Goal: Transaction & Acquisition: Purchase product/service

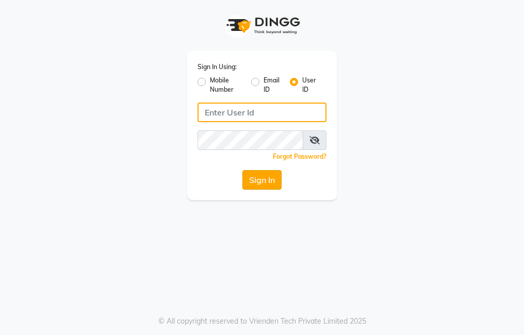
type input "trezasalon123"
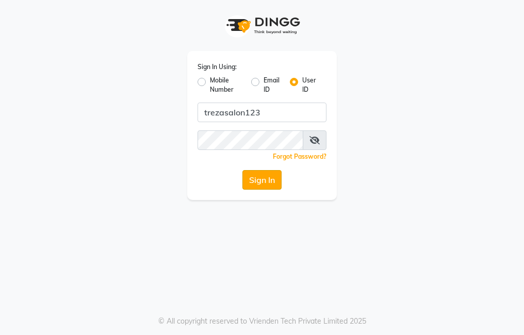
click at [247, 173] on button "Sign In" at bounding box center [261, 180] width 39 height 20
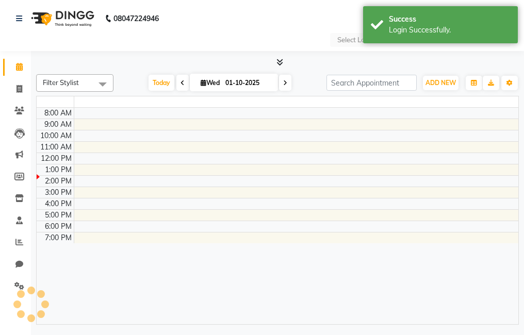
select select "en"
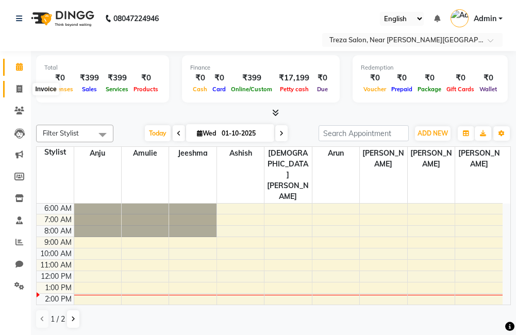
click at [15, 86] on span at bounding box center [19, 89] width 18 height 12
select select "service"
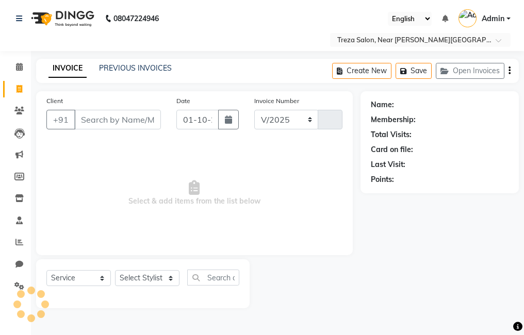
select select "7633"
type input "2936"
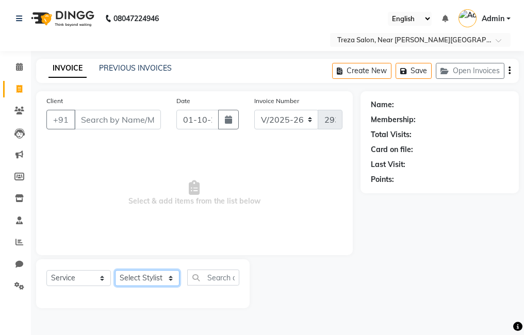
click at [148, 275] on select "Select Stylist [PERSON_NAME] Anju [PERSON_NAME] [PERSON_NAME] Jeeshma [PERSON_N…" at bounding box center [147, 278] width 64 height 16
select select "67449"
click at [115, 270] on select "Select Stylist [PERSON_NAME] Anju [PERSON_NAME] [PERSON_NAME] Jeeshma [PERSON_N…" at bounding box center [147, 278] width 64 height 16
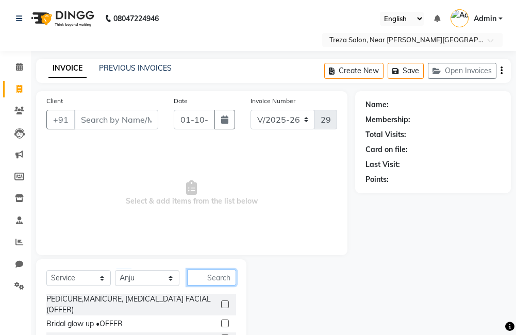
click at [213, 272] on input "text" at bounding box center [211, 278] width 49 height 16
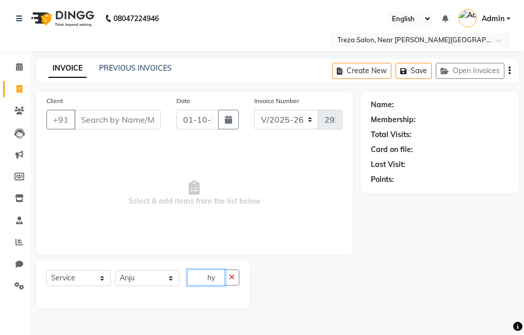
type input "h"
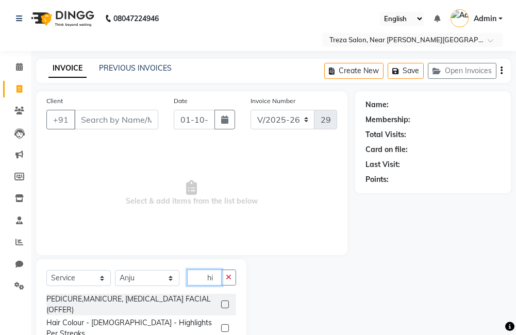
type input "h"
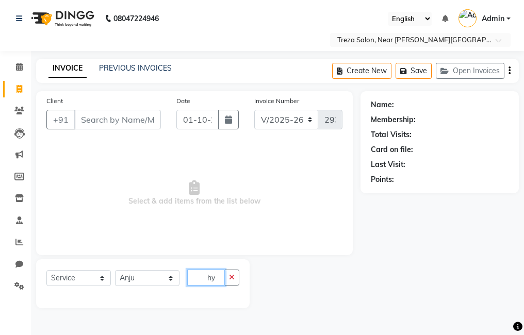
type input "h"
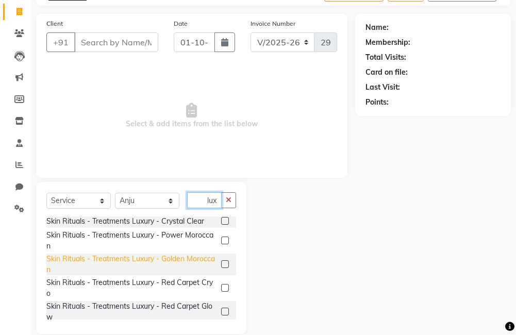
scroll to position [92, 0]
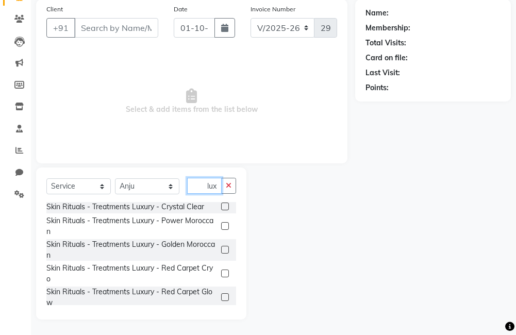
type input "lux"
click at [221, 293] on label at bounding box center [225, 297] width 8 height 8
click at [221, 294] on input "checkbox" at bounding box center [224, 297] width 7 height 7
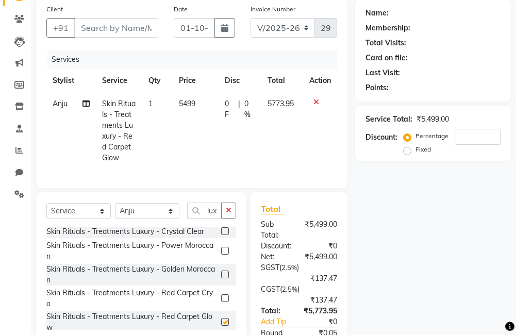
checkbox input "false"
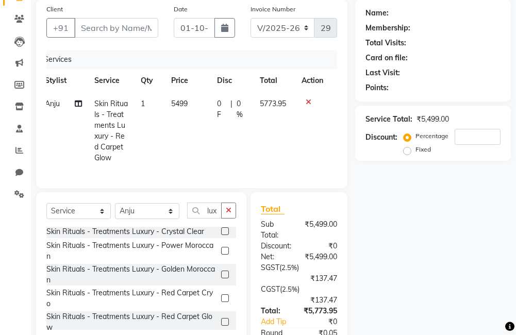
click at [238, 107] on span "0 %" at bounding box center [242, 109] width 11 height 22
select select "67449"
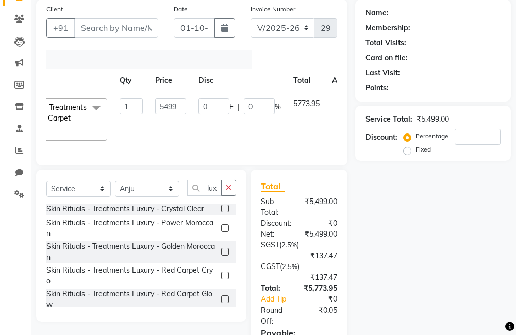
scroll to position [0, 103]
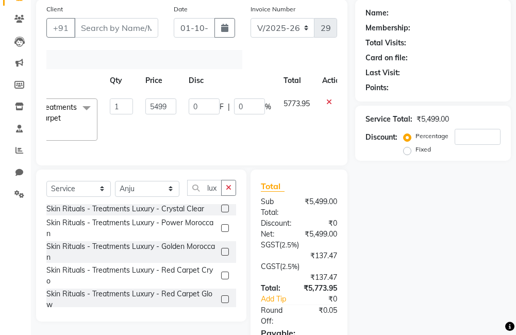
click at [265, 106] on span "%" at bounding box center [268, 107] width 6 height 11
click at [261, 107] on input "0" at bounding box center [249, 106] width 31 height 16
type input "40"
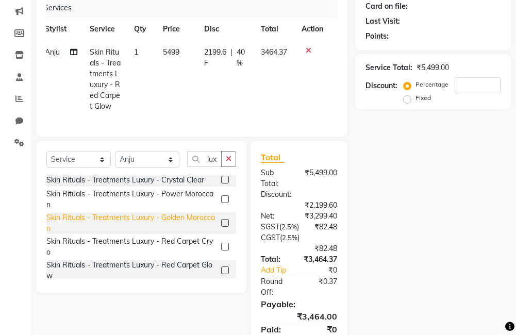
scroll to position [195, 0]
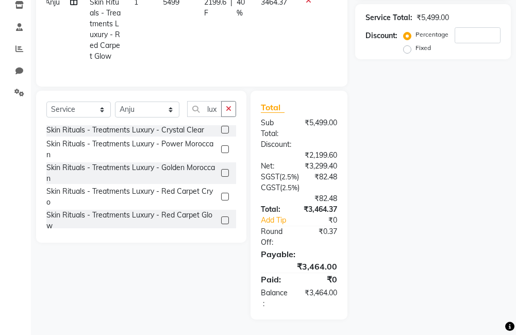
click at [221, 193] on label at bounding box center [225, 197] width 8 height 8
click at [221, 194] on input "checkbox" at bounding box center [224, 197] width 7 height 7
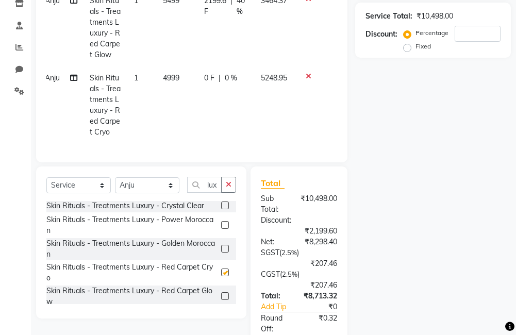
checkbox input "false"
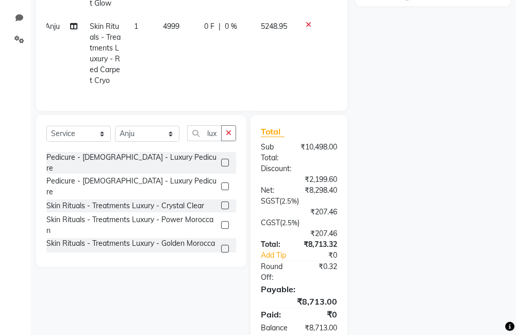
scroll to position [0, 0]
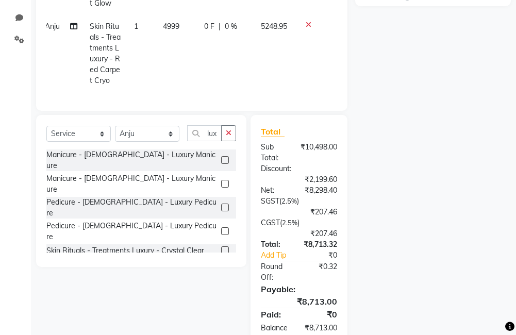
click at [221, 266] on label at bounding box center [225, 270] width 8 height 8
click at [221, 267] on input "checkbox" at bounding box center [224, 270] width 7 height 7
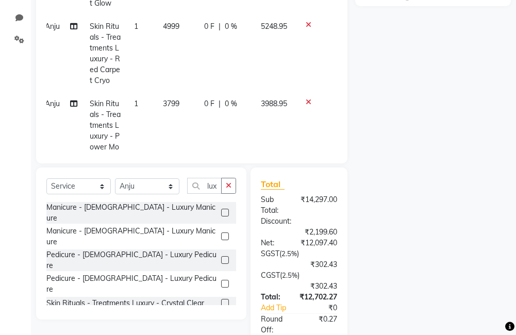
checkbox input "false"
click at [204, 109] on span "0 F" at bounding box center [209, 103] width 10 height 11
select select "67449"
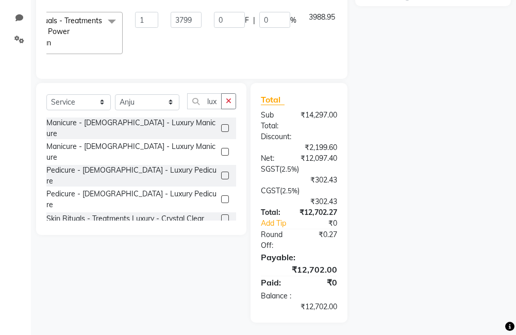
scroll to position [0, 117]
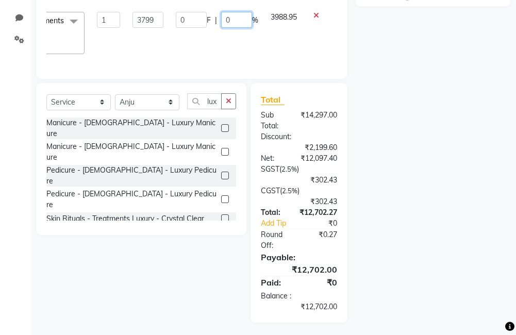
click at [230, 23] on input "0" at bounding box center [236, 20] width 31 height 16
type input "040"
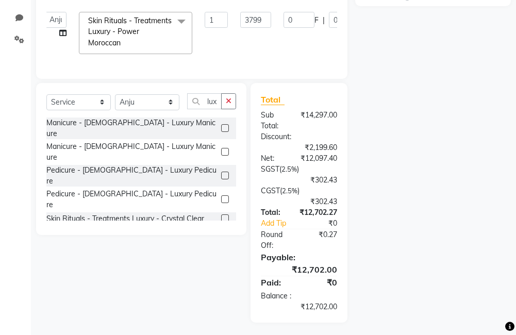
click at [394, 52] on div "Name: Membership: Total Visits: Card on file: Last Visit: Points: Service Total…" at bounding box center [436, 84] width 163 height 478
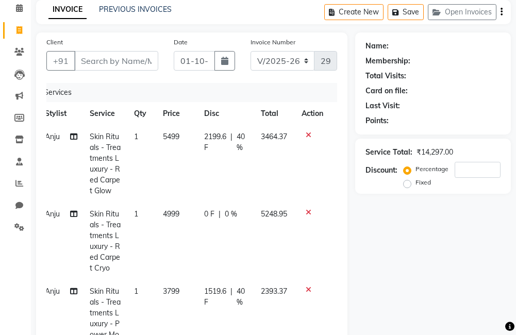
scroll to position [40, 0]
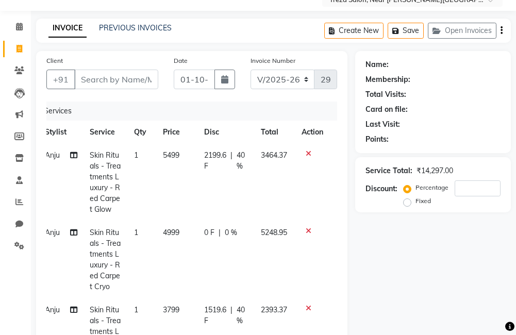
drag, startPoint x: 299, startPoint y: 151, endPoint x: 310, endPoint y: 181, distance: 32.3
click at [306, 153] on icon at bounding box center [309, 153] width 6 height 7
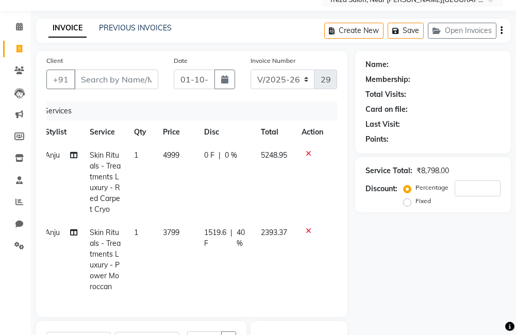
click at [307, 155] on icon at bounding box center [309, 153] width 6 height 7
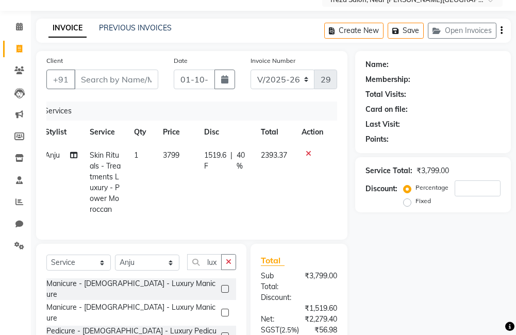
click at [309, 155] on icon at bounding box center [309, 153] width 6 height 7
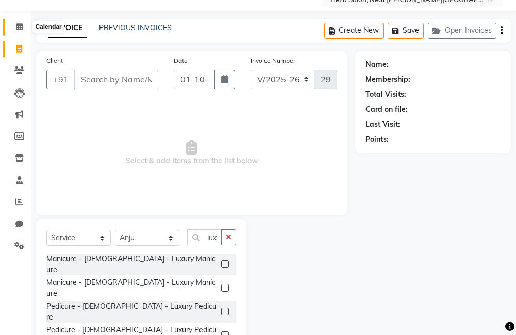
drag, startPoint x: 20, startPoint y: 31, endPoint x: 0, endPoint y: 68, distance: 41.3
click at [20, 31] on span at bounding box center [19, 27] width 18 height 12
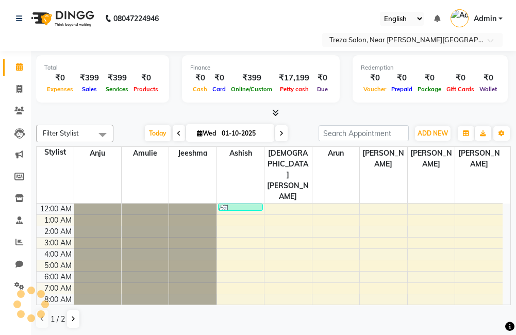
scroll to position [69, 0]
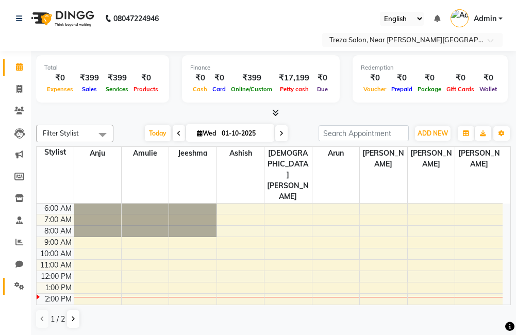
click at [19, 280] on link "Settings" at bounding box center [15, 286] width 25 height 17
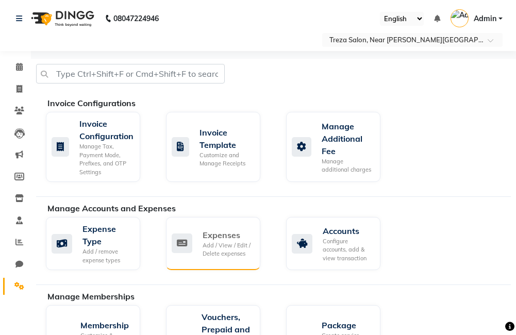
click at [231, 247] on div "Add / View / Edit / Delete expenses" at bounding box center [227, 249] width 49 height 17
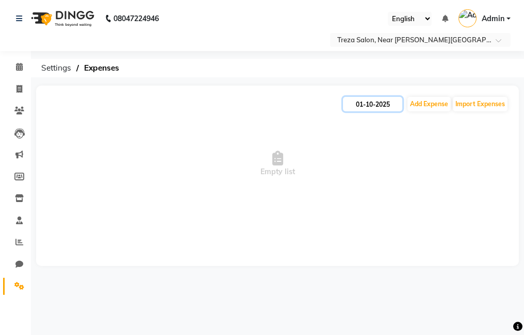
click at [378, 104] on input "01-10-2025" at bounding box center [372, 104] width 59 height 14
select select "10"
select select "2025"
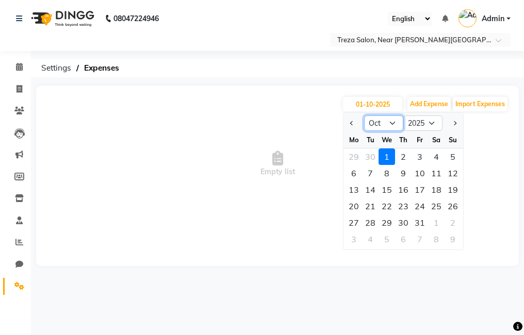
click at [377, 125] on select "Jan Feb Mar Apr May Jun [DATE] Aug Sep Oct Nov Dec" at bounding box center [383, 122] width 39 height 15
select select "9"
click at [364, 115] on select "Jan Feb Mar Apr May Jun [DATE] Aug Sep Oct Nov Dec" at bounding box center [383, 122] width 39 height 15
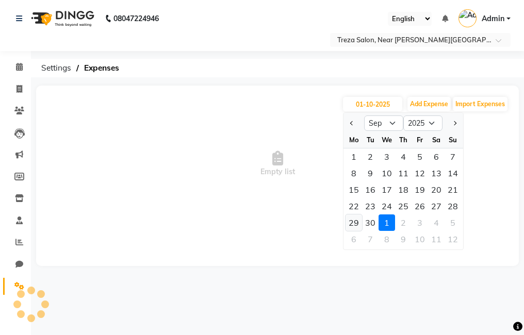
click at [358, 219] on div "29" at bounding box center [353, 222] width 16 height 16
type input "29-09-2025"
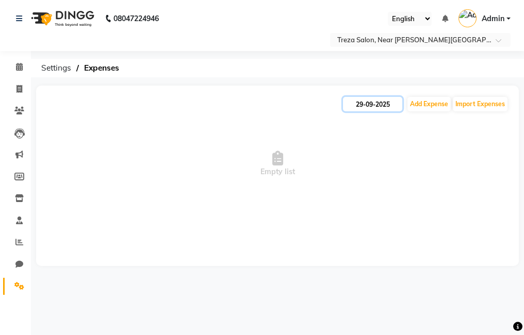
click at [365, 109] on input "29-09-2025" at bounding box center [372, 104] width 59 height 14
select select "9"
select select "2025"
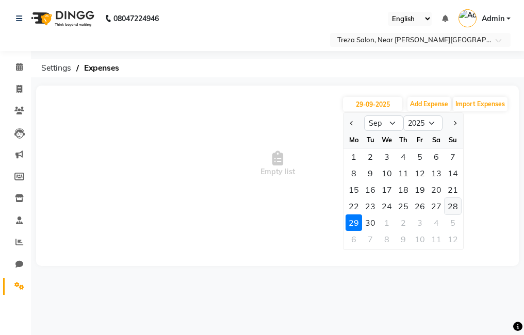
click at [449, 208] on div "28" at bounding box center [452, 206] width 16 height 16
type input "28-09-2025"
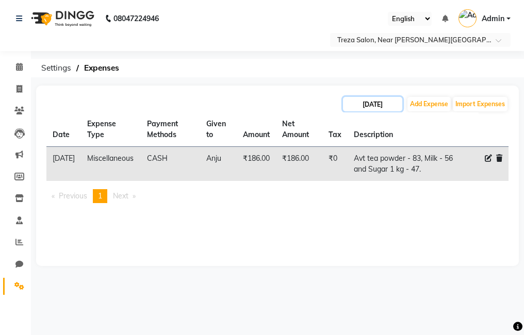
click at [372, 103] on input "28-09-2025" at bounding box center [372, 104] width 59 height 14
select select "9"
select select "2025"
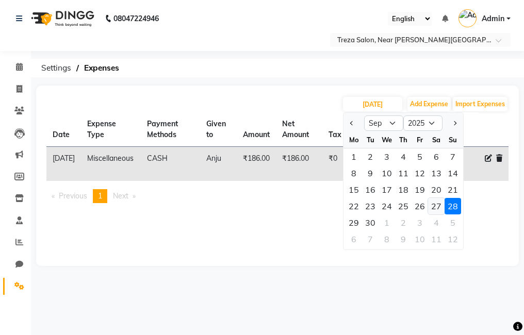
click at [436, 205] on div "27" at bounding box center [436, 206] width 16 height 16
type input "27-09-2025"
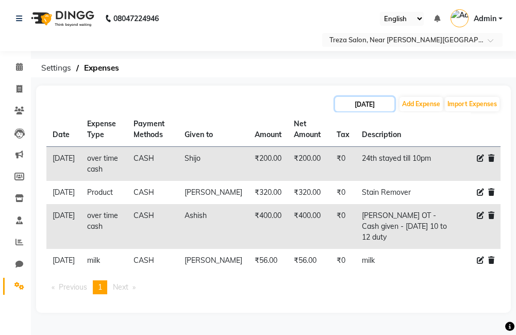
click at [370, 105] on input "27-09-2025" at bounding box center [364, 104] width 59 height 14
select select "9"
select select "2025"
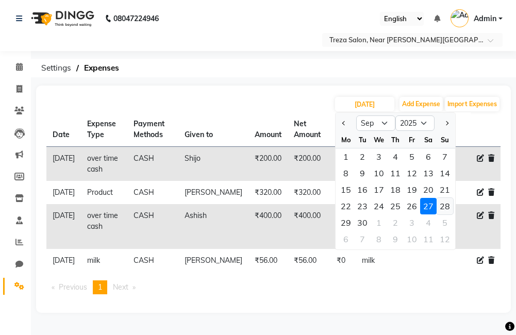
click at [444, 210] on div "28" at bounding box center [445, 206] width 16 height 16
type input "28-09-2025"
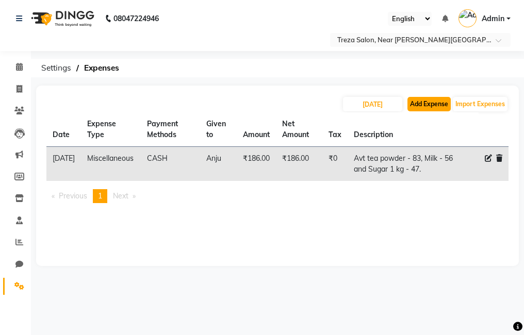
click at [418, 107] on button "Add Expense" at bounding box center [428, 104] width 43 height 14
select select "1"
select select "6763"
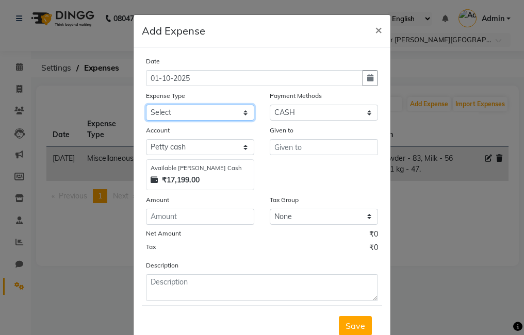
click at [207, 115] on select "Select Advance Salary Bank charges Car maintenance Cash transfer to bank Cash t…" at bounding box center [200, 113] width 108 height 16
select select "20381"
click at [146, 105] on select "Select Advance Salary Bank charges Car maintenance Cash transfer to bank Cash t…" at bounding box center [200, 113] width 108 height 16
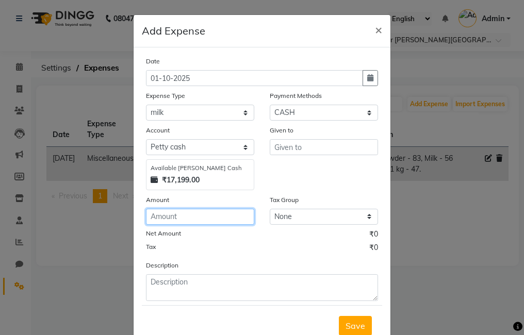
drag, startPoint x: 215, startPoint y: 212, endPoint x: 221, endPoint y: 211, distance: 5.4
click at [216, 212] on input "number" at bounding box center [200, 217] width 108 height 16
type input "56"
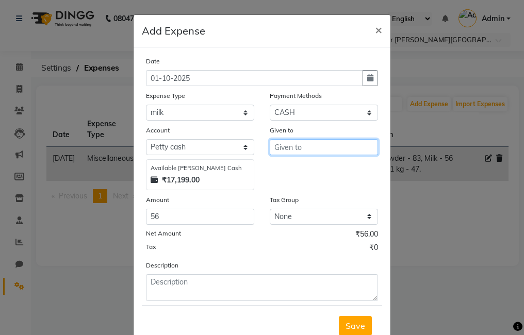
click at [301, 143] on input "text" at bounding box center [324, 147] width 108 height 16
click at [312, 170] on button "Anj u" at bounding box center [310, 169] width 81 height 16
type input "Anju"
click at [366, 330] on button "Save" at bounding box center [355, 326] width 33 height 20
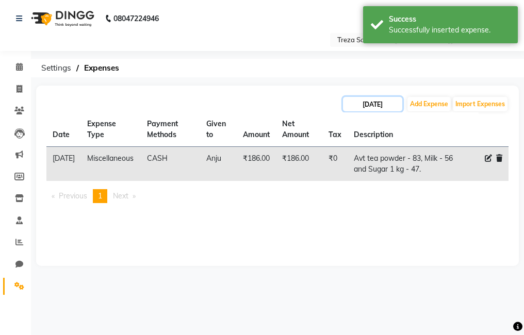
click at [381, 106] on input "28-09-2025" at bounding box center [372, 104] width 59 height 14
select select "9"
select select "2025"
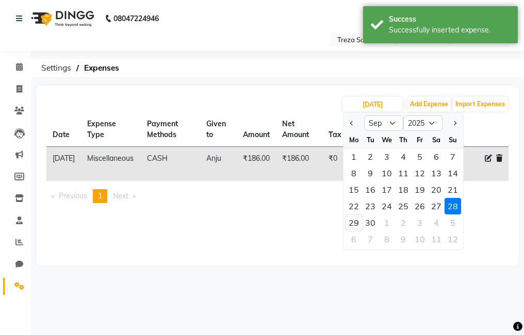
click at [358, 219] on div "29" at bounding box center [353, 222] width 16 height 16
type input "29-09-2025"
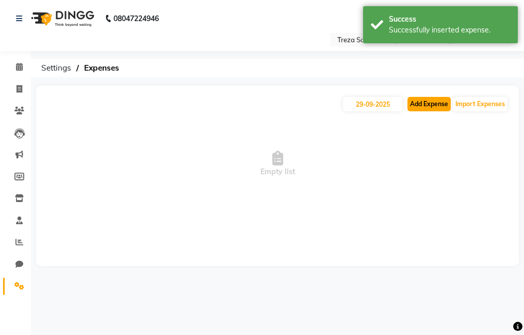
click at [424, 100] on button "Add Expense" at bounding box center [428, 104] width 43 height 14
select select "1"
select select "6763"
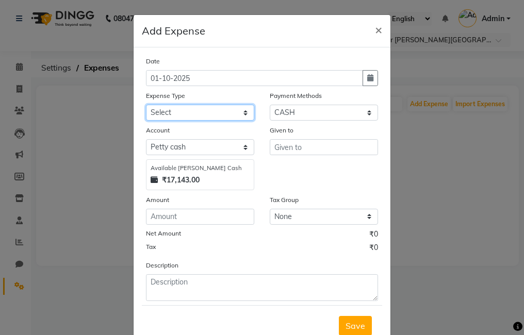
click at [204, 117] on select "Select Advance Salary Bank charges Car maintenance Cash transfer to bank Cash t…" at bounding box center [200, 113] width 108 height 16
select select "20381"
click at [146, 105] on select "Select Advance Salary Bank charges Car maintenance Cash transfer to bank Cash t…" at bounding box center [200, 113] width 108 height 16
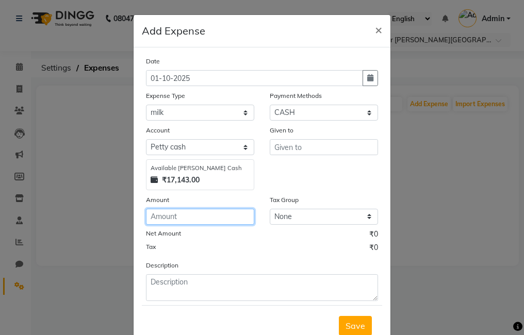
click at [209, 220] on input "number" at bounding box center [200, 217] width 108 height 16
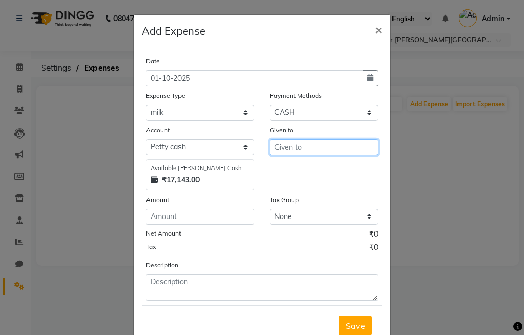
click at [272, 143] on input "text" at bounding box center [324, 147] width 108 height 16
click at [310, 166] on button "Anj u" at bounding box center [310, 169] width 81 height 16
type input "Anju"
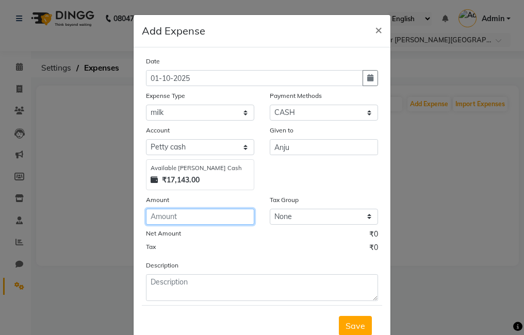
click at [208, 222] on input "number" at bounding box center [200, 217] width 108 height 16
type input "56"
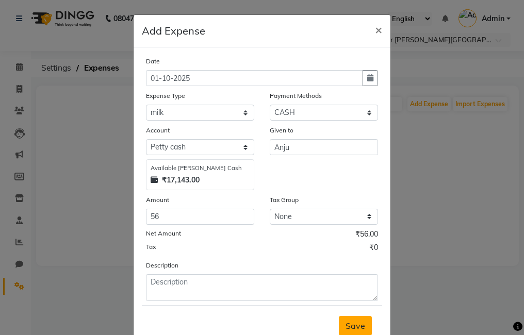
click at [359, 327] on span "Save" at bounding box center [355, 326] width 20 height 10
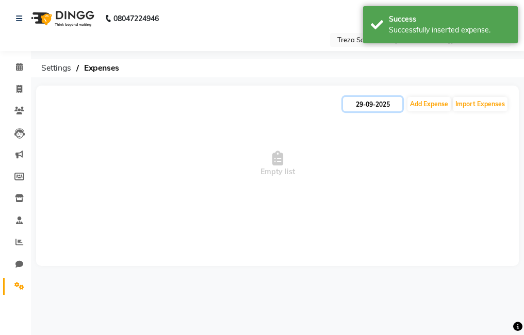
click at [377, 109] on input "29-09-2025" at bounding box center [372, 104] width 59 height 14
select select "9"
select select "2025"
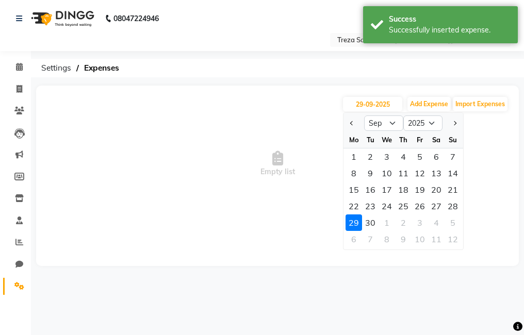
click at [351, 223] on div "29" at bounding box center [353, 222] width 16 height 16
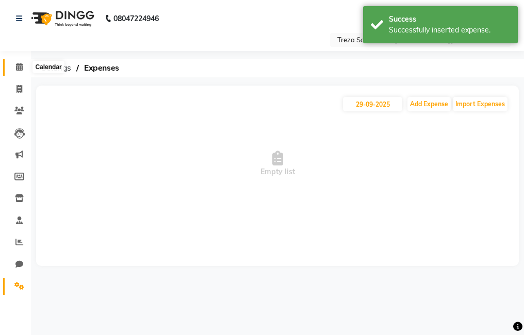
click at [20, 72] on span at bounding box center [19, 67] width 18 height 12
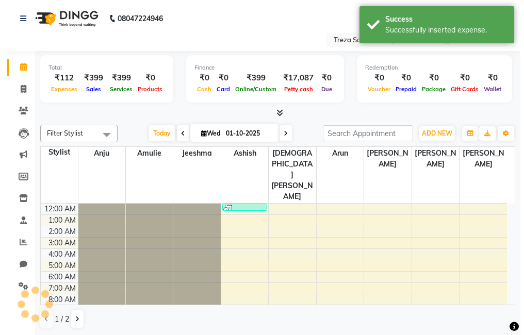
scroll to position [69, 0]
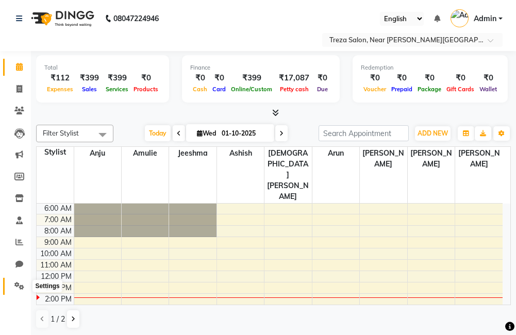
click at [16, 283] on icon at bounding box center [19, 286] width 10 height 8
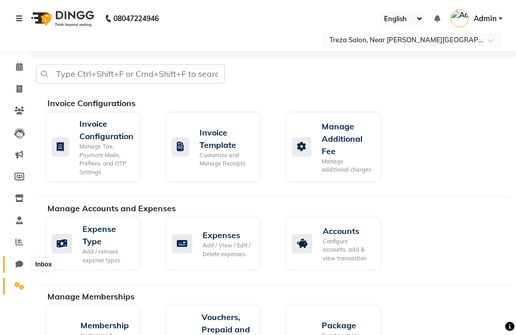
click at [14, 259] on span at bounding box center [19, 265] width 18 height 12
select select "100"
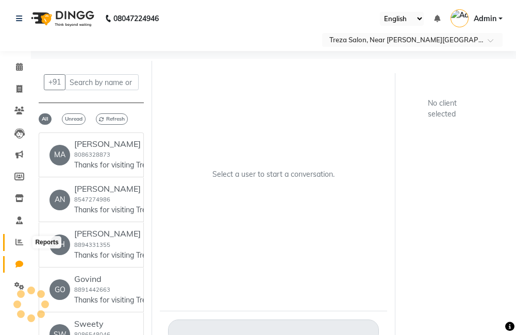
click at [12, 244] on span at bounding box center [19, 243] width 18 height 12
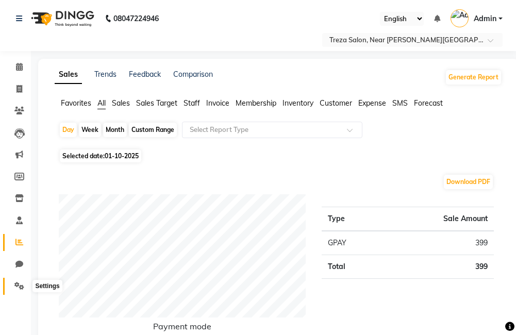
click at [22, 284] on icon at bounding box center [19, 286] width 10 height 8
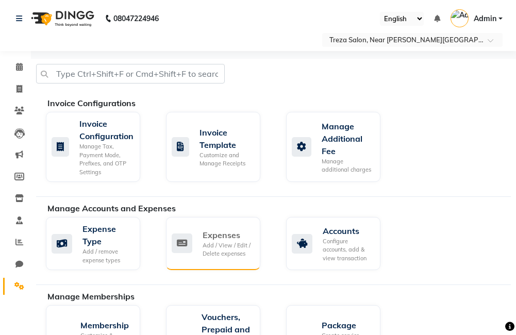
click at [181, 253] on icon at bounding box center [182, 243] width 21 height 20
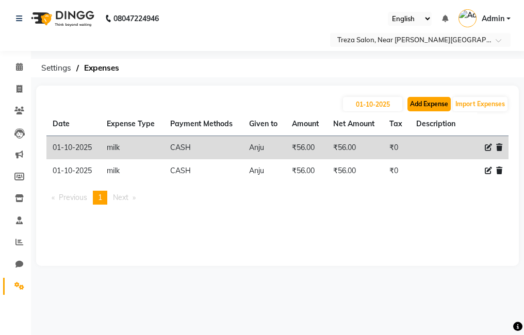
click at [425, 103] on button "Add Expense" at bounding box center [428, 104] width 43 height 14
select select "1"
select select "6763"
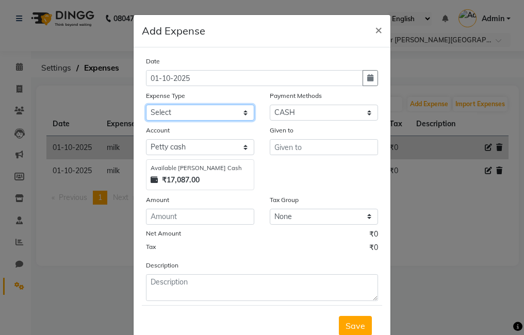
click at [200, 111] on select "Select Advance Salary Bank charges Car maintenance Cash transfer to bank Cash t…" at bounding box center [200, 113] width 108 height 16
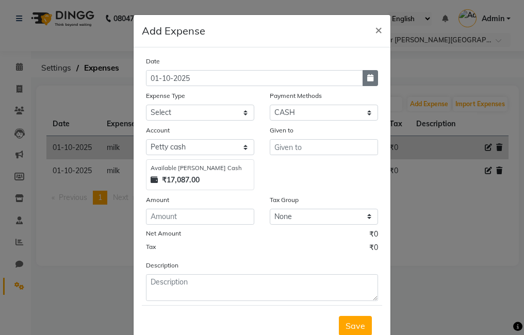
click at [362, 80] on button "button" at bounding box center [369, 78] width 15 height 16
select select "10"
select select "2025"
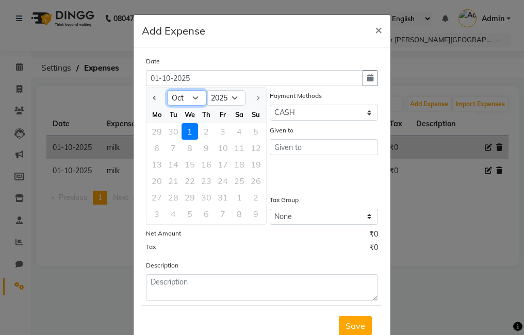
click at [184, 104] on select "Jan Feb Mar Apr May Jun Jul Aug Sep Oct" at bounding box center [186, 97] width 39 height 15
select select "9"
click at [167, 90] on select "Jan Feb Mar Apr May Jun Jul Aug Sep Oct" at bounding box center [186, 97] width 39 height 15
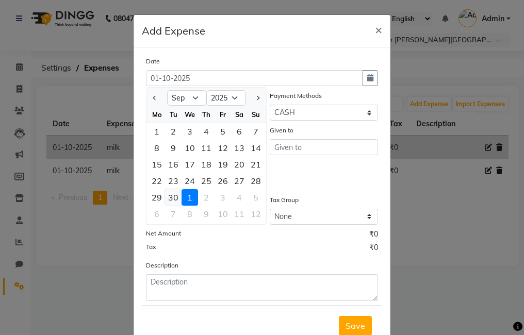
click at [169, 200] on div "30" at bounding box center [173, 197] width 16 height 16
type input "[DATE]"
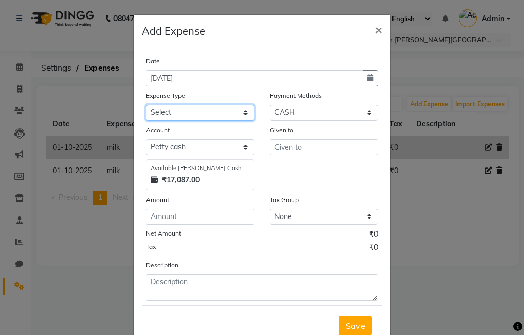
click at [148, 109] on select "Select Advance Salary Bank charges Car maintenance Cash transfer to bank Cash t…" at bounding box center [200, 113] width 108 height 16
click at [267, 163] on div "Given to" at bounding box center [324, 157] width 124 height 65
click at [199, 109] on select "Select Advance Salary Bank charges Car maintenance Cash transfer to bank Cash t…" at bounding box center [200, 113] width 108 height 16
click at [146, 105] on select "Select Advance Salary Bank charges Car maintenance Cash transfer to bank Cash t…" at bounding box center [200, 113] width 108 height 16
click at [209, 109] on select "Select Advance Salary Bank charges Car maintenance Cash transfer to bank Cash t…" at bounding box center [200, 113] width 108 height 16
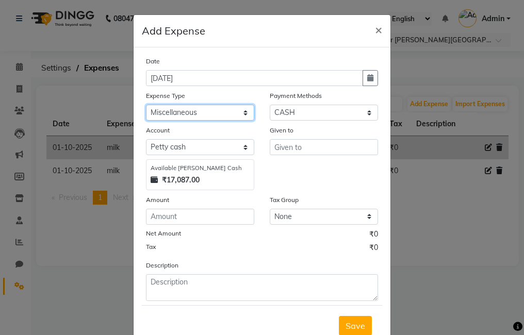
select select "20361"
click at [146, 105] on select "Select Advance Salary Bank charges Car maintenance Cash transfer to bank Cash t…" at bounding box center [200, 113] width 108 height 16
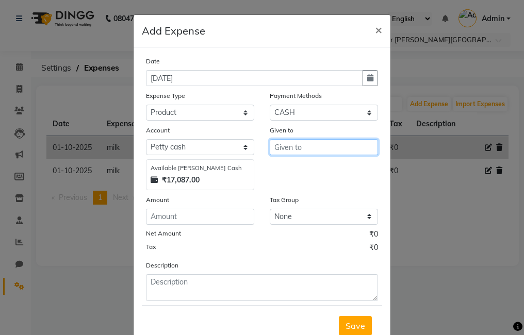
drag, startPoint x: 311, startPoint y: 146, endPoint x: 316, endPoint y: 147, distance: 5.3
click at [314, 146] on input "text" at bounding box center [324, 147] width 108 height 16
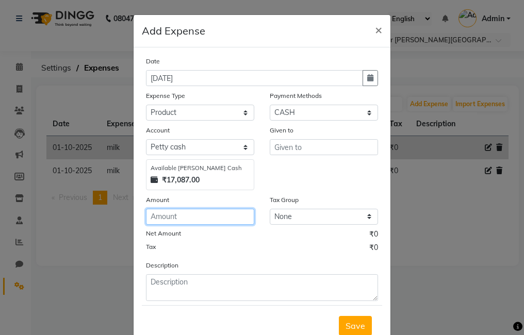
click at [245, 212] on input "number" at bounding box center [200, 217] width 108 height 16
type input "1600"
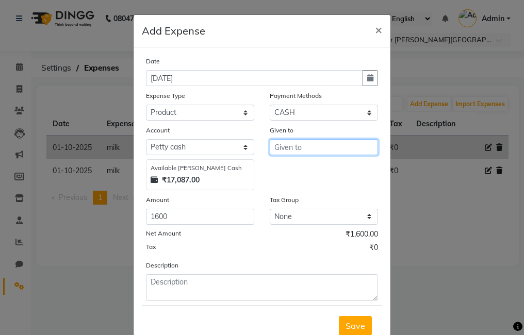
click at [320, 144] on input "text" at bounding box center [324, 147] width 108 height 16
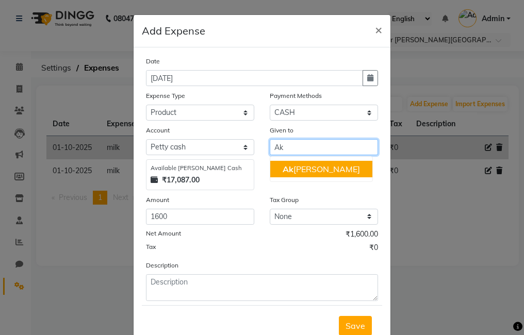
click at [321, 166] on ngb-highlight "Ak hil krishna" at bounding box center [320, 169] width 77 height 10
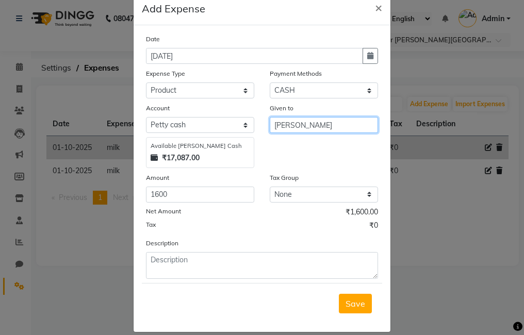
scroll to position [34, 0]
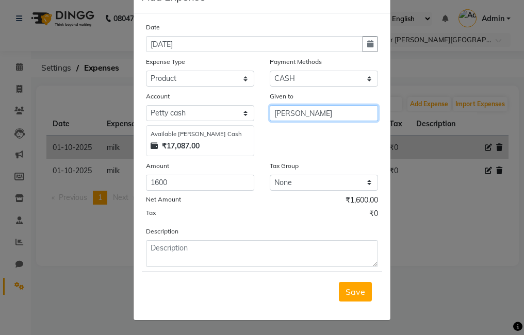
type input "[PERSON_NAME]"
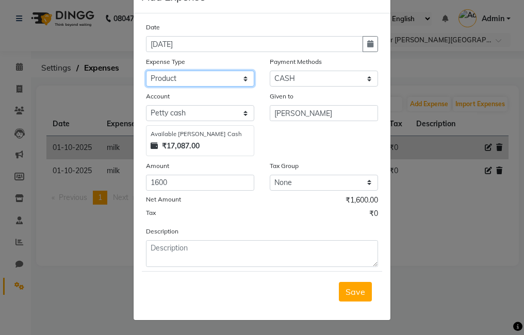
click at [200, 76] on select "Select Advance Salary Bank charges Car maintenance Cash transfer to bank Cash t…" at bounding box center [200, 79] width 108 height 16
click at [292, 135] on div "Given to Akhil krishna" at bounding box center [324, 123] width 124 height 65
click at [361, 299] on button "Save" at bounding box center [355, 292] width 33 height 20
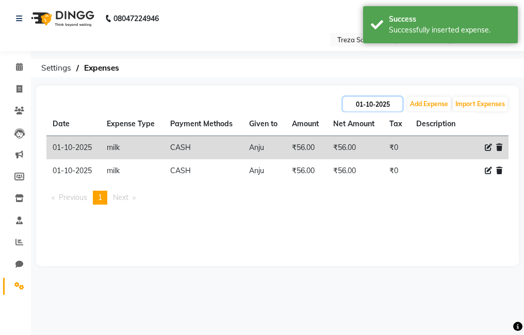
click at [378, 106] on input "01-10-2025" at bounding box center [372, 104] width 59 height 14
select select "10"
select select "2025"
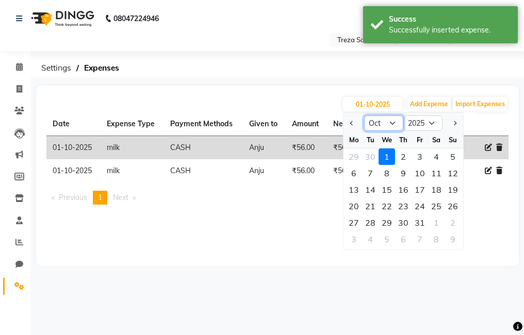
click at [385, 129] on select "Jan Feb Mar Apr May Jun [DATE] Aug Sep Oct Nov Dec" at bounding box center [383, 122] width 39 height 15
select select "9"
click at [364, 115] on select "Jan Feb Mar Apr May Jun [DATE] Aug Sep Oct Nov Dec" at bounding box center [383, 122] width 39 height 15
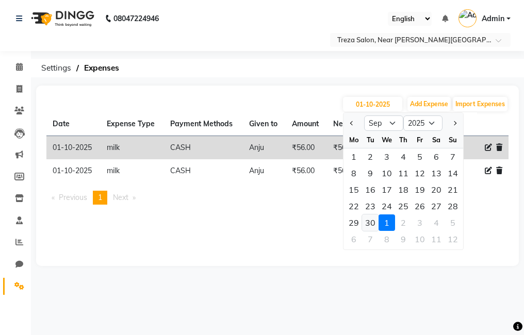
click at [377, 222] on div "30" at bounding box center [370, 222] width 16 height 16
type input "[DATE]"
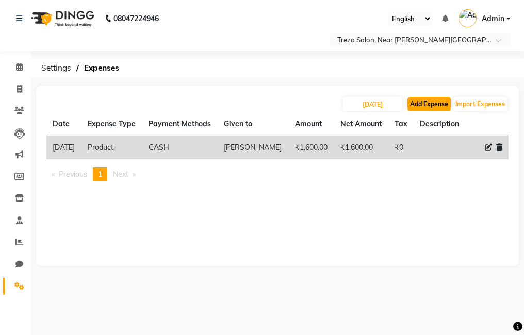
click at [432, 100] on button "Add Expense" at bounding box center [428, 104] width 43 height 14
select select "1"
select select "6763"
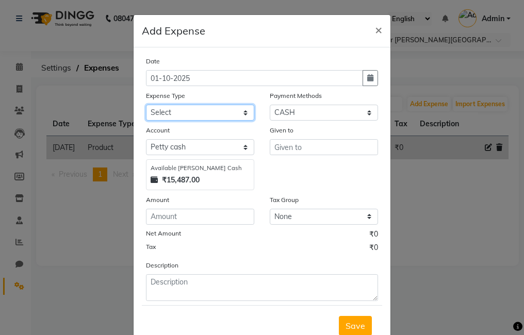
drag, startPoint x: 206, startPoint y: 112, endPoint x: 212, endPoint y: 115, distance: 6.7
click at [206, 112] on select "Select Advance Salary Bank charges Car maintenance Cash transfer to bank Cash t…" at bounding box center [200, 113] width 108 height 16
select select "20363"
click at [146, 105] on select "Select Advance Salary Bank charges Car maintenance Cash transfer to bank Cash t…" at bounding box center [200, 113] width 108 height 16
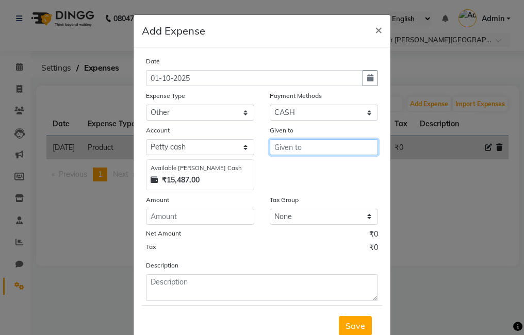
click at [291, 146] on input "text" at bounding box center [324, 147] width 108 height 16
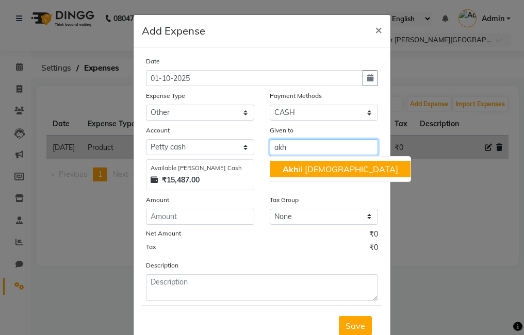
click at [291, 168] on span "Akh" at bounding box center [290, 169] width 16 height 10
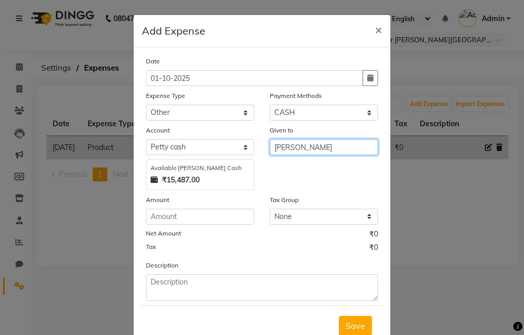
type input "[PERSON_NAME]"
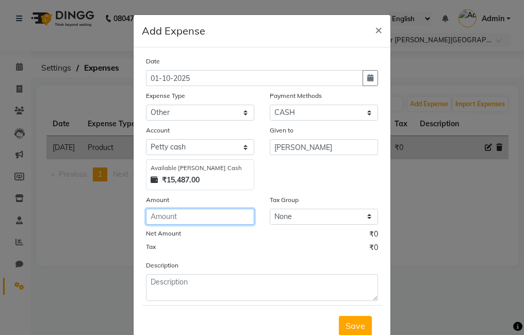
click at [219, 221] on input "number" at bounding box center [200, 217] width 108 height 16
type input "470"
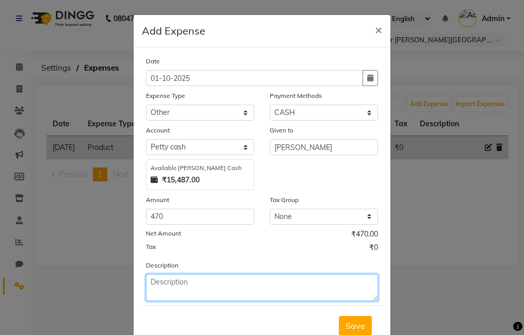
click at [233, 280] on textarea at bounding box center [262, 287] width 232 height 27
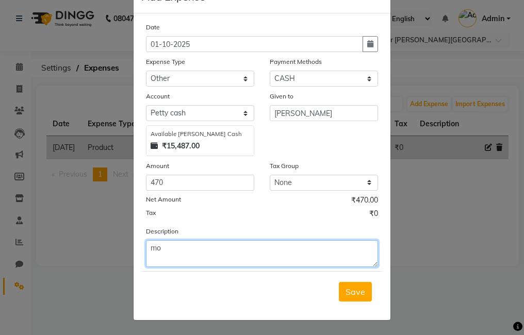
type textarea "m"
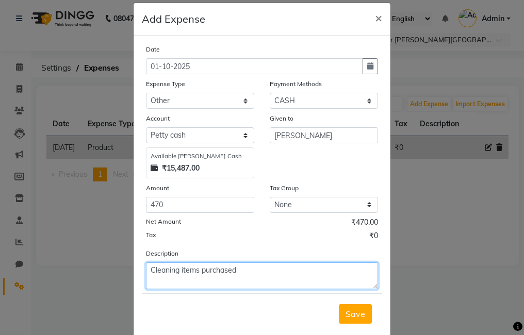
scroll to position [0, 0]
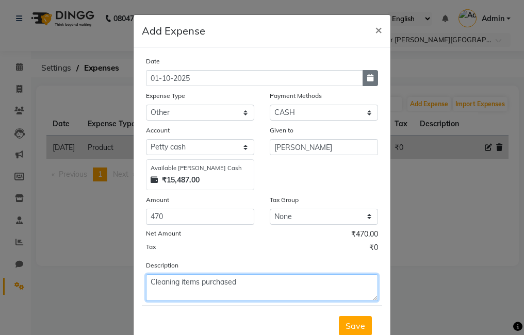
type textarea "Cleaning items purchased"
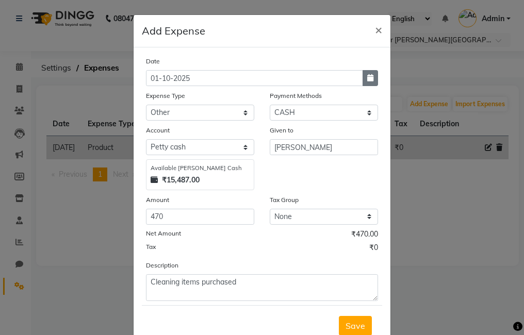
click at [367, 76] on icon "button" at bounding box center [370, 77] width 6 height 7
select select "10"
select select "2025"
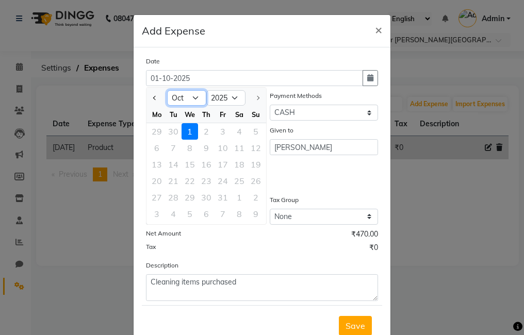
drag, startPoint x: 183, startPoint y: 98, endPoint x: 181, endPoint y: 106, distance: 8.0
click at [183, 98] on select "Jan Feb Mar Apr May Jun Jul Aug Sep Oct" at bounding box center [186, 97] width 39 height 15
select select "9"
click at [167, 90] on select "Jan Feb Mar Apr May Jun Jul Aug Sep Oct" at bounding box center [186, 97] width 39 height 15
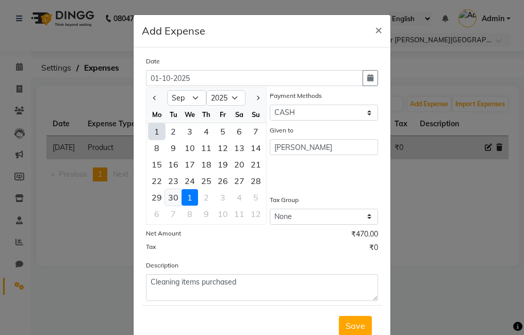
click at [174, 196] on div "30" at bounding box center [173, 197] width 16 height 16
type input "[DATE]"
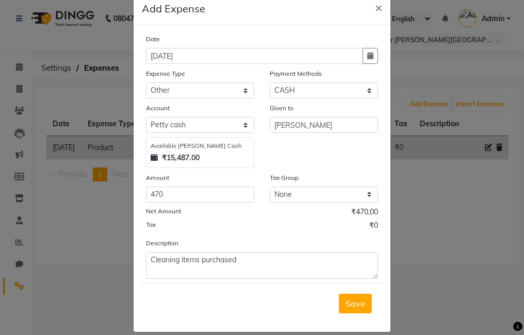
scroll to position [34, 0]
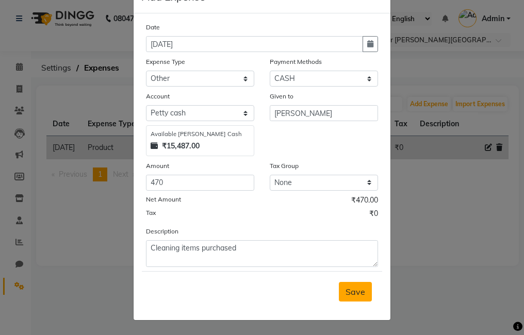
click at [355, 292] on span "Save" at bounding box center [355, 292] width 20 height 10
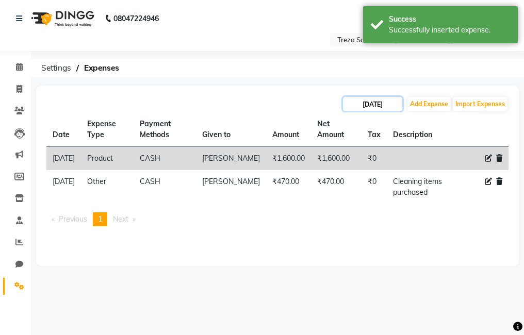
click at [383, 105] on input "[DATE]" at bounding box center [372, 104] width 59 height 14
select select "9"
select select "2025"
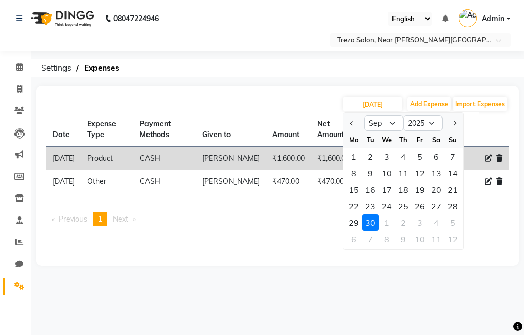
click at [372, 221] on div "30" at bounding box center [370, 222] width 16 height 16
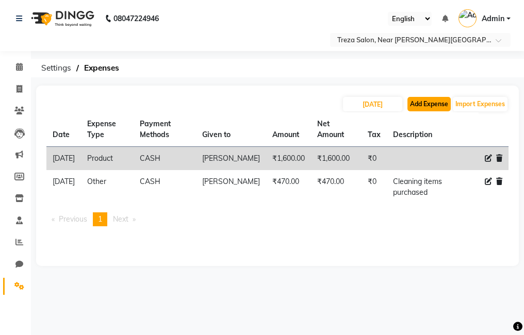
click at [425, 106] on button "Add Expense" at bounding box center [428, 104] width 43 height 14
select select "1"
select select "6763"
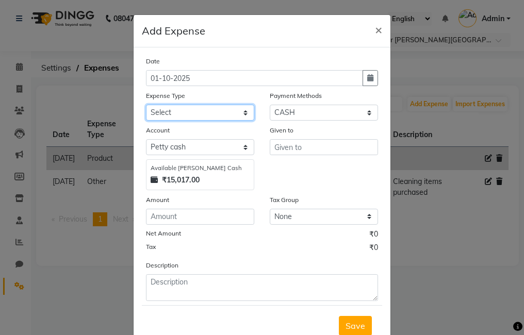
click at [201, 114] on select "Select Advance Salary Bank charges Car maintenance Cash transfer to bank Cash t…" at bounding box center [200, 113] width 108 height 16
select select "20363"
click at [146, 105] on select "Select Advance Salary Bank charges Car maintenance Cash transfer to bank Cash t…" at bounding box center [200, 113] width 108 height 16
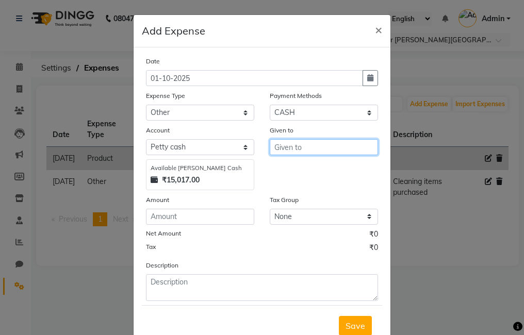
click at [293, 152] on input "text" at bounding box center [324, 147] width 108 height 16
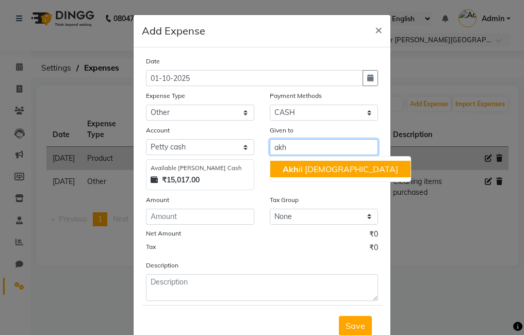
click at [306, 163] on button "Akh il krishna" at bounding box center [340, 169] width 140 height 16
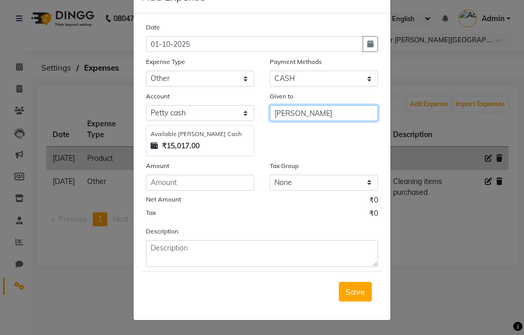
type input "[PERSON_NAME]"
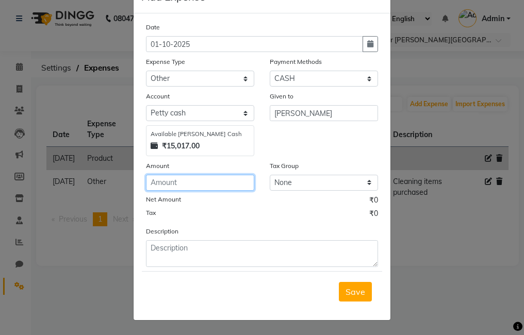
click at [219, 183] on input "number" at bounding box center [200, 183] width 108 height 16
type input "100"
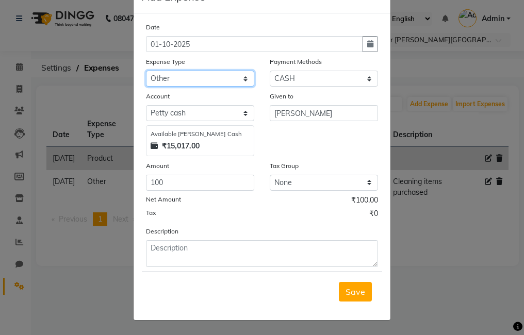
click at [153, 79] on select "Select Advance Salary Bank charges Car maintenance Cash transfer to bank Cash t…" at bounding box center [200, 79] width 108 height 16
click at [335, 146] on div "Given to Akhil krishna" at bounding box center [324, 123] width 124 height 65
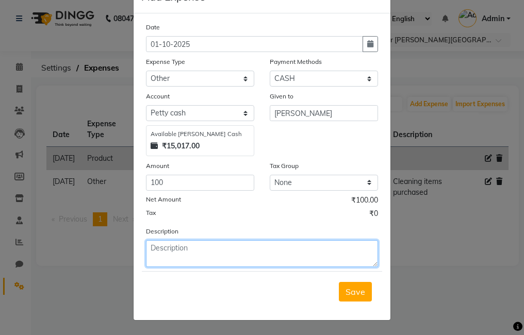
click at [220, 253] on textarea at bounding box center [262, 253] width 232 height 27
type textarea "t"
type textarea "Toilet Cleaning"
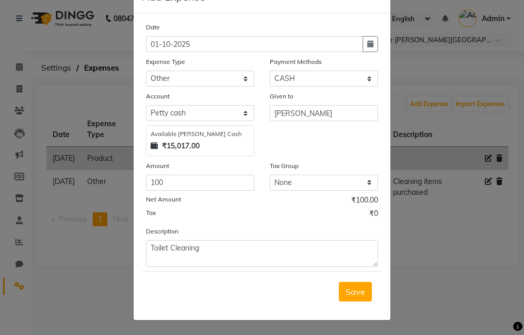
click at [354, 296] on span "Save" at bounding box center [355, 292] width 20 height 10
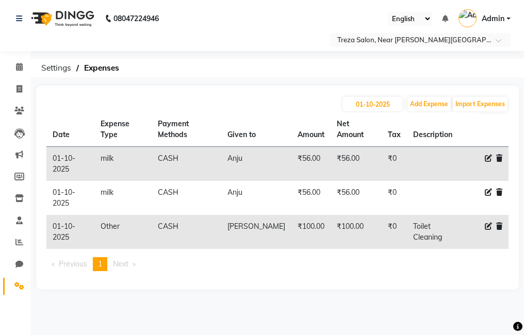
click at [484, 226] on icon at bounding box center [487, 226] width 7 height 7
select select "20363"
select select "1"
select select "6763"
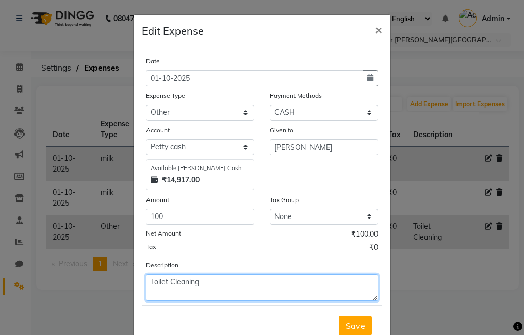
click at [234, 278] on textarea "Toilet Cleaning" at bounding box center [262, 287] width 232 height 27
type textarea "T"
type textarea "floor cleaner purchased 2 bottles 1 litre in offer price"
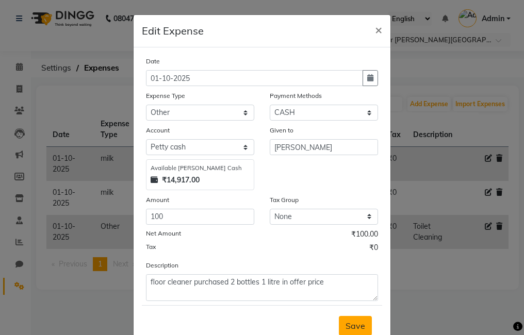
click at [341, 320] on button "Save" at bounding box center [355, 326] width 33 height 20
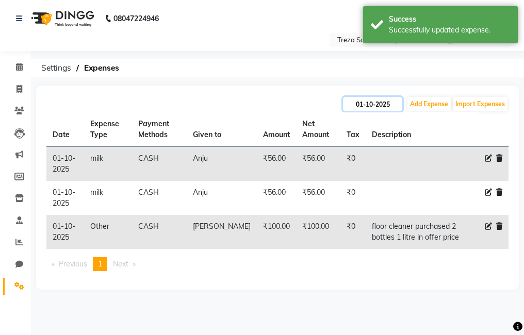
click at [357, 108] on input "01-10-2025" at bounding box center [372, 104] width 59 height 14
select select "10"
select select "2025"
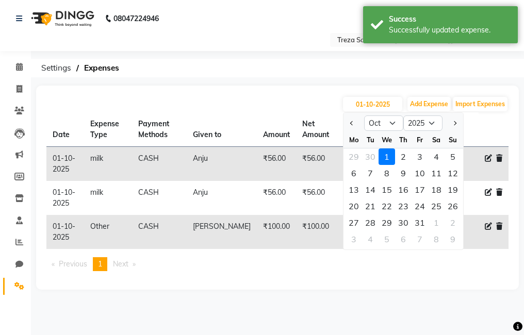
drag, startPoint x: 373, startPoint y: 287, endPoint x: 379, endPoint y: 284, distance: 6.7
click at [373, 288] on div "01-10-2025 Jan Feb Mar Apr May Jun Jul Aug Sep Oct Nov Dec 2015 2016 2017 2018 …" at bounding box center [277, 188] width 482 height 204
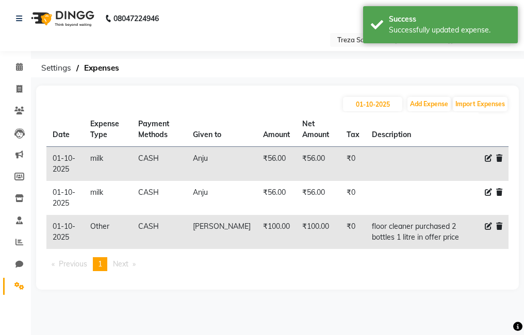
click at [489, 227] on icon at bounding box center [487, 226] width 7 height 7
select select "20363"
select select "1"
select select "6763"
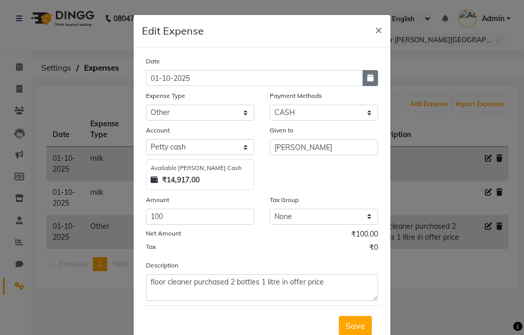
click at [367, 80] on icon "button" at bounding box center [370, 77] width 6 height 7
select select "10"
select select "2025"
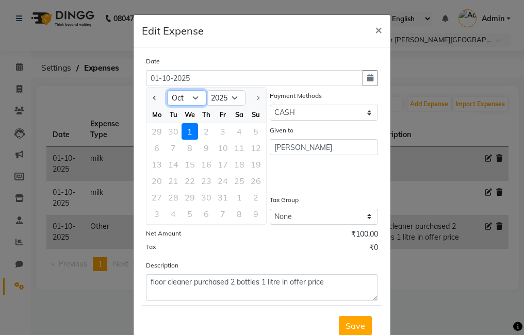
click at [167, 97] on select "Jan Feb Mar Apr May Jun Jul Aug Sep Oct" at bounding box center [186, 97] width 39 height 15
select select "9"
click at [167, 90] on select "Jan Feb Mar Apr May Jun Jul Aug Sep Oct" at bounding box center [186, 97] width 39 height 15
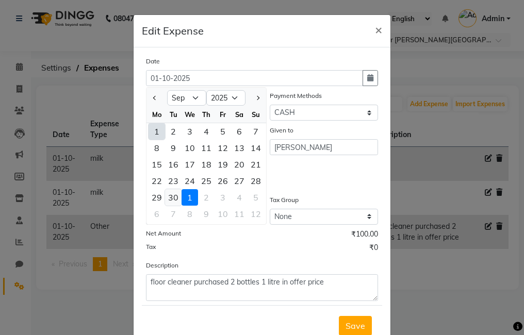
click at [174, 191] on div "30" at bounding box center [173, 197] width 16 height 16
type input "[DATE]"
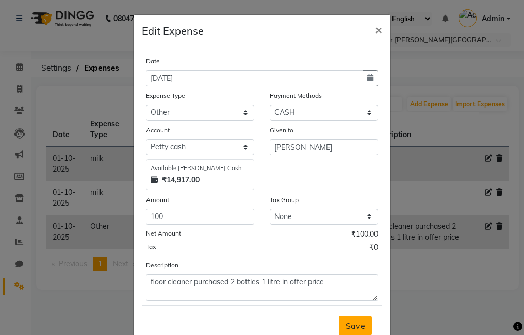
click at [364, 324] on button "Save" at bounding box center [355, 326] width 33 height 20
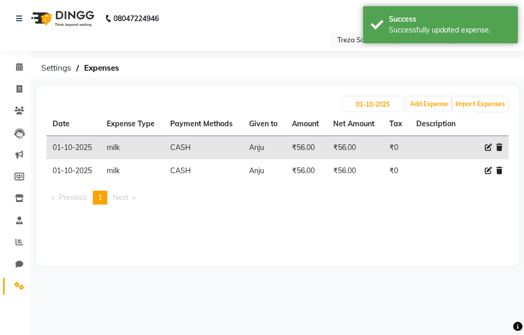
click at [489, 146] on icon at bounding box center [487, 147] width 7 height 7
select select "20381"
select select "1"
select select "6763"
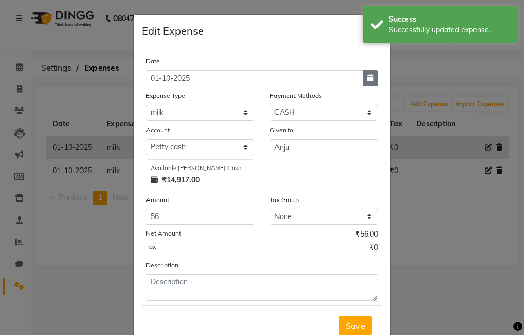
click at [368, 80] on icon "button" at bounding box center [370, 77] width 6 height 7
select select "10"
select select "2025"
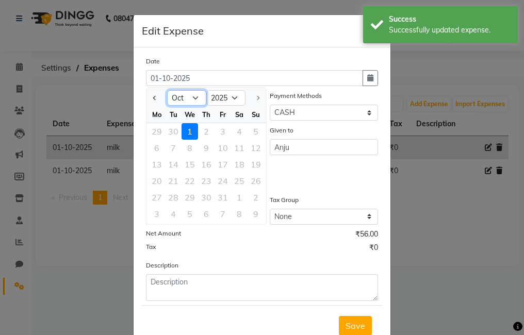
click at [184, 100] on select "Jan Feb Mar Apr May Jun Jul Aug Sep Oct" at bounding box center [186, 97] width 39 height 15
select select "8"
click at [167, 90] on select "Jan Feb Mar Apr May Jun Jul Aug Sep Oct" at bounding box center [186, 97] width 39 height 15
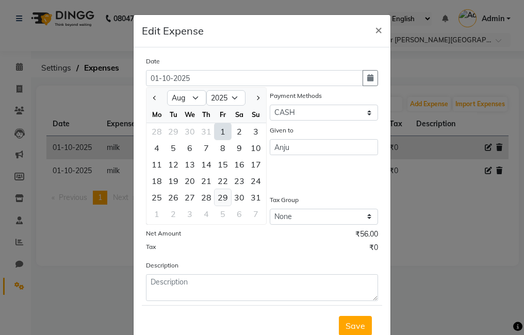
click at [220, 197] on div "29" at bounding box center [222, 197] width 16 height 16
type input "29-08-2025"
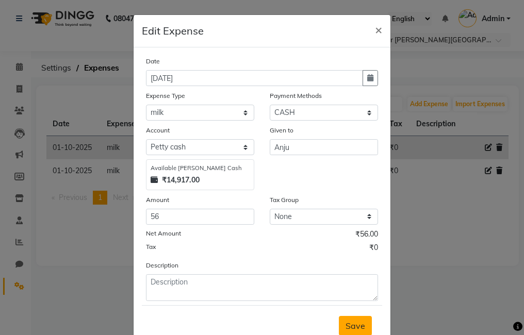
click at [360, 316] on button "Save" at bounding box center [355, 326] width 33 height 20
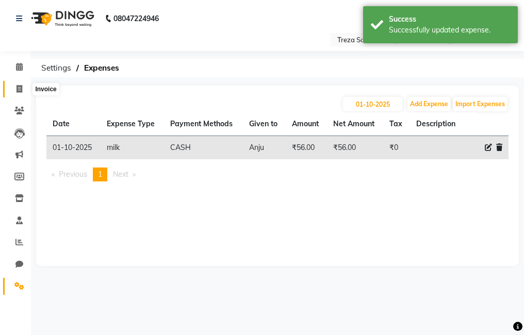
click at [18, 94] on span at bounding box center [19, 89] width 18 height 12
select select "service"
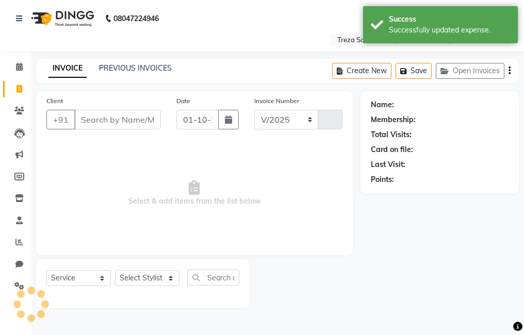
select select "7633"
type input "2936"
drag, startPoint x: 13, startPoint y: 66, endPoint x: 20, endPoint y: 81, distance: 16.7
click at [13, 66] on span at bounding box center [19, 67] width 18 height 12
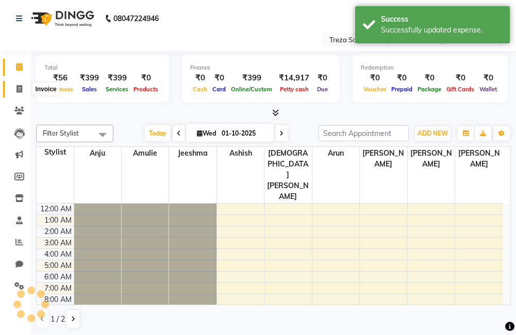
scroll to position [69, 0]
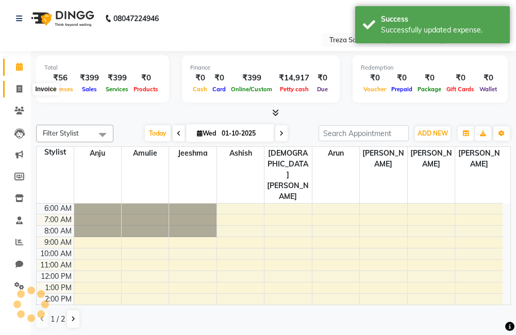
click at [18, 87] on icon at bounding box center [19, 89] width 6 height 8
select select "service"
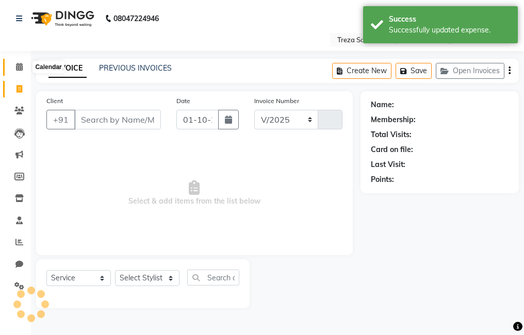
select select "7633"
type input "2936"
click at [10, 64] on link "Calendar" at bounding box center [15, 67] width 25 height 17
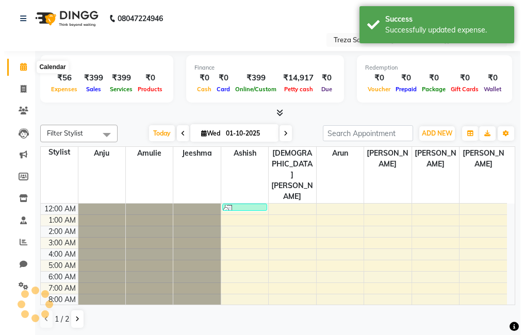
scroll to position [69, 0]
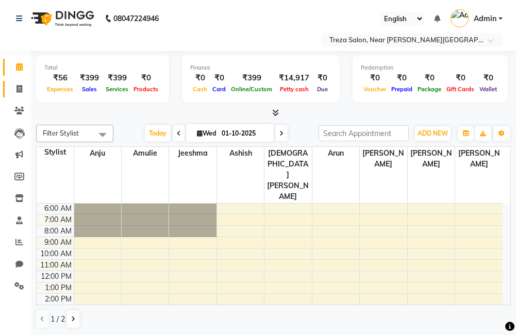
click at [9, 92] on link "Invoice" at bounding box center [15, 89] width 25 height 17
select select "service"
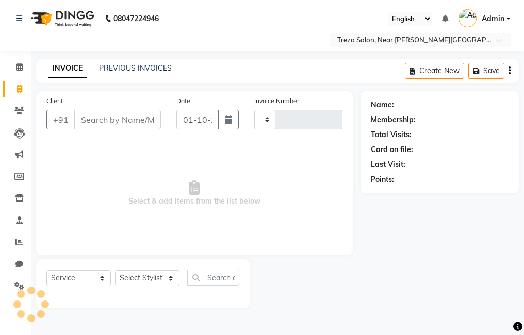
type input "2936"
select select "7633"
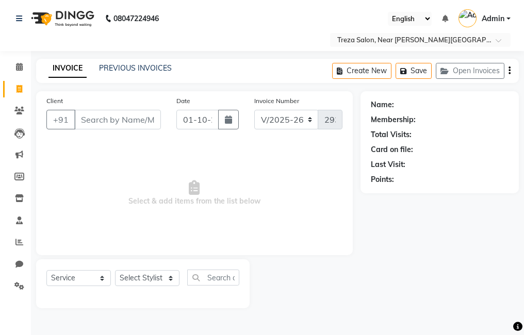
click at [105, 123] on input "Client" at bounding box center [117, 120] width 87 height 20
type input "9400180342"
click at [120, 117] on span "Add Client" at bounding box center [134, 119] width 41 height 10
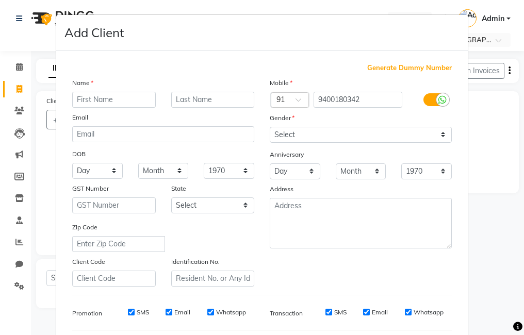
click at [126, 98] on input "text" at bounding box center [113, 100] width 83 height 16
type input "[PERSON_NAME]"
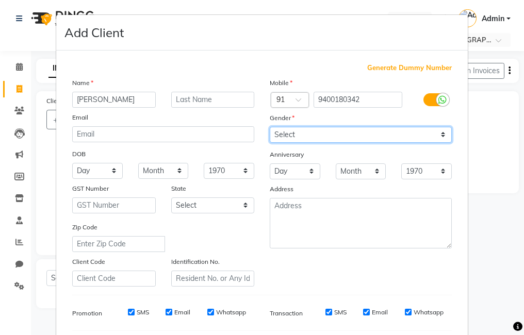
click at [334, 132] on select "Select [DEMOGRAPHIC_DATA] [DEMOGRAPHIC_DATA] Other Prefer Not To Say" at bounding box center [361, 135] width 182 height 16
select select "[DEMOGRAPHIC_DATA]"
click at [270, 127] on select "Select [DEMOGRAPHIC_DATA] [DEMOGRAPHIC_DATA] Other Prefer Not To Say" at bounding box center [361, 135] width 182 height 16
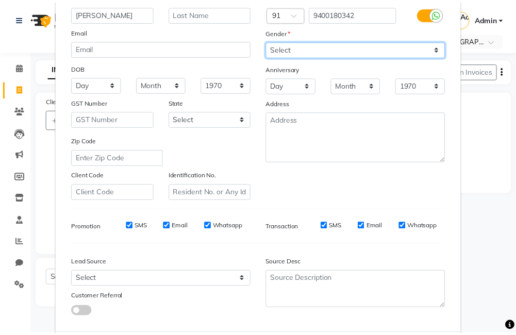
scroll to position [141, 0]
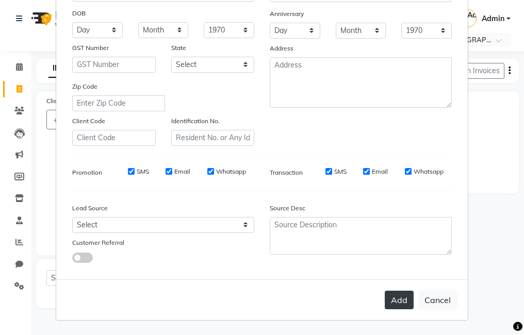
click at [392, 293] on button "Add" at bounding box center [398, 300] width 29 height 19
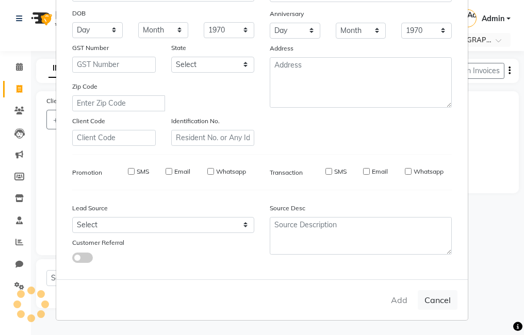
select select
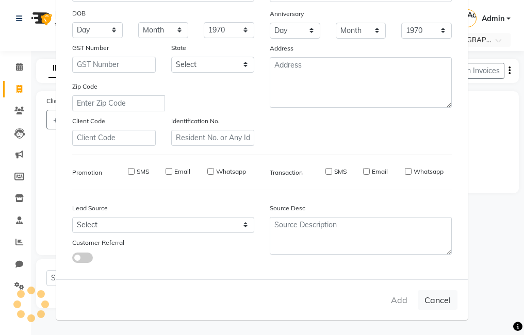
select select
checkbox input "false"
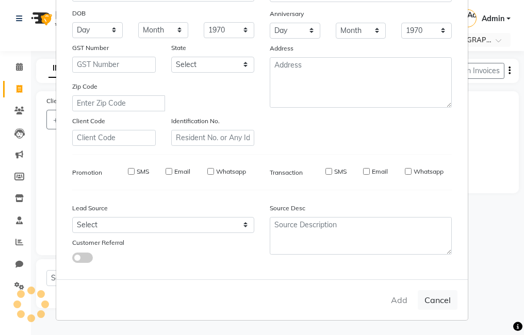
checkbox input "false"
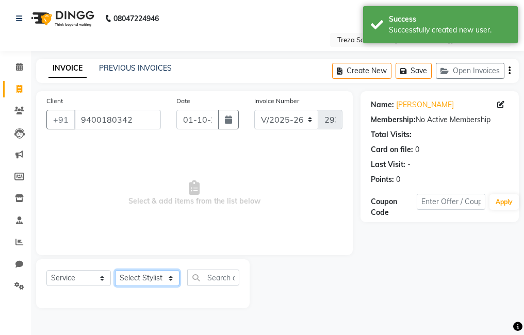
click at [151, 277] on select "Select Stylist [PERSON_NAME] Anju [PERSON_NAME] [PERSON_NAME] Jeeshma [PERSON_N…" at bounding box center [147, 278] width 64 height 16
select select "90712"
click at [115, 270] on select "Select Stylist [PERSON_NAME] Anju [PERSON_NAME] [PERSON_NAME] Jeeshma [PERSON_N…" at bounding box center [147, 278] width 64 height 16
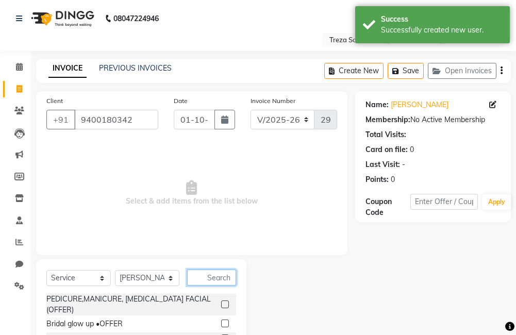
click at [219, 275] on input "text" at bounding box center [211, 278] width 49 height 16
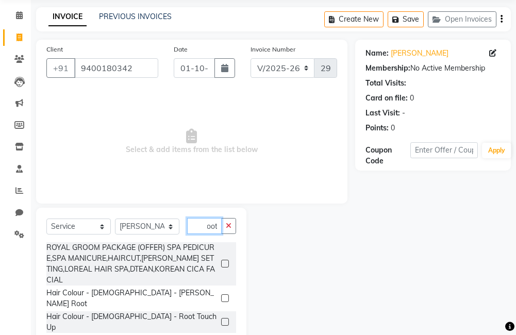
scroll to position [42, 0]
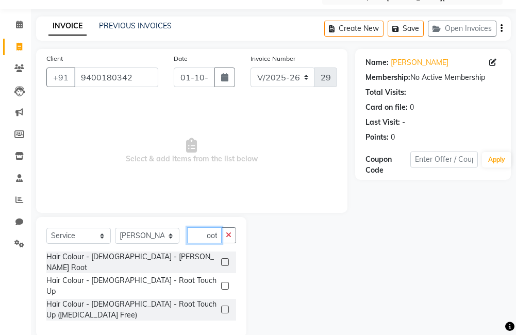
type input "root"
click at [223, 306] on label at bounding box center [225, 310] width 8 height 8
click at [223, 307] on input "checkbox" at bounding box center [224, 310] width 7 height 7
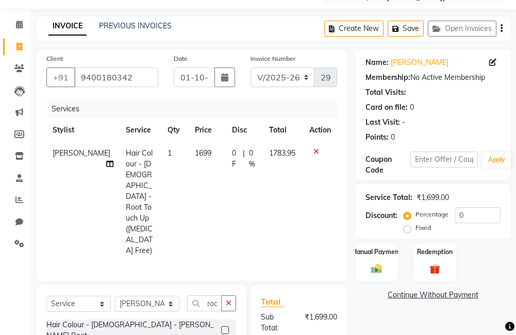
checkbox input "false"
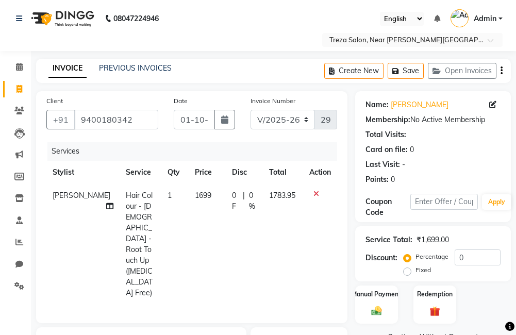
click at [502, 71] on icon "button" at bounding box center [501, 71] width 2 height 1
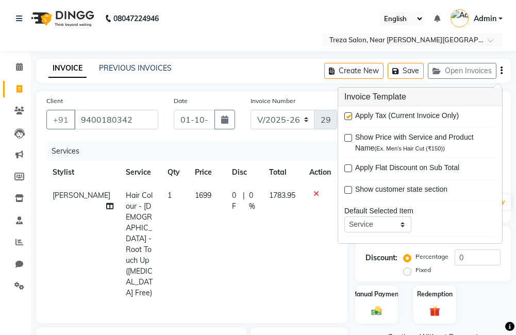
scroll to position [52, 0]
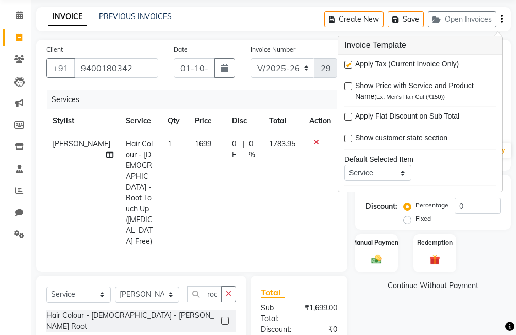
click at [407, 309] on div "Name: Betsy Membership: No Active Membership Total Visits: Card on file: 0 Last…" at bounding box center [436, 267] width 163 height 454
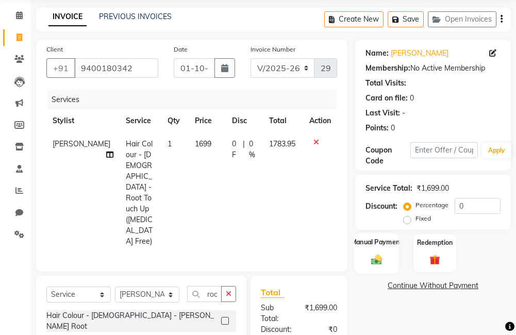
click at [384, 263] on img at bounding box center [377, 260] width 18 height 12
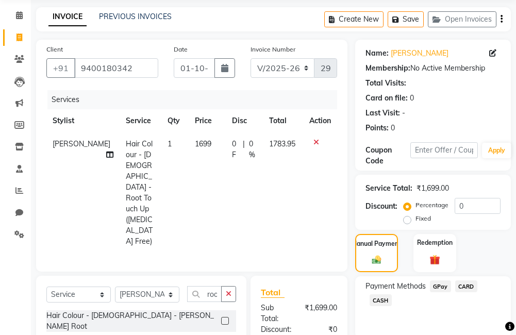
scroll to position [155, 0]
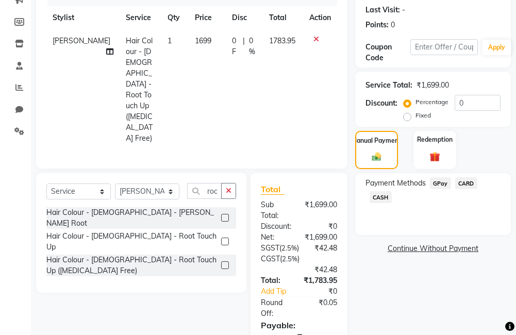
click at [434, 180] on span "GPay" at bounding box center [440, 183] width 21 height 12
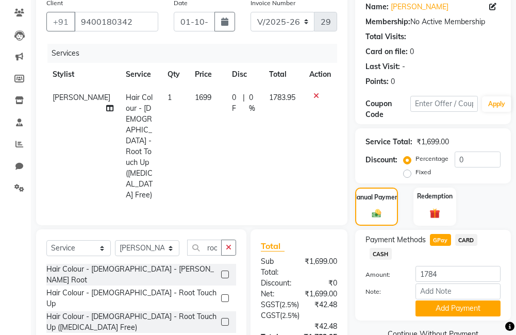
scroll to position [149, 0]
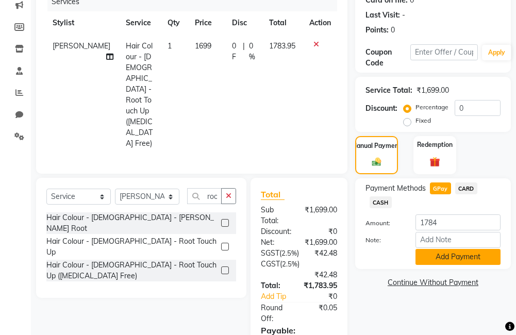
click at [418, 257] on button "Add Payment" at bounding box center [457, 257] width 85 height 16
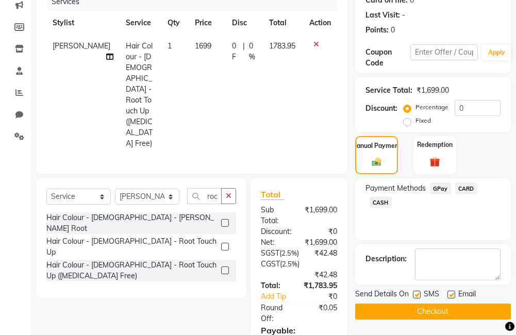
click at [435, 312] on button "Checkout" at bounding box center [433, 312] width 156 height 16
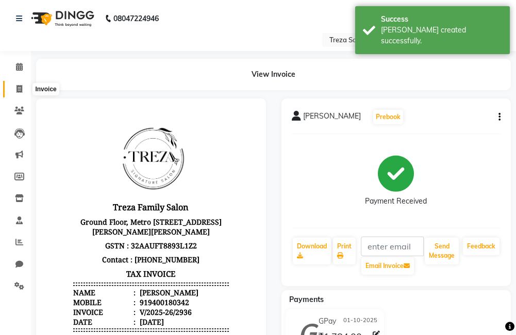
click at [18, 86] on icon at bounding box center [19, 89] width 6 height 8
select select "service"
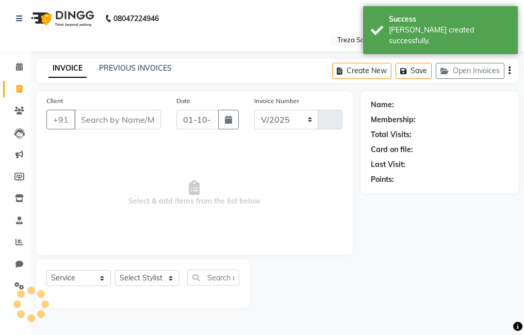
select select "7633"
type input "2937"
click at [16, 67] on icon at bounding box center [19, 67] width 7 height 8
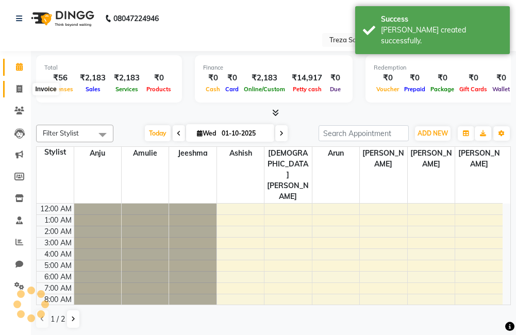
click at [17, 89] on icon at bounding box center [19, 89] width 6 height 8
select select "service"
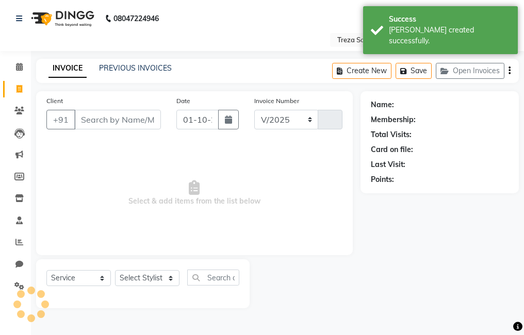
select select "7633"
type input "2937"
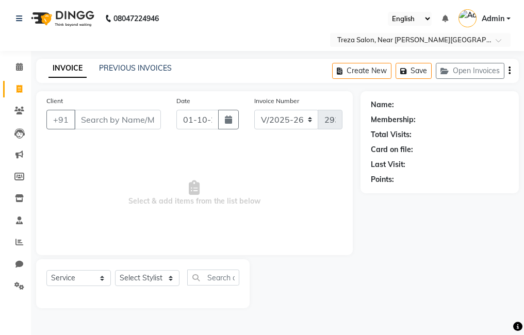
click at [155, 120] on input "Client" at bounding box center [117, 120] width 87 height 20
click at [117, 118] on input "Client" at bounding box center [117, 120] width 87 height 20
click at [136, 66] on link "PREVIOUS INVOICES" at bounding box center [135, 67] width 73 height 9
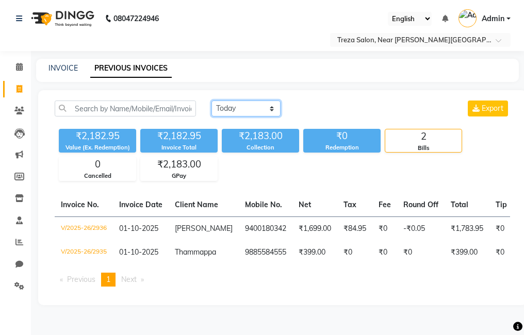
click at [230, 112] on select "[DATE] [DATE] Custom Range" at bounding box center [245, 108] width 69 height 16
click at [211, 100] on select "[DATE] [DATE] Custom Range" at bounding box center [245, 108] width 69 height 16
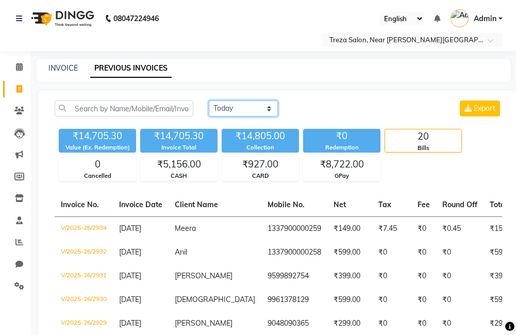
click at [215, 111] on select "[DATE] [DATE] Custom Range" at bounding box center [243, 108] width 69 height 16
select select "range"
click at [209, 100] on select "[DATE] [DATE] Custom Range" at bounding box center [243, 108] width 69 height 16
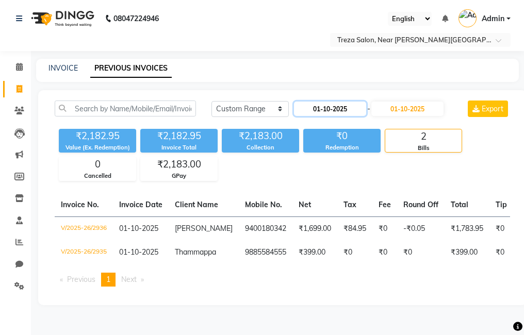
click at [361, 110] on input "01-10-2025" at bounding box center [330, 109] width 72 height 14
select select "10"
select select "2025"
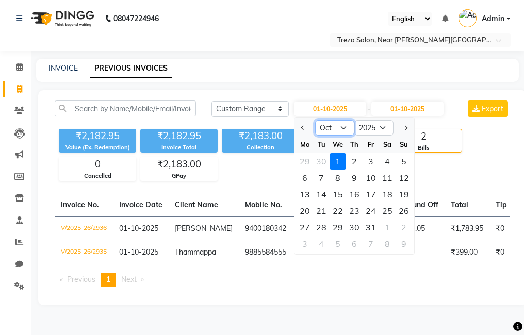
click at [335, 125] on select "Jan Feb Mar Apr May Jun Jul Aug Sep Oct Nov Dec" at bounding box center [334, 127] width 39 height 15
select select "9"
click at [315, 120] on select "Jan Feb Mar Apr May Jun Jul Aug Sep Oct Nov Dec" at bounding box center [334, 127] width 39 height 15
click at [308, 229] on div "29" at bounding box center [304, 227] width 16 height 16
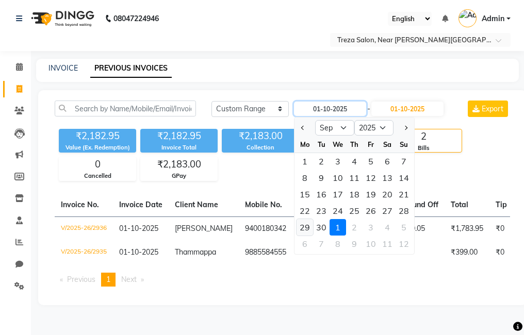
type input "29-09-2025"
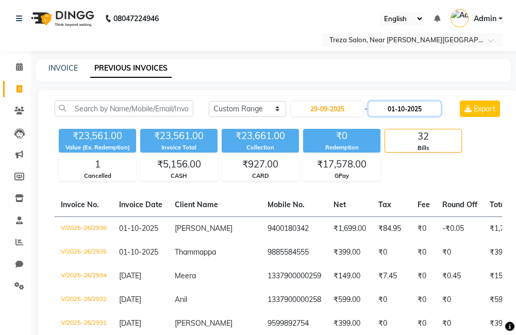
click at [410, 114] on input "01-10-2025" at bounding box center [404, 109] width 72 height 14
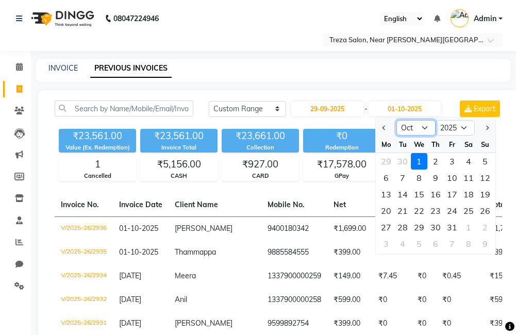
click at [422, 126] on select "Sep Oct Nov Dec" at bounding box center [415, 127] width 39 height 15
select select "9"
click at [396, 120] on select "Sep Oct Nov Dec" at bounding box center [415, 127] width 39 height 15
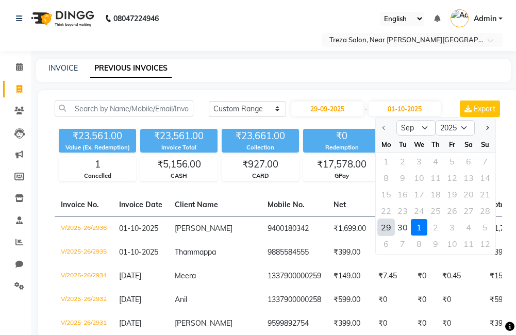
click at [387, 228] on div "29" at bounding box center [386, 227] width 16 height 16
type input "29-09-2025"
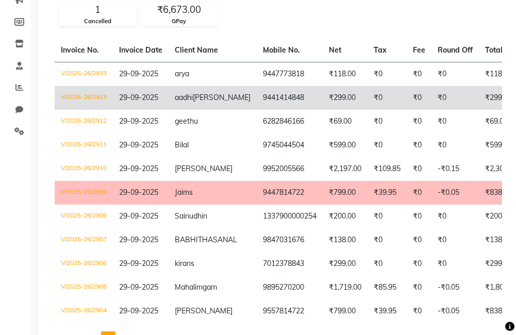
scroll to position [206, 0]
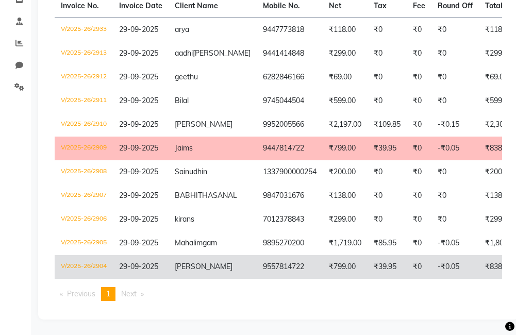
click at [206, 265] on td "james" at bounding box center [213, 267] width 88 height 24
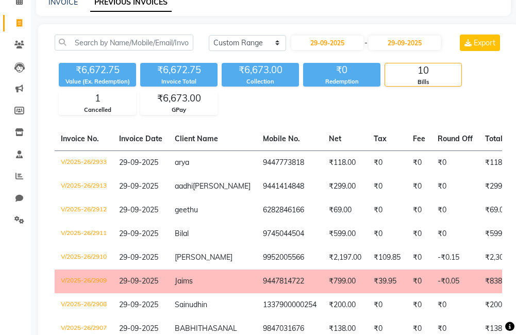
scroll to position [62, 0]
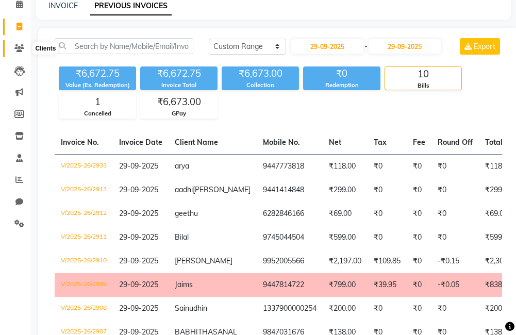
click at [16, 47] on icon at bounding box center [19, 48] width 10 height 8
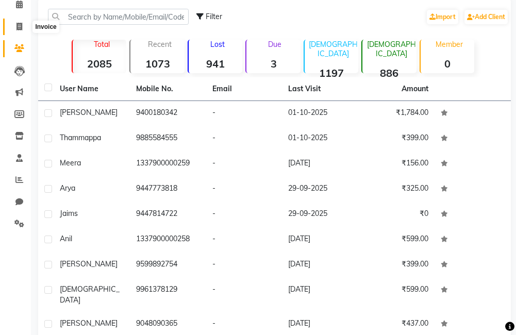
click at [18, 31] on span at bounding box center [19, 27] width 18 height 12
select select "service"
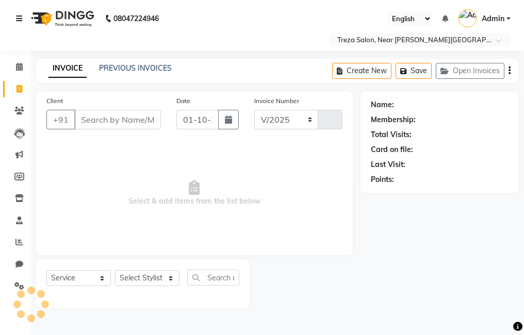
select select "7633"
type input "2937"
click at [231, 123] on icon "button" at bounding box center [228, 119] width 7 height 8
select select "10"
select select "2025"
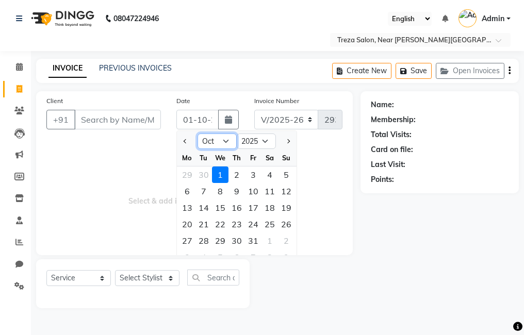
click at [220, 139] on select "Jan Feb Mar Apr May Jun Jul Aug Sep Oct Nov Dec" at bounding box center [216, 140] width 39 height 15
select select "9"
click at [197, 133] on select "Jan Feb Mar Apr May Jun Jul Aug Sep Oct Nov Dec" at bounding box center [216, 140] width 39 height 15
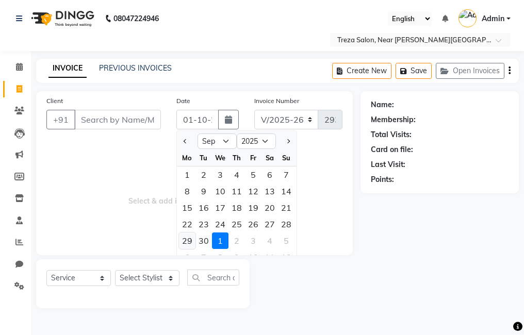
click at [189, 242] on div "29" at bounding box center [187, 240] width 16 height 16
type input "29-09-2025"
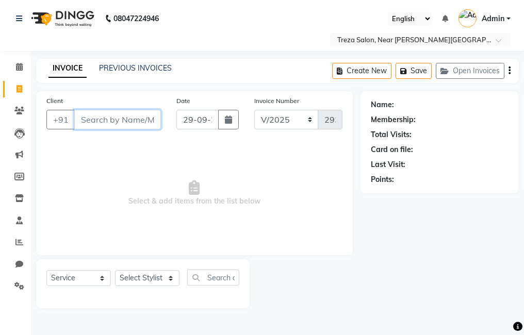
click at [131, 122] on input "Client" at bounding box center [117, 120] width 87 height 20
type input "[PERSON_NAME]"
click at [119, 120] on span "Add Client" at bounding box center [134, 119] width 41 height 10
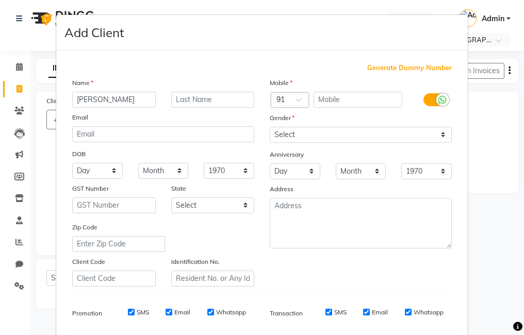
click at [406, 66] on span "Generate Dummy Number" at bounding box center [409, 68] width 85 height 10
type input "1337900000260"
checkbox input "false"
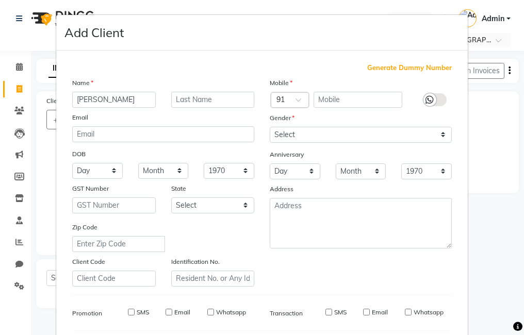
checkbox input "false"
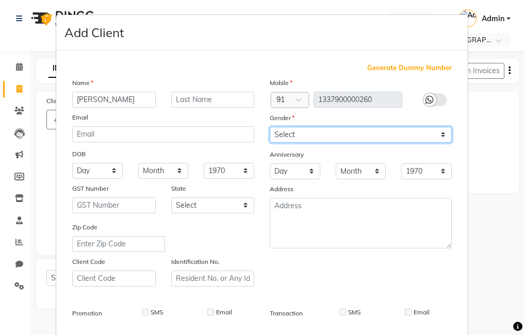
click at [400, 133] on select "Select [DEMOGRAPHIC_DATA] [DEMOGRAPHIC_DATA] Other Prefer Not To Say" at bounding box center [361, 135] width 182 height 16
select select "[DEMOGRAPHIC_DATA]"
click at [270, 127] on select "Select [DEMOGRAPHIC_DATA] [DEMOGRAPHIC_DATA] Other Prefer Not To Say" at bounding box center [361, 135] width 182 height 16
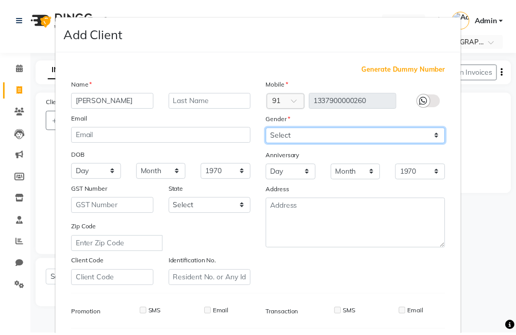
scroll to position [141, 0]
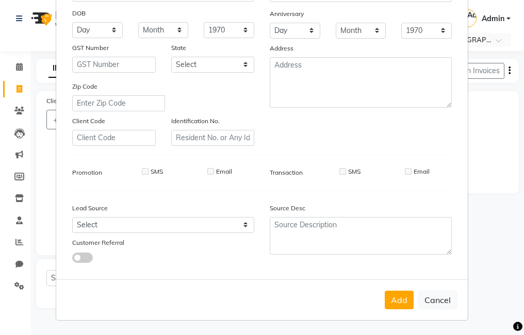
click at [399, 312] on div "Add Cancel" at bounding box center [261, 299] width 411 height 41
click at [395, 305] on button "Add" at bounding box center [398, 300] width 29 height 19
type input "1337900000260"
select select
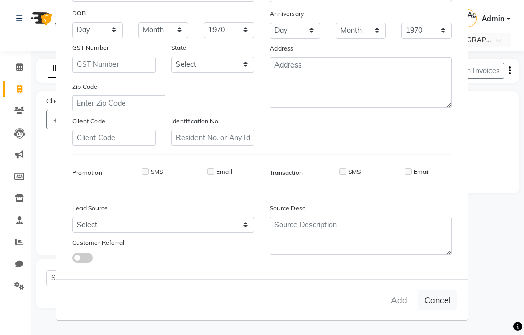
select select
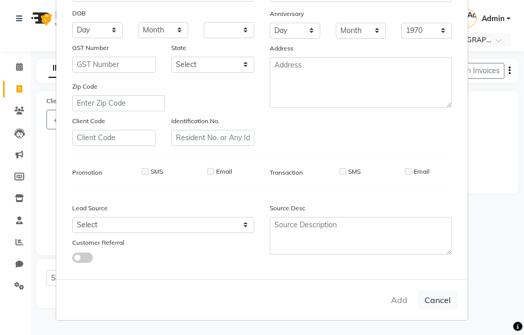
checkbox input "false"
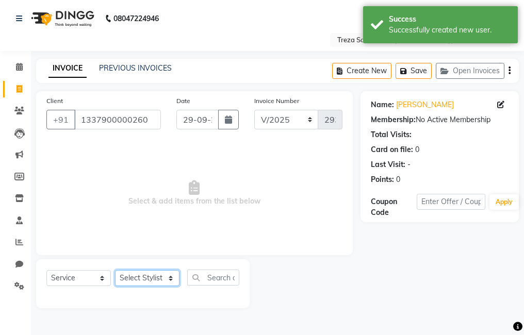
click at [141, 279] on select "Select Stylist Akhil krishna Amulie Anju Arun Ashish Jeeshma Krishna Priya Moha…" at bounding box center [147, 278] width 64 height 16
select select "90712"
click at [115, 270] on select "Select Stylist Akhil krishna Amulie Anju Arun Ashish Jeeshma Krishna Priya Moha…" at bounding box center [147, 278] width 64 height 16
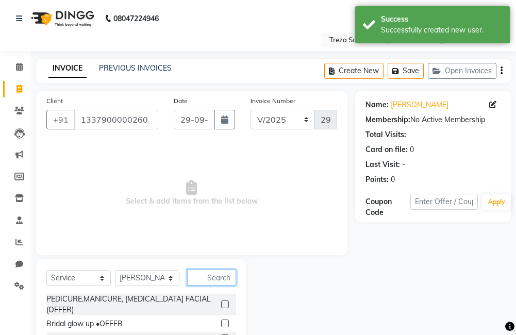
click at [226, 281] on input "text" at bounding box center [211, 278] width 49 height 16
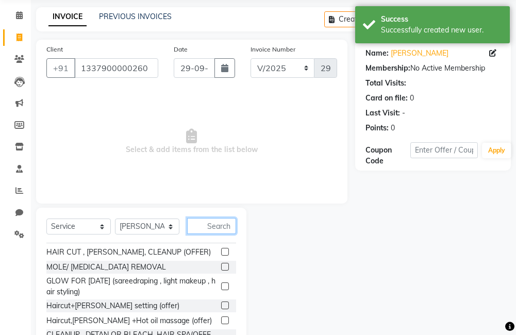
scroll to position [103, 0]
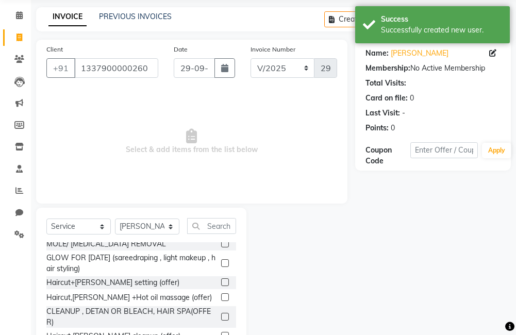
click at [221, 280] on label at bounding box center [225, 282] width 8 height 8
click at [221, 280] on input "checkbox" at bounding box center [224, 282] width 7 height 7
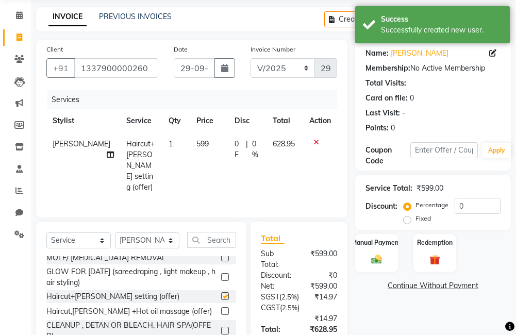
checkbox input "false"
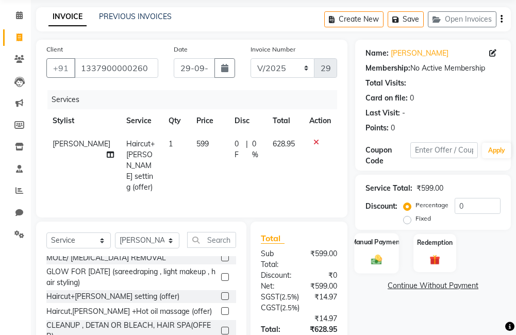
click at [391, 254] on div "Manual Payment" at bounding box center [376, 253] width 44 height 40
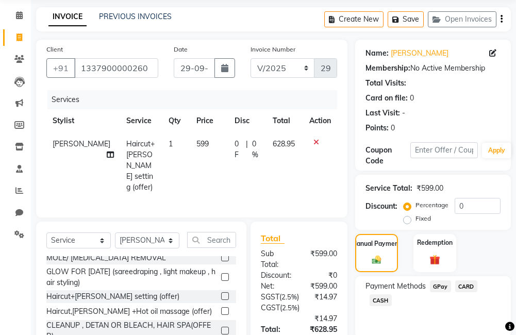
click at [440, 286] on span "GPay" at bounding box center [440, 286] width 21 height 12
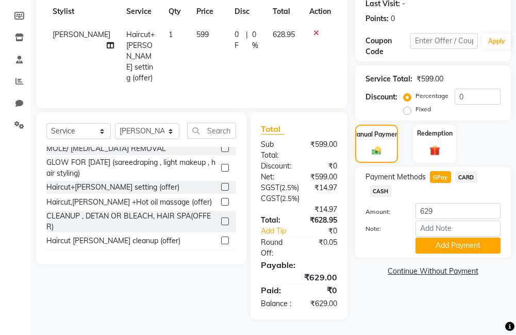
scroll to position [0, 0]
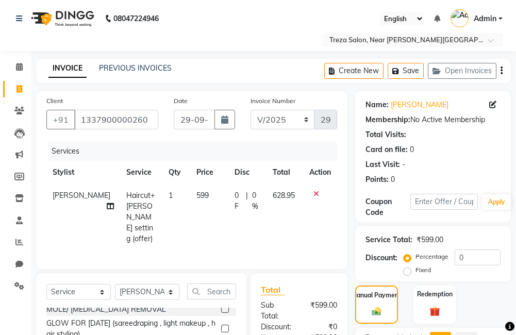
click at [501, 71] on icon "button" at bounding box center [501, 71] width 2 height 1
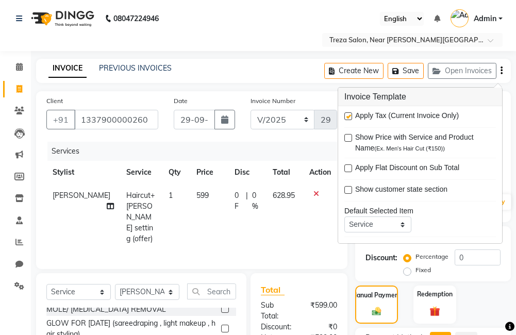
click at [345, 118] on label at bounding box center [348, 116] width 8 height 8
click at [345, 118] on input "checkbox" at bounding box center [347, 116] width 7 height 7
checkbox input "false"
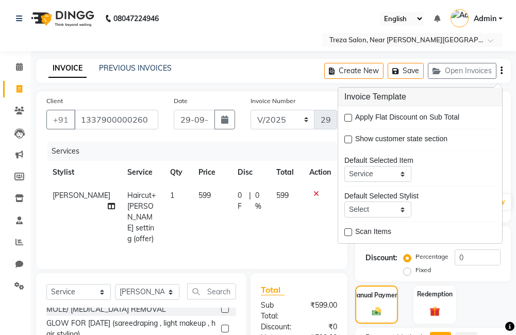
scroll to position [120, 0]
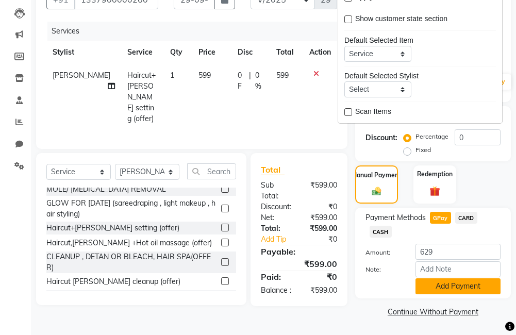
click at [449, 287] on button "Add Payment" at bounding box center [457, 286] width 85 height 16
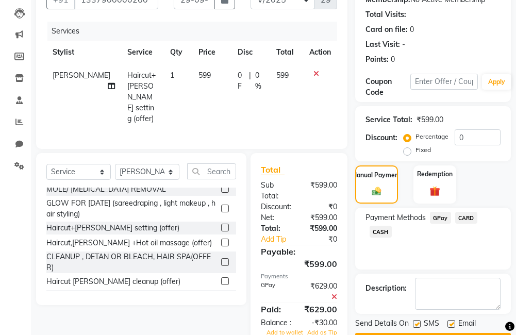
scroll to position [149, 0]
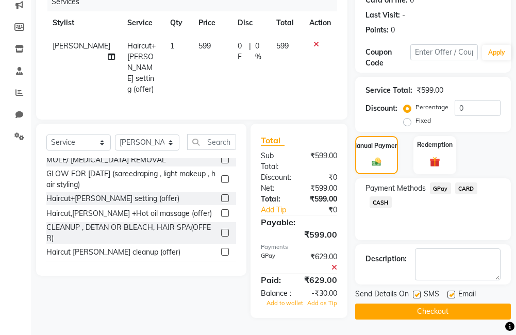
click at [457, 309] on button "Checkout" at bounding box center [433, 312] width 156 height 16
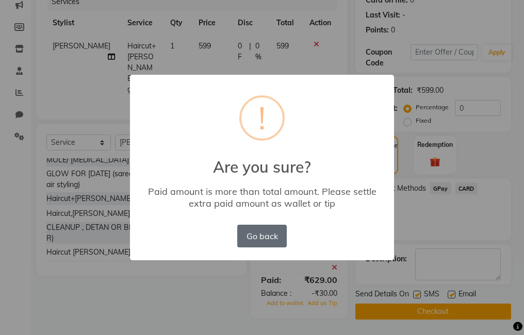
click at [262, 240] on button "Go back" at bounding box center [261, 236] width 49 height 23
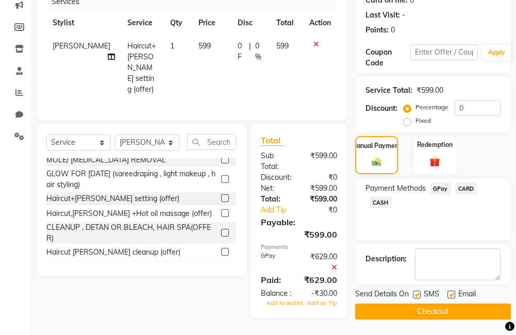
click at [334, 264] on icon at bounding box center [334, 267] width 6 height 7
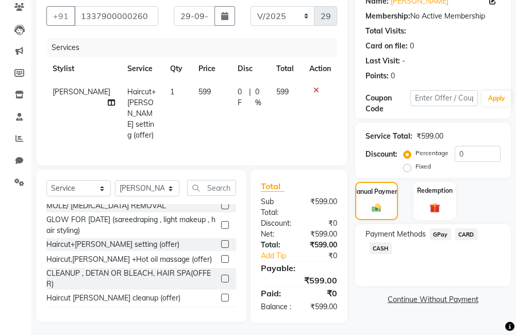
click at [432, 233] on span "GPay" at bounding box center [440, 234] width 21 height 12
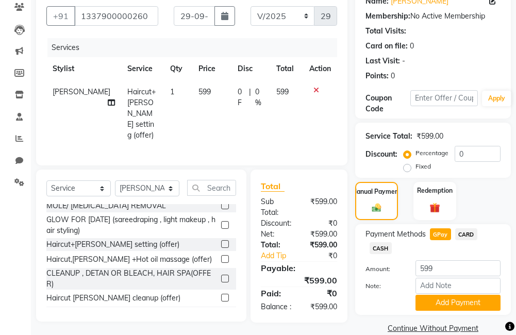
scroll to position [120, 0]
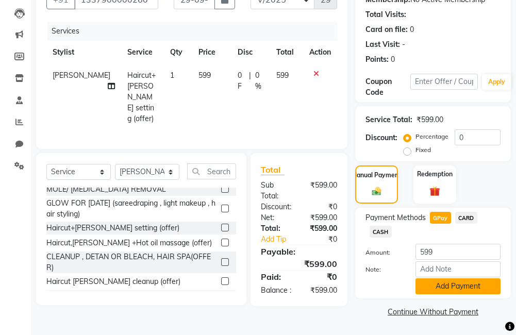
click at [449, 286] on button "Add Payment" at bounding box center [457, 286] width 85 height 16
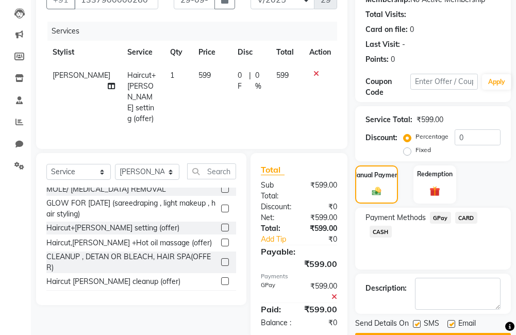
scroll to position [149, 0]
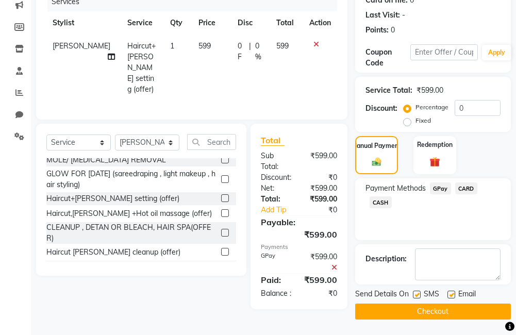
click at [427, 313] on button "Checkout" at bounding box center [433, 312] width 156 height 16
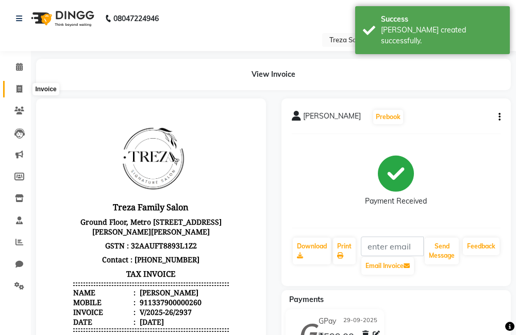
drag, startPoint x: 18, startPoint y: 94, endPoint x: 28, endPoint y: 97, distance: 10.9
click at [18, 94] on span at bounding box center [19, 89] width 18 height 12
select select "service"
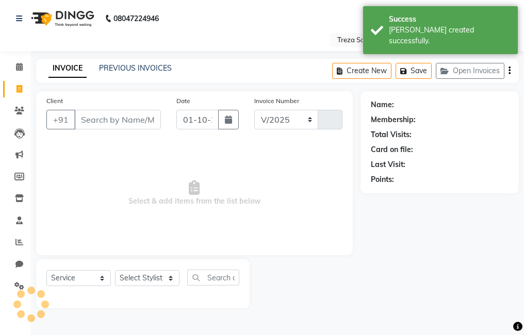
select select "7633"
type input "2938"
click at [105, 120] on input "Client" at bounding box center [117, 120] width 87 height 20
type input "9"
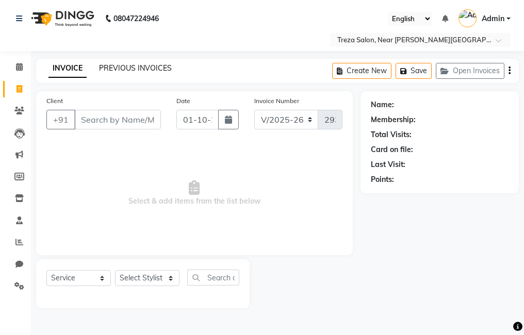
click at [120, 69] on link "PREVIOUS INVOICES" at bounding box center [135, 67] width 73 height 9
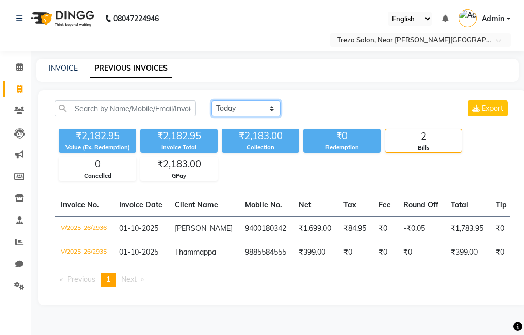
click at [242, 114] on select "Today Yesterday Custom Range" at bounding box center [245, 108] width 69 height 16
select select "range"
click at [211, 100] on select "Today Yesterday Custom Range" at bounding box center [245, 108] width 69 height 16
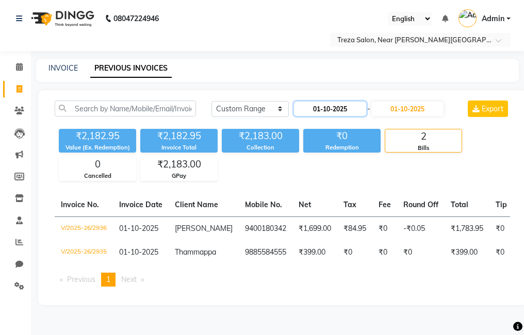
click at [327, 114] on input "01-10-2025" at bounding box center [330, 109] width 72 height 14
select select "10"
select select "2025"
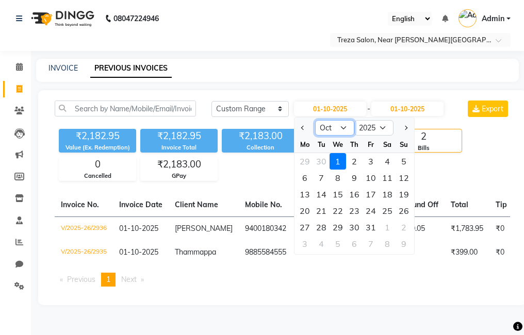
drag, startPoint x: 334, startPoint y: 123, endPoint x: 331, endPoint y: 137, distance: 14.7
click at [334, 123] on select "Jan Feb Mar Apr May Jun Jul Aug Sep Oct Nov Dec" at bounding box center [334, 127] width 39 height 15
select select "9"
click at [315, 120] on select "Jan Feb Mar Apr May Jun Jul Aug Sep Oct Nov Dec" at bounding box center [334, 127] width 39 height 15
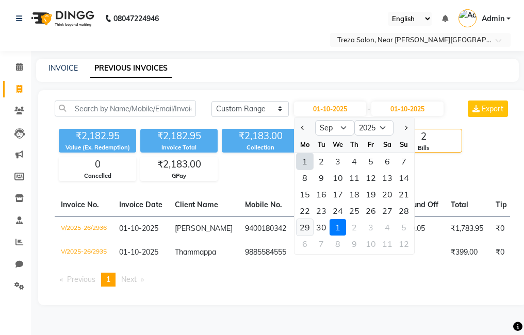
click at [311, 225] on div "29" at bounding box center [304, 227] width 16 height 16
type input "29-09-2025"
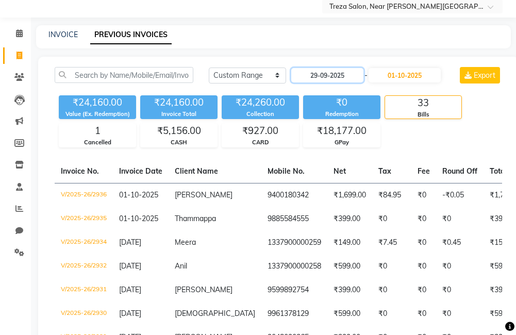
scroll to position [52, 0]
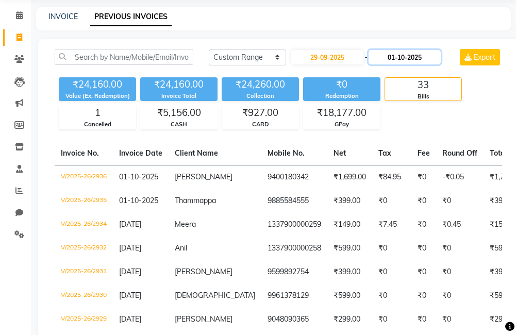
click at [411, 56] on input "01-10-2025" at bounding box center [404, 57] width 72 height 14
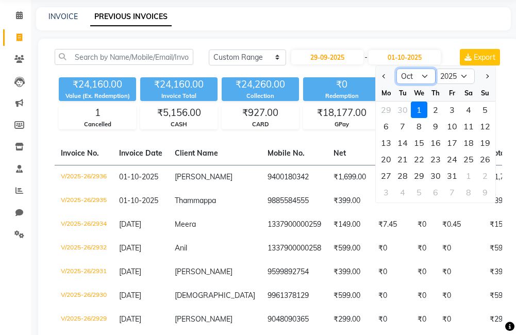
click at [412, 79] on select "Sep Oct Nov Dec" at bounding box center [415, 76] width 39 height 15
select select "9"
click at [396, 69] on select "Sep Oct Nov Dec" at bounding box center [415, 76] width 39 height 15
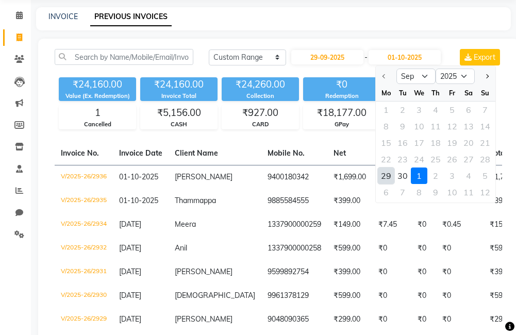
click at [389, 174] on div "29" at bounding box center [386, 175] width 16 height 16
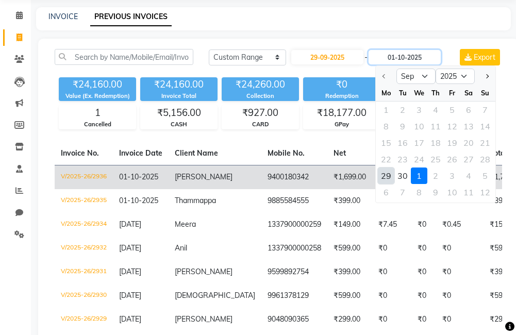
type input "29-09-2025"
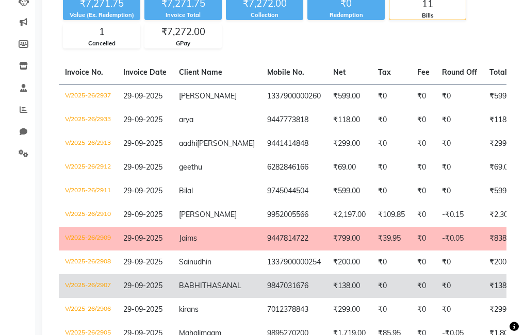
scroll to position [0, 0]
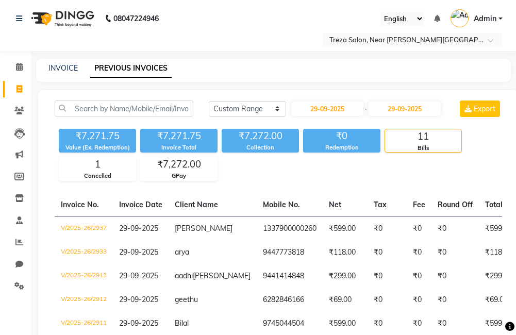
click at [17, 82] on link "Invoice" at bounding box center [15, 89] width 25 height 17
select select "service"
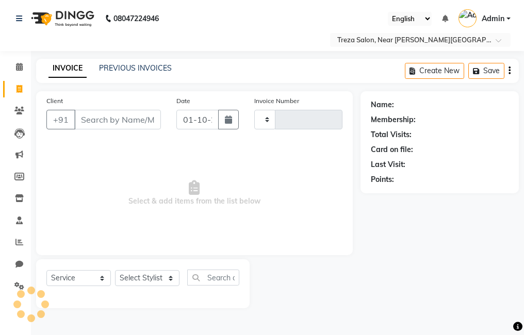
type input "2938"
select select "7633"
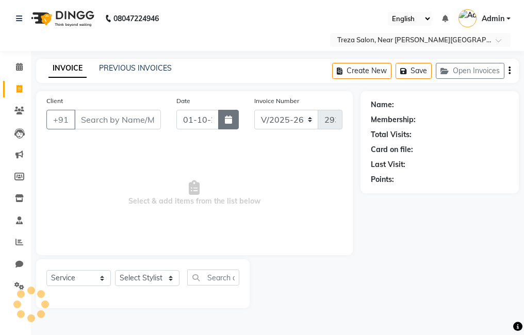
click at [220, 115] on button "button" at bounding box center [228, 120] width 21 height 20
select select "10"
select select "2025"
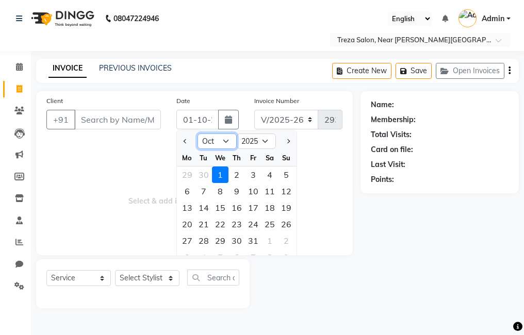
click at [222, 142] on select "Jan Feb Mar Apr May Jun Jul Aug Sep Oct Nov Dec" at bounding box center [216, 140] width 39 height 15
select select "9"
click at [197, 133] on select "Jan Feb Mar Apr May Jun Jul Aug Sep Oct Nov Dec" at bounding box center [216, 140] width 39 height 15
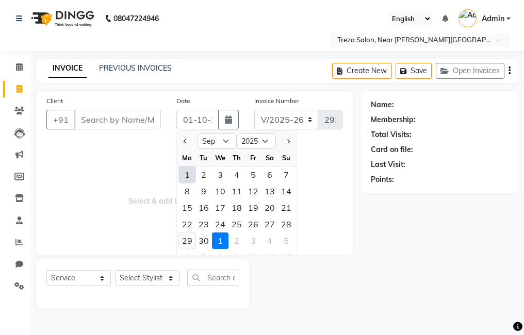
click at [194, 238] on div "29" at bounding box center [187, 240] width 16 height 16
type input "29-09-2025"
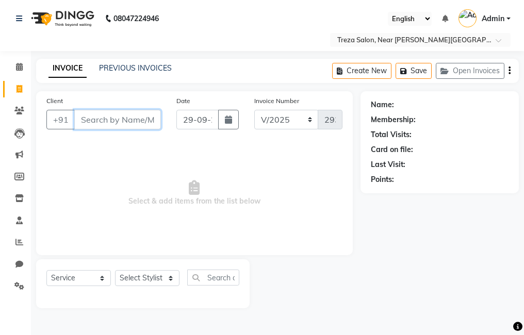
click at [108, 122] on input "Client" at bounding box center [117, 120] width 87 height 20
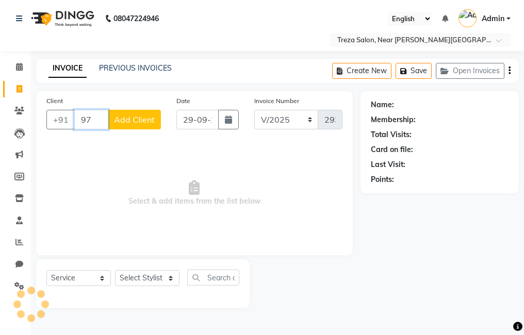
type input "9"
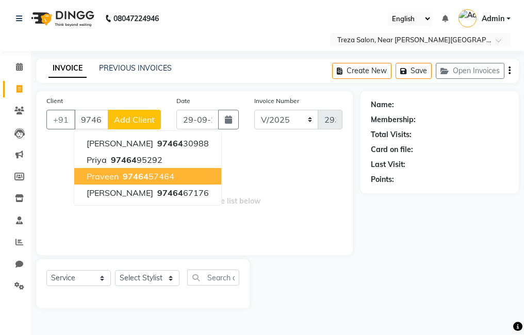
click at [254, 172] on span "Select & add items from the list below" at bounding box center [194, 193] width 296 height 103
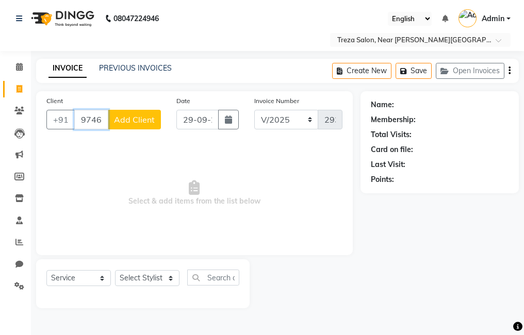
click at [96, 116] on input "97464" at bounding box center [91, 120] width 34 height 20
type input "9"
type input "894339429"
click at [133, 122] on span "Add Client" at bounding box center [134, 119] width 41 height 10
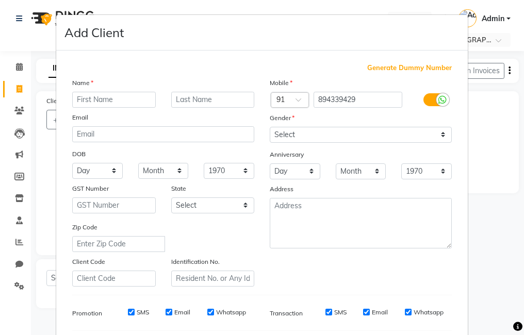
click at [118, 100] on input "text" at bounding box center [113, 100] width 83 height 16
type input "Anfas"
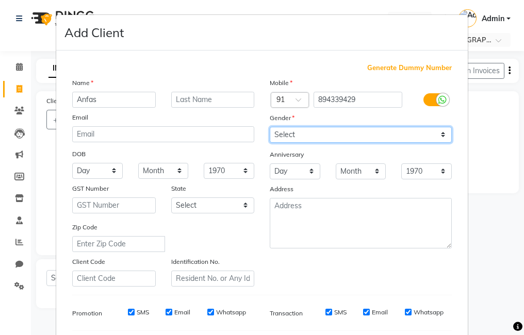
drag, startPoint x: 318, startPoint y: 130, endPoint x: 320, endPoint y: 139, distance: 8.4
click at [318, 131] on select "Select Male Female Other Prefer Not To Say" at bounding box center [361, 135] width 182 height 16
select select "male"
click at [270, 127] on select "Select Male Female Other Prefer Not To Say" at bounding box center [361, 135] width 182 height 16
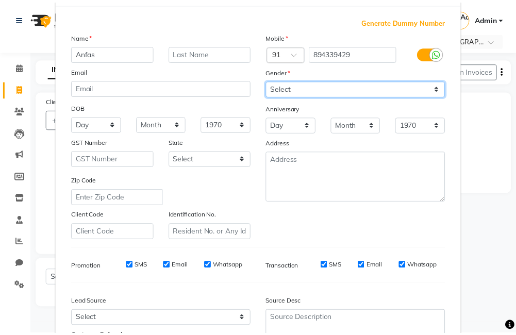
scroll to position [141, 0]
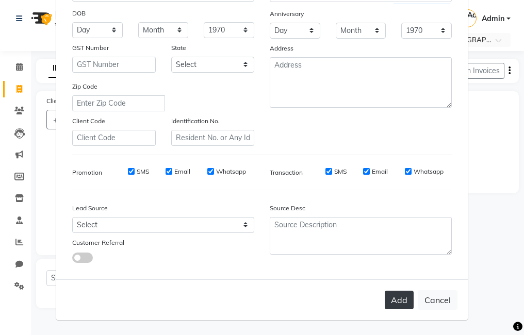
click at [400, 301] on button "Add" at bounding box center [398, 300] width 29 height 19
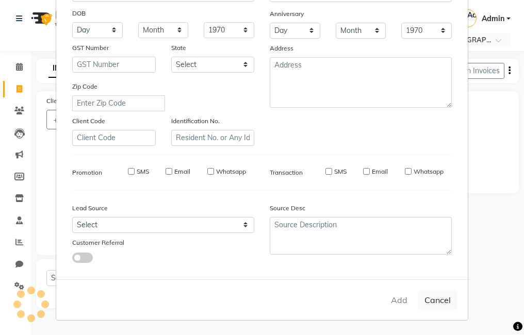
select select
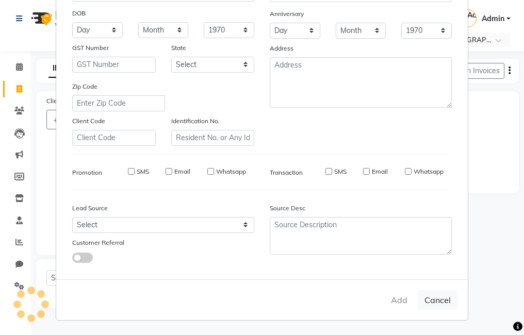
select select
checkbox input "false"
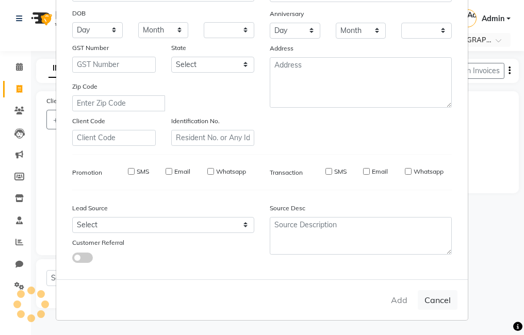
checkbox input "false"
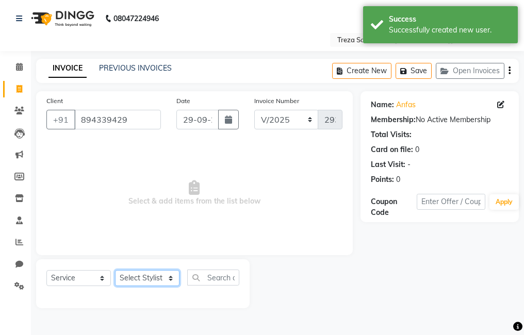
click at [140, 277] on select "Select Stylist Akhil krishna Amulie Anju Arun Ashish Jeeshma Krishna Priya Moha…" at bounding box center [147, 278] width 64 height 16
select select "81285"
click at [115, 270] on select "Select Stylist Akhil krishna Amulie Anju Arun Ashish Jeeshma Krishna Priya Moha…" at bounding box center [147, 278] width 64 height 16
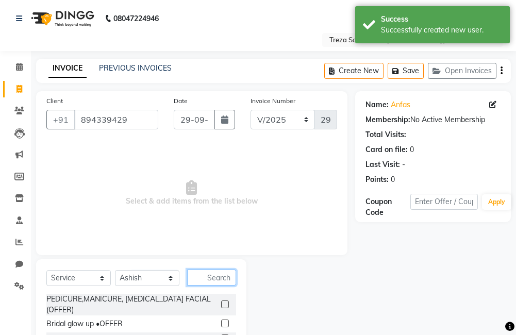
click at [212, 282] on input "text" at bounding box center [211, 278] width 49 height 16
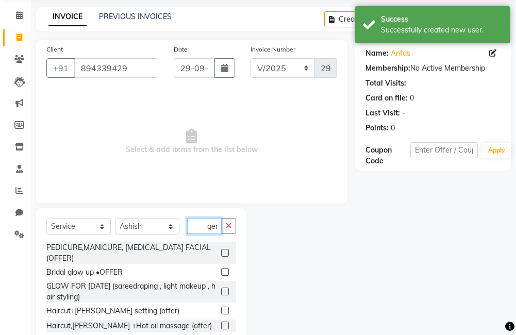
scroll to position [0, 3]
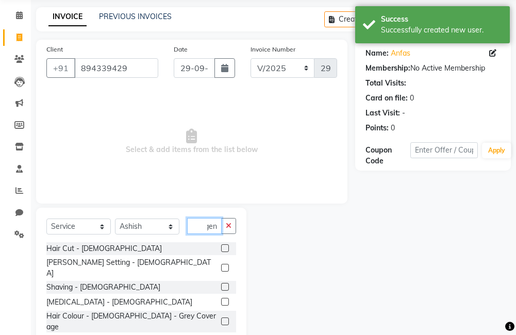
type input "gen"
click at [221, 264] on label at bounding box center [225, 268] width 8 height 8
click at [221, 265] on input "checkbox" at bounding box center [224, 268] width 7 height 7
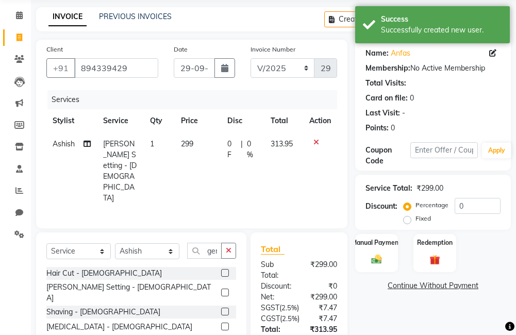
checkbox input "false"
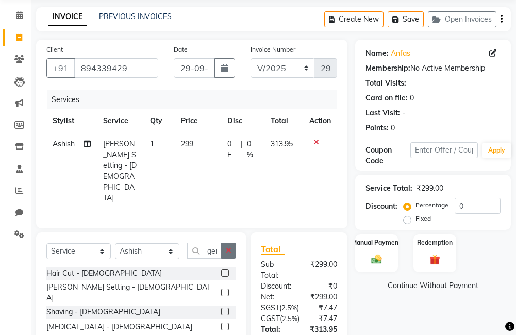
click at [227, 247] on icon "button" at bounding box center [229, 250] width 6 height 7
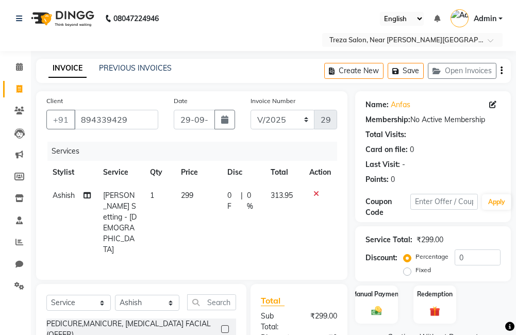
click at [500, 71] on icon "button" at bounding box center [501, 71] width 2 height 1
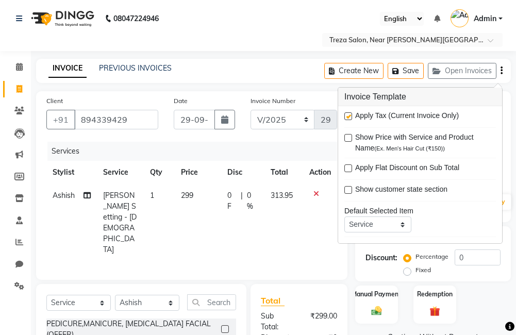
click at [347, 116] on label at bounding box center [348, 116] width 8 height 8
click at [347, 116] on input "checkbox" at bounding box center [347, 116] width 7 height 7
checkbox input "false"
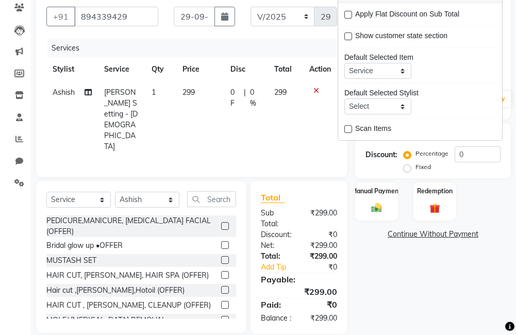
scroll to position [104, 0]
click at [381, 250] on div "Name: Anfas Membership: No Active Membership Total Visits: Card on file: 0 Last…" at bounding box center [436, 161] width 163 height 346
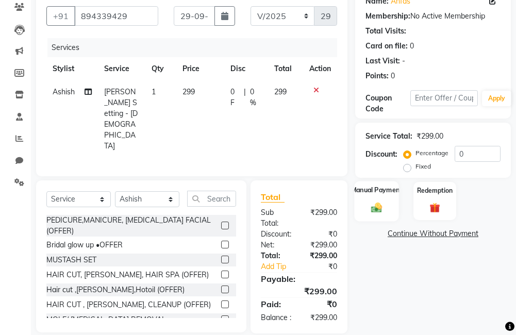
click at [379, 210] on img at bounding box center [377, 208] width 18 height 12
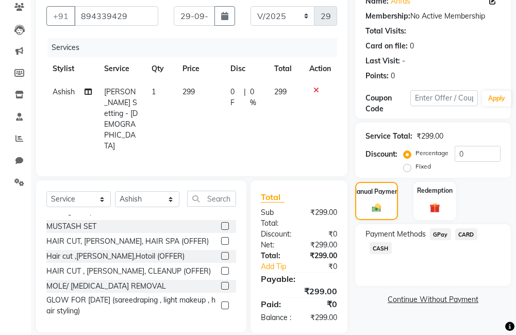
scroll to position [52, 0]
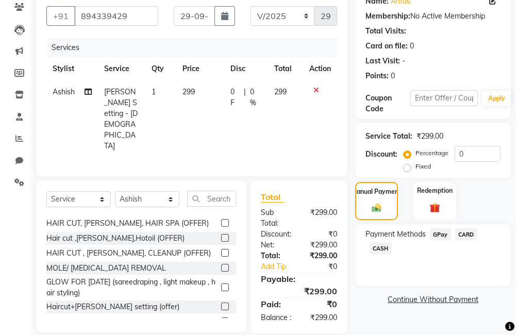
click at [384, 248] on span "CASH" at bounding box center [381, 248] width 22 height 12
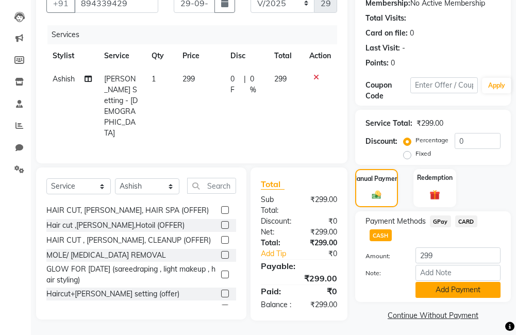
scroll to position [120, 0]
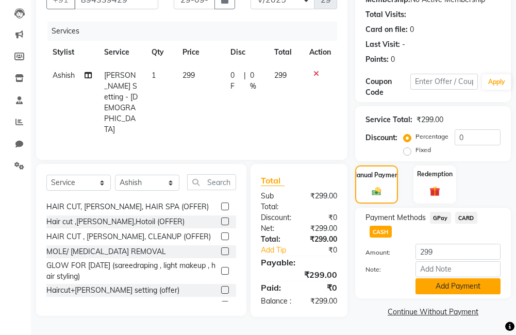
click at [445, 286] on button "Add Payment" at bounding box center [457, 286] width 85 height 16
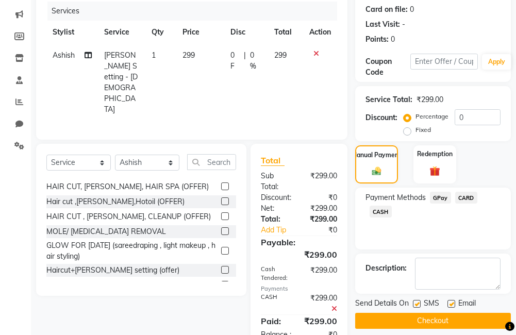
scroll to position [157, 0]
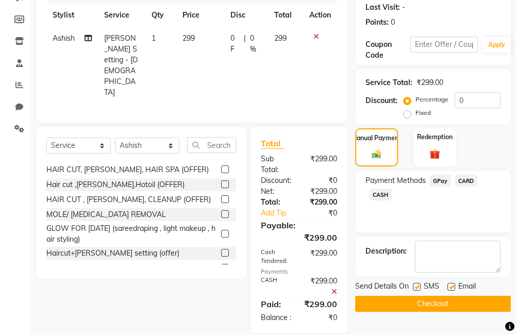
click at [453, 300] on button "Checkout" at bounding box center [433, 304] width 156 height 16
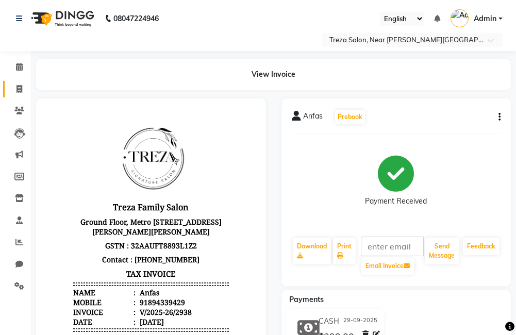
click at [13, 82] on link "Invoice" at bounding box center [15, 89] width 25 height 17
select select "service"
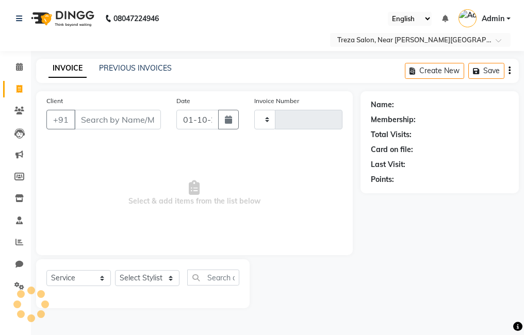
type input "2939"
select select "7633"
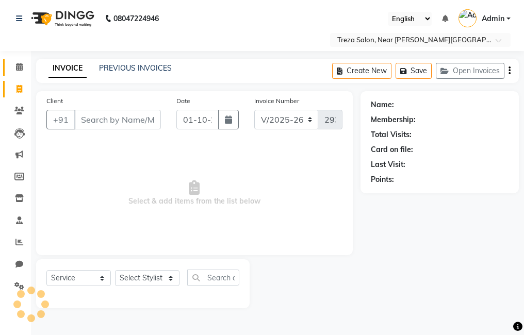
click at [18, 73] on link "Calendar" at bounding box center [15, 67] width 25 height 17
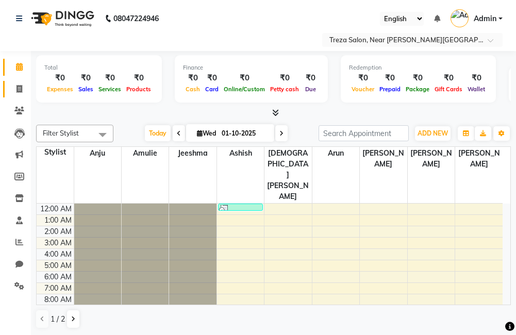
click at [16, 81] on link "Invoice" at bounding box center [15, 89] width 25 height 17
select select "service"
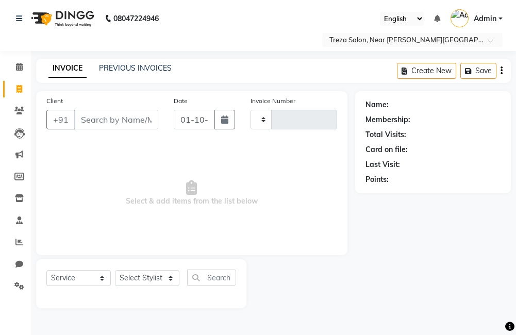
type input "2939"
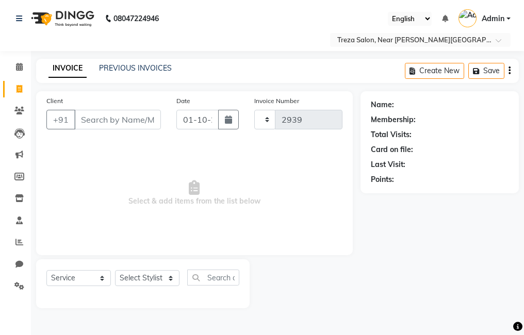
select select "7633"
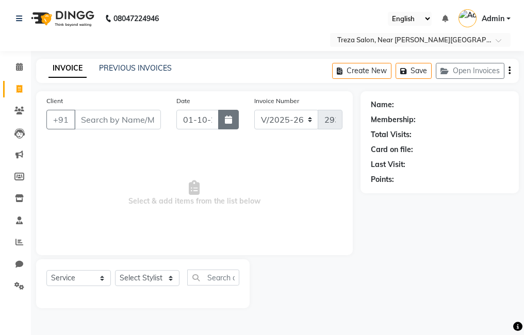
click at [226, 126] on button "button" at bounding box center [228, 120] width 21 height 20
select select "10"
select select "2025"
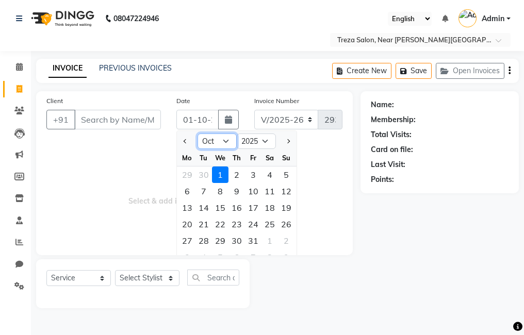
click at [212, 139] on select "Jan Feb Mar Apr May Jun Jul Aug Sep Oct Nov Dec" at bounding box center [216, 140] width 39 height 15
click at [318, 149] on span "Select & add items from the list below" at bounding box center [194, 193] width 296 height 103
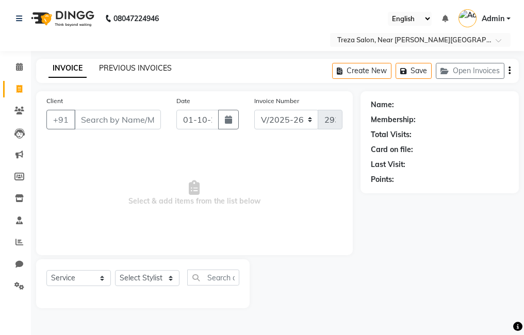
click at [133, 71] on link "PREVIOUS INVOICES" at bounding box center [135, 67] width 73 height 9
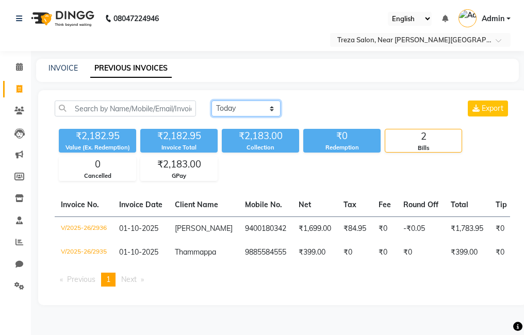
click at [225, 109] on select "Today Yesterday Custom Range" at bounding box center [245, 108] width 69 height 16
select select "yesterday"
click at [211, 100] on select "Today Yesterday Custom Range" at bounding box center [245, 108] width 69 height 16
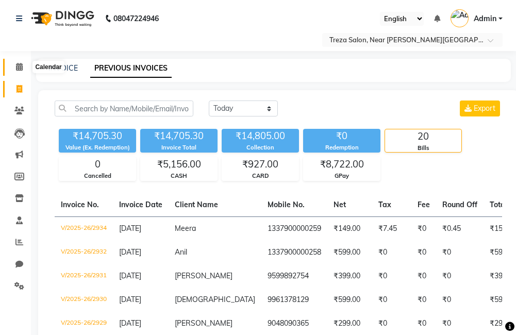
click at [14, 64] on span at bounding box center [19, 67] width 18 height 12
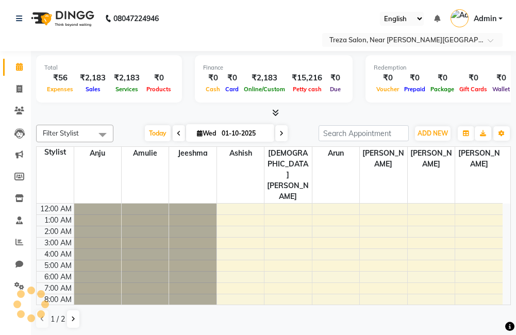
scroll to position [69, 0]
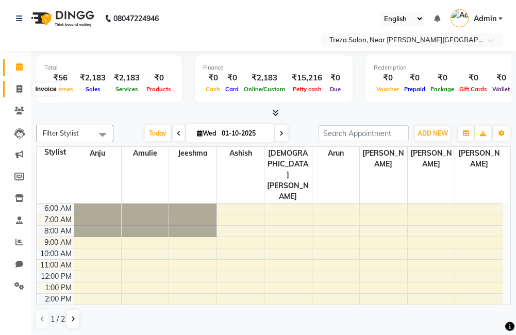
click at [22, 89] on icon at bounding box center [19, 89] width 6 height 8
select select "service"
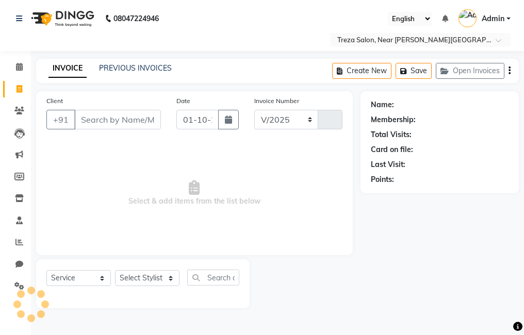
select select "7633"
type input "2939"
click at [225, 119] on icon "button" at bounding box center [228, 119] width 7 height 8
select select "10"
select select "2025"
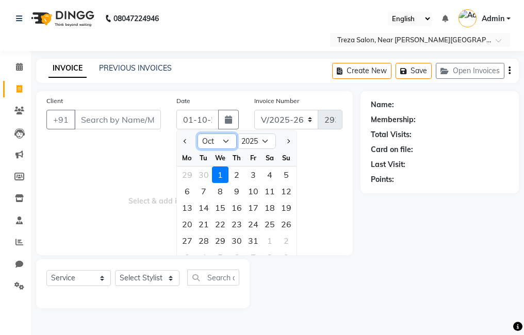
click at [219, 142] on select "Jan Feb Mar Apr May Jun Jul Aug Sep Oct Nov Dec" at bounding box center [216, 140] width 39 height 15
select select "9"
click at [197, 133] on select "Jan Feb Mar Apr May Jun Jul Aug Sep Oct Nov Dec" at bounding box center [216, 140] width 39 height 15
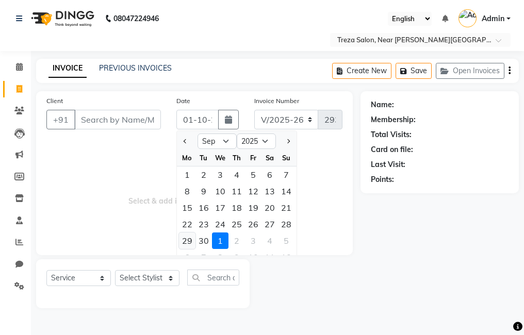
click at [190, 238] on div "29" at bounding box center [187, 240] width 16 height 16
type input "29-09-2025"
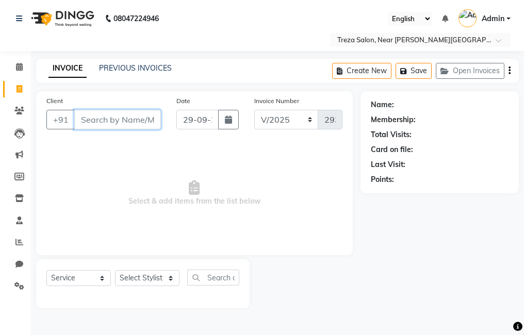
click at [124, 128] on input "Client" at bounding box center [117, 120] width 87 height 20
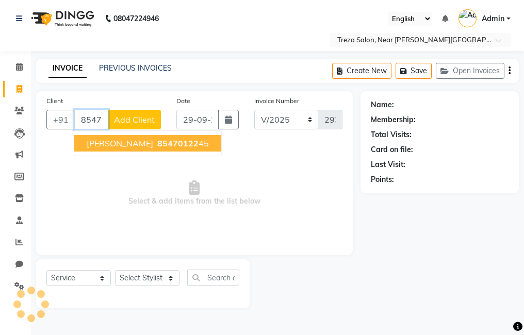
type input "8547012245"
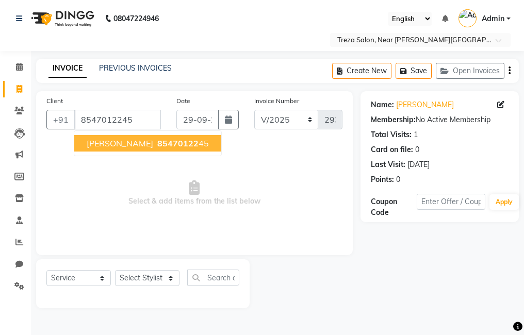
click at [157, 145] on span "85470122" at bounding box center [177, 143] width 41 height 10
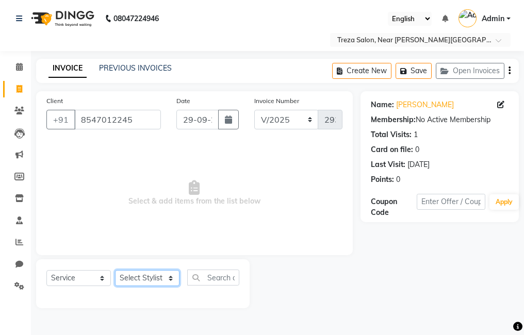
click at [152, 274] on select "Select Stylist Akhil krishna Amulie Anju Arun Ashish Jeeshma Krishna Priya Moha…" at bounding box center [147, 278] width 64 height 16
select select "92210"
click at [115, 270] on select "Select Stylist Akhil krishna Amulie Anju Arun Ashish Jeeshma Krishna Priya Moha…" at bounding box center [147, 278] width 64 height 16
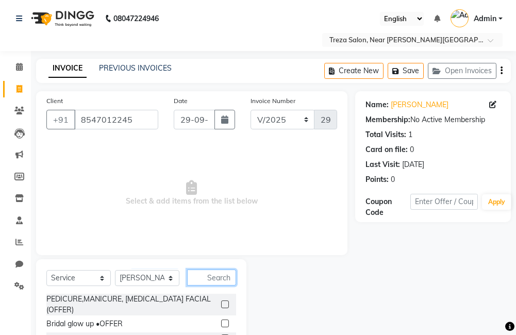
click at [203, 275] on input "text" at bounding box center [211, 278] width 49 height 16
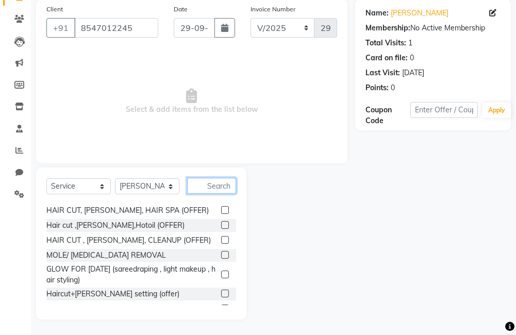
scroll to position [103, 0]
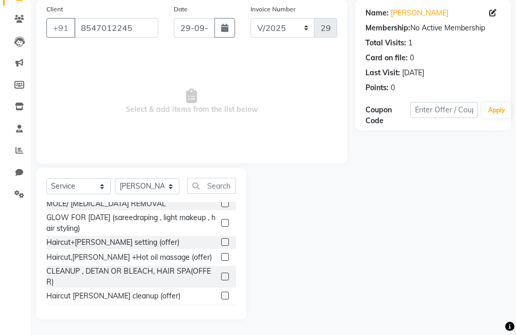
click at [221, 244] on label at bounding box center [225, 242] width 8 height 8
click at [221, 244] on input "checkbox" at bounding box center [224, 242] width 7 height 7
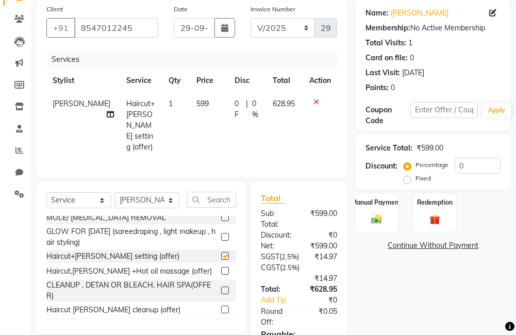
checkbox input "false"
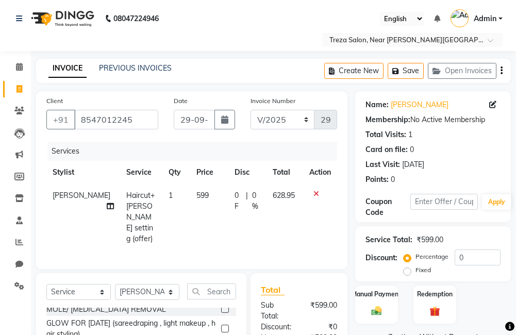
click at [500, 71] on icon "button" at bounding box center [501, 71] width 2 height 1
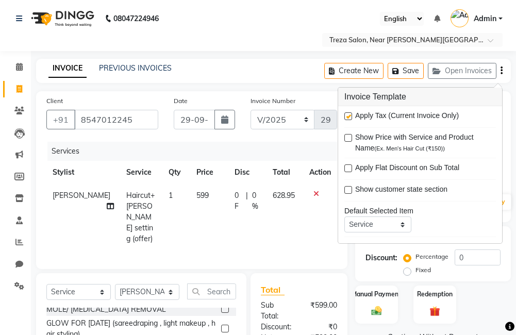
click at [349, 116] on label at bounding box center [348, 116] width 8 height 8
click at [349, 116] on input "checkbox" at bounding box center [347, 116] width 7 height 7
checkbox input "false"
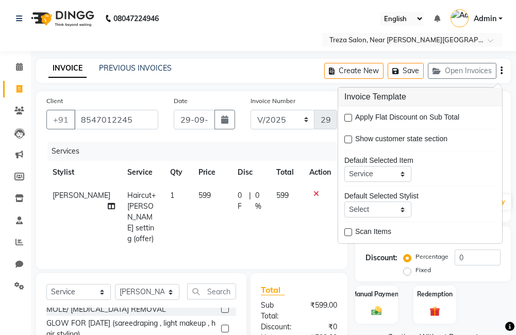
scroll to position [114, 0]
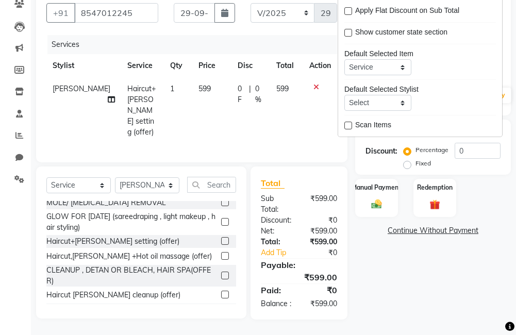
click at [383, 255] on div "Name: Sabari Membership: No Active Membership Total Visits: 1 Card on file: 0 L…" at bounding box center [436, 152] width 163 height 335
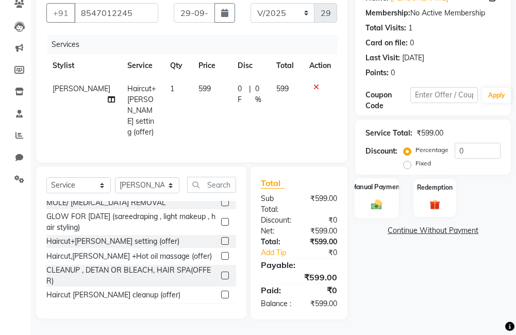
click at [380, 198] on img at bounding box center [377, 204] width 18 height 12
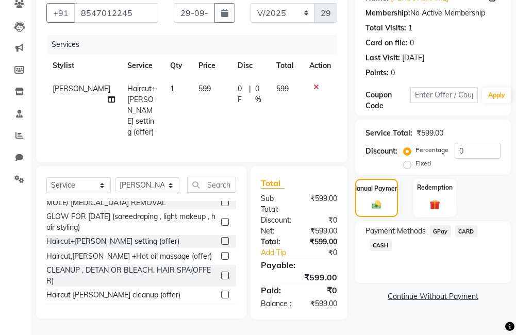
click at [432, 225] on span "GPay" at bounding box center [440, 231] width 21 height 12
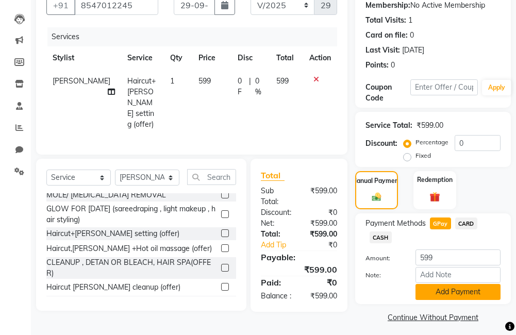
click at [442, 294] on button "Add Payment" at bounding box center [457, 292] width 85 height 16
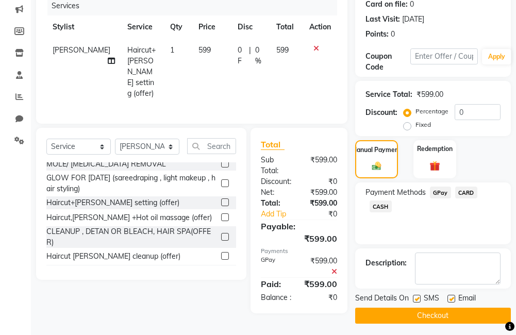
scroll to position [149, 0]
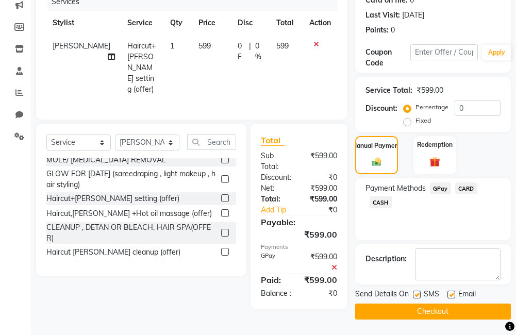
click at [412, 311] on button "Checkout" at bounding box center [433, 312] width 156 height 16
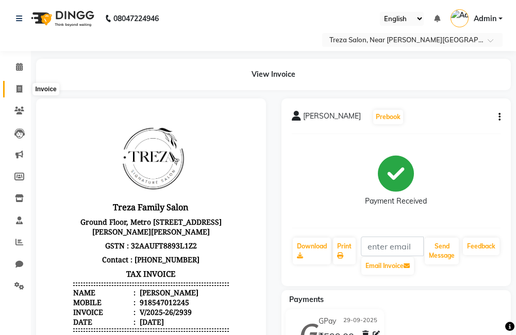
click at [15, 86] on span at bounding box center [19, 89] width 18 height 12
select select "service"
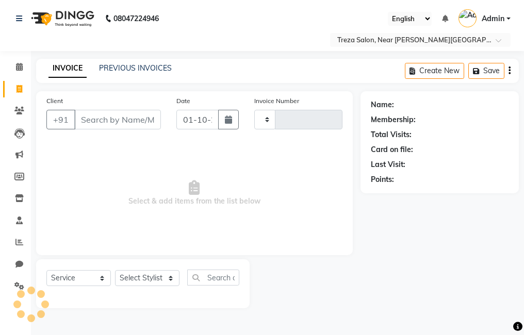
type input "2940"
select select "7633"
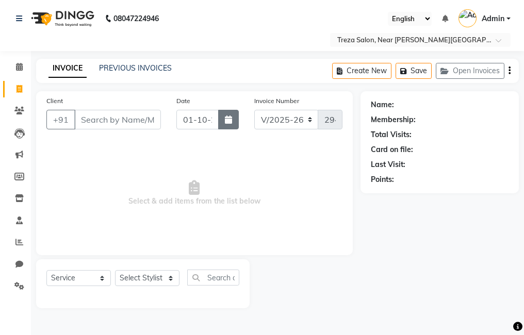
click at [234, 122] on button "button" at bounding box center [228, 120] width 21 height 20
select select "10"
select select "2025"
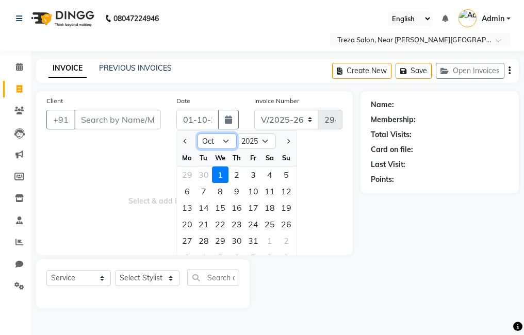
click at [221, 146] on select "Jan Feb Mar Apr May Jun Jul Aug Sep Oct Nov Dec" at bounding box center [216, 140] width 39 height 15
click at [418, 274] on div "Name: Membership: Total Visits: Card on file: Last Visit: Points:" at bounding box center [443, 199] width 166 height 217
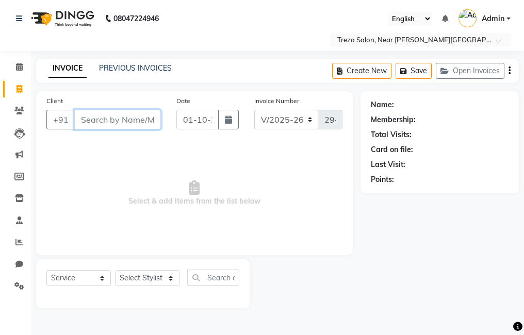
click at [110, 124] on input "Client" at bounding box center [117, 120] width 87 height 20
type input "9496696772"
click at [124, 119] on span "Add Client" at bounding box center [134, 119] width 41 height 10
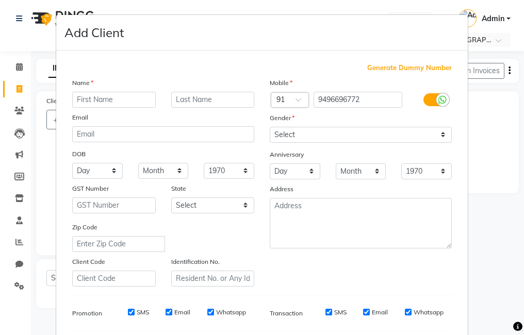
click at [107, 100] on input "text" at bounding box center [113, 100] width 83 height 16
type input "Surya"
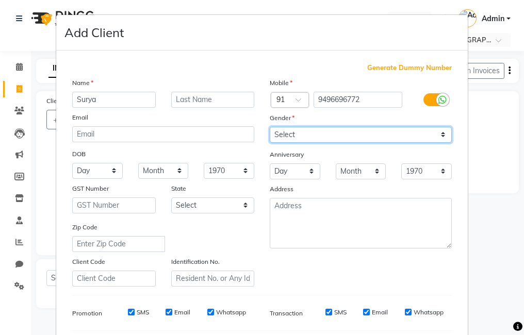
click at [318, 130] on select "Select Male Female Other Prefer Not To Say" at bounding box center [361, 135] width 182 height 16
select select "female"
click at [270, 127] on select "Select Male Female Other Prefer Not To Say" at bounding box center [361, 135] width 182 height 16
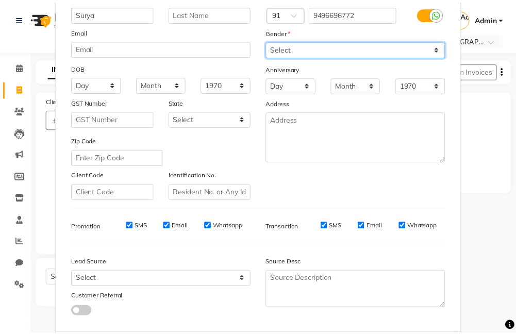
scroll to position [141, 0]
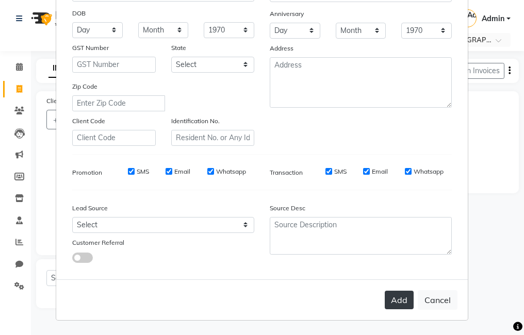
click at [398, 309] on button "Add" at bounding box center [398, 300] width 29 height 19
select select
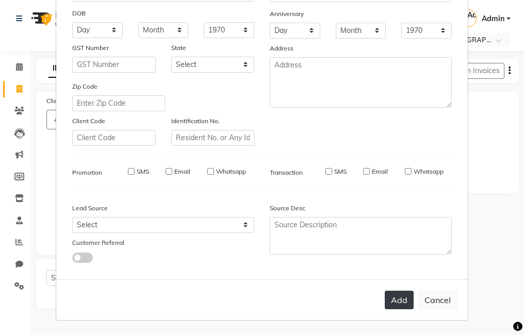
select select
checkbox input "false"
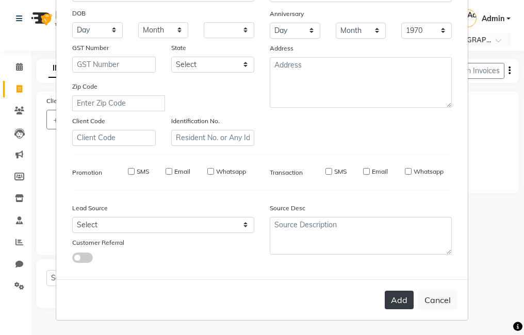
checkbox input "false"
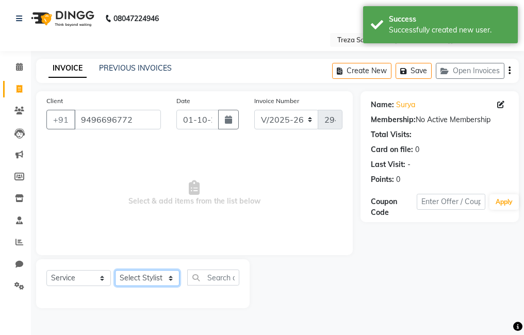
click at [149, 277] on select "Select Stylist Akhil krishna Amulie Anju Arun Ashish Jeeshma Krishna Priya Moha…" at bounding box center [147, 278] width 64 height 16
select select "67450"
click at [115, 270] on select "Select Stylist Akhil krishna Amulie Anju Arun Ashish Jeeshma Krishna Priya Moha…" at bounding box center [147, 278] width 64 height 16
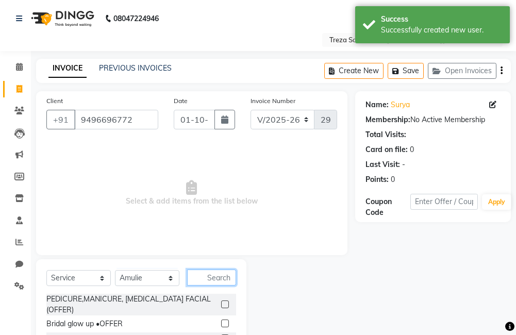
click at [213, 279] on input "text" at bounding box center [211, 278] width 49 height 16
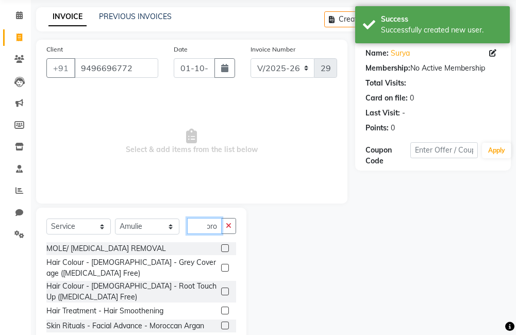
scroll to position [51, 0]
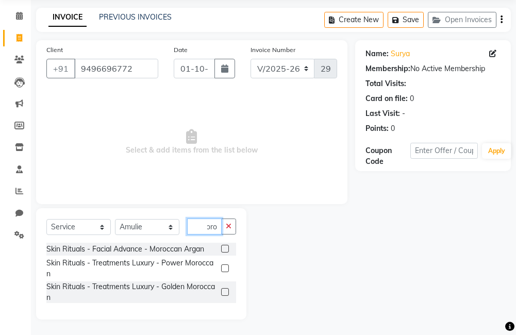
type input "moro"
click at [225, 267] on label at bounding box center [225, 268] width 8 height 8
click at [225, 267] on input "checkbox" at bounding box center [224, 268] width 7 height 7
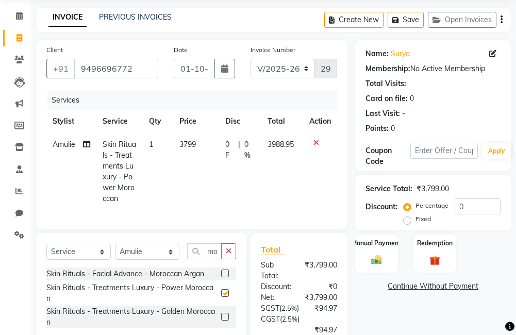
checkbox input "false"
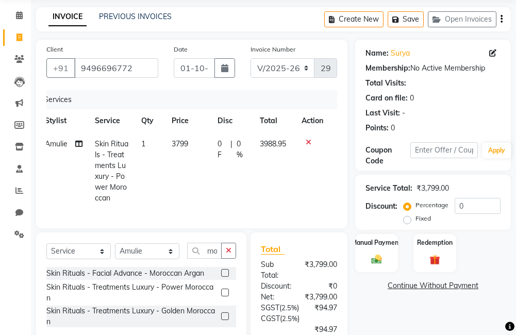
click at [244, 142] on span "0 %" at bounding box center [242, 150] width 11 height 22
select select "67450"
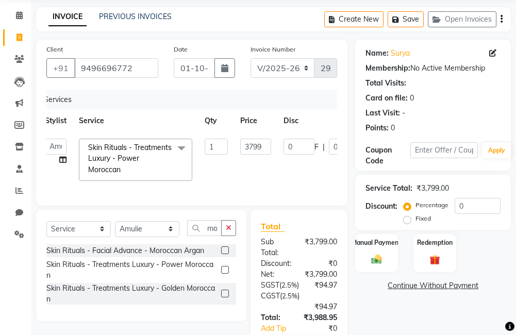
scroll to position [0, 117]
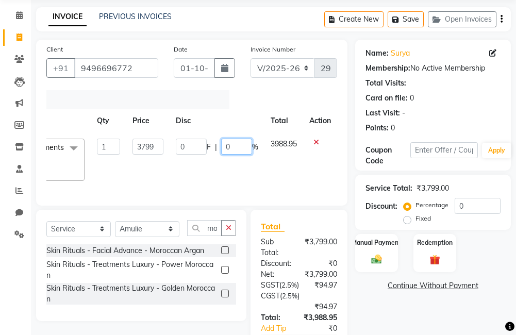
click at [238, 144] on input "0" at bounding box center [236, 147] width 31 height 16
type input "40"
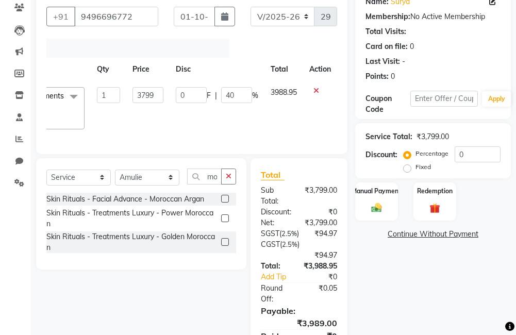
scroll to position [0, 8]
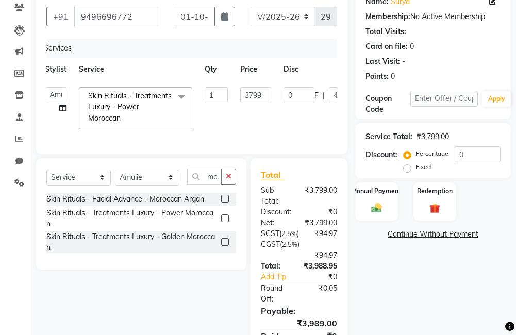
click at [451, 300] on div "Name: Surya Membership: No Active Membership Total Visits: Card on file: 0 Last…" at bounding box center [436, 182] width 163 height 388
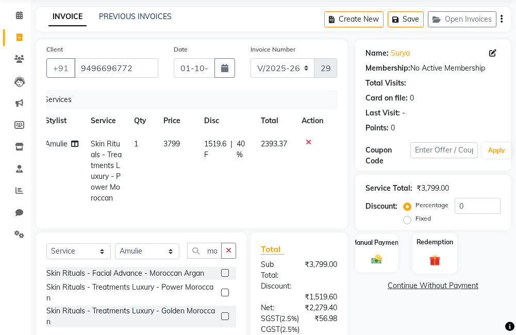
scroll to position [206, 0]
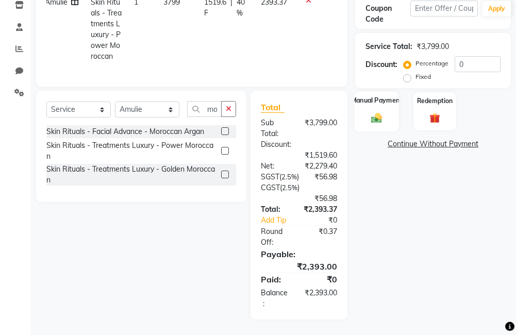
click at [383, 112] on img at bounding box center [377, 118] width 18 height 12
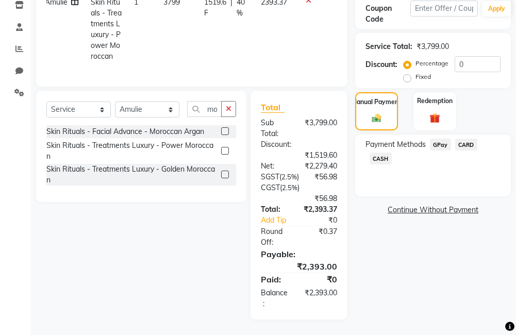
click at [446, 139] on span "GPay" at bounding box center [440, 145] width 21 height 12
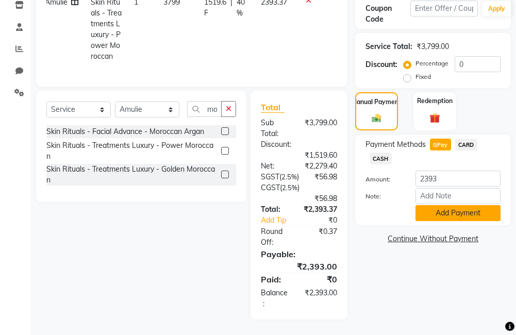
click at [461, 205] on button "Add Payment" at bounding box center [457, 213] width 85 height 16
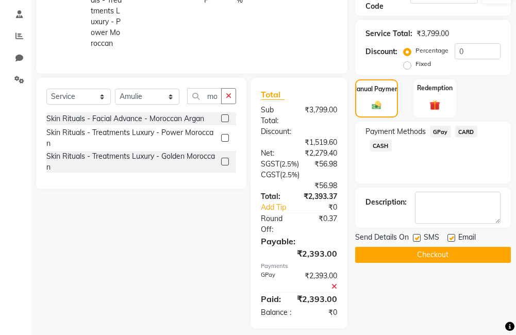
click at [419, 240] on label at bounding box center [417, 238] width 8 height 8
click at [419, 240] on input "checkbox" at bounding box center [416, 238] width 7 height 7
checkbox input "false"
click at [449, 237] on label at bounding box center [451, 238] width 8 height 8
click at [449, 237] on input "checkbox" at bounding box center [450, 238] width 7 height 7
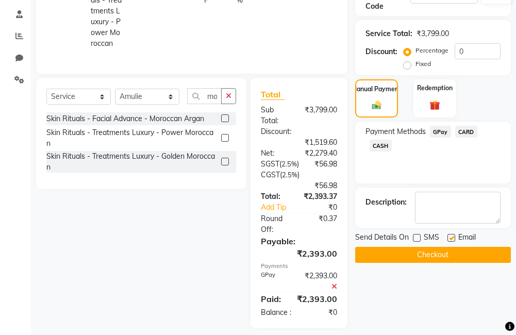
checkbox input "false"
click at [453, 253] on button "Checkout" at bounding box center [433, 255] width 156 height 16
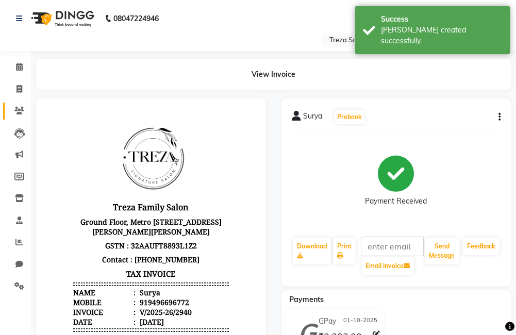
click at [9, 104] on link "Clients" at bounding box center [15, 111] width 25 height 17
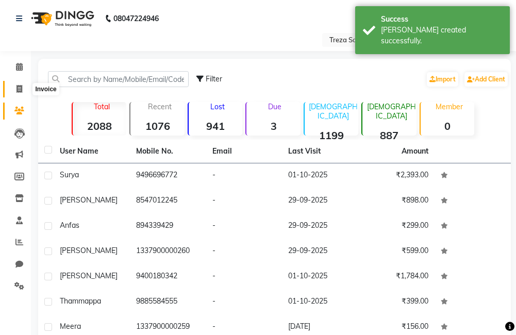
click at [18, 88] on icon at bounding box center [19, 89] width 6 height 8
select select "service"
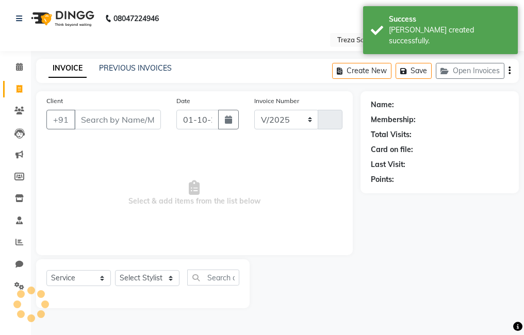
select select "7633"
type input "2941"
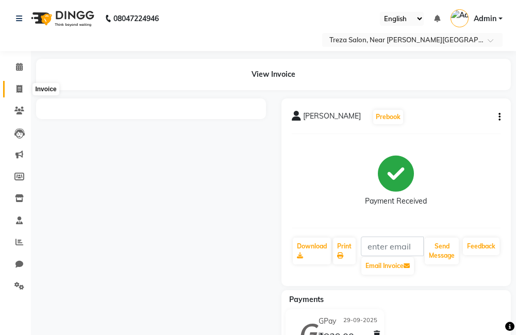
click at [19, 92] on icon at bounding box center [19, 89] width 6 height 8
select select "service"
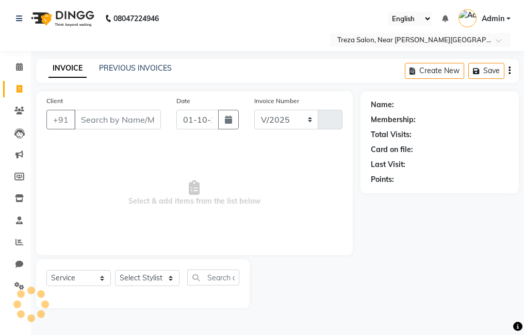
select select "7633"
type input "2941"
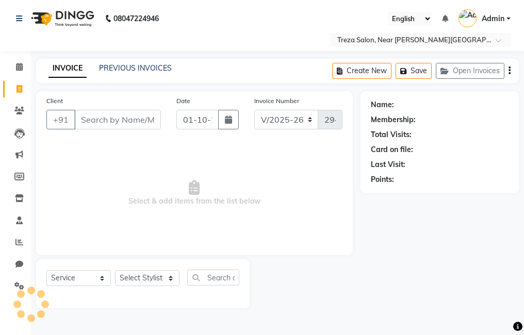
click at [114, 125] on input "Client" at bounding box center [117, 120] width 87 height 20
type input "D"
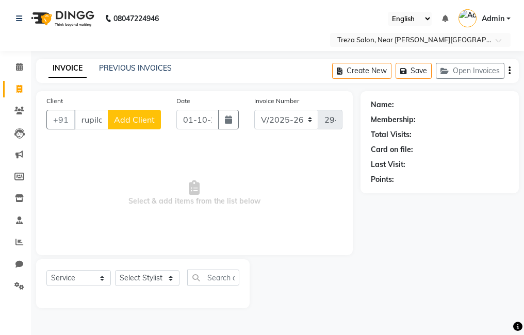
scroll to position [0, 13]
type input "Thrupilas"
click at [131, 118] on span "Add Client" at bounding box center [134, 119] width 41 height 10
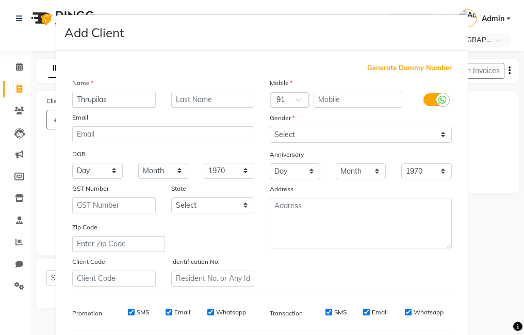
click at [407, 69] on span "Generate Dummy Number" at bounding box center [409, 68] width 85 height 10
type input "1337900000261"
checkbox input "false"
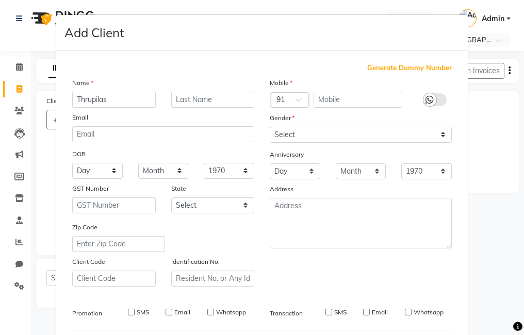
checkbox input "false"
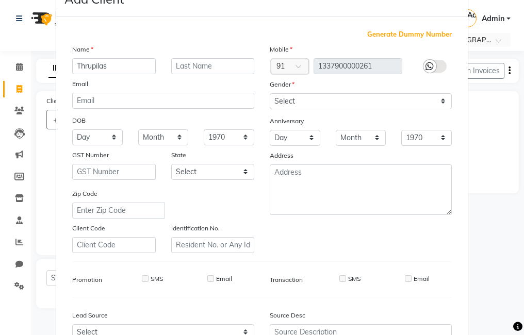
scroll to position [52, 0]
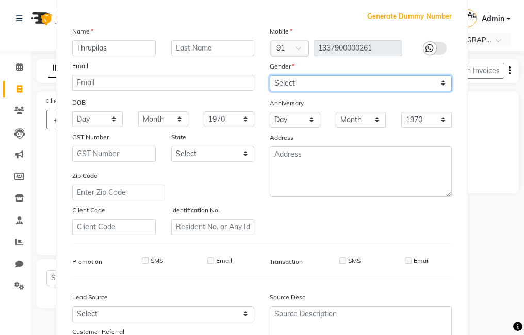
click at [360, 90] on select "Select Male Female Other Prefer Not To Say" at bounding box center [361, 83] width 182 height 16
select select "male"
click at [270, 75] on select "Select Male Female Other Prefer Not To Say" at bounding box center [361, 83] width 182 height 16
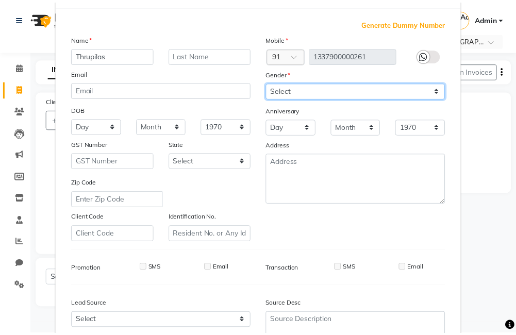
scroll to position [141, 0]
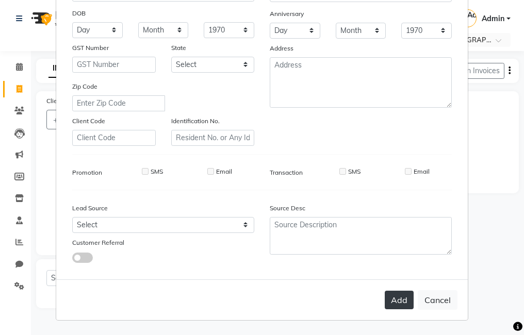
click at [398, 296] on button "Add" at bounding box center [398, 300] width 29 height 19
type input "1337900000261"
select select
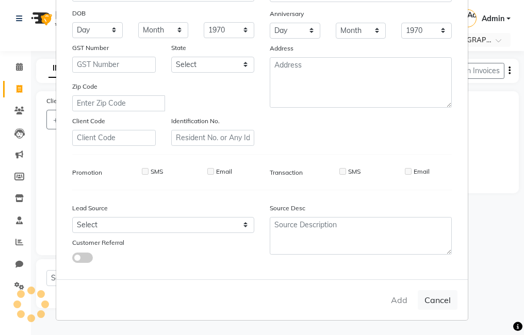
select select
checkbox input "false"
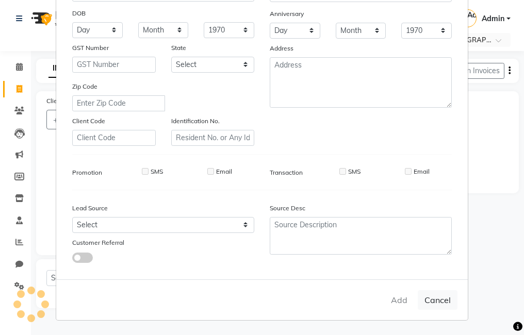
checkbox input "false"
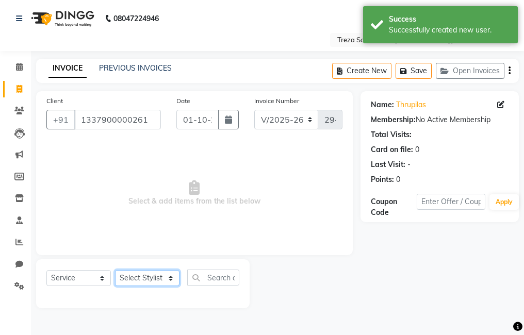
click at [126, 278] on select "Select Stylist Akhil krishna Amulie Anju Arun Ashish Jeeshma Krishna Priya Moha…" at bounding box center [147, 278] width 64 height 16
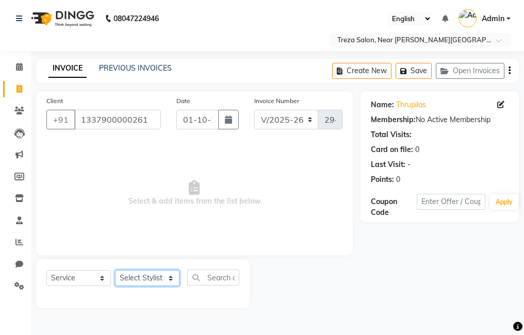
select select "92210"
click at [115, 270] on select "Select Stylist Akhil krishna Amulie Anju Arun Ashish Jeeshma Krishna Priya Moha…" at bounding box center [147, 278] width 64 height 16
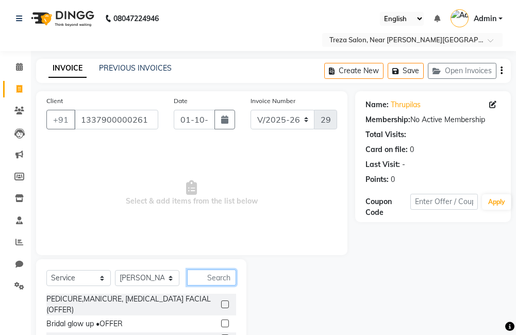
click at [220, 280] on input "text" at bounding box center [211, 278] width 49 height 16
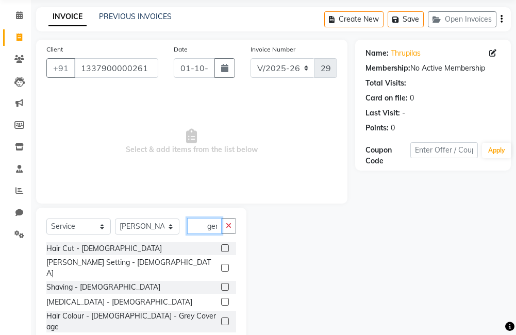
scroll to position [0, 5]
type input "gent"
click at [221, 245] on label at bounding box center [225, 248] width 8 height 8
click at [221, 245] on input "checkbox" at bounding box center [224, 248] width 7 height 7
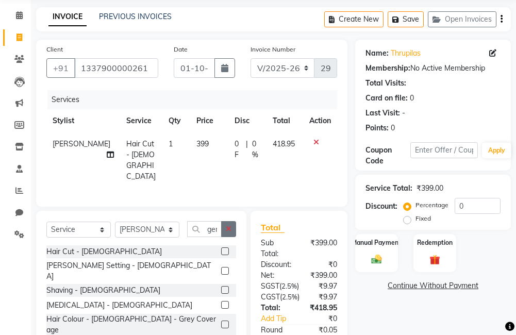
checkbox input "false"
click at [159, 223] on select "Select Stylist Akhil krishna Amulie Anju Arun Ashish Jeeshma Krishna Priya Moha…" at bounding box center [147, 230] width 64 height 16
select select "67450"
click at [115, 222] on select "Select Stylist Akhil krishna Amulie Anju Arun Ashish Jeeshma Krishna Priya Moha…" at bounding box center [147, 230] width 64 height 16
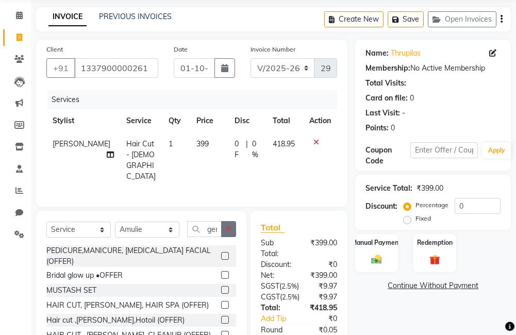
click at [223, 226] on button "button" at bounding box center [228, 229] width 15 height 16
click at [221, 226] on input "text" at bounding box center [211, 229] width 49 height 16
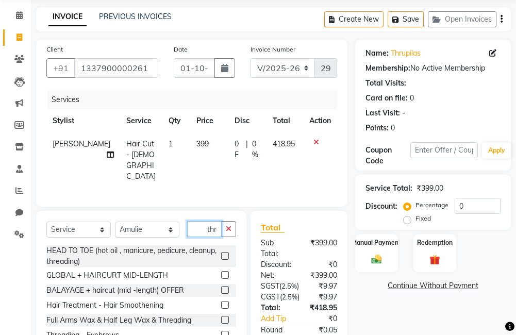
scroll to position [0, 3]
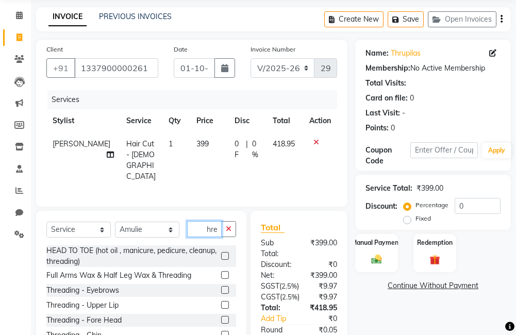
type input "thre"
click at [221, 286] on label at bounding box center [225, 290] width 8 height 8
click at [221, 287] on input "checkbox" at bounding box center [224, 290] width 7 height 7
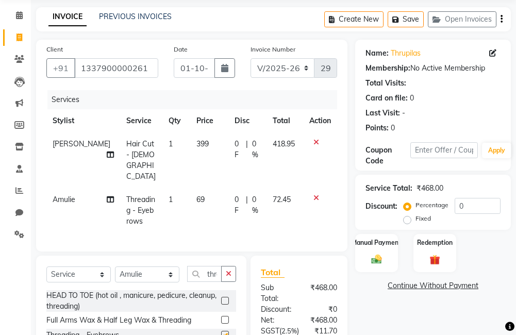
scroll to position [18, 0]
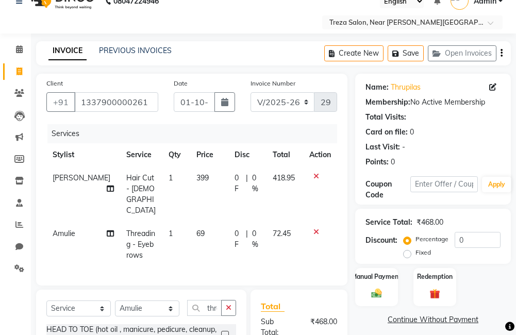
checkbox input "false"
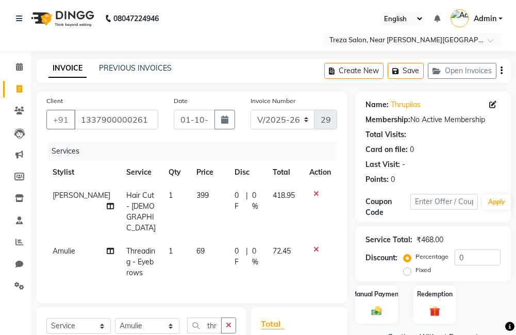
click at [502, 71] on icon "button" at bounding box center [501, 71] width 2 height 1
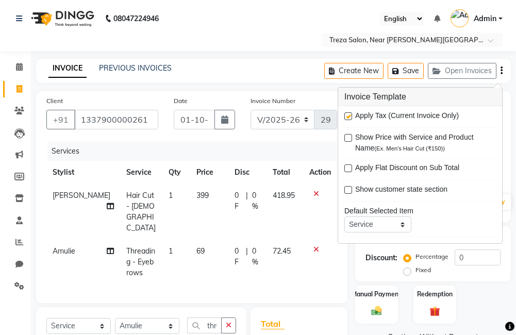
click at [348, 115] on label at bounding box center [348, 116] width 8 height 8
click at [348, 115] on input "checkbox" at bounding box center [347, 116] width 7 height 7
checkbox input "false"
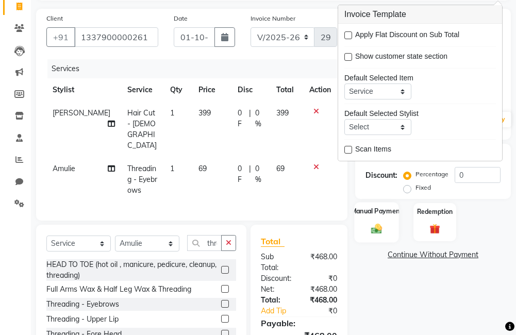
scroll to position [138, 0]
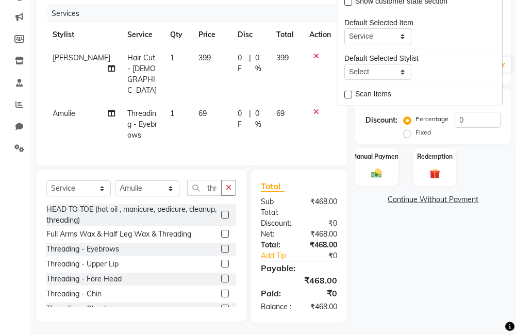
click at [387, 263] on div "Name: Thrupilas Membership: No Active Membership Total Visits: Card on file: 0 …" at bounding box center [436, 138] width 163 height 369
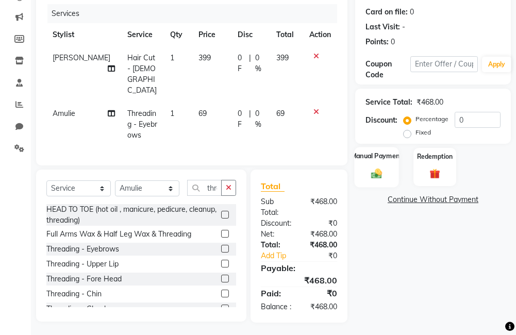
drag, startPoint x: 366, startPoint y: 166, endPoint x: 384, endPoint y: 177, distance: 20.3
click at [367, 166] on div "Manual Payment" at bounding box center [376, 167] width 44 height 40
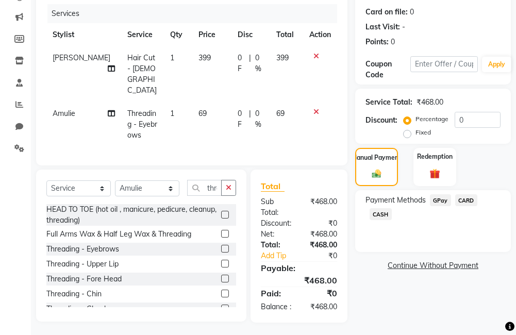
click at [385, 210] on span "CASH" at bounding box center [381, 214] width 22 height 12
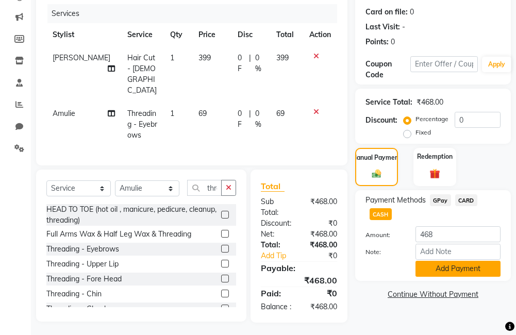
click at [438, 263] on button "Add Payment" at bounding box center [457, 269] width 85 height 16
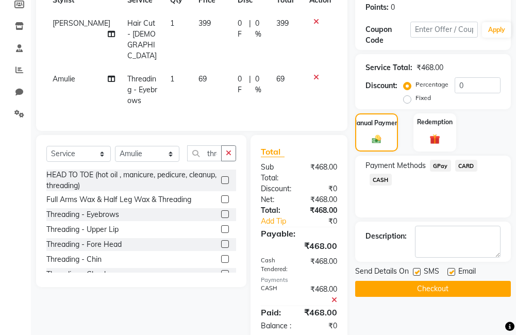
scroll to position [191, 0]
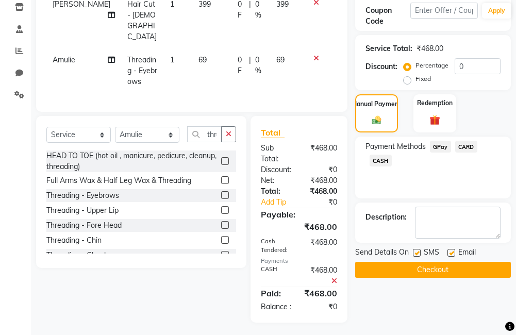
click at [455, 278] on button "Checkout" at bounding box center [433, 270] width 156 height 16
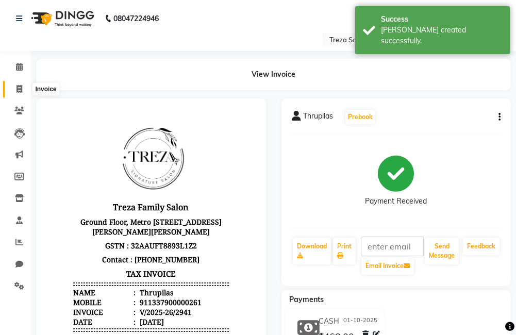
click at [23, 95] on link "Invoice" at bounding box center [15, 89] width 25 height 17
select select "service"
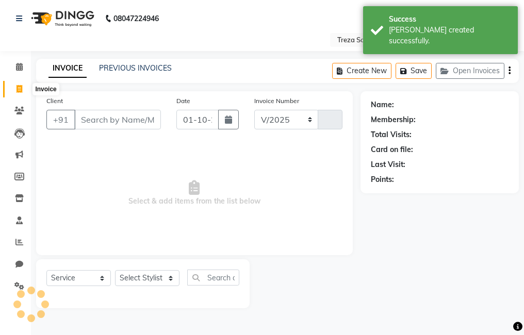
select select "7633"
type input "2942"
click at [23, 63] on span at bounding box center [19, 67] width 18 height 12
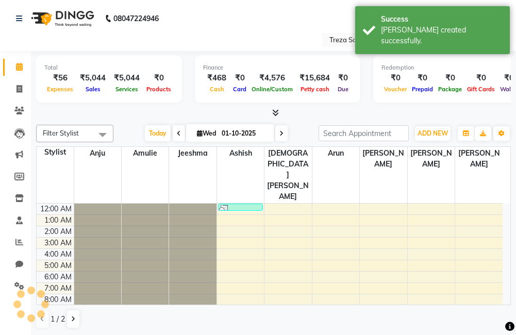
scroll to position [69, 0]
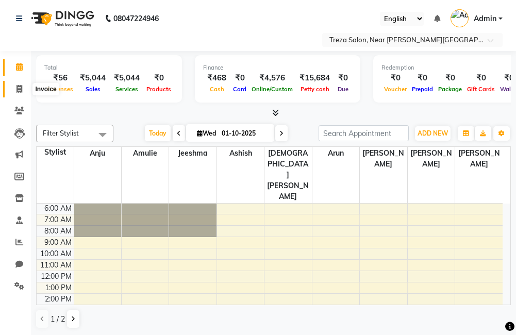
click at [22, 88] on icon at bounding box center [19, 89] width 6 height 8
select select "service"
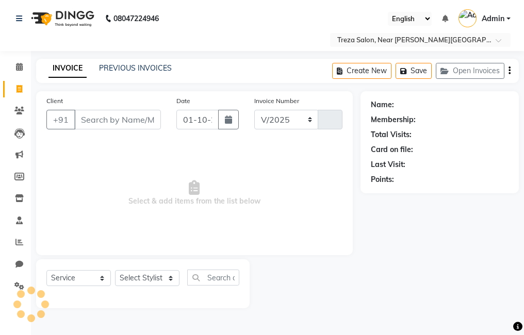
select select "7633"
type input "2942"
click at [20, 62] on span at bounding box center [19, 67] width 18 height 12
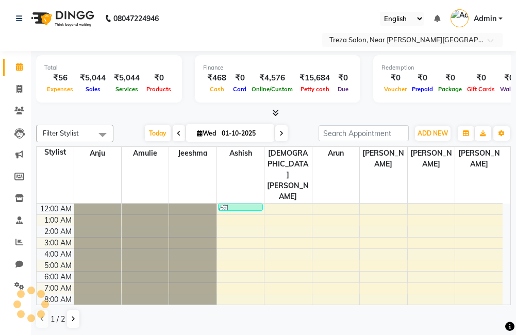
scroll to position [69, 0]
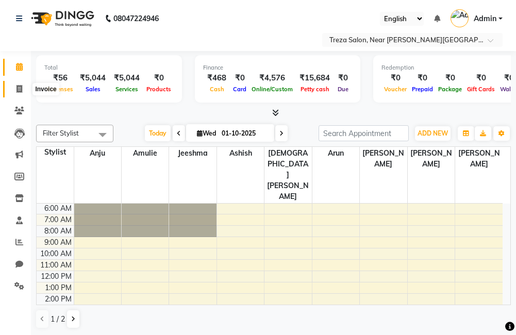
click at [20, 93] on span at bounding box center [19, 89] width 18 height 12
select select "service"
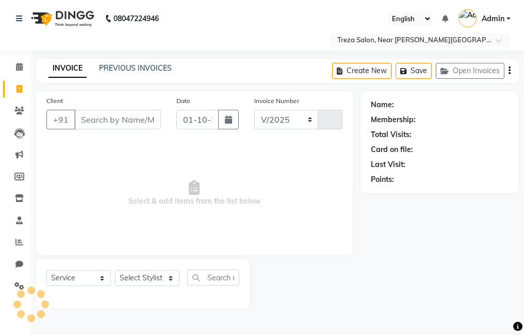
select select "7633"
type input "2942"
click at [18, 281] on span at bounding box center [19, 286] width 18 height 12
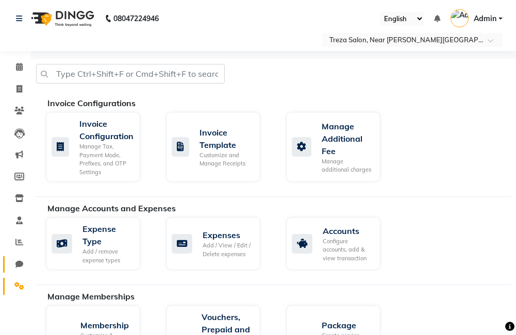
click at [15, 264] on span at bounding box center [19, 265] width 18 height 12
select select "100"
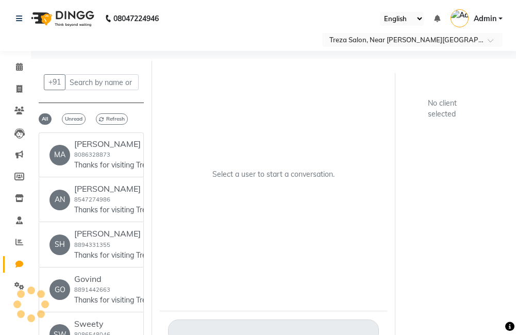
click at [16, 277] on li "Settings" at bounding box center [15, 286] width 31 height 22
click at [15, 285] on icon at bounding box center [19, 286] width 10 height 8
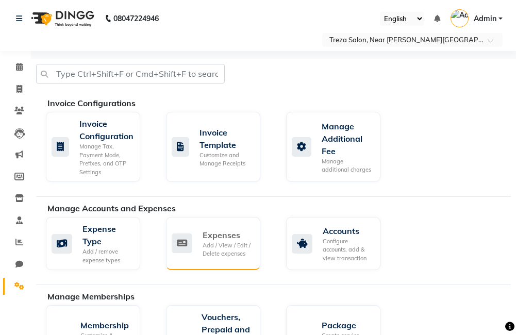
click at [228, 240] on div "Expenses" at bounding box center [227, 235] width 49 height 12
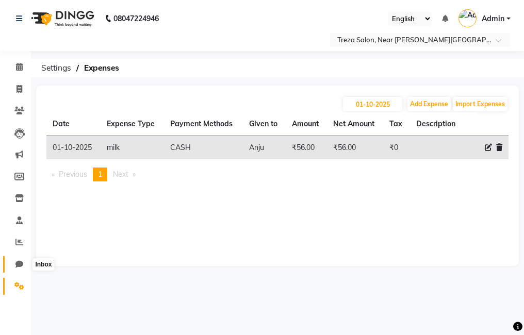
click at [19, 266] on icon at bounding box center [19, 264] width 8 height 8
select select "100"
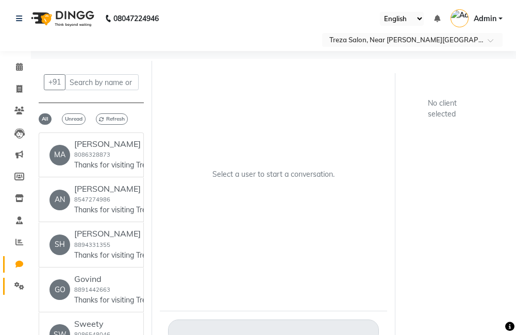
click at [18, 278] on link "Settings" at bounding box center [15, 286] width 25 height 17
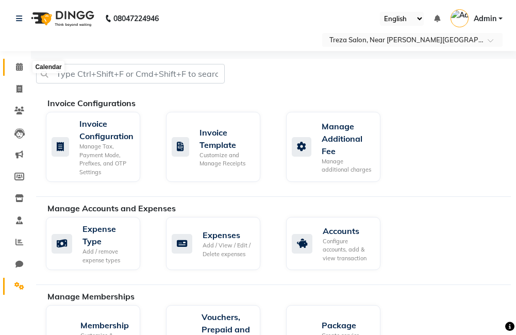
click at [16, 72] on span at bounding box center [19, 67] width 18 height 12
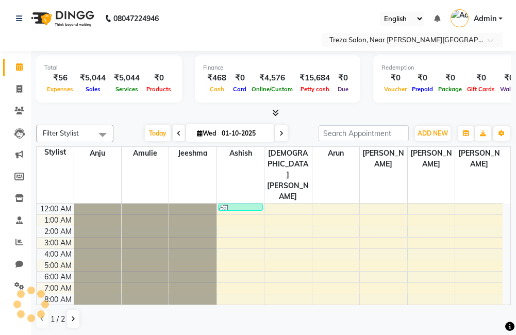
scroll to position [69, 0]
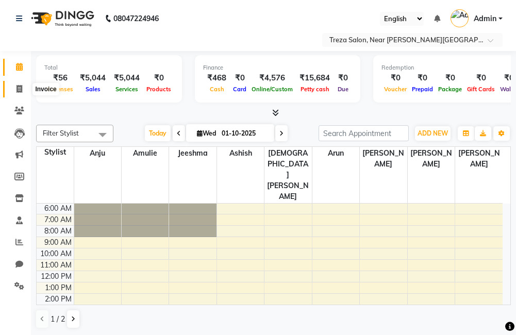
click at [19, 85] on icon at bounding box center [19, 89] width 6 height 8
select select "service"
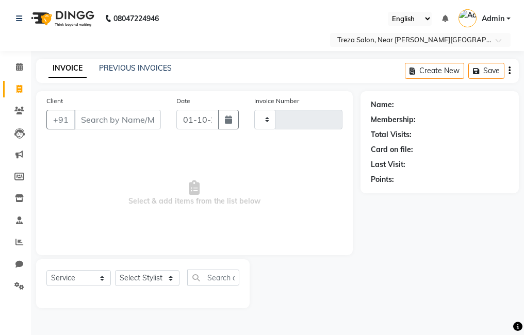
type input "2942"
select select "7633"
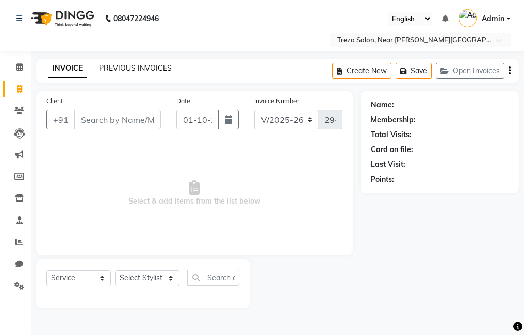
click at [141, 65] on link "PREVIOUS INVOICES" at bounding box center [135, 67] width 73 height 9
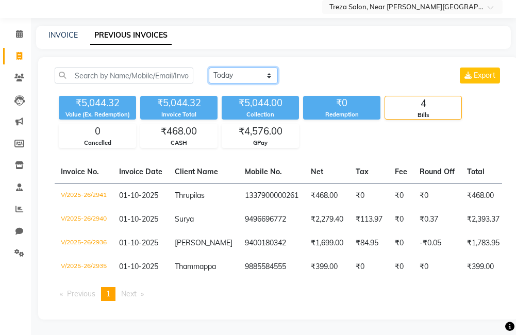
click at [242, 68] on select "Today Yesterday Custom Range" at bounding box center [243, 76] width 69 height 16
click at [209, 68] on select "Today Yesterday Custom Range" at bounding box center [243, 76] width 69 height 16
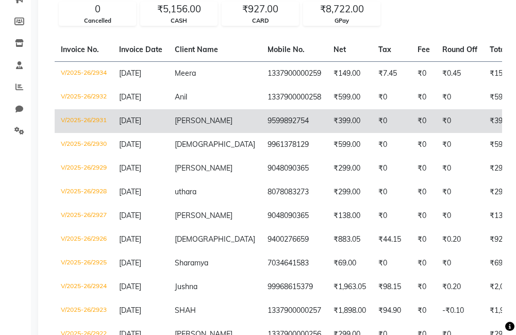
scroll to position [8, 0]
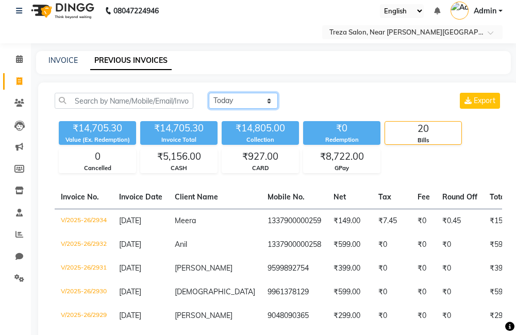
click at [233, 103] on select "Today Yesterday Custom Range" at bounding box center [243, 101] width 69 height 16
click at [209, 93] on select "Today Yesterday Custom Range" at bounding box center [243, 101] width 69 height 16
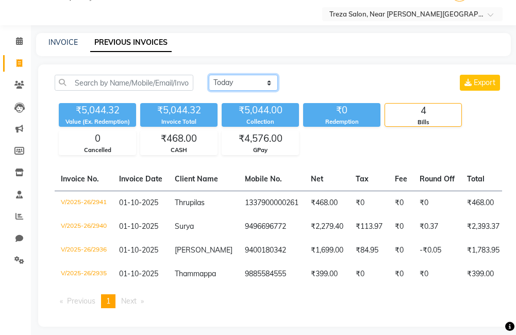
scroll to position [41, 0]
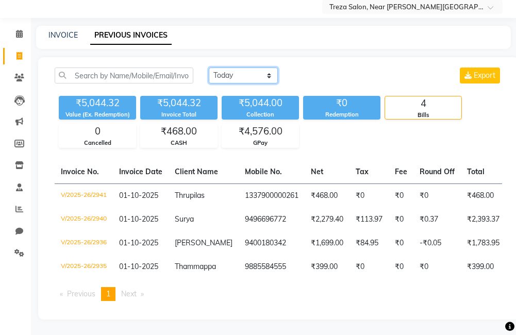
click at [243, 68] on select "Today Yesterday Custom Range" at bounding box center [243, 76] width 69 height 16
click at [209, 68] on select "Today Yesterday Custom Range" at bounding box center [243, 76] width 69 height 16
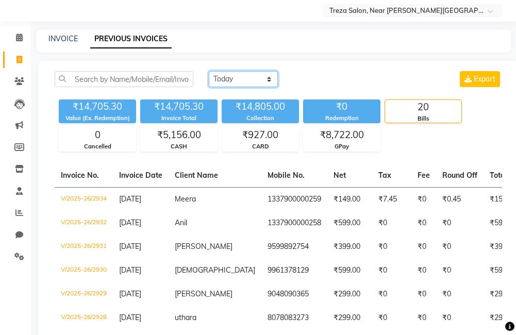
scroll to position [0, 0]
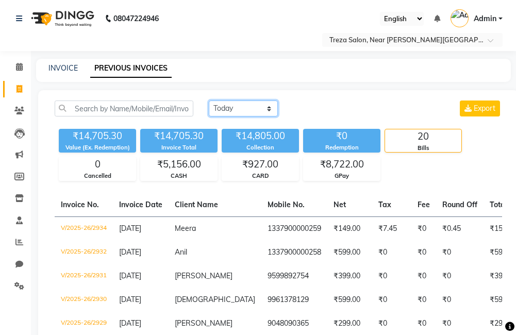
click at [251, 104] on select "Today Yesterday Custom Range" at bounding box center [243, 108] width 69 height 16
click at [209, 100] on select "Today Yesterday Custom Range" at bounding box center [243, 108] width 69 height 16
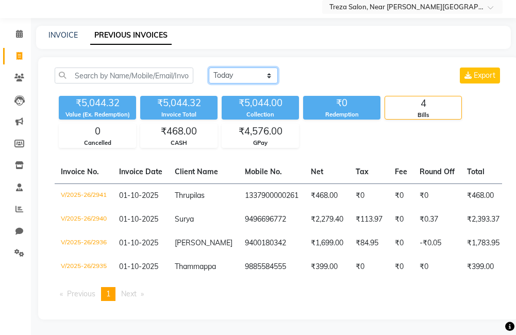
click at [244, 68] on select "Today Yesterday Custom Range" at bounding box center [243, 76] width 69 height 16
click at [209, 68] on select "Today Yesterday Custom Range" at bounding box center [243, 76] width 69 height 16
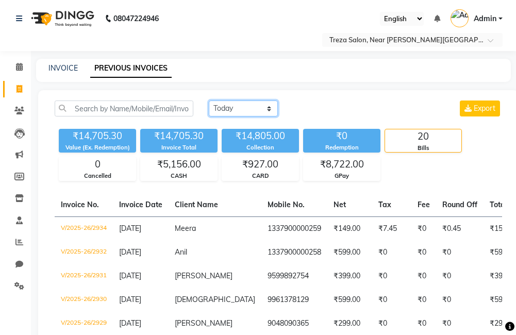
click at [245, 109] on select "Today Yesterday Custom Range" at bounding box center [243, 108] width 69 height 16
select select "today"
click at [209, 100] on select "Today Yesterday Custom Range" at bounding box center [243, 108] width 69 height 16
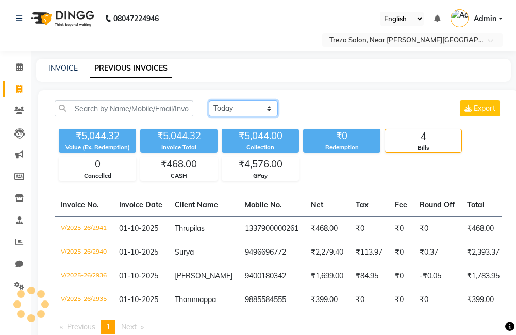
scroll to position [41, 0]
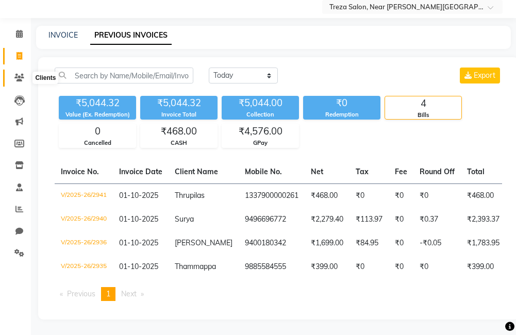
click at [18, 72] on span at bounding box center [19, 78] width 18 height 12
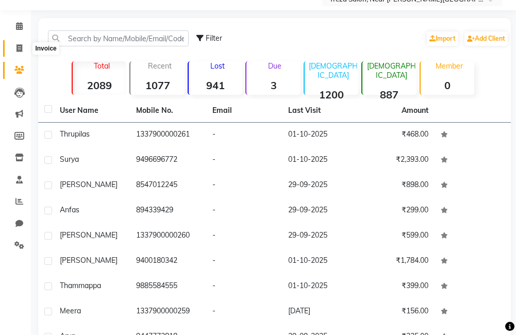
click at [14, 47] on span at bounding box center [19, 49] width 18 height 12
select select "service"
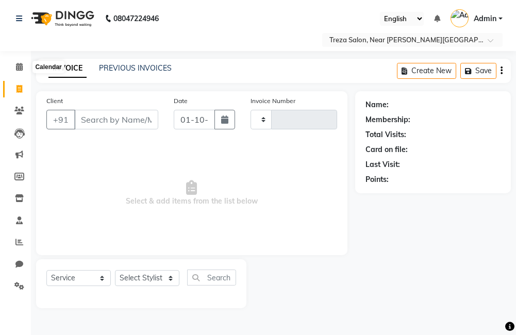
type input "2942"
select select "7633"
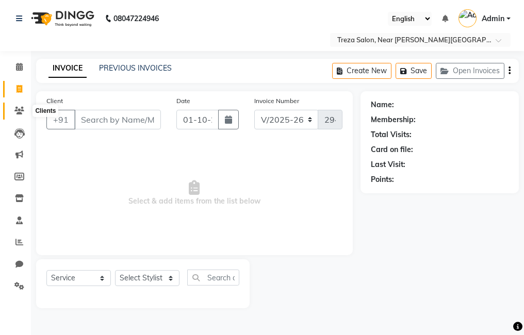
click at [19, 110] on icon at bounding box center [19, 111] width 10 height 8
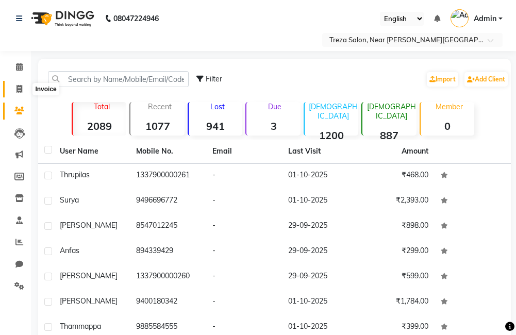
click at [20, 88] on icon at bounding box center [19, 89] width 6 height 8
select select "service"
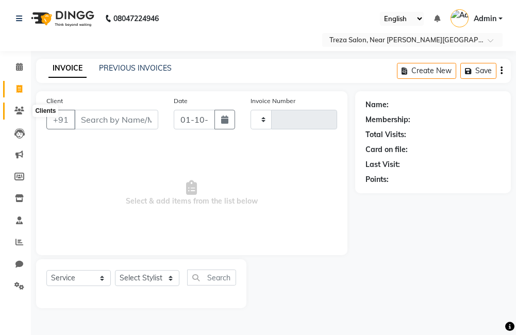
type input "2942"
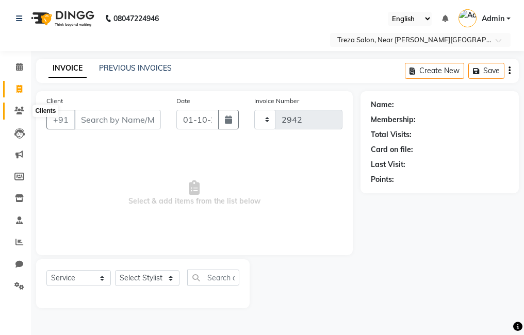
select select "7633"
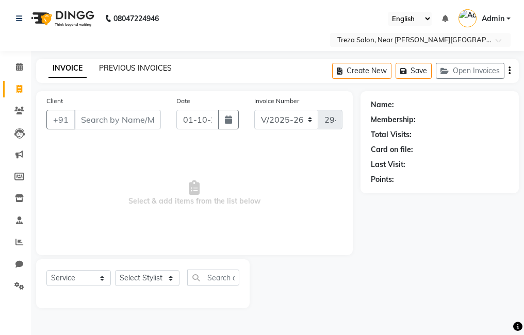
click at [132, 65] on link "PREVIOUS INVOICES" at bounding box center [135, 67] width 73 height 9
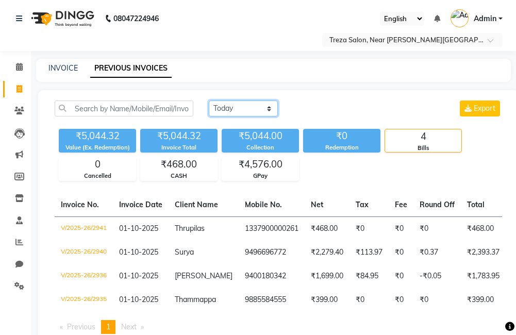
click at [237, 108] on select "Today Yesterday Custom Range" at bounding box center [243, 108] width 69 height 16
click at [209, 100] on select "Today Yesterday Custom Range" at bounding box center [243, 108] width 69 height 16
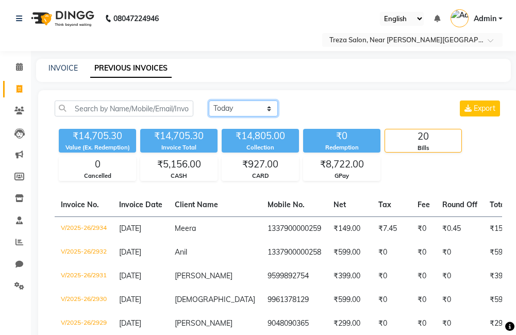
click at [212, 104] on select "Today Yesterday Custom Range" at bounding box center [243, 108] width 69 height 16
click at [209, 100] on select "Today Yesterday Custom Range" at bounding box center [243, 108] width 69 height 16
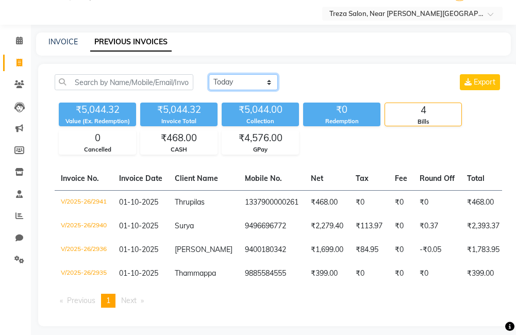
scroll to position [41, 0]
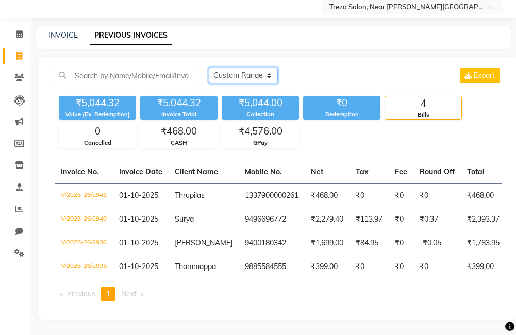
select select "today"
click at [19, 205] on icon at bounding box center [19, 209] width 8 height 8
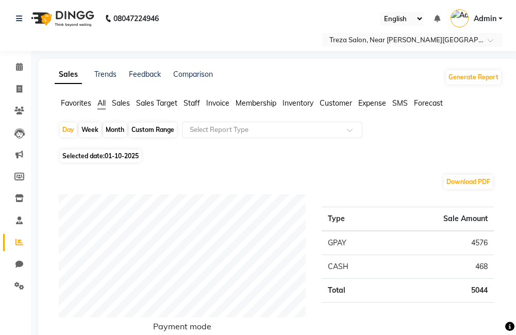
click at [144, 123] on div "Custom Range" at bounding box center [153, 130] width 48 height 14
select select "10"
select select "2025"
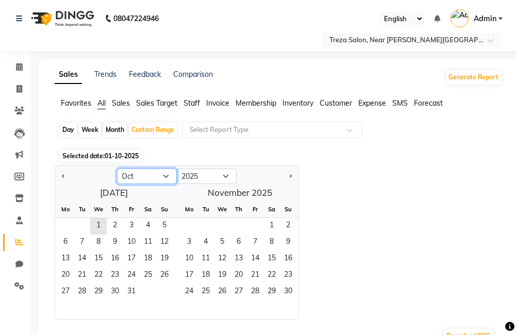
click at [143, 174] on select "Jan Feb Mar Apr May Jun Jul Aug Sep Oct Nov Dec" at bounding box center [147, 176] width 60 height 15
select select "9"
click at [117, 169] on select "Jan Feb Mar Apr May Jun Jul Aug Sep Oct Nov Dec" at bounding box center [147, 176] width 60 height 15
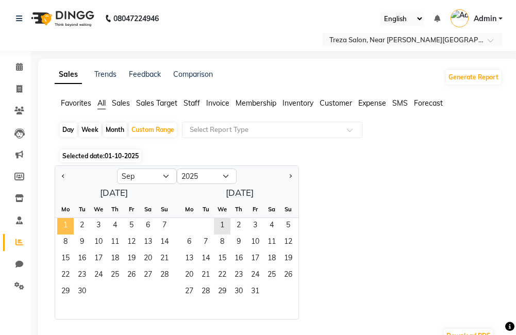
click at [66, 228] on span "1" at bounding box center [65, 226] width 16 height 16
click at [78, 294] on span "30" at bounding box center [82, 292] width 16 height 16
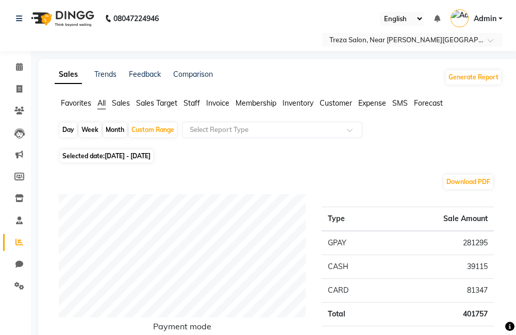
click at [382, 104] on span "Expense" at bounding box center [372, 102] width 28 height 9
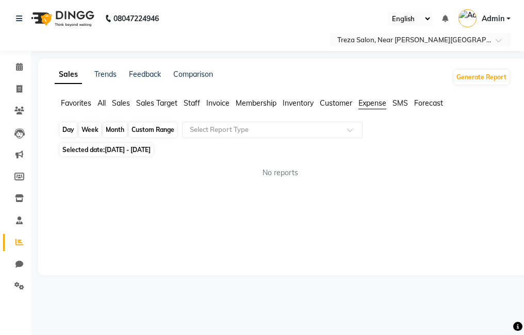
click at [149, 132] on div "Custom Range" at bounding box center [153, 130] width 48 height 14
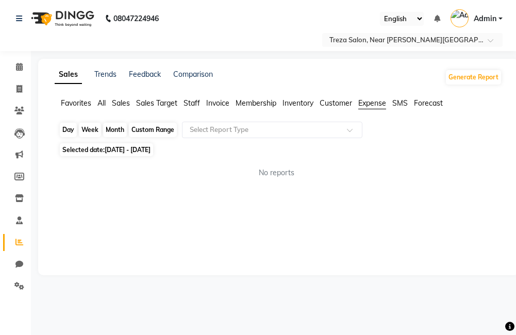
select select "9"
select select "2025"
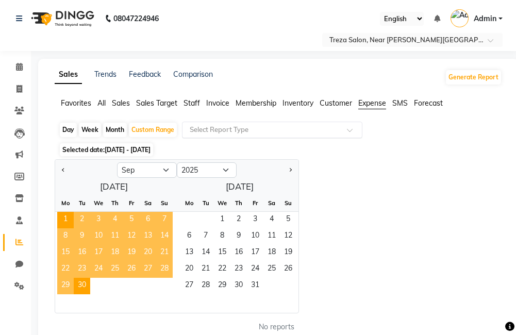
click at [206, 134] on input "text" at bounding box center [262, 130] width 148 height 10
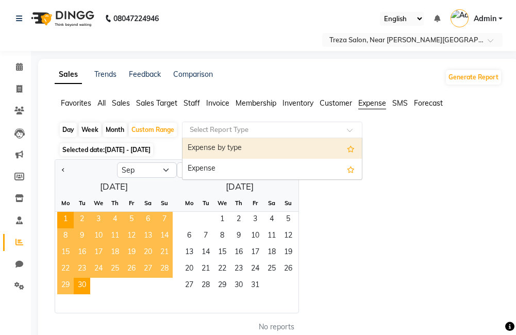
click at [208, 152] on div "Expense by type" at bounding box center [271, 148] width 179 height 21
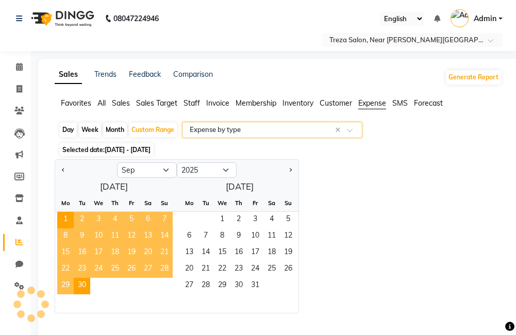
select select "full_report"
select select "csv"
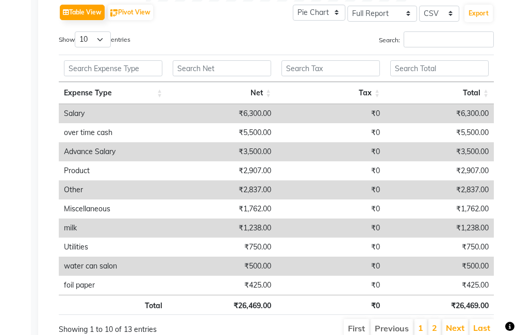
scroll to position [464, 0]
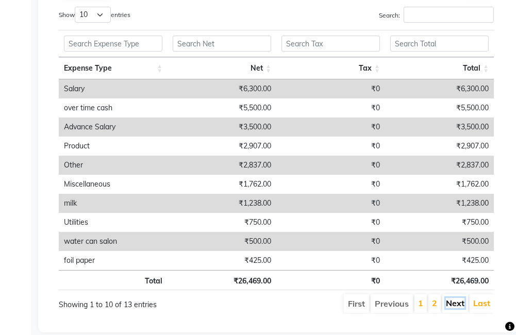
click at [456, 303] on link "Next" at bounding box center [455, 303] width 19 height 10
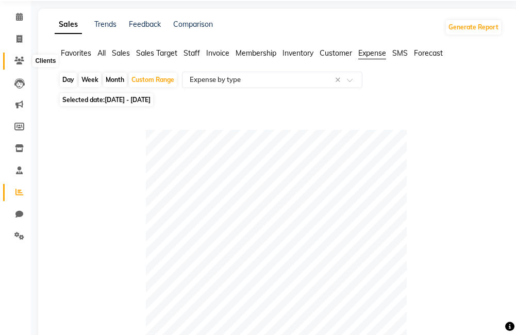
scroll to position [0, 0]
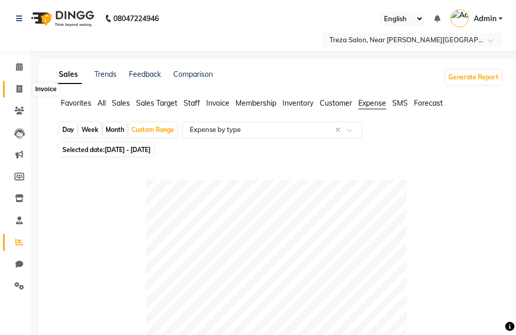
click at [21, 85] on icon at bounding box center [19, 89] width 6 height 8
select select "service"
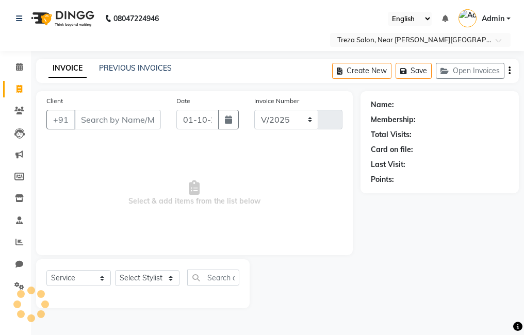
select select "7633"
type input "2942"
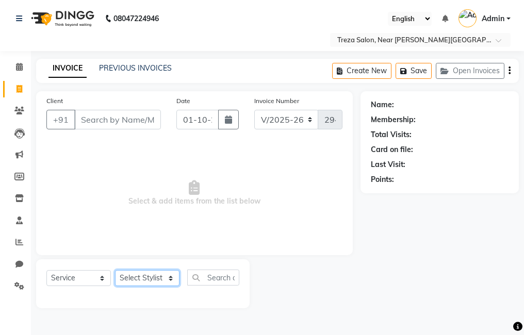
click at [143, 275] on select "Select Stylist Akhil krishna Amulie Anju Arun Ashish Jeeshma Krishna Priya Moha…" at bounding box center [147, 278] width 64 height 16
select select "90712"
click at [115, 270] on select "Select Stylist Akhil krishna Amulie Anju Arun Ashish Jeeshma Krishna Priya Moha…" at bounding box center [147, 278] width 64 height 16
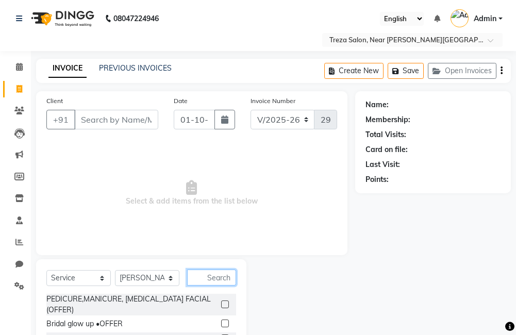
click at [200, 274] on input "text" at bounding box center [211, 278] width 49 height 16
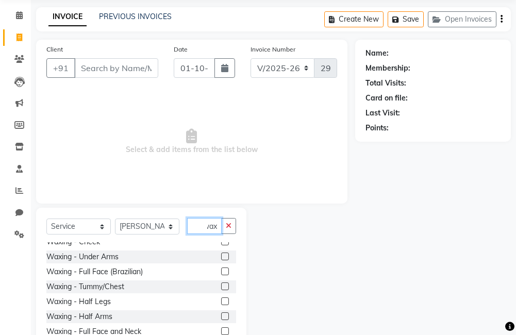
scroll to position [103, 0]
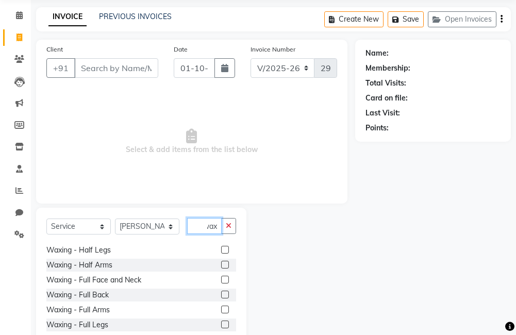
type input "wax"
click at [221, 294] on label at bounding box center [225, 295] width 8 height 8
click at [221, 294] on input "checkbox" at bounding box center [224, 295] width 7 height 7
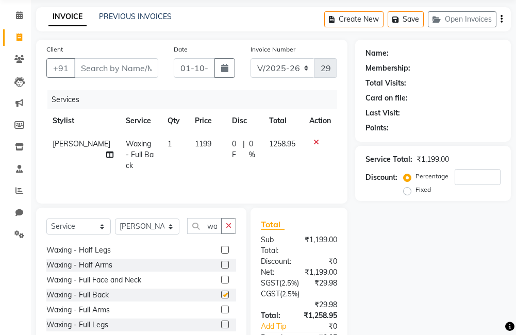
checkbox input "false"
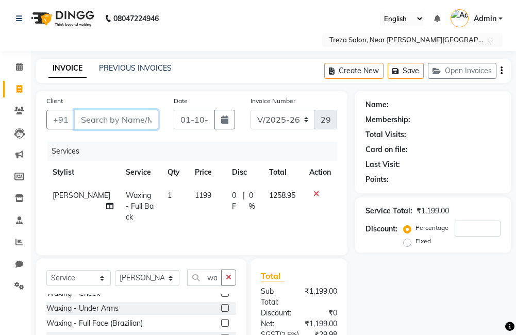
click at [125, 125] on input "Client" at bounding box center [116, 120] width 84 height 20
click at [108, 120] on input "Client" at bounding box center [116, 120] width 84 height 20
type input "v"
type input "0"
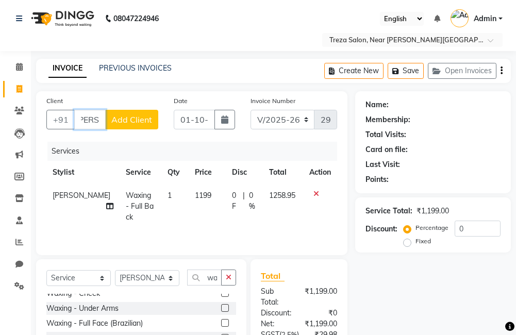
type input "vivyan"
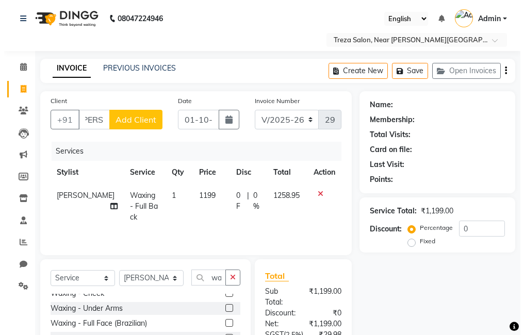
scroll to position [0, 0]
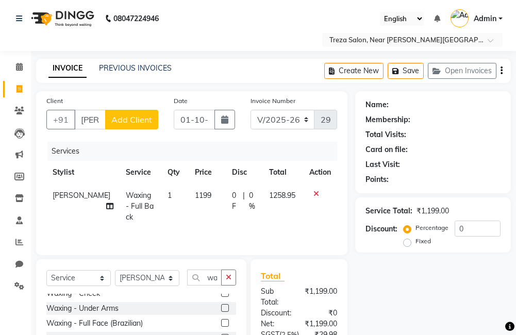
click at [144, 115] on span "Add Client" at bounding box center [131, 119] width 41 height 10
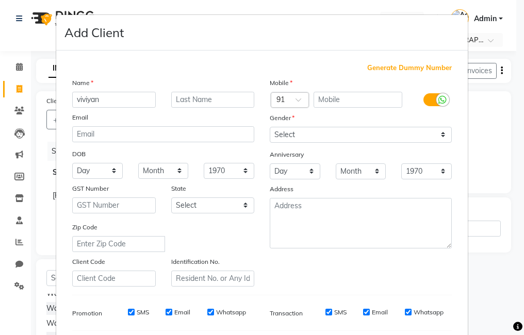
type input "viviyan"
click at [386, 97] on input "text" at bounding box center [357, 100] width 89 height 16
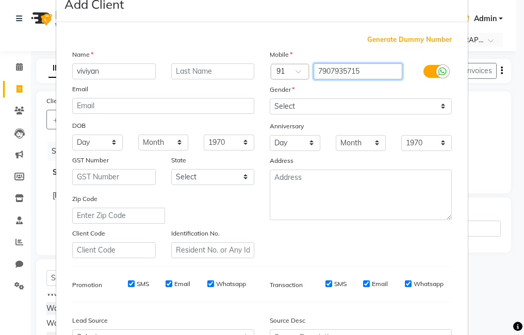
scroll to position [52, 0]
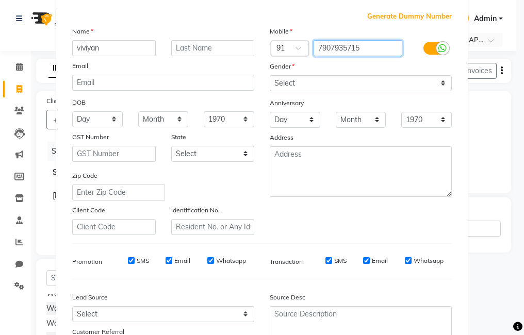
type input "7907935715"
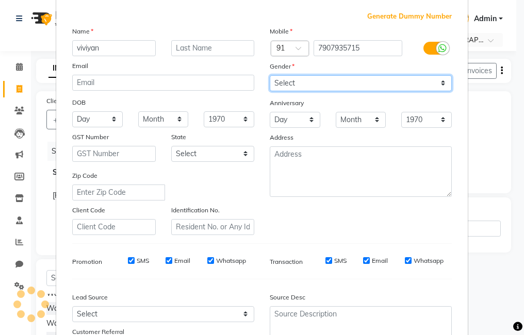
click at [372, 81] on select "Select Male Female Other Prefer Not To Say" at bounding box center [361, 83] width 182 height 16
select select "female"
click at [270, 75] on select "Select Male Female Other Prefer Not To Say" at bounding box center [361, 83] width 182 height 16
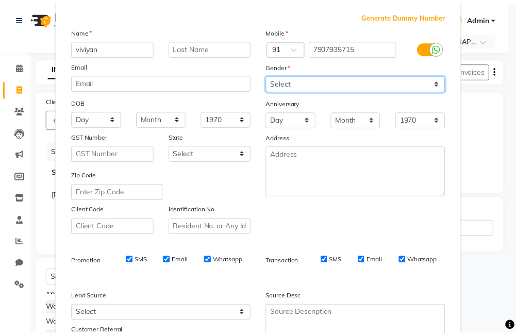
scroll to position [141, 0]
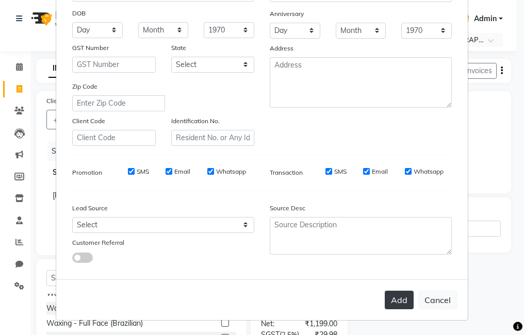
click at [404, 300] on button "Add" at bounding box center [398, 300] width 29 height 19
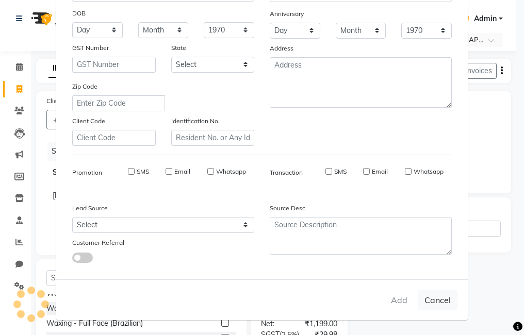
type input "7907935715"
select select
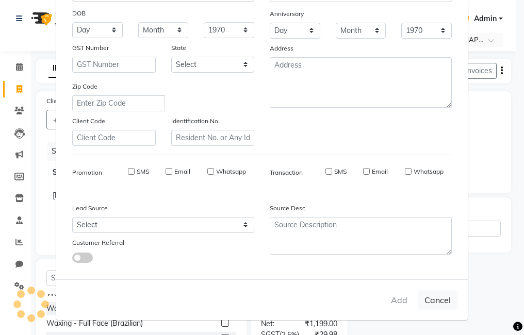
select select
checkbox input "false"
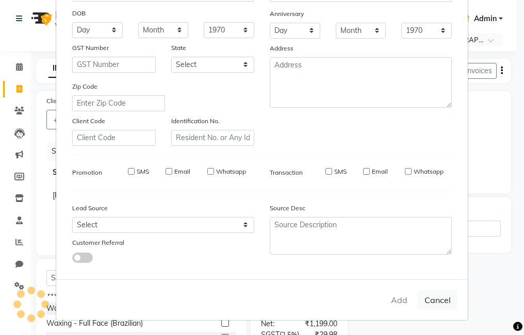
checkbox input "false"
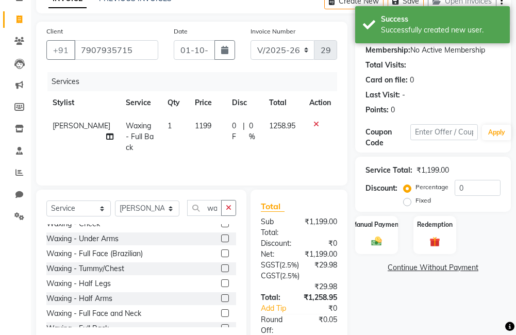
scroll to position [103, 0]
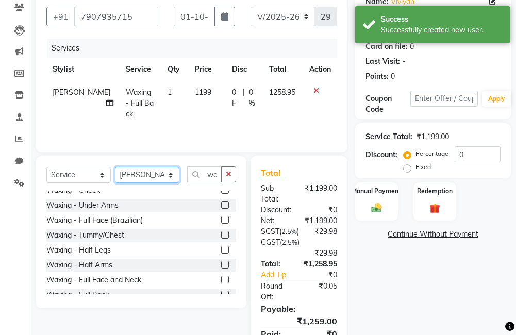
click at [152, 175] on select "Select Stylist Akhil krishna Amulie Anju Arun Ashish Jeeshma Krishna Priya Moha…" at bounding box center [147, 175] width 64 height 16
select select "85969"
click at [115, 167] on select "Select Stylist Akhil krishna Amulie Anju Arun Ashish Jeeshma Krishna Priya Moha…" at bounding box center [147, 175] width 64 height 16
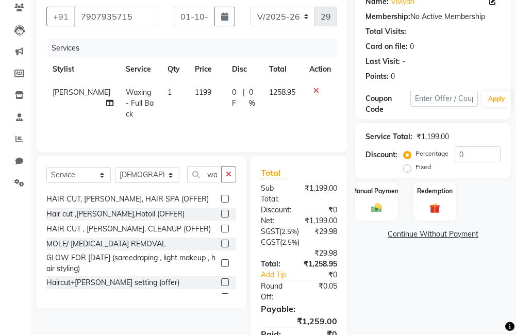
click at [59, 88] on span "Sahil" at bounding box center [82, 92] width 58 height 9
select select "90712"
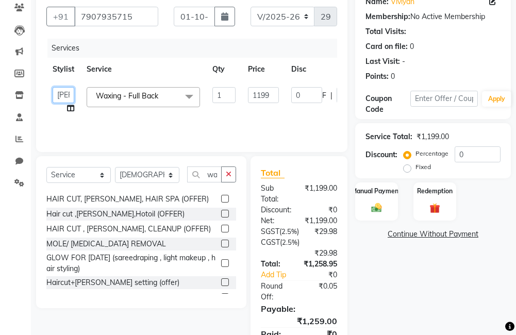
click at [60, 96] on select "Akhil krishna Amulie Anju Arun Ashish Jeeshma Krishna Priya Mohammed Sahid Rosh…" at bounding box center [64, 95] width 22 height 16
select select "85969"
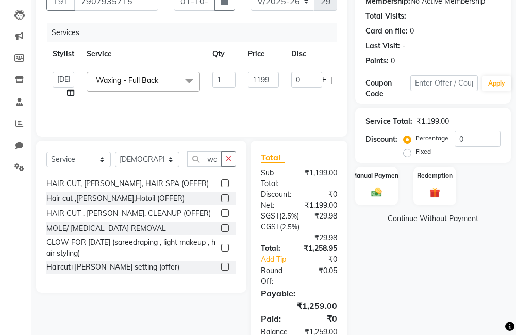
scroll to position [169, 0]
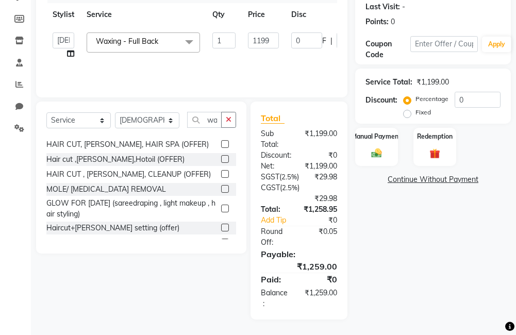
click at [354, 142] on div "Manual Payment Redemption" at bounding box center [432, 147] width 171 height 39
click at [369, 147] on img at bounding box center [377, 153] width 18 height 12
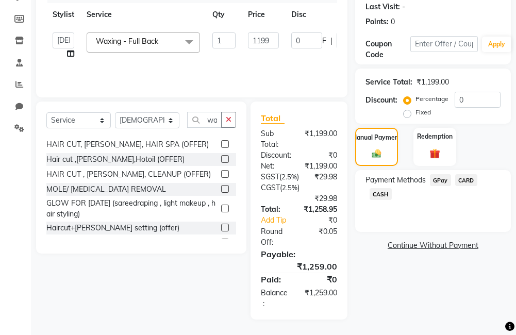
click at [438, 174] on span "GPay" at bounding box center [440, 180] width 21 height 12
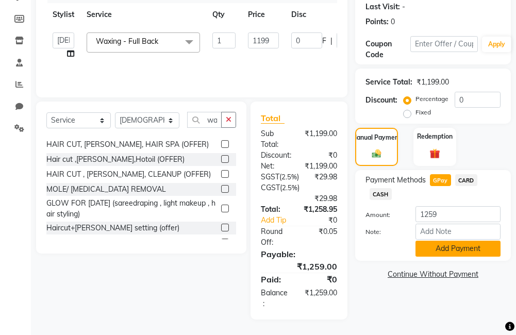
click at [470, 241] on button "Add Payment" at bounding box center [457, 249] width 85 height 16
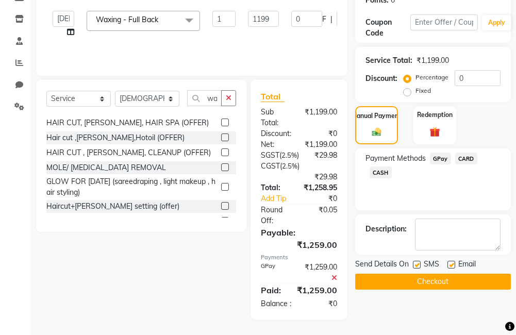
scroll to position [201, 0]
click at [449, 261] on label at bounding box center [451, 265] width 8 height 8
click at [449, 262] on input "checkbox" at bounding box center [450, 265] width 7 height 7
checkbox input "false"
click at [418, 261] on label at bounding box center [417, 265] width 8 height 8
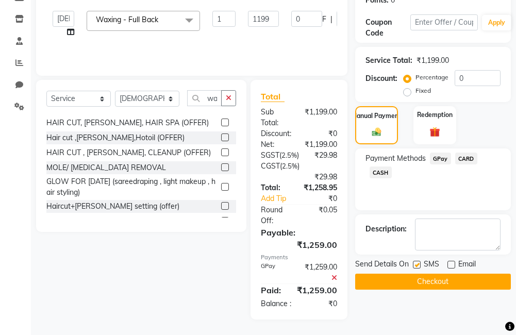
click at [418, 262] on input "checkbox" at bounding box center [416, 265] width 7 height 7
checkbox input "false"
click at [427, 274] on button "Checkout" at bounding box center [433, 282] width 156 height 16
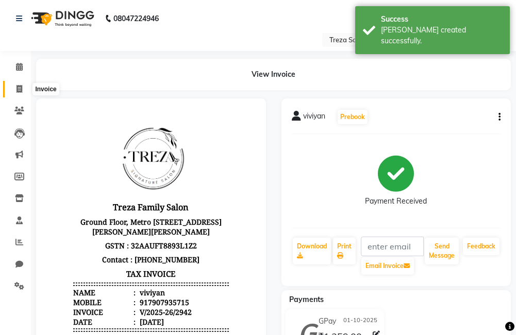
click at [17, 88] on icon at bounding box center [19, 89] width 6 height 8
select select "service"
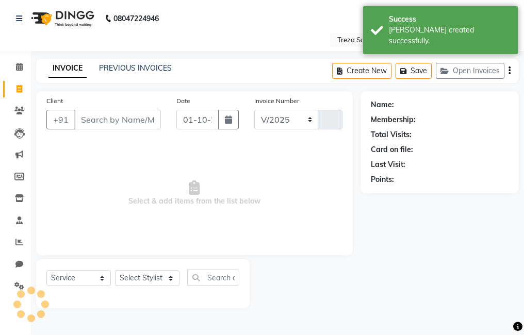
select select "7633"
type input "2943"
click at [130, 69] on link "PREVIOUS INVOICES" at bounding box center [135, 67] width 73 height 9
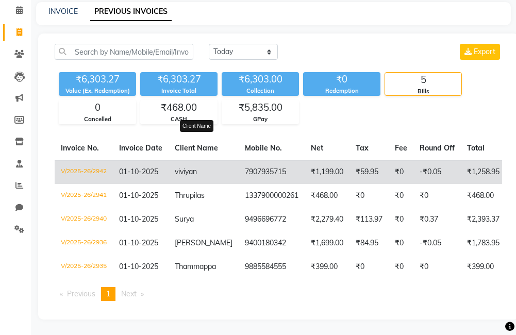
scroll to position [64, 0]
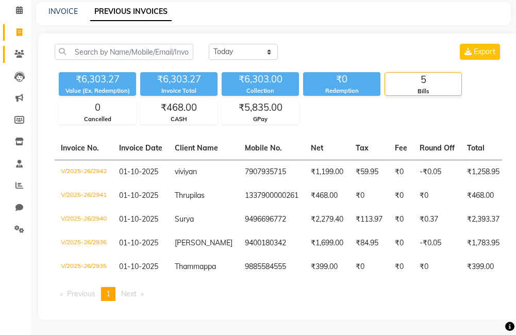
click at [11, 46] on link "Clients" at bounding box center [15, 54] width 25 height 17
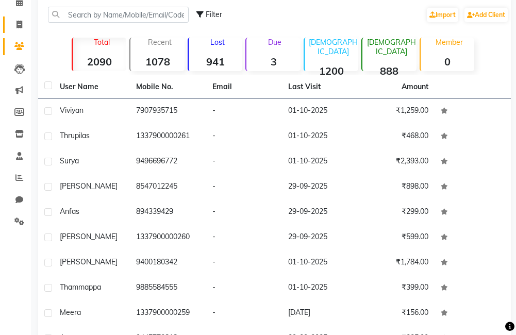
click at [18, 32] on link "Invoice" at bounding box center [15, 24] width 25 height 17
select select "service"
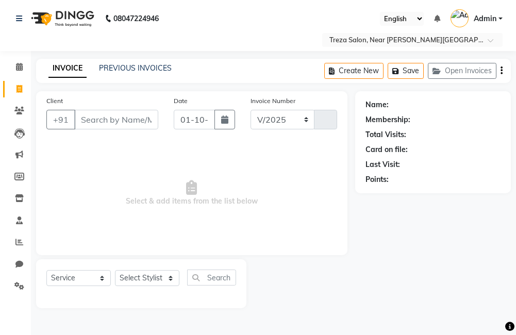
select select "7633"
type input "2943"
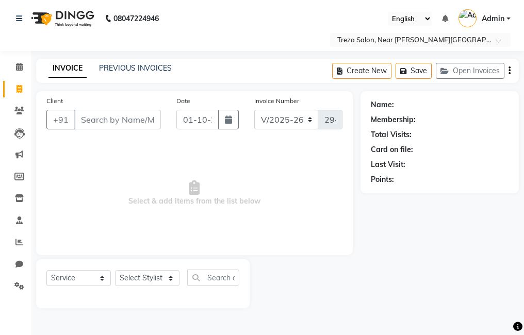
click at [91, 124] on input "Client" at bounding box center [117, 120] width 87 height 20
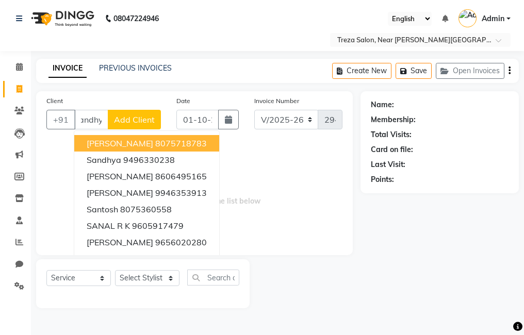
scroll to position [0, 12]
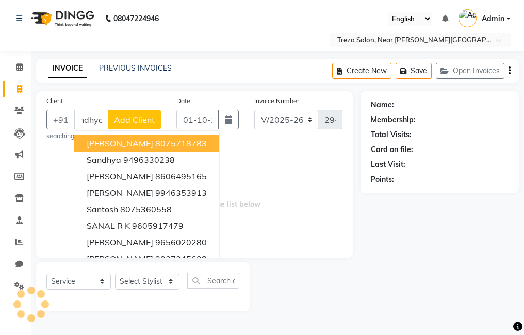
type input "Sandhya"
click at [147, 123] on span "Add Client" at bounding box center [134, 119] width 41 height 10
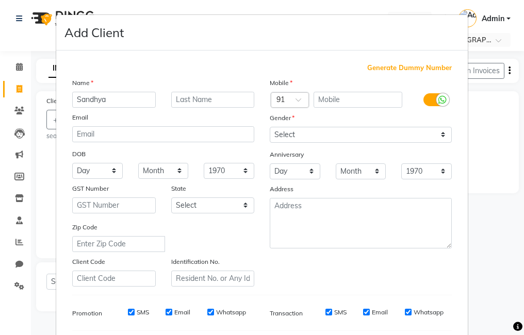
click at [418, 68] on span "Generate Dummy Number" at bounding box center [409, 68] width 85 height 10
type input "1337900000262"
checkbox input "false"
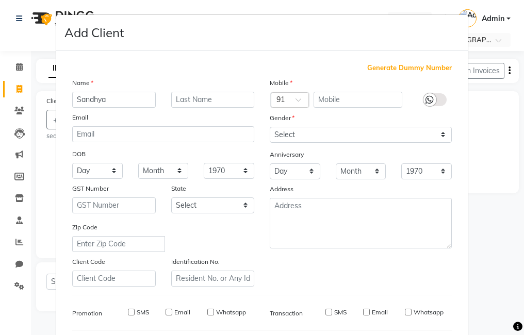
checkbox input "false"
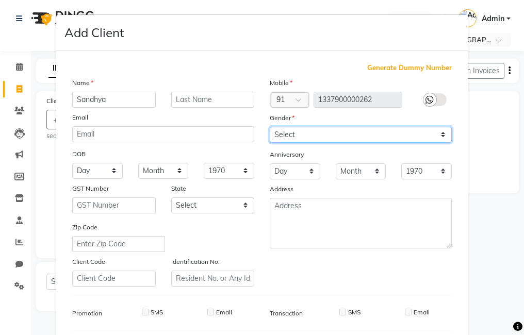
click at [384, 135] on select "Select Male Female Other Prefer Not To Say" at bounding box center [361, 135] width 182 height 16
select select "female"
click at [270, 127] on select "Select Male Female Other Prefer Not To Say" at bounding box center [361, 135] width 182 height 16
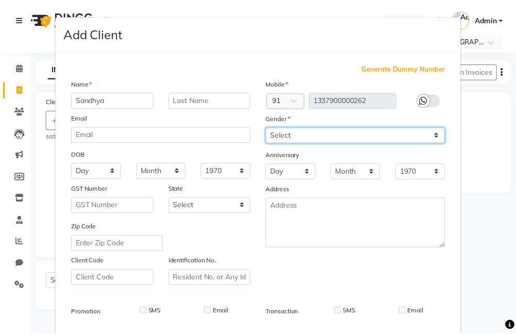
scroll to position [141, 0]
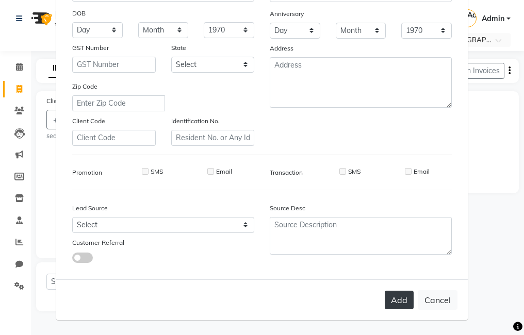
click at [394, 302] on button "Add" at bounding box center [398, 300] width 29 height 19
type input "1337900000262"
select select
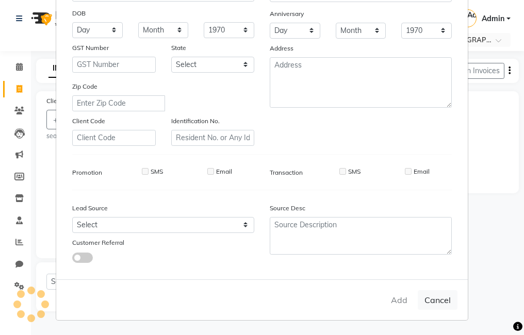
select select
checkbox input "false"
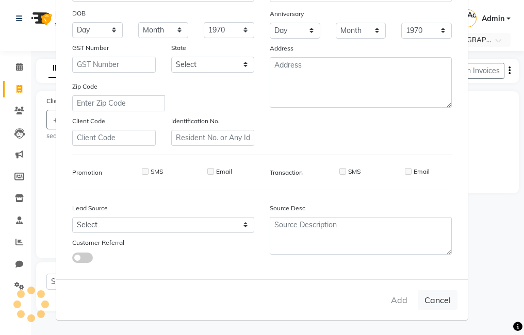
checkbox input "false"
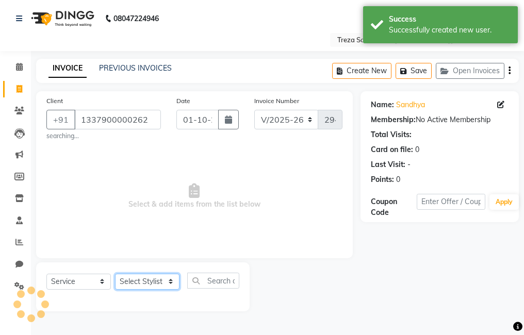
click at [161, 288] on select "Select Stylist Akhil krishna Amulie Anju Arun Ashish Jeeshma Krishna Priya Moha…" at bounding box center [147, 282] width 64 height 16
select select "67449"
click at [115, 274] on select "Select Stylist Akhil krishna Amulie Anju Arun Ashish Jeeshma Krishna Priya Moha…" at bounding box center [147, 282] width 64 height 16
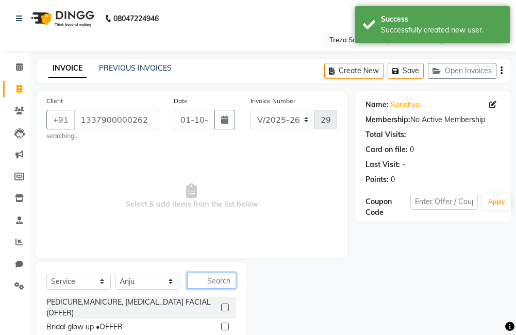
click at [214, 288] on input "text" at bounding box center [211, 281] width 49 height 16
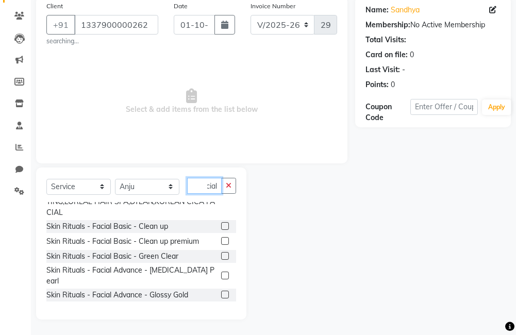
scroll to position [52, 0]
type input "facial"
click at [221, 271] on label at bounding box center [225, 275] width 8 height 8
click at [221, 272] on input "checkbox" at bounding box center [224, 275] width 7 height 7
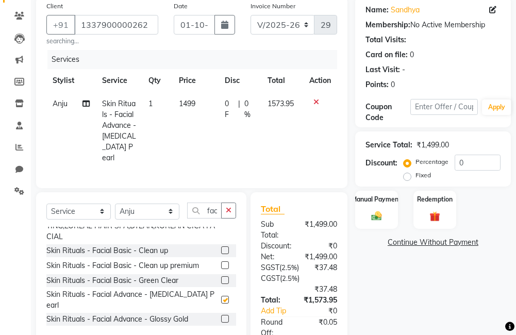
checkbox input "false"
click at [226, 208] on icon "button" at bounding box center [229, 210] width 6 height 7
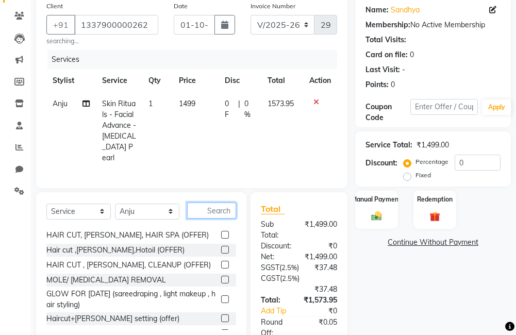
scroll to position [392, 0]
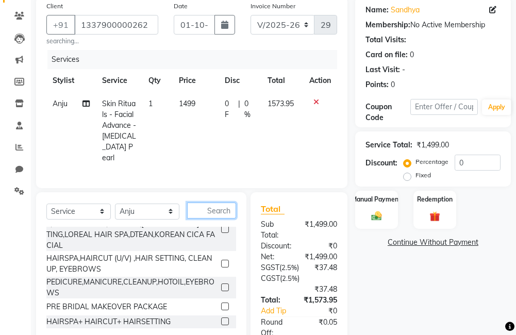
click at [223, 207] on input "text" at bounding box center [211, 211] width 49 height 16
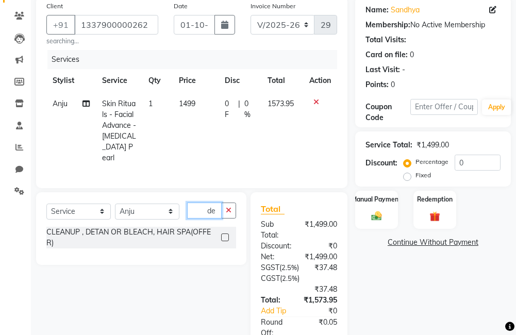
scroll to position [0, 0]
type input "d"
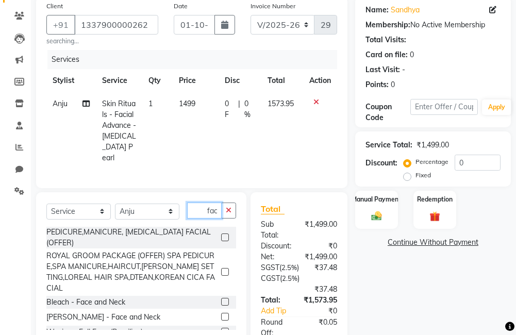
scroll to position [0, 4]
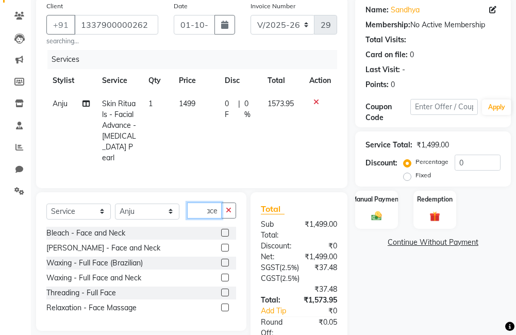
type input "face"
click at [225, 248] on label at bounding box center [225, 248] width 8 height 8
click at [225, 248] on input "checkbox" at bounding box center [224, 248] width 7 height 7
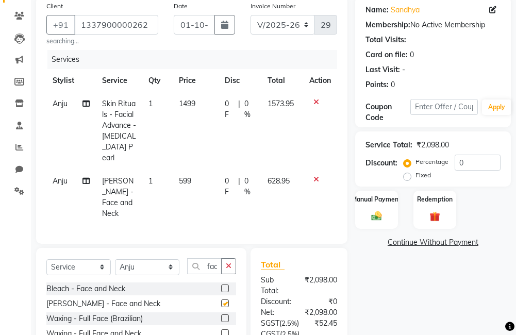
checkbox input "false"
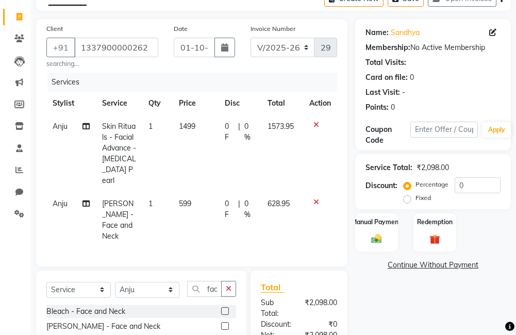
scroll to position [95, 0]
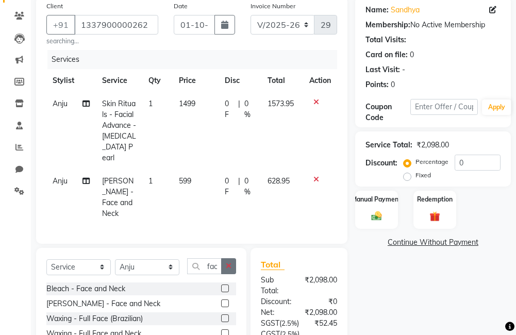
click at [231, 262] on icon "button" at bounding box center [229, 265] width 6 height 7
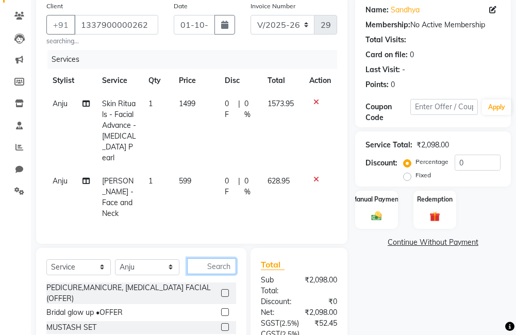
click at [216, 258] on input "text" at bounding box center [211, 266] width 49 height 16
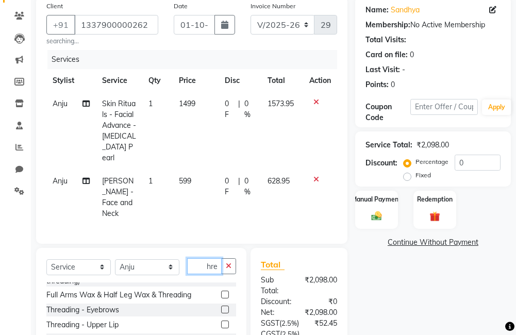
scroll to position [0, 0]
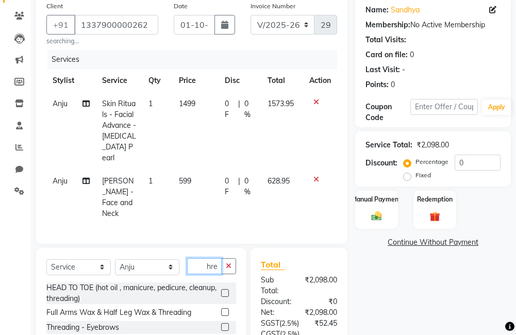
type input "thre"
click at [221, 323] on label at bounding box center [225, 327] width 8 height 8
click at [221, 324] on input "checkbox" at bounding box center [224, 327] width 7 height 7
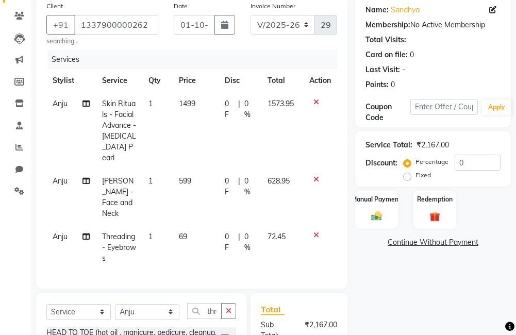
checkbox input "false"
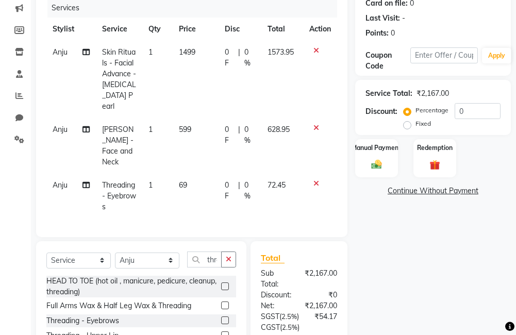
click at [242, 180] on div "0 F | 0 %" at bounding box center [240, 191] width 30 height 22
select select "67449"
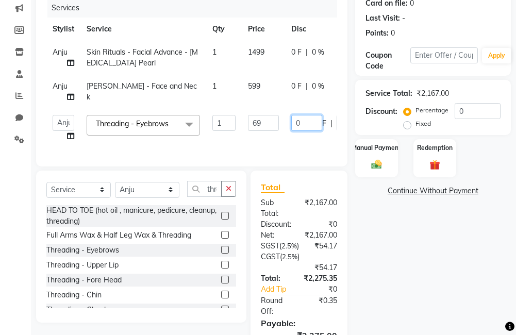
click at [301, 127] on input "0" at bounding box center [306, 123] width 31 height 16
type input "3.45"
click at [393, 269] on div "Name: Sandhya Membership: No Active Membership Total Visits: Card on file: 0 La…" at bounding box center [436, 167] width 163 height 444
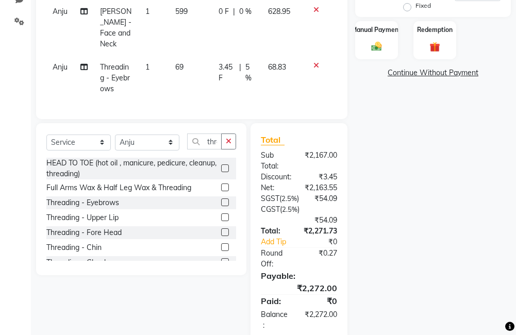
scroll to position [191, 0]
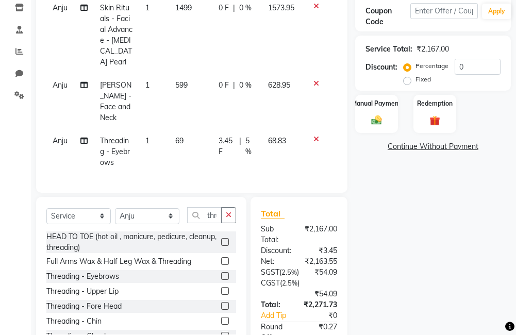
click at [241, 86] on span "0 %" at bounding box center [245, 85] width 12 height 11
select select "67449"
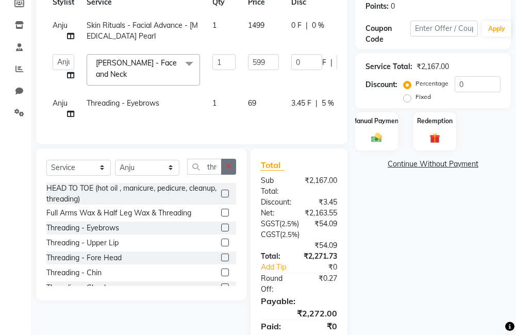
scroll to position [187, 0]
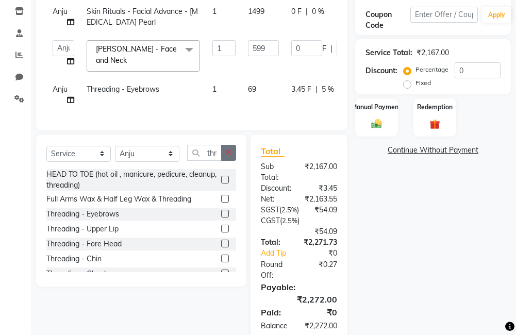
click at [233, 159] on button "button" at bounding box center [228, 153] width 15 height 16
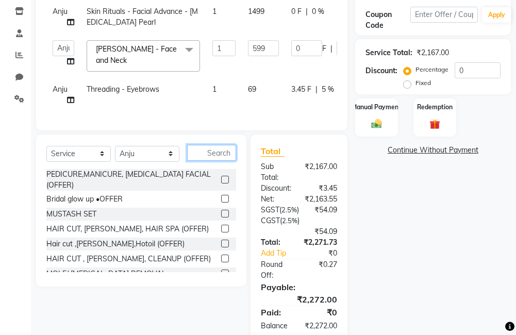
click at [217, 160] on input "text" at bounding box center [211, 153] width 49 height 16
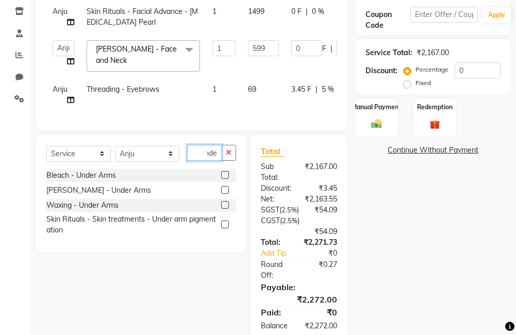
scroll to position [0, 9]
type input "under"
click at [228, 209] on label at bounding box center [225, 205] width 8 height 8
click at [228, 209] on input "checkbox" at bounding box center [224, 205] width 7 height 7
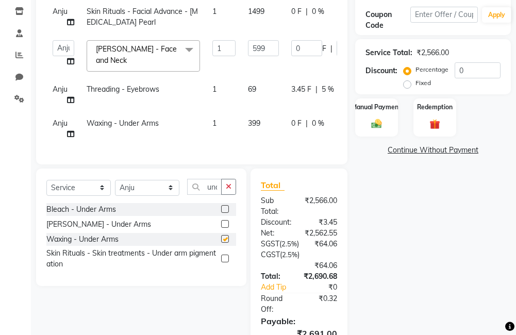
checkbox input "false"
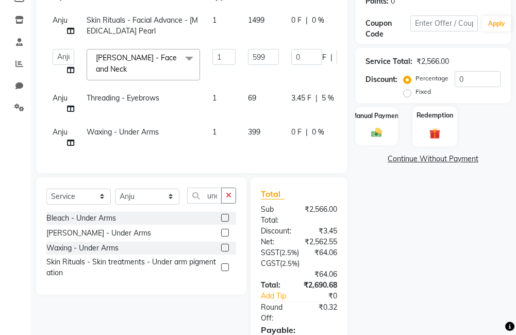
scroll to position [170, 0]
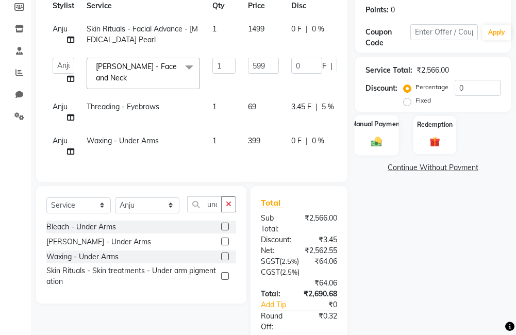
click at [386, 135] on div "Manual Payment" at bounding box center [376, 135] width 44 height 40
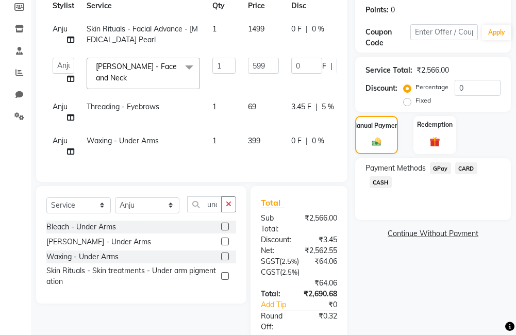
click at [441, 168] on span "GPay" at bounding box center [440, 168] width 21 height 12
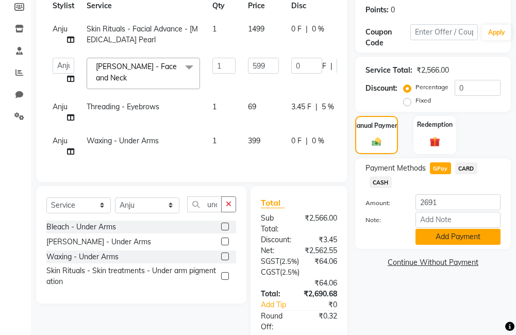
click at [450, 240] on button "Add Payment" at bounding box center [457, 237] width 85 height 16
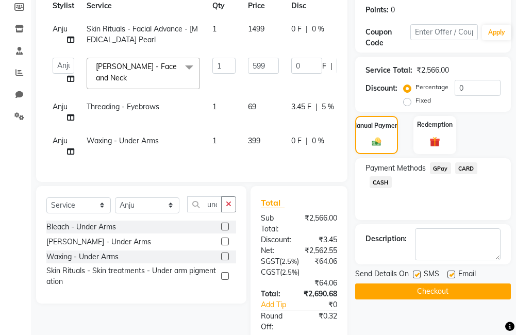
click at [450, 275] on label at bounding box center [451, 275] width 8 height 8
click at [450, 275] on input "checkbox" at bounding box center [450, 275] width 7 height 7
checkbox input "false"
click at [420, 276] on label at bounding box center [417, 275] width 8 height 8
click at [420, 276] on input "checkbox" at bounding box center [416, 275] width 7 height 7
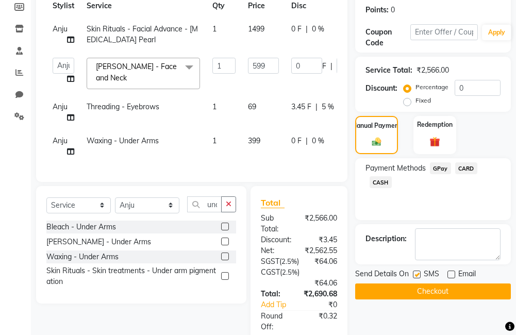
checkbox input "false"
click at [437, 292] on button "Checkout" at bounding box center [433, 291] width 156 height 16
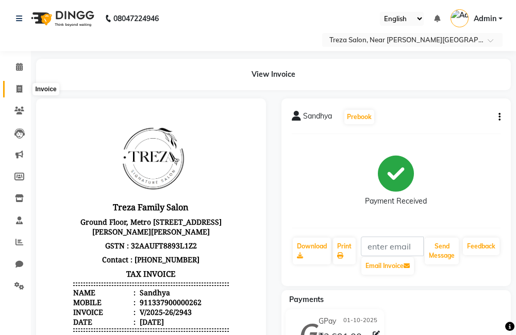
click at [18, 86] on icon at bounding box center [19, 89] width 6 height 8
select select "service"
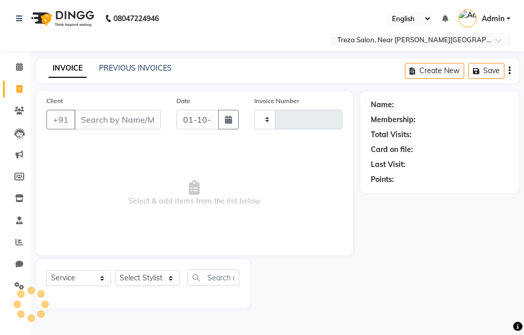
click at [133, 124] on input "Client" at bounding box center [117, 120] width 87 height 20
click at [142, 126] on input "Client" at bounding box center [117, 120] width 87 height 20
click at [114, 70] on link "PREVIOUS INVOICES" at bounding box center [135, 67] width 73 height 9
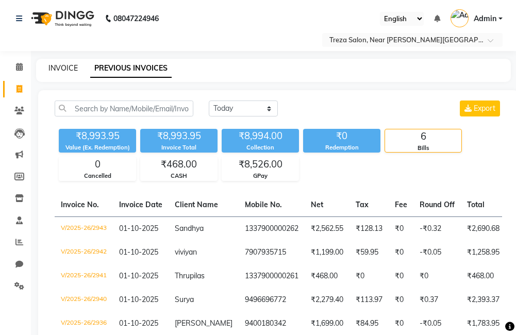
click at [75, 66] on link "INVOICE" at bounding box center [62, 67] width 29 height 9
select select "service"
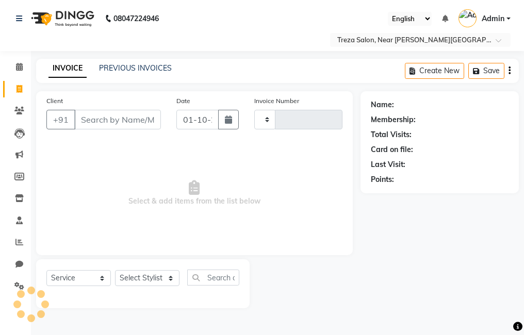
type input "2944"
select select "7633"
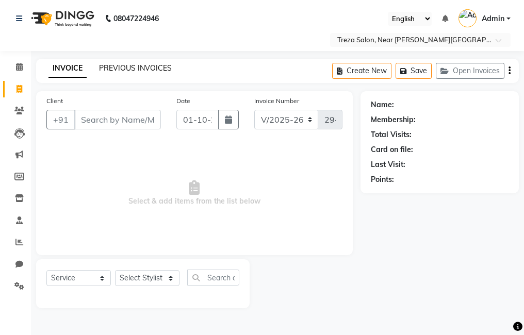
click at [105, 68] on link "PREVIOUS INVOICES" at bounding box center [135, 67] width 73 height 9
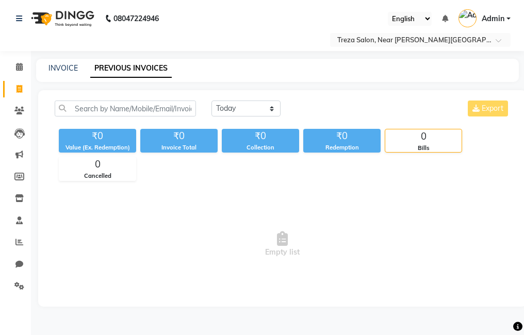
click at [227, 61] on div "INVOICE PREVIOUS INVOICES" at bounding box center [277, 70] width 482 height 23
click at [22, 91] on icon at bounding box center [19, 89] width 6 height 8
select select "service"
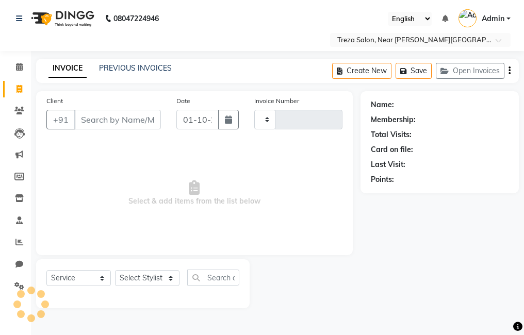
type input "2944"
select select "7633"
click at [112, 116] on input "Client" at bounding box center [117, 120] width 87 height 20
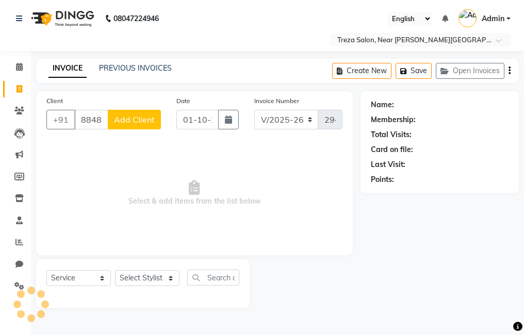
type input "8848757565"
click at [140, 122] on span "Add Client" at bounding box center [134, 119] width 41 height 10
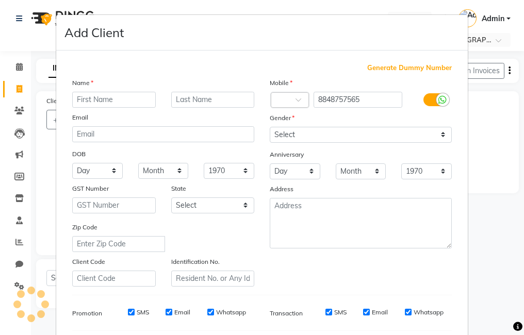
click at [118, 103] on input "text" at bounding box center [113, 100] width 83 height 16
type input "Sreedevi"
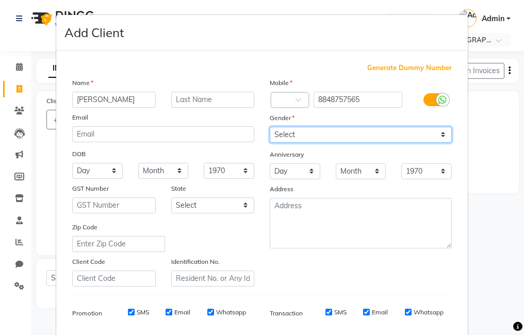
click at [274, 129] on select "Select Male Female Other Prefer Not To Say" at bounding box center [361, 135] width 182 height 16
click at [270, 127] on select "Select Male Female Other Prefer Not To Say" at bounding box center [361, 135] width 182 height 16
click at [314, 139] on select "Select Male Female Other Prefer Not To Say" at bounding box center [361, 135] width 182 height 16
select select "female"
click at [270, 127] on select "Select Male Female Other Prefer Not To Say" at bounding box center [361, 135] width 182 height 16
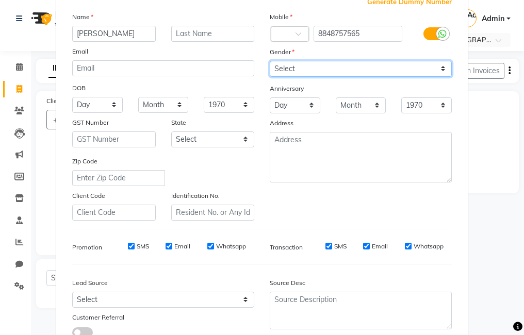
scroll to position [141, 0]
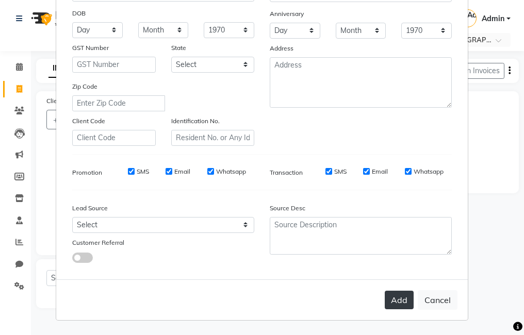
click at [401, 297] on button "Add" at bounding box center [398, 300] width 29 height 19
click at [397, 299] on div "Add Cancel" at bounding box center [261, 299] width 411 height 41
drag, startPoint x: 396, startPoint y: 300, endPoint x: 390, endPoint y: 298, distance: 5.9
click at [395, 300] on div "Add Cancel" at bounding box center [261, 299] width 411 height 41
click at [390, 298] on div "Add Cancel" at bounding box center [261, 299] width 411 height 41
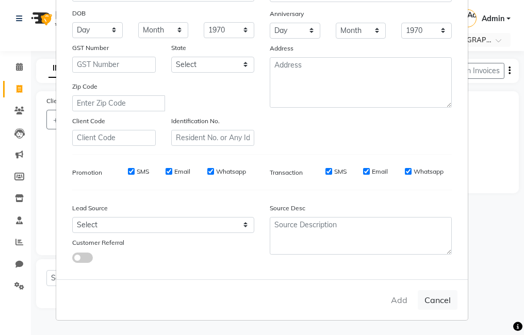
click at [390, 298] on div "Add Cancel" at bounding box center [261, 299] width 411 height 41
click at [388, 298] on div "Add Cancel" at bounding box center [261, 299] width 411 height 41
drag, startPoint x: 428, startPoint y: 297, endPoint x: 324, endPoint y: 288, distance: 105.0
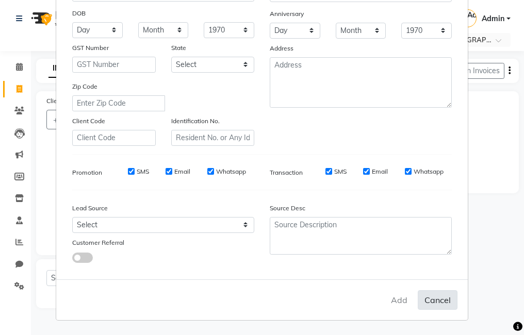
click at [428, 298] on button "Cancel" at bounding box center [437, 300] width 40 height 20
select select
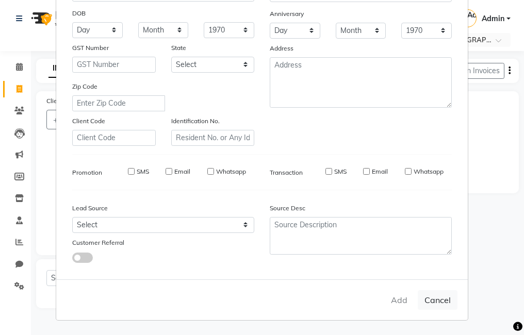
select select
checkbox input "false"
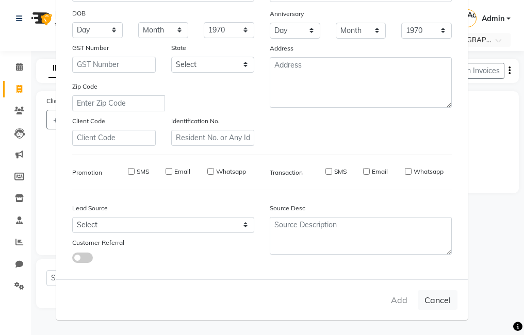
checkbox input "false"
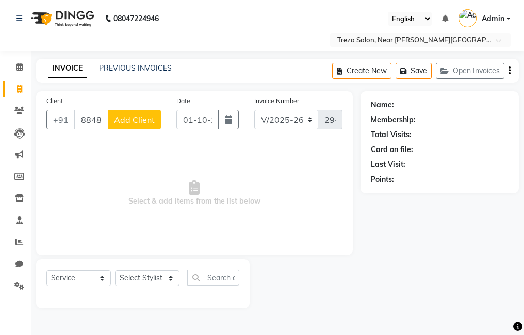
click at [128, 122] on span "Add Client" at bounding box center [134, 119] width 41 height 10
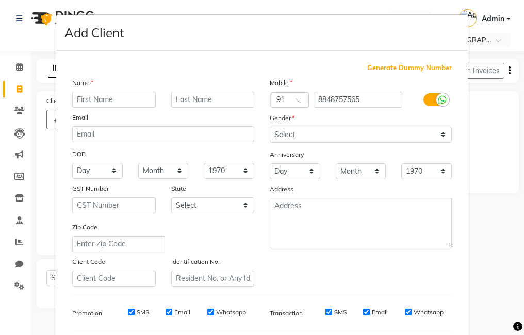
click at [133, 104] on input "text" at bounding box center [113, 100] width 83 height 16
type input "Sredevi"
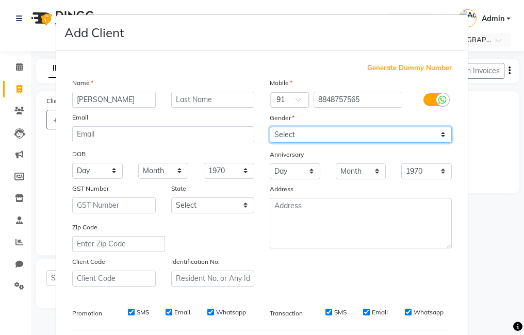
click at [305, 134] on select "Select Male Female Other Prefer Not To Say" at bounding box center [361, 135] width 182 height 16
select select "female"
click at [270, 127] on select "Select Male Female Other Prefer Not To Say" at bounding box center [361, 135] width 182 height 16
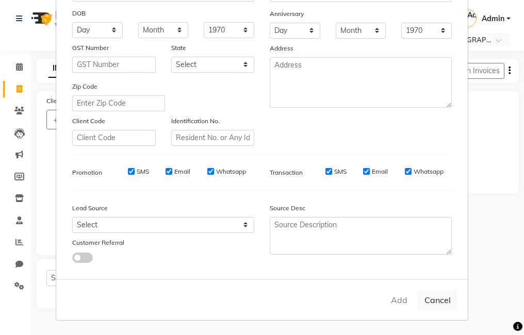
click at [396, 293] on div "Add Cancel" at bounding box center [261, 299] width 411 height 41
click at [397, 298] on div "Add Cancel" at bounding box center [261, 299] width 411 height 41
click at [396, 299] on div "Add Cancel" at bounding box center [261, 299] width 411 height 41
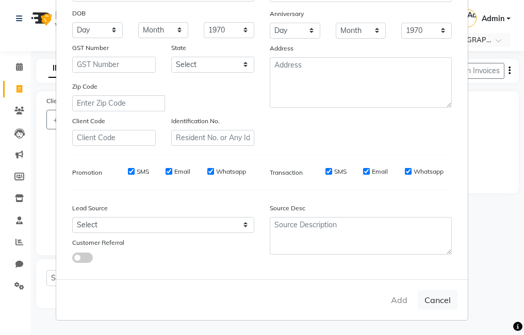
click at [395, 299] on div "Add Cancel" at bounding box center [261, 299] width 411 height 41
click at [393, 299] on div "Add Cancel" at bounding box center [261, 299] width 411 height 41
click at [395, 301] on div "Add Cancel" at bounding box center [261, 299] width 411 height 41
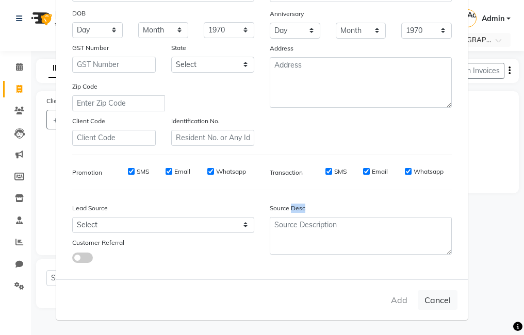
click at [395, 301] on div "Add Cancel" at bounding box center [261, 299] width 411 height 41
drag, startPoint x: 395, startPoint y: 301, endPoint x: 389, endPoint y: 297, distance: 7.4
click at [395, 300] on div "Add Cancel" at bounding box center [261, 299] width 411 height 41
click at [382, 294] on div "Add Cancel" at bounding box center [261, 299] width 411 height 41
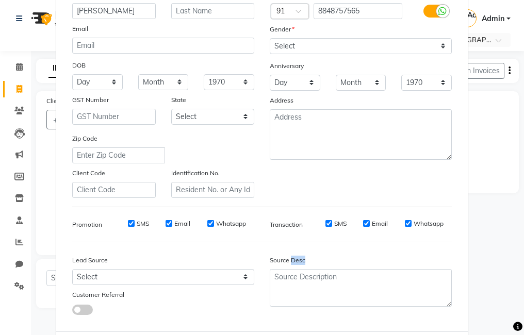
scroll to position [0, 0]
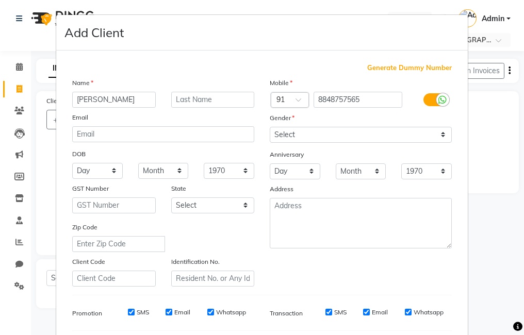
click at [393, 69] on span "Generate Dummy Number" at bounding box center [409, 68] width 85 height 10
type input "1337900000263"
checkbox input "false"
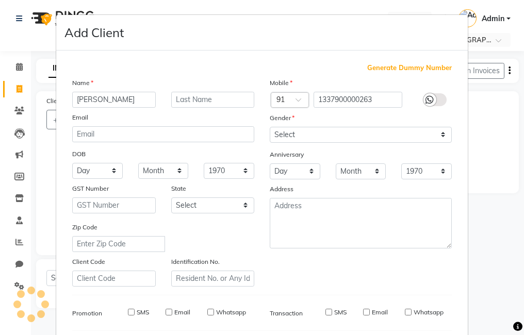
checkbox input "false"
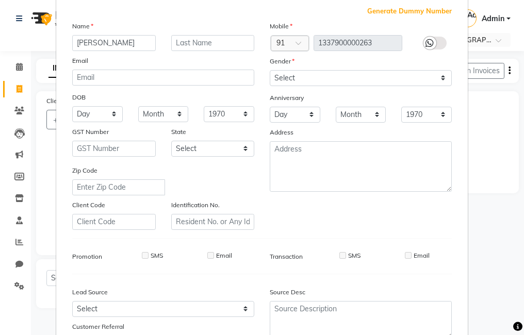
scroll to position [141, 0]
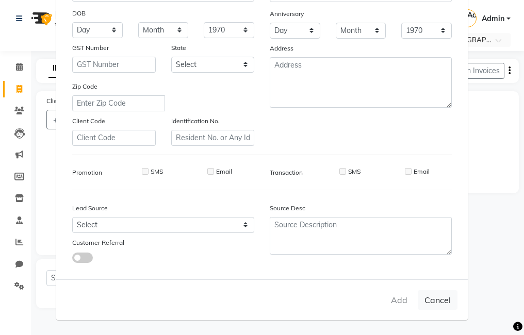
click at [403, 295] on div "Add Cancel" at bounding box center [261, 299] width 411 height 41
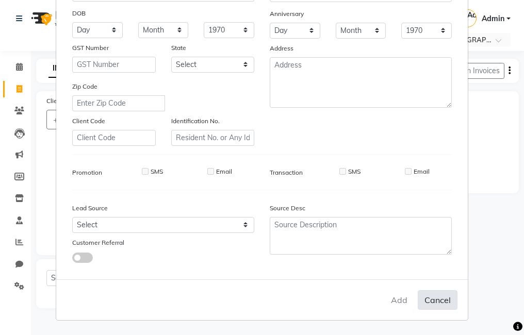
click at [424, 298] on button "Cancel" at bounding box center [437, 300] width 40 height 20
select select
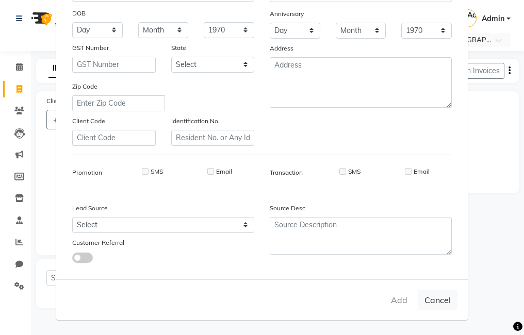
select select
checkbox input "false"
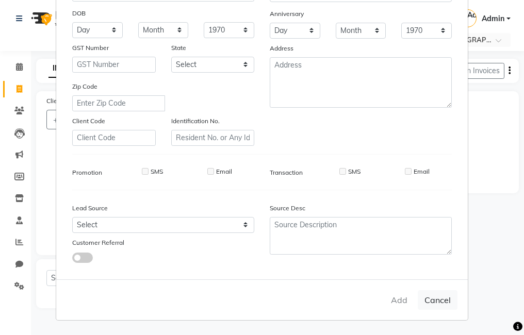
checkbox input "false"
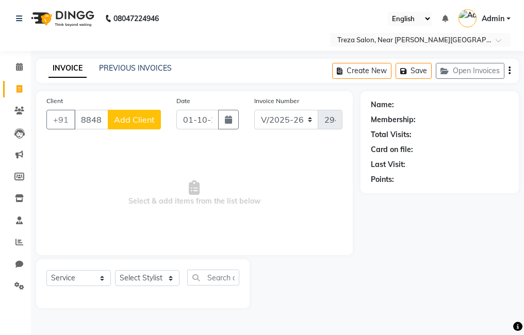
click at [145, 118] on span "Add Client" at bounding box center [134, 119] width 41 height 10
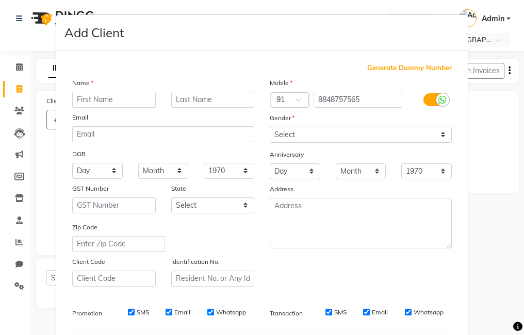
click at [468, 153] on ngb-modal-window "Add Client Generate Dummy Number Name Email DOB Day 01 02 03 04 05 06 07 08 09 …" at bounding box center [262, 167] width 524 height 335
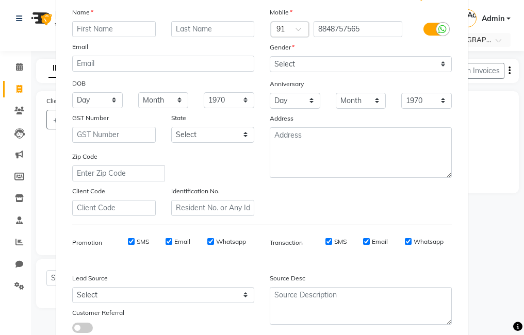
scroll to position [0, 0]
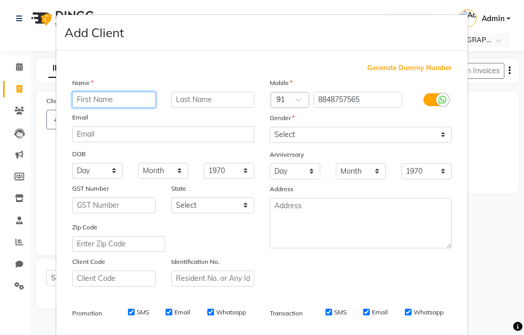
drag, startPoint x: 124, startPoint y: 103, endPoint x: 137, endPoint y: 78, distance: 27.7
click at [124, 103] on input "text" at bounding box center [113, 100] width 83 height 16
type input "S"
type input "Sree"
click at [194, 99] on input "text" at bounding box center [212, 100] width 83 height 16
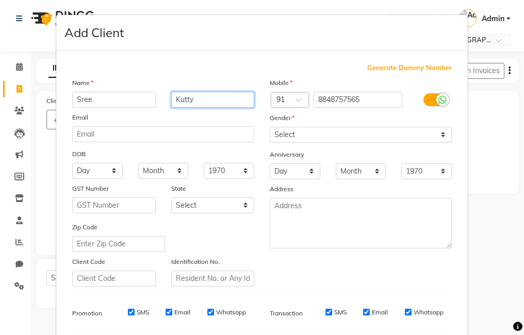
type input "Kutty"
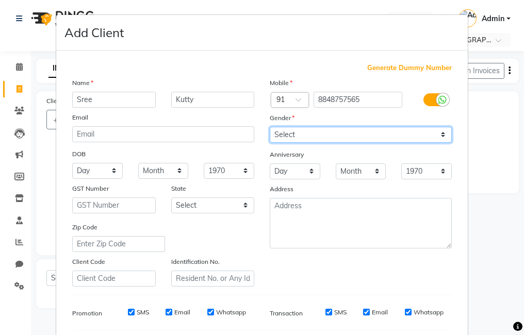
click at [298, 132] on select "Select Male Female Other Prefer Not To Say" at bounding box center [361, 135] width 182 height 16
select select "female"
click at [270, 127] on select "Select Male Female Other Prefer Not To Say" at bounding box center [361, 135] width 182 height 16
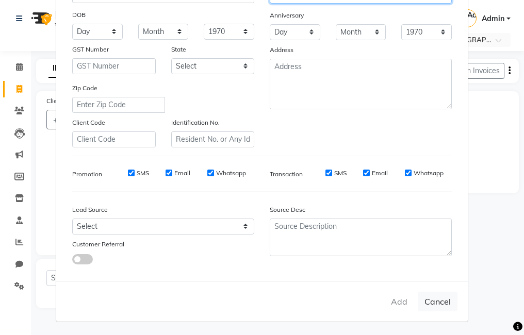
scroll to position [141, 0]
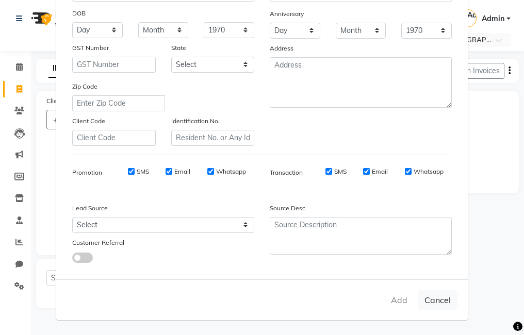
click at [394, 299] on div "Add Cancel" at bounding box center [261, 299] width 411 height 41
drag, startPoint x: 394, startPoint y: 299, endPoint x: 322, endPoint y: 254, distance: 85.2
click at [393, 299] on div "Add Cancel" at bounding box center [261, 299] width 411 height 41
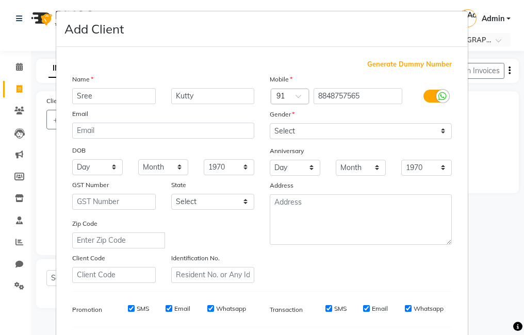
scroll to position [0, 0]
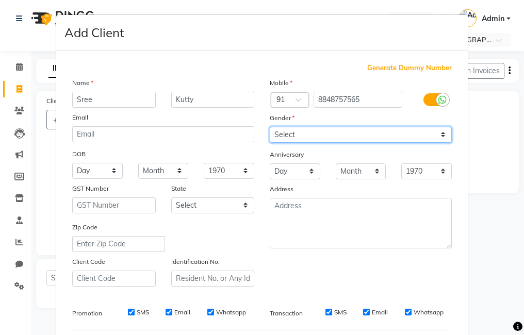
click at [340, 135] on select "Select Male Female Other Prefer Not To Say" at bounding box center [361, 135] width 182 height 16
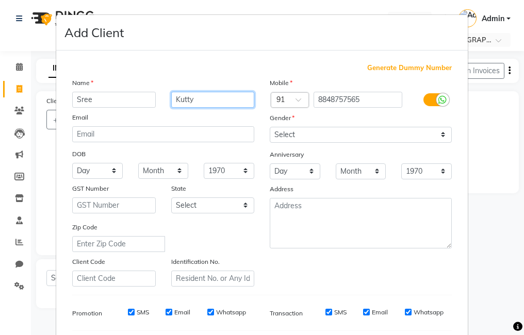
click at [200, 93] on input "Kutty" at bounding box center [212, 100] width 83 height 16
type input "K"
click at [117, 95] on input "Sree" at bounding box center [113, 100] width 83 height 16
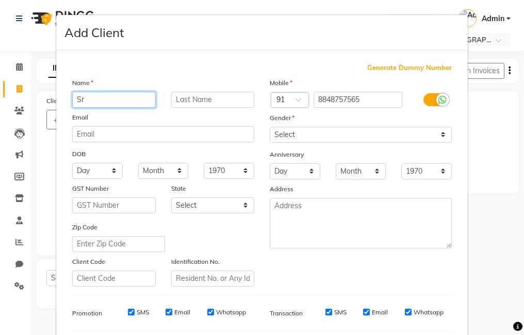
type input "S"
click at [481, 213] on ngb-modal-window "Add Client Generate Dummy Number Name Email DOB Day 01 02 03 04 05 06 07 08 09 …" at bounding box center [262, 167] width 524 height 335
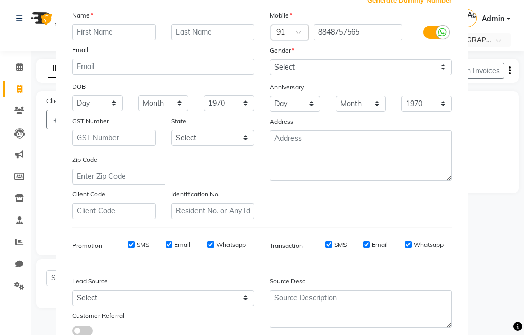
scroll to position [141, 0]
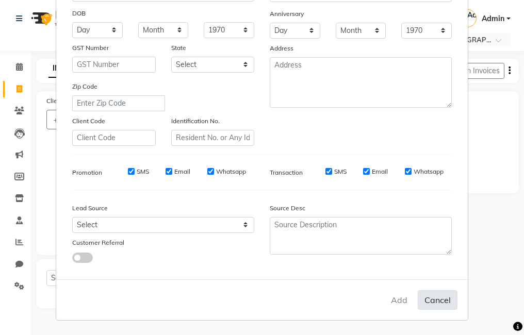
click at [424, 300] on button "Cancel" at bounding box center [437, 300] width 40 height 20
select select
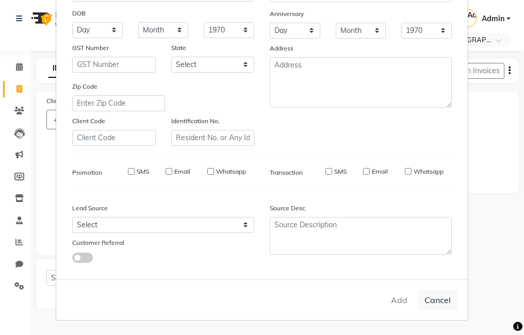
select select
checkbox input "false"
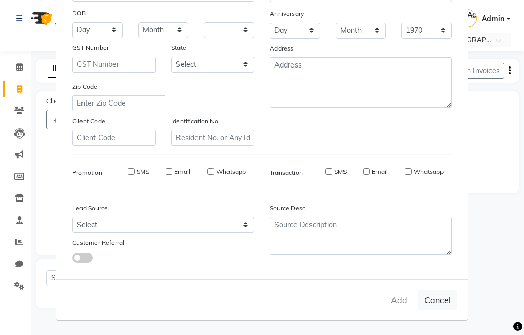
checkbox input "false"
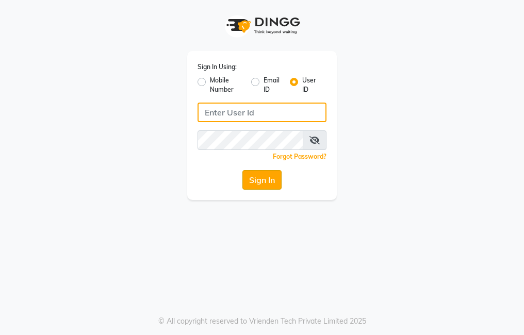
type input "trezasalon123"
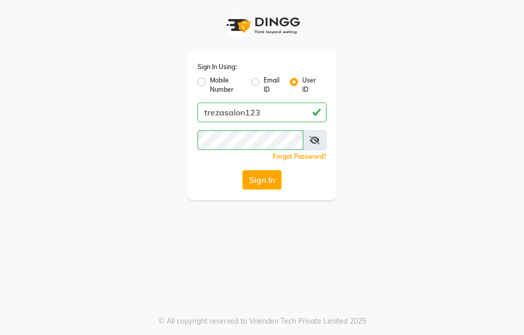
click at [277, 179] on button "Sign In" at bounding box center [261, 180] width 39 height 20
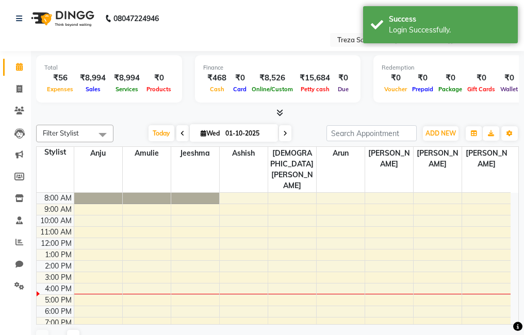
select select "en"
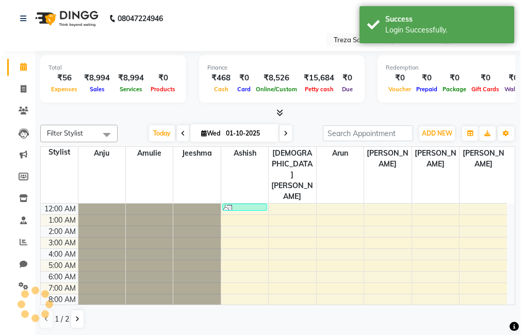
scroll to position [69, 0]
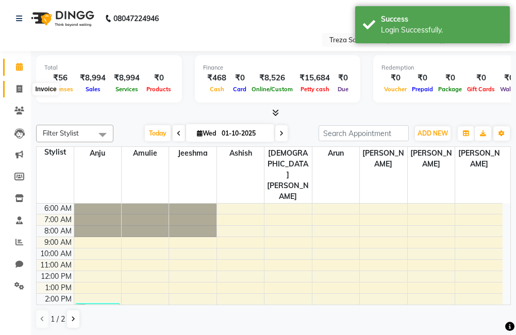
click at [10, 92] on span at bounding box center [19, 89] width 18 height 12
select select "service"
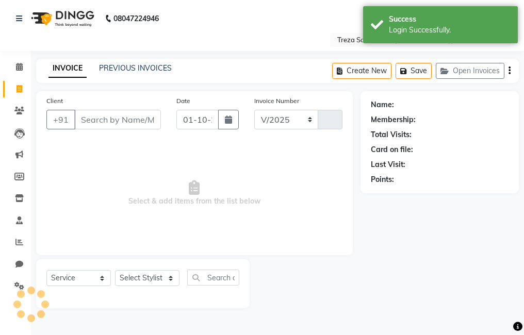
select select "7633"
type input "2944"
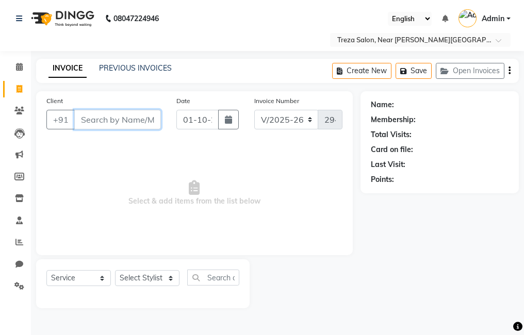
drag, startPoint x: 132, startPoint y: 112, endPoint x: 179, endPoint y: 83, distance: 54.6
click at [133, 112] on input "Client" at bounding box center [117, 120] width 87 height 20
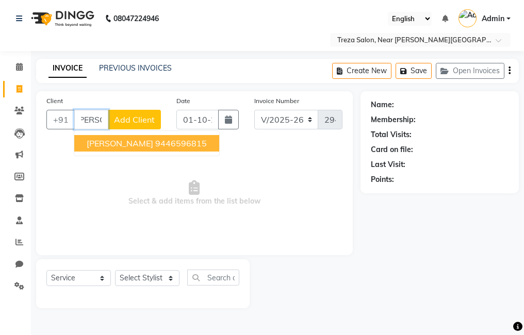
scroll to position [0, 6]
type input "[PERSON_NAME]"
click at [142, 122] on span "Add Client" at bounding box center [134, 119] width 41 height 10
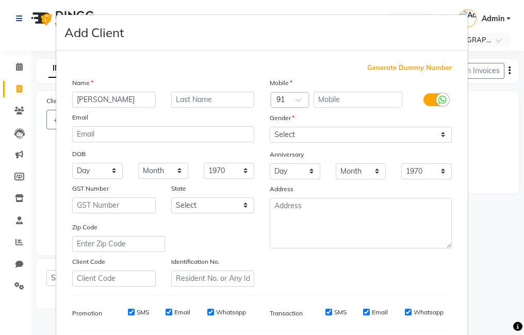
scroll to position [0, 0]
click at [349, 100] on input "text" at bounding box center [357, 100] width 89 height 16
type input "8848757565"
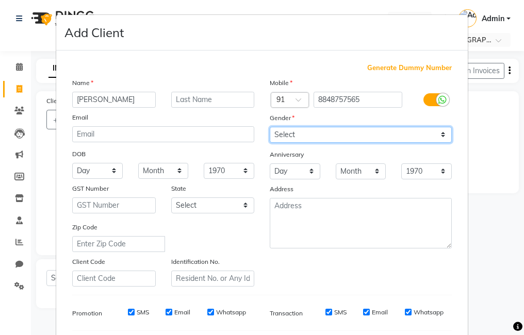
click at [370, 128] on select "Select [DEMOGRAPHIC_DATA] [DEMOGRAPHIC_DATA] Other Prefer Not To Say" at bounding box center [361, 135] width 182 height 16
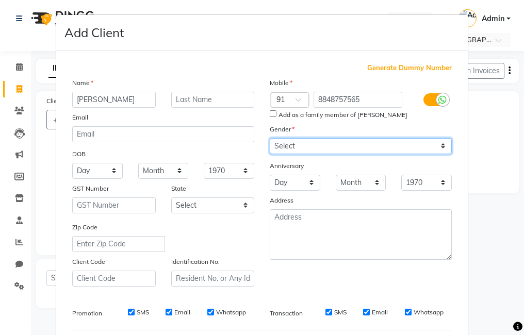
select select "[DEMOGRAPHIC_DATA]"
click at [270, 138] on select "Select [DEMOGRAPHIC_DATA] [DEMOGRAPHIC_DATA] Other Prefer Not To Say" at bounding box center [361, 146] width 182 height 16
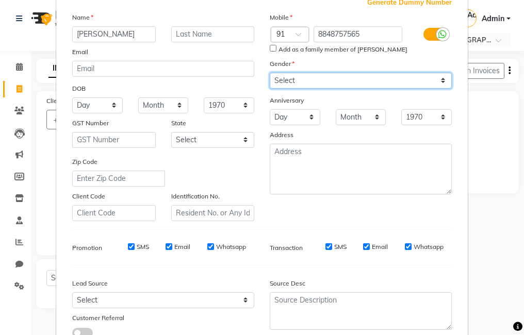
scroll to position [141, 0]
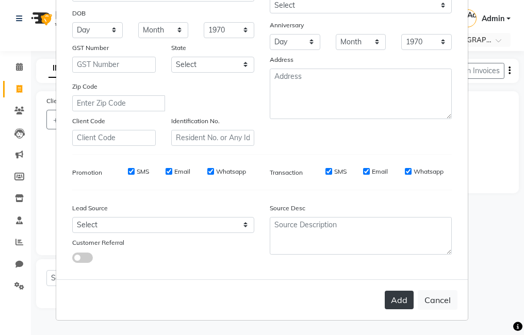
click at [398, 300] on button "Add" at bounding box center [398, 300] width 29 height 19
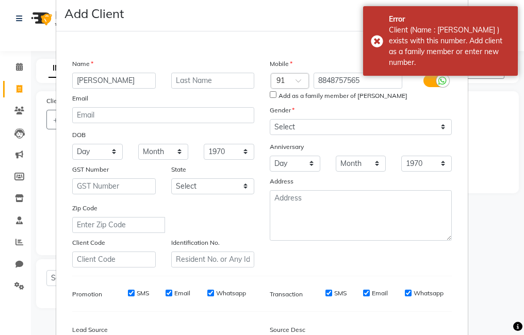
scroll to position [0, 0]
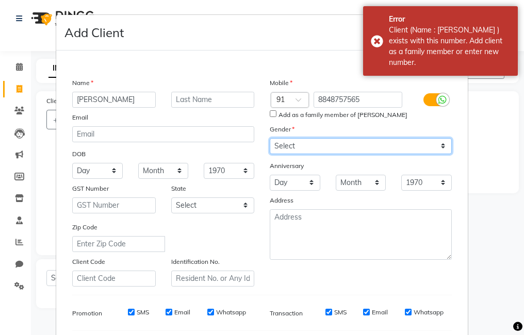
click at [382, 145] on select "Select [DEMOGRAPHIC_DATA] [DEMOGRAPHIC_DATA] Other Prefer Not To Say" at bounding box center [361, 146] width 182 height 16
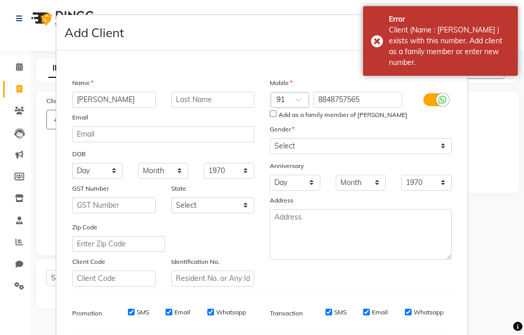
click at [272, 112] on input "Add as a family member of Sreedevi" at bounding box center [273, 113] width 7 height 7
checkbox input "true"
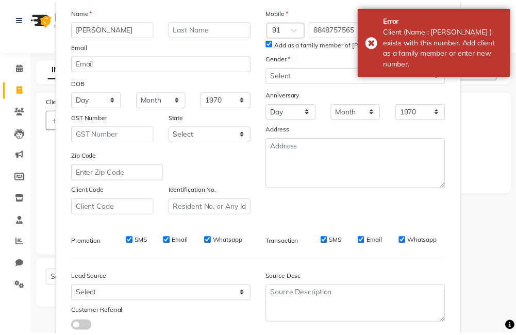
scroll to position [141, 0]
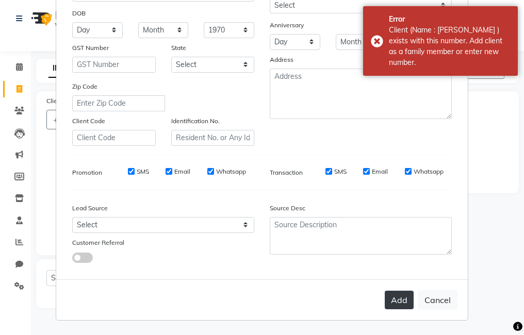
click at [391, 309] on button "Add" at bounding box center [398, 300] width 29 height 19
type input "8848757565"
select select
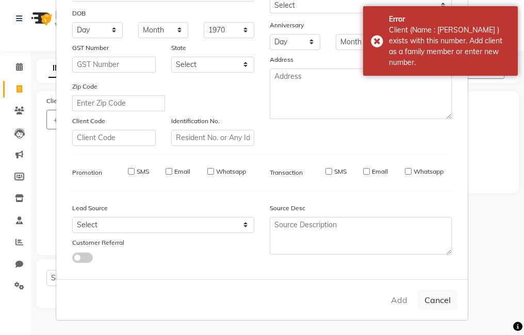
select select
checkbox input "false"
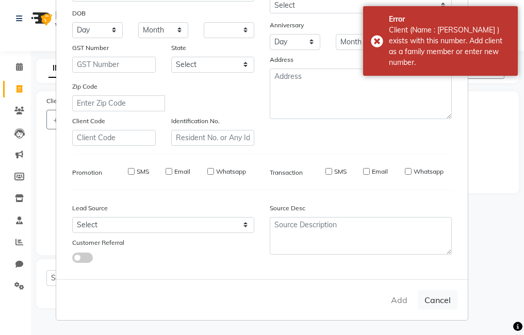
checkbox input "false"
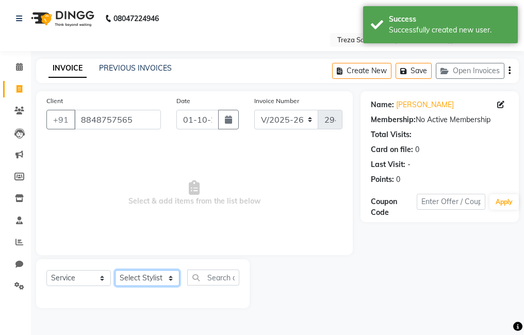
click at [162, 276] on select "Select Stylist [PERSON_NAME] Anju [PERSON_NAME] [PERSON_NAME] Jeeshma [PERSON_N…" at bounding box center [147, 278] width 64 height 16
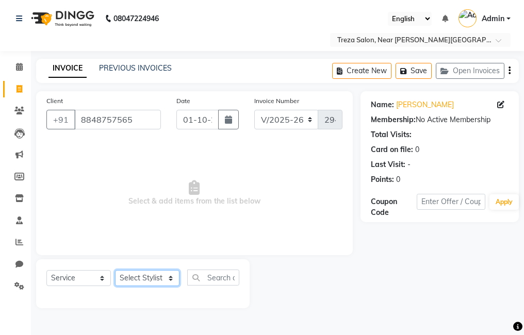
select select "67450"
click at [115, 270] on select "Select Stylist [PERSON_NAME] Anju [PERSON_NAME] [PERSON_NAME] Jeeshma [PERSON_N…" at bounding box center [147, 278] width 64 height 16
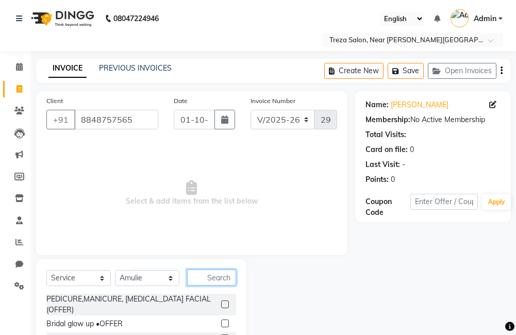
click at [219, 276] on input "text" at bounding box center [211, 278] width 49 height 16
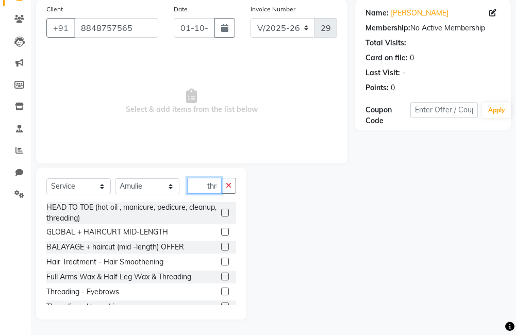
scroll to position [0, 3]
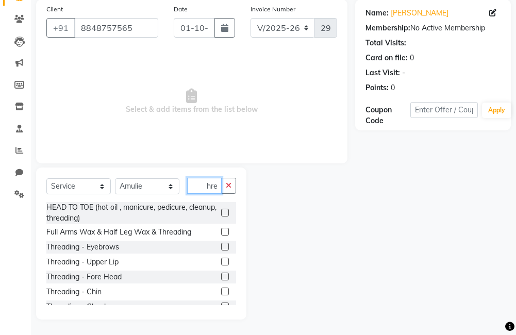
type input "thre"
click at [221, 253] on div at bounding box center [224, 248] width 7 height 11
click at [212, 244] on div "Threading - Eyebrows" at bounding box center [141, 247] width 190 height 13
click at [221, 246] on label at bounding box center [225, 247] width 8 height 8
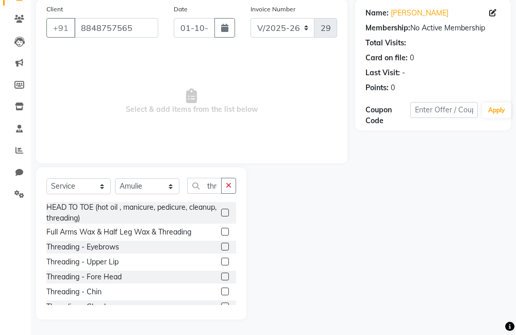
click at [221, 246] on input "checkbox" at bounding box center [224, 247] width 7 height 7
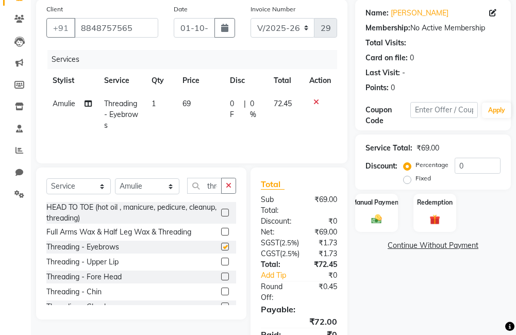
checkbox input "false"
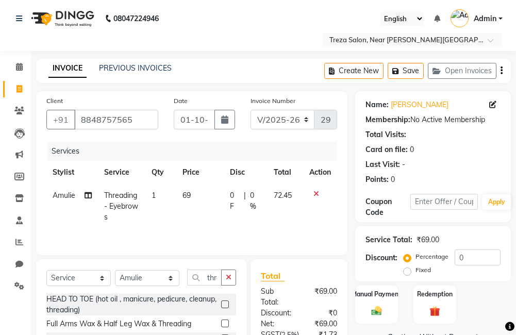
click at [500, 70] on button "button" at bounding box center [501, 71] width 2 height 24
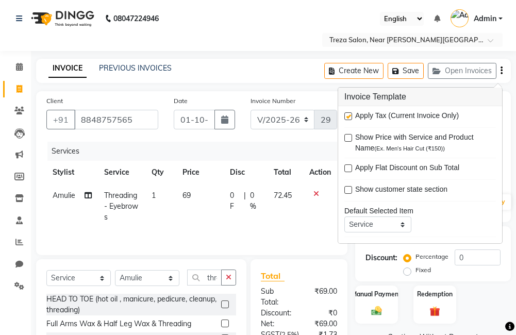
click at [344, 113] on label at bounding box center [348, 116] width 8 height 8
click at [344, 113] on input "checkbox" at bounding box center [347, 116] width 7 height 7
checkbox input "false"
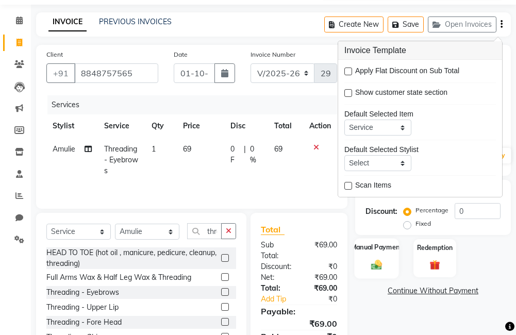
scroll to position [92, 0]
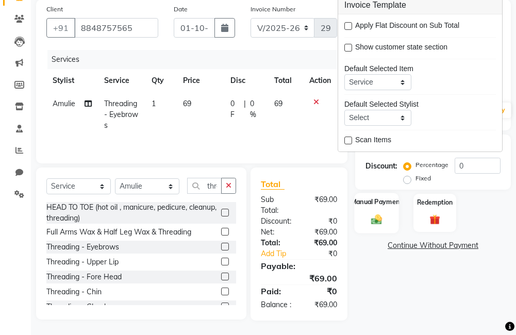
click at [373, 204] on label "Manual Payment" at bounding box center [377, 202] width 52 height 10
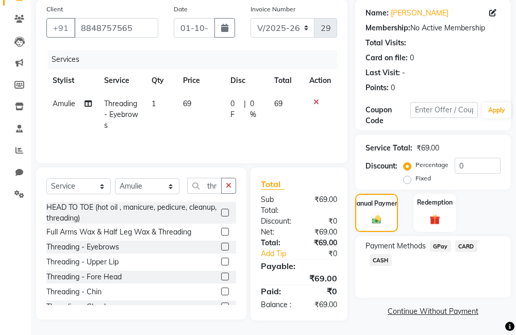
click at [438, 248] on span "GPay" at bounding box center [440, 246] width 21 height 12
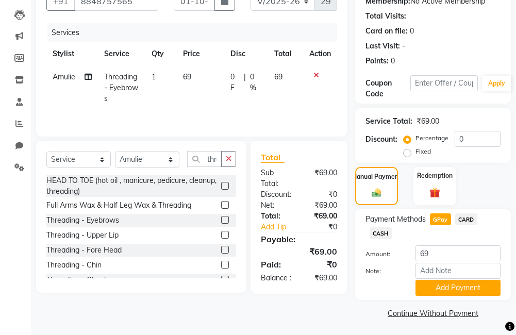
scroll to position [120, 0]
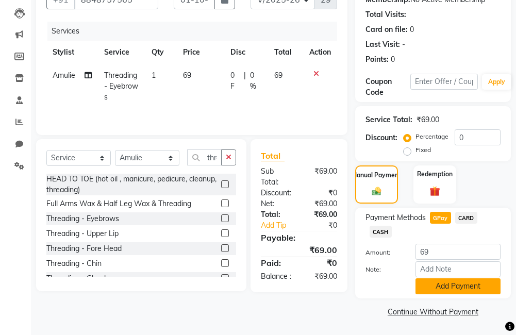
click at [440, 287] on button "Add Payment" at bounding box center [457, 286] width 85 height 16
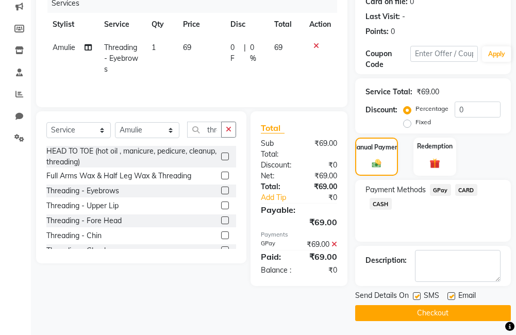
scroll to position [149, 0]
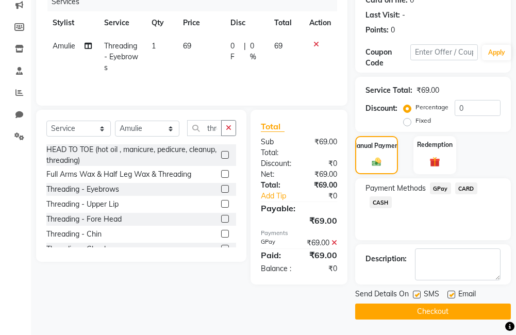
click at [440, 315] on button "Checkout" at bounding box center [433, 312] width 156 height 16
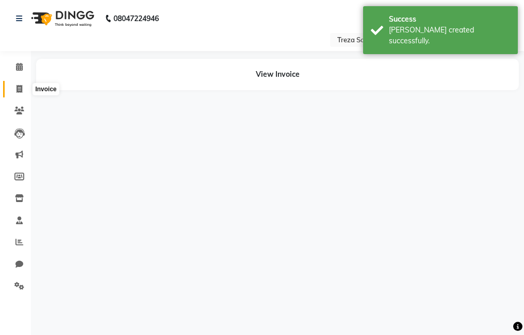
click at [24, 88] on span at bounding box center [19, 89] width 18 height 12
select select "service"
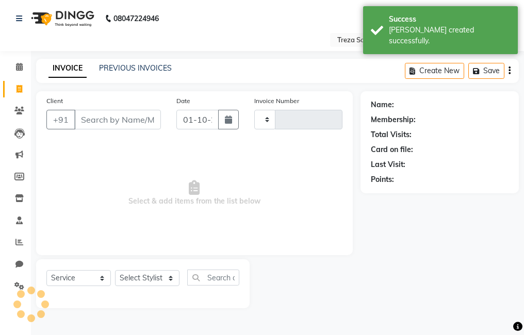
type input "2945"
select select "7633"
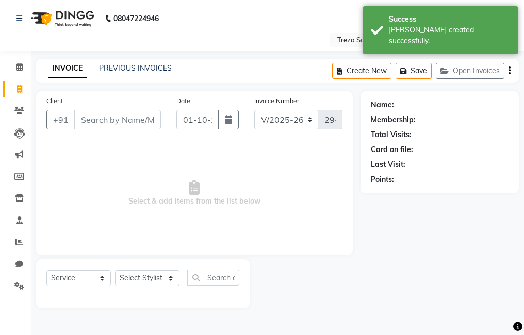
click at [130, 117] on input "Client" at bounding box center [117, 120] width 87 height 20
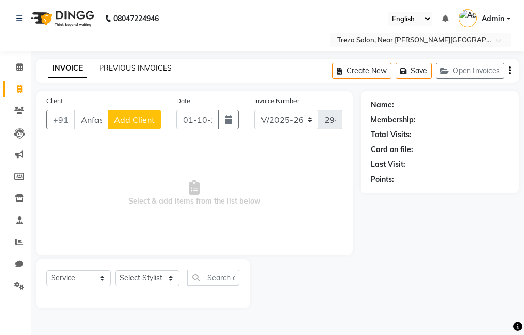
scroll to position [0, 1]
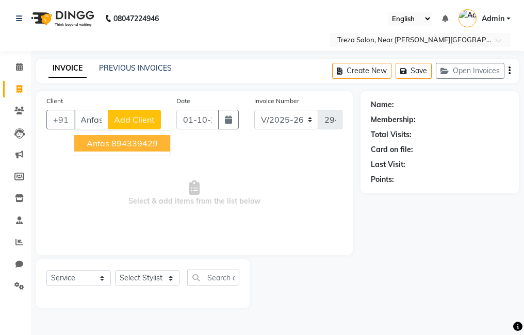
click at [149, 142] on ngb-highlight "894339429" at bounding box center [134, 143] width 46 height 10
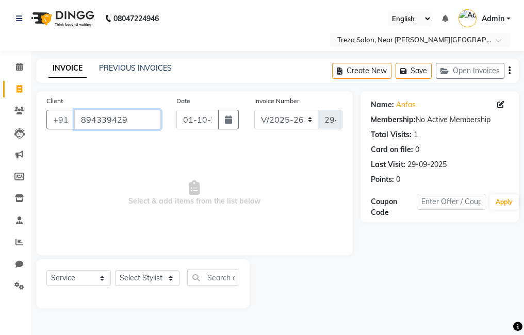
click at [136, 123] on input "894339429" at bounding box center [117, 120] width 87 height 20
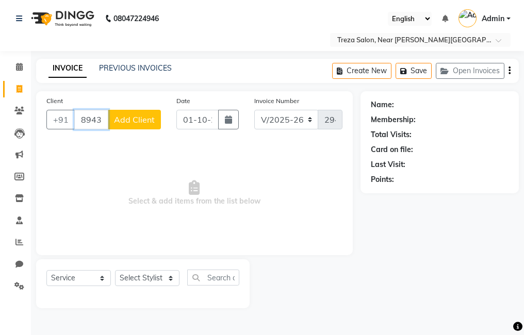
type input "8943394290"
click at [137, 114] on span "Add Client" at bounding box center [134, 119] width 41 height 10
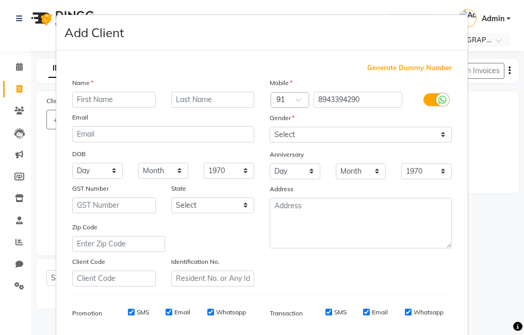
click at [119, 92] on input "text" at bounding box center [113, 100] width 83 height 16
type input "ANFAS"
click at [378, 68] on span "Generate Dummy Number" at bounding box center [409, 68] width 85 height 10
type input "1337900000263"
checkbox input "false"
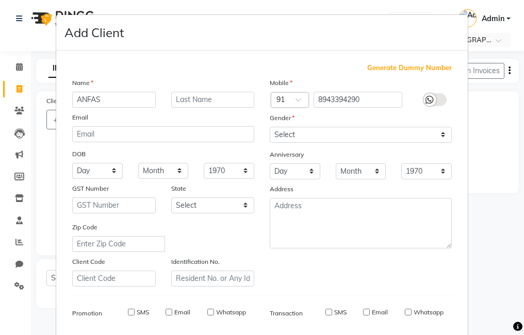
checkbox input "false"
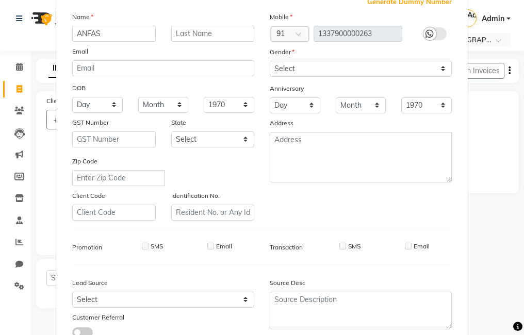
scroll to position [141, 0]
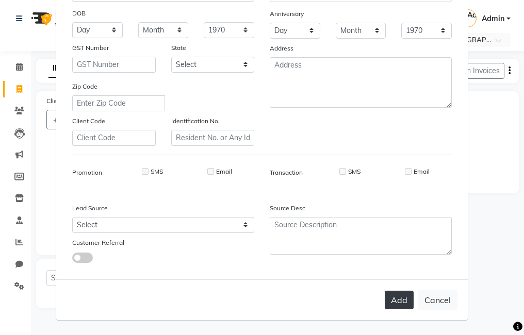
click at [394, 303] on button "Add" at bounding box center [398, 300] width 29 height 19
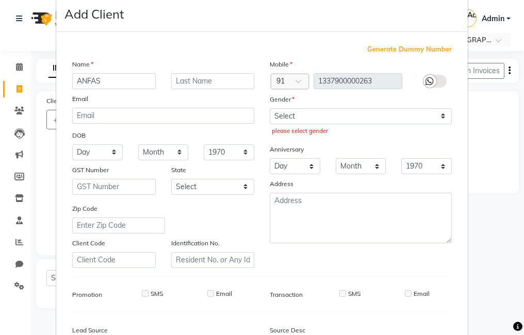
scroll to position [0, 0]
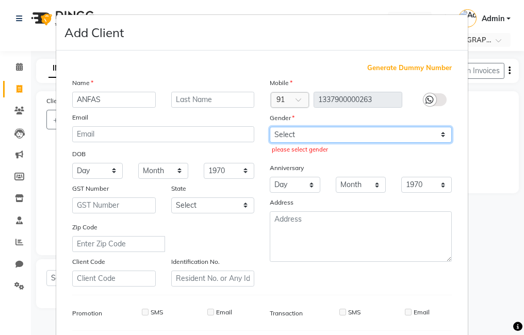
click at [334, 136] on select "Select [DEMOGRAPHIC_DATA] [DEMOGRAPHIC_DATA] Other Prefer Not To Say" at bounding box center [361, 135] width 182 height 16
click at [270, 127] on select "Select [DEMOGRAPHIC_DATA] [DEMOGRAPHIC_DATA] Other Prefer Not To Say" at bounding box center [361, 135] width 182 height 16
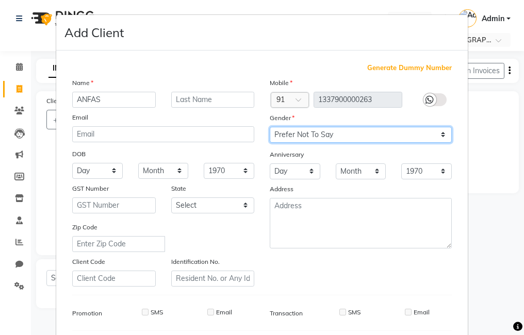
click at [337, 127] on select "Select [DEMOGRAPHIC_DATA] [DEMOGRAPHIC_DATA] Other Prefer Not To Say" at bounding box center [361, 135] width 182 height 16
select select "[DEMOGRAPHIC_DATA]"
click at [270, 127] on select "Select [DEMOGRAPHIC_DATA] [DEMOGRAPHIC_DATA] Other Prefer Not To Say" at bounding box center [361, 135] width 182 height 16
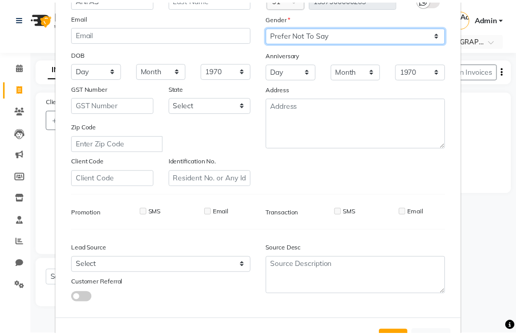
scroll to position [141, 0]
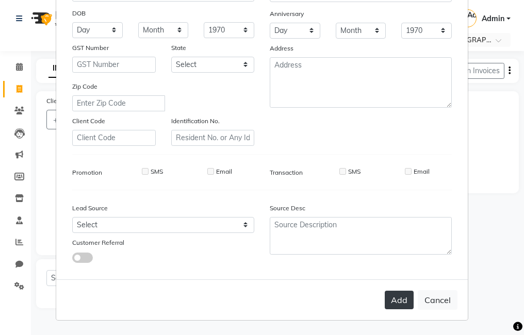
click at [390, 296] on button "Add" at bounding box center [398, 300] width 29 height 19
type input "1337900000263"
select select
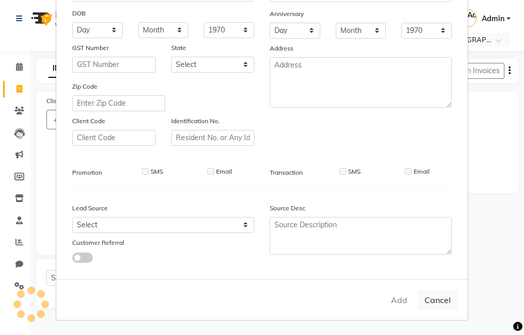
select select
checkbox input "false"
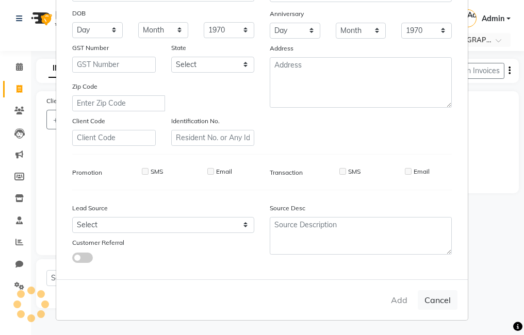
checkbox input "false"
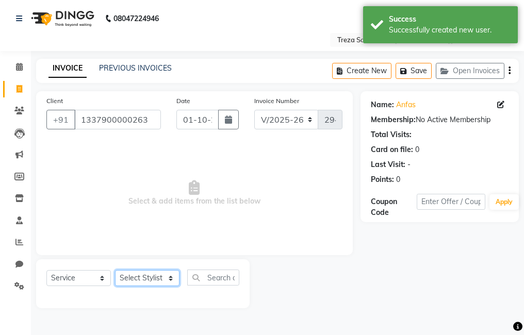
click at [141, 277] on select "Select Stylist [PERSON_NAME] Anju [PERSON_NAME] [PERSON_NAME] Jeeshma [PERSON_N…" at bounding box center [147, 278] width 64 height 16
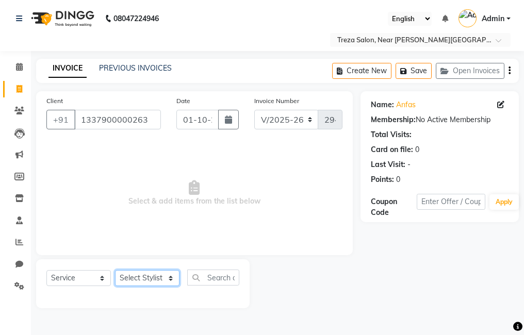
select select "81285"
click at [115, 270] on select "Select Stylist [PERSON_NAME] Anju [PERSON_NAME] [PERSON_NAME] Jeeshma [PERSON_N…" at bounding box center [147, 278] width 64 height 16
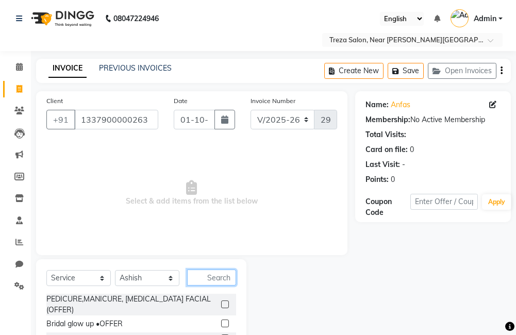
click at [213, 276] on input "text" at bounding box center [211, 278] width 49 height 16
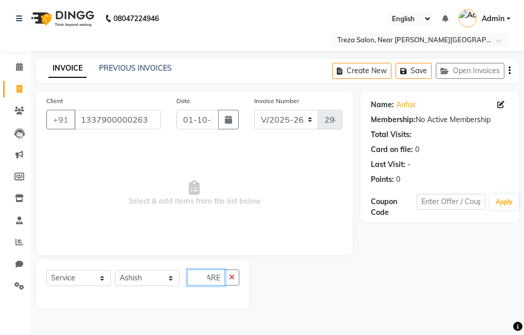
scroll to position [0, 10]
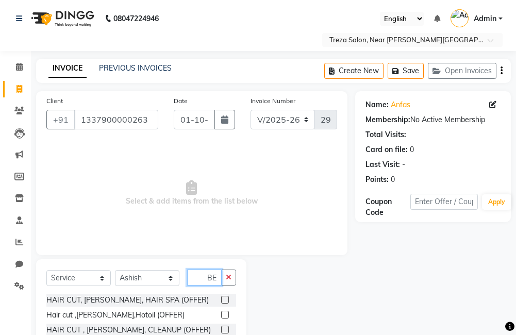
type input "B"
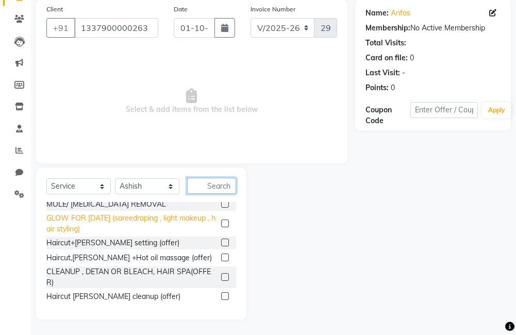
scroll to position [155, 0]
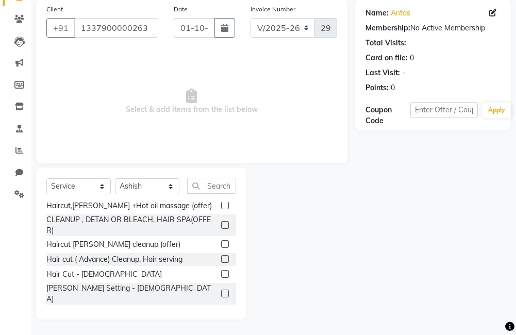
click at [221, 290] on label at bounding box center [225, 294] width 8 height 8
click at [221, 291] on input "checkbox" at bounding box center [224, 294] width 7 height 7
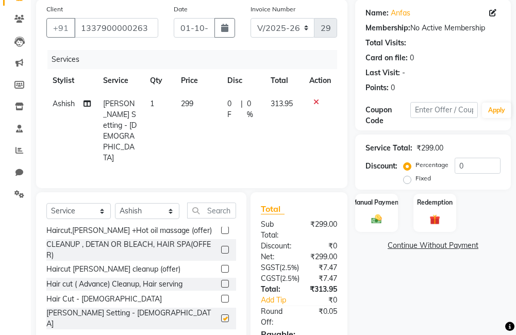
checkbox input "false"
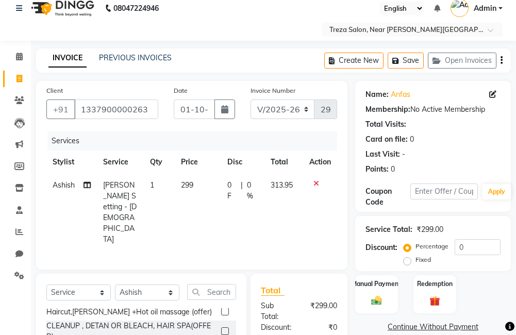
scroll to position [0, 0]
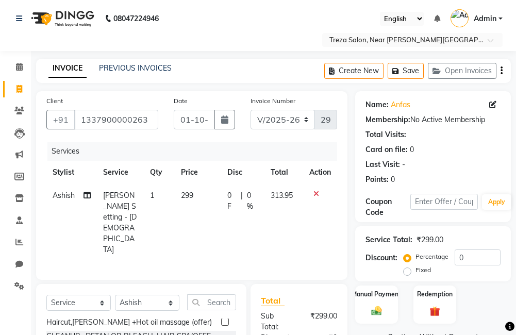
click at [501, 71] on icon "button" at bounding box center [501, 71] width 2 height 1
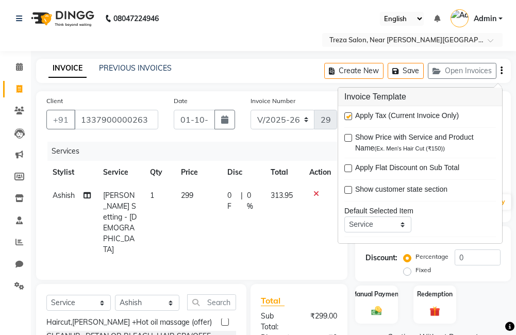
click at [348, 117] on label at bounding box center [348, 116] width 8 height 8
click at [348, 117] on input "checkbox" at bounding box center [347, 116] width 7 height 7
checkbox input "false"
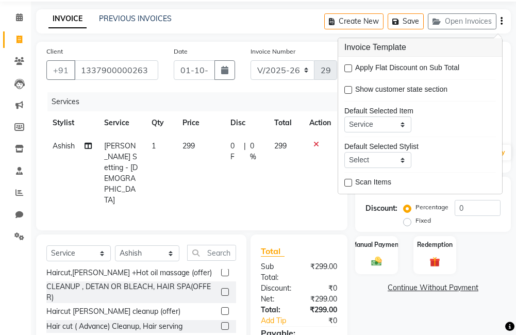
scroll to position [104, 0]
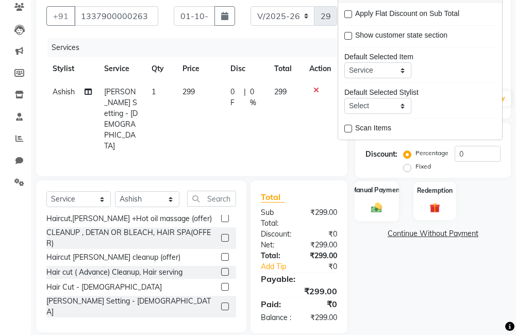
click at [371, 192] on label "Manual Payment" at bounding box center [377, 190] width 52 height 10
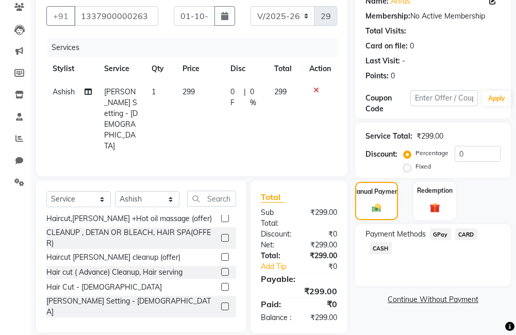
click at [437, 233] on span "GPay" at bounding box center [440, 234] width 21 height 12
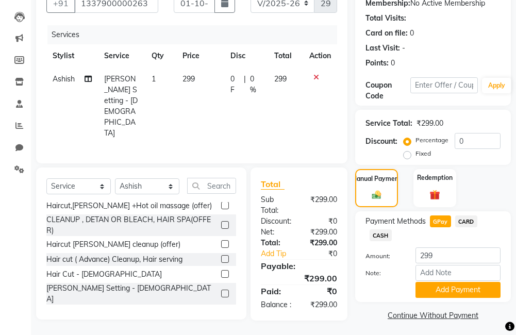
scroll to position [120, 0]
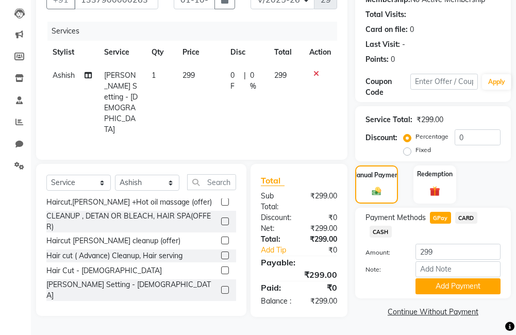
click at [388, 234] on span "CASH" at bounding box center [381, 232] width 22 height 12
click at [382, 231] on span "CASH" at bounding box center [381, 232] width 22 height 12
click at [452, 287] on button "Add Payment" at bounding box center [457, 286] width 85 height 16
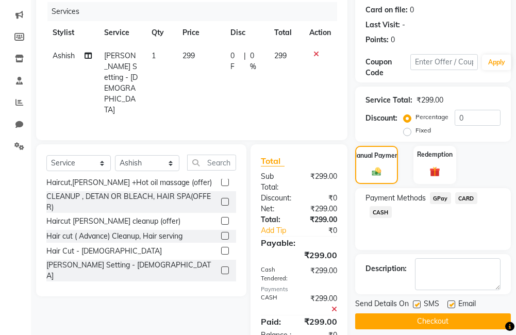
scroll to position [157, 0]
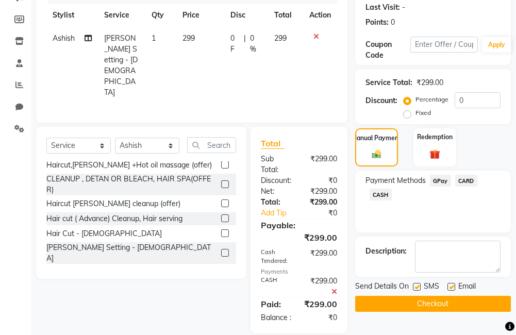
drag, startPoint x: 450, startPoint y: 286, endPoint x: 424, endPoint y: 286, distance: 26.3
click at [450, 286] on label at bounding box center [451, 287] width 8 height 8
click at [450, 286] on input "checkbox" at bounding box center [450, 287] width 7 height 7
checkbox input "false"
click at [414, 287] on label at bounding box center [417, 287] width 8 height 8
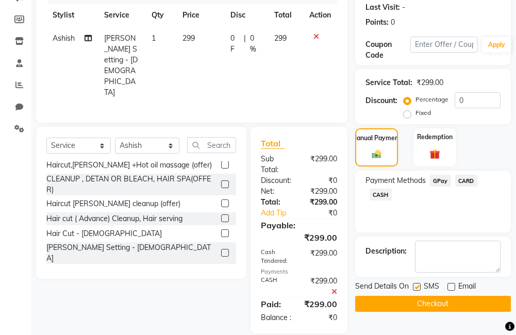
click at [414, 287] on input "checkbox" at bounding box center [416, 287] width 7 height 7
checkbox input "false"
click at [429, 297] on button "Checkout" at bounding box center [433, 304] width 156 height 16
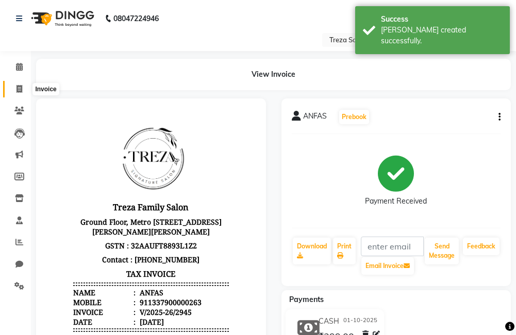
click at [23, 88] on span at bounding box center [19, 89] width 18 height 12
select select "service"
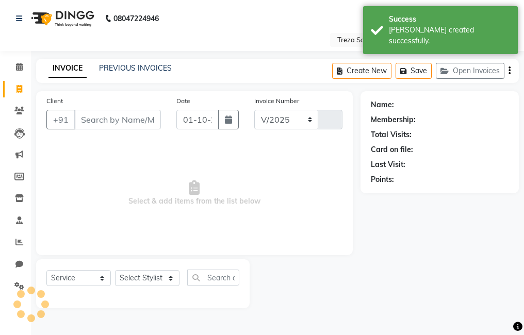
select select "7633"
type input "2946"
click at [119, 124] on input "Client" at bounding box center [117, 120] width 87 height 20
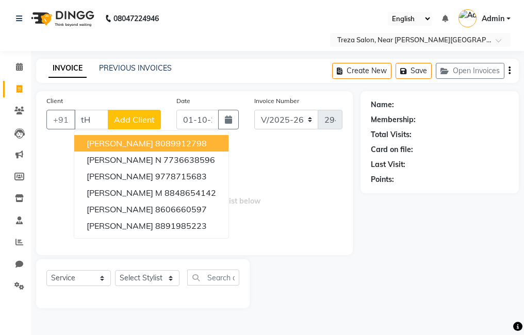
type input "t"
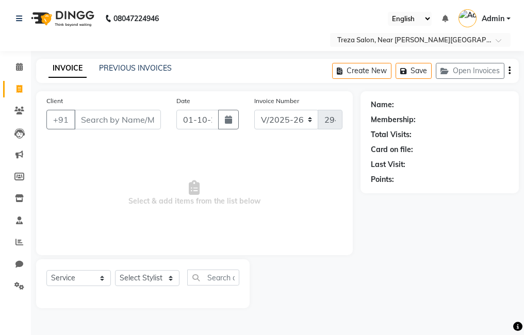
type input "t"
type input "Thripthi"
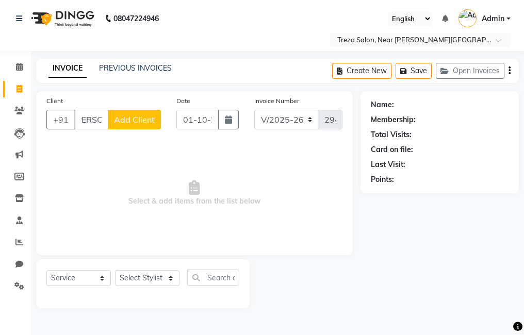
scroll to position [0, 0]
click at [140, 121] on span "Add Client" at bounding box center [134, 119] width 41 height 10
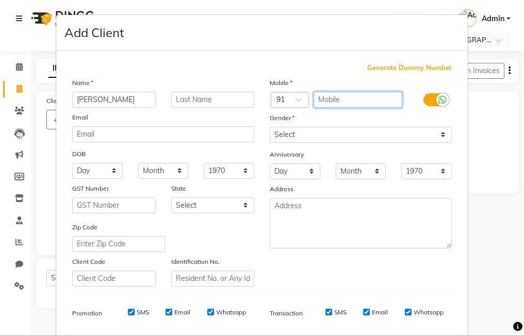
click at [327, 99] on input "text" at bounding box center [357, 100] width 89 height 16
type input "9002562192"
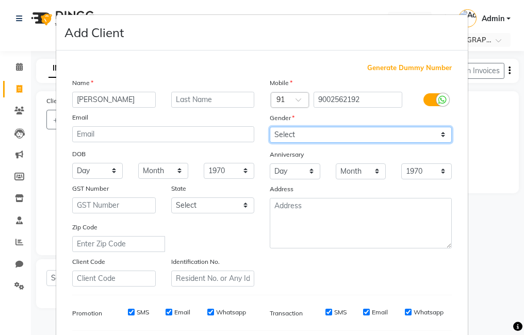
click at [325, 135] on select "Select [DEMOGRAPHIC_DATA] [DEMOGRAPHIC_DATA] Other Prefer Not To Say" at bounding box center [361, 135] width 182 height 16
select select "[DEMOGRAPHIC_DATA]"
click at [270, 127] on select "Select [DEMOGRAPHIC_DATA] [DEMOGRAPHIC_DATA] Other Prefer Not To Say" at bounding box center [361, 135] width 182 height 16
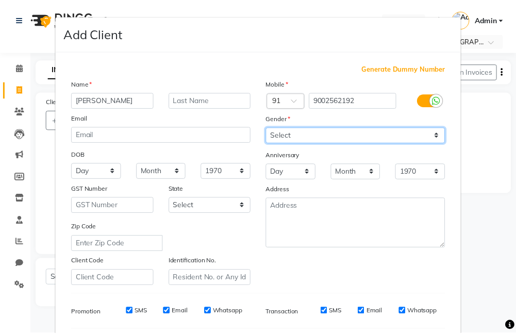
scroll to position [141, 0]
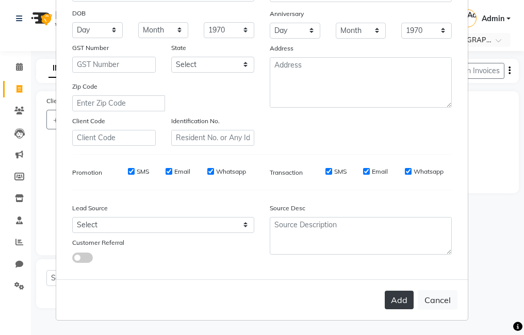
click at [390, 299] on button "Add" at bounding box center [398, 300] width 29 height 19
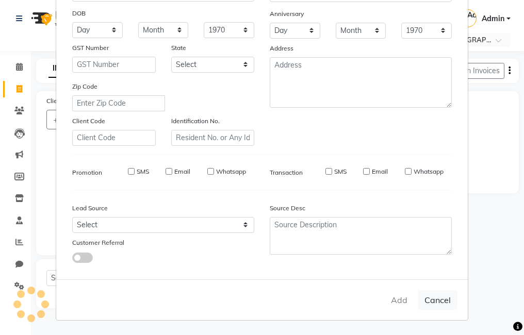
type input "9002562192"
select select
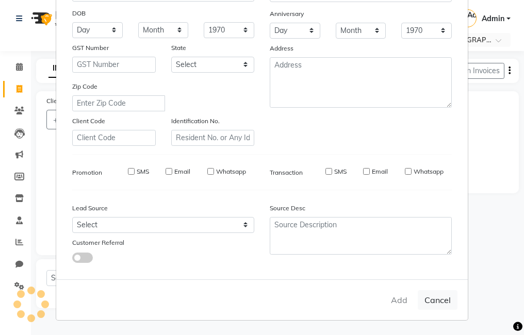
select select
checkbox input "false"
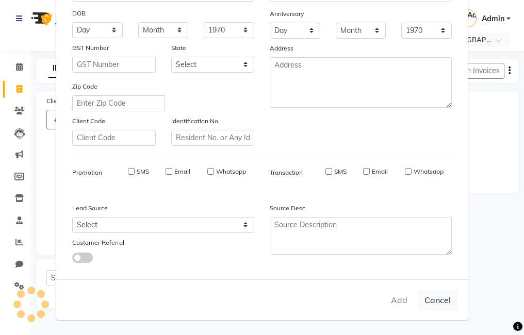
checkbox input "false"
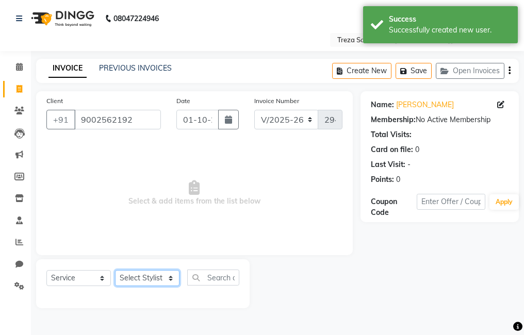
click at [139, 273] on select "Select Stylist [PERSON_NAME] Anju [PERSON_NAME] [PERSON_NAME] Jeeshma [PERSON_N…" at bounding box center [147, 278] width 64 height 16
click at [141, 277] on select "Select Stylist [PERSON_NAME] Anju [PERSON_NAME] [PERSON_NAME] Jeeshma [PERSON_N…" at bounding box center [147, 278] width 64 height 16
click at [142, 275] on select "Select Stylist [PERSON_NAME] Anju [PERSON_NAME] [PERSON_NAME] Jeeshma [PERSON_N…" at bounding box center [147, 278] width 64 height 16
select select "67449"
click at [115, 270] on select "Select Stylist [PERSON_NAME] Anju [PERSON_NAME] [PERSON_NAME] Jeeshma [PERSON_N…" at bounding box center [147, 278] width 64 height 16
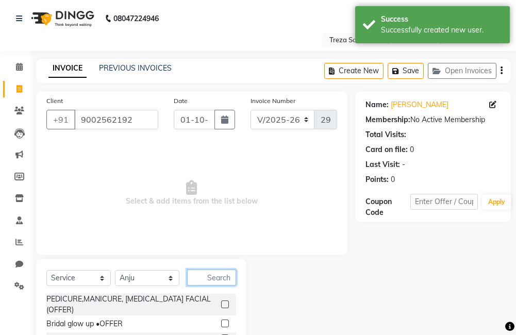
click at [207, 278] on input "text" at bounding box center [211, 278] width 49 height 16
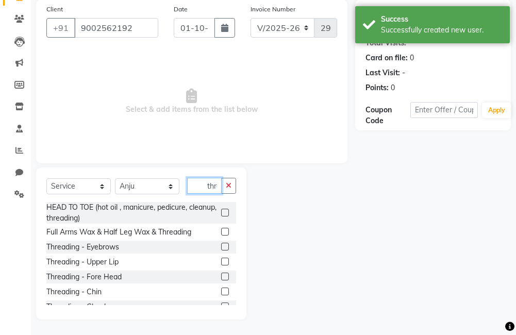
scroll to position [0, 3]
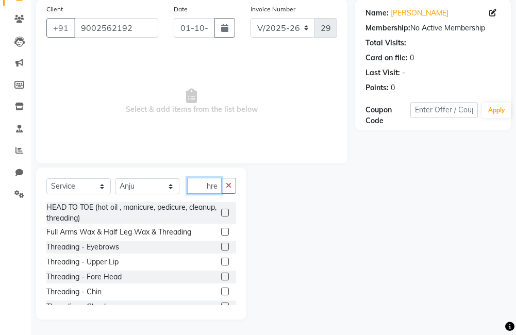
type input "thre"
click at [221, 245] on label at bounding box center [225, 247] width 8 height 8
click at [221, 245] on input "checkbox" at bounding box center [224, 247] width 7 height 7
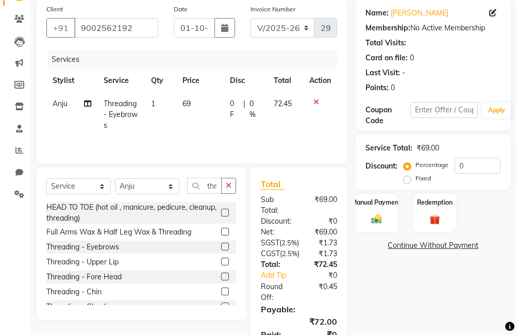
checkbox input "false"
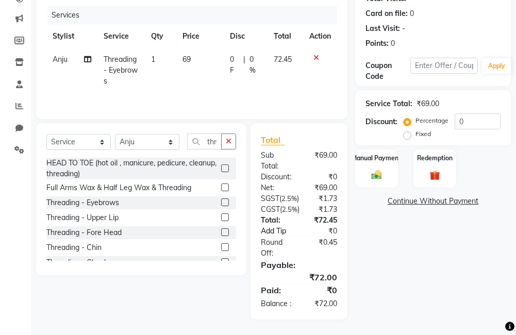
scroll to position [2, 0]
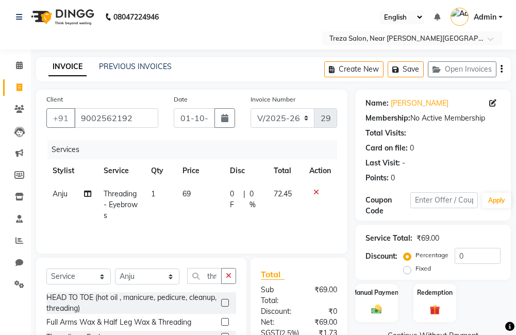
click at [500, 69] on icon "button" at bounding box center [501, 69] width 2 height 1
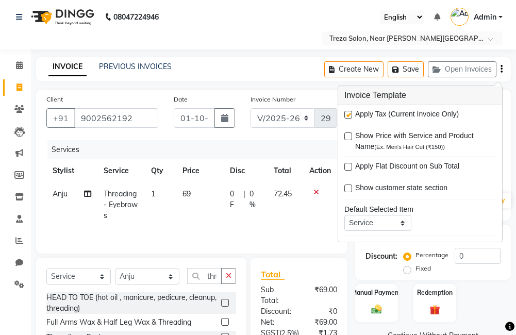
click at [349, 114] on label at bounding box center [348, 115] width 8 height 8
click at [349, 114] on input "checkbox" at bounding box center [347, 115] width 7 height 7
checkbox input "false"
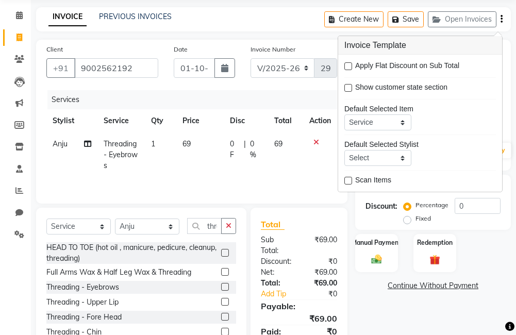
scroll to position [92, 0]
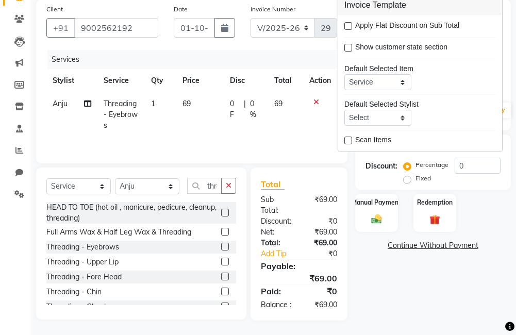
click at [371, 277] on div "Name: Thripthi Membership: No Active Membership Total Visits: Card on file: 0 L…" at bounding box center [436, 159] width 163 height 321
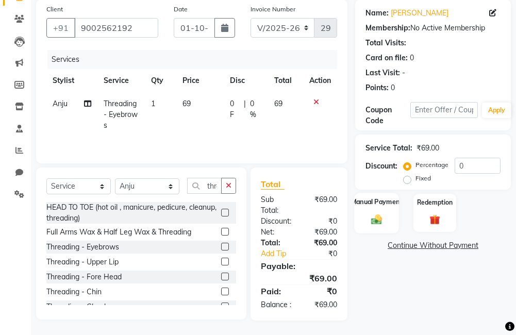
click at [367, 222] on div "Manual Payment" at bounding box center [376, 213] width 44 height 40
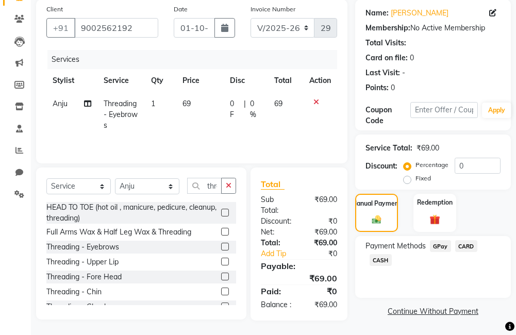
click at [442, 248] on span "GPay" at bounding box center [440, 246] width 21 height 12
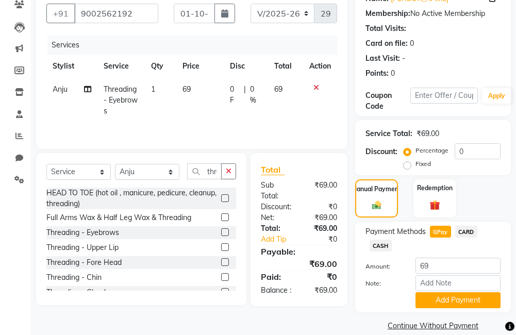
scroll to position [120, 0]
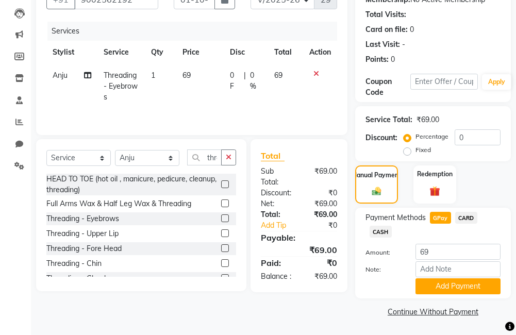
click at [380, 232] on span "CASH" at bounding box center [381, 232] width 22 height 12
click at [383, 232] on span "CASH" at bounding box center [381, 232] width 22 height 12
click at [454, 291] on button "Add Payment" at bounding box center [457, 286] width 85 height 16
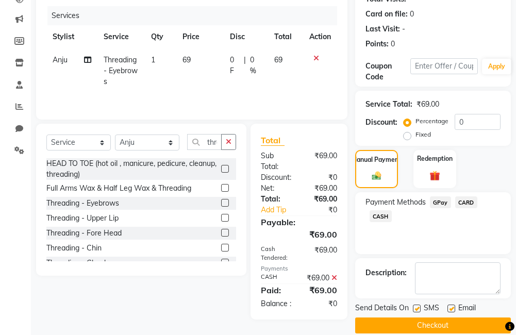
scroll to position [149, 0]
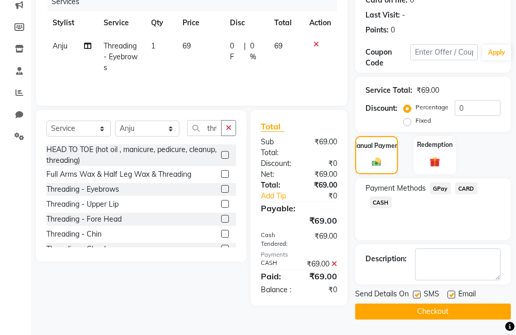
click at [413, 291] on label at bounding box center [417, 295] width 8 height 8
click at [413, 292] on input "checkbox" at bounding box center [416, 295] width 7 height 7
checkbox input "false"
click at [448, 296] on label at bounding box center [451, 295] width 8 height 8
click at [448, 296] on input "checkbox" at bounding box center [450, 295] width 7 height 7
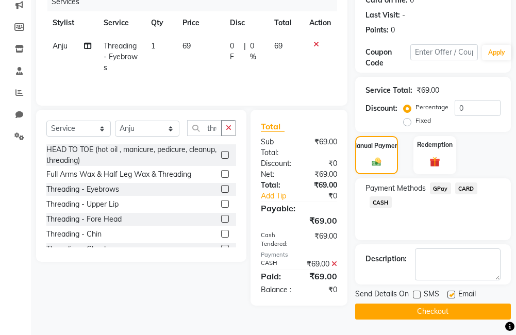
checkbox input "false"
click at [445, 306] on button "Checkout" at bounding box center [433, 312] width 156 height 16
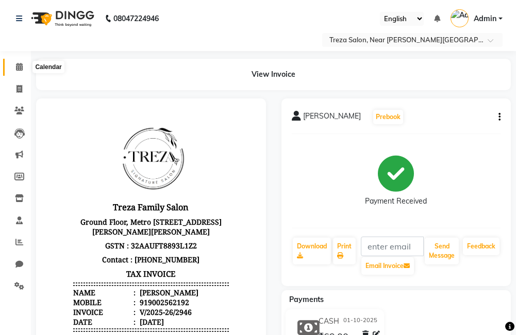
drag, startPoint x: 18, startPoint y: 65, endPoint x: 24, endPoint y: 69, distance: 6.7
click at [18, 65] on icon at bounding box center [19, 67] width 7 height 8
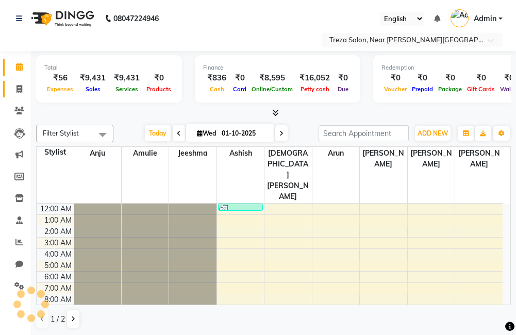
scroll to position [69, 0]
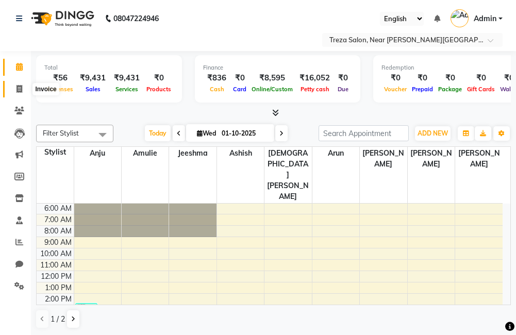
click at [26, 90] on span at bounding box center [19, 89] width 18 height 12
select select "service"
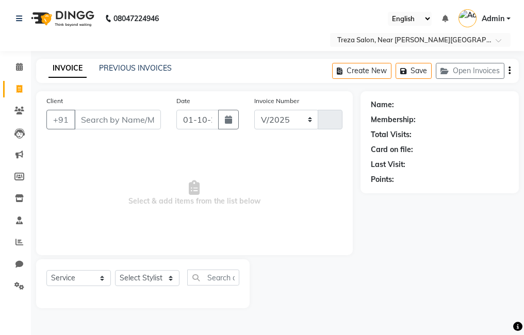
select select "7633"
type input "2947"
click at [125, 69] on link "PREVIOUS INVOICES" at bounding box center [135, 67] width 73 height 9
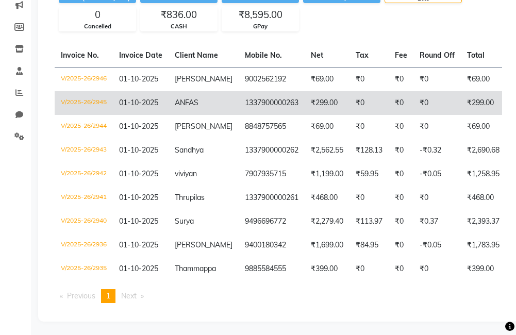
scroll to position [155, 0]
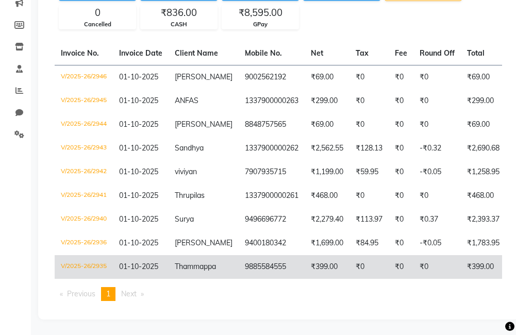
click at [272, 260] on td "9885584555" at bounding box center [272, 267] width 66 height 24
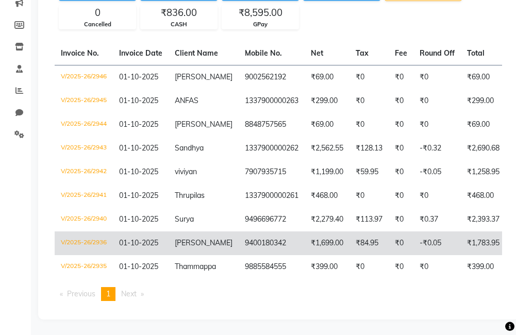
click at [239, 242] on td "9400180342" at bounding box center [272, 243] width 66 height 24
click at [253, 248] on td "9400180342" at bounding box center [272, 243] width 66 height 24
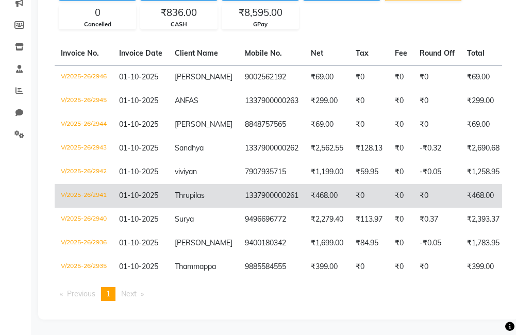
click at [220, 199] on td "Thrupilas" at bounding box center [204, 196] width 70 height 24
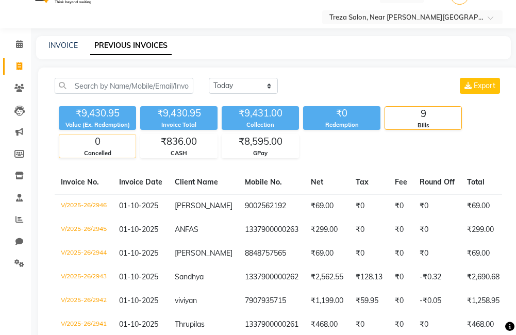
scroll to position [5, 0]
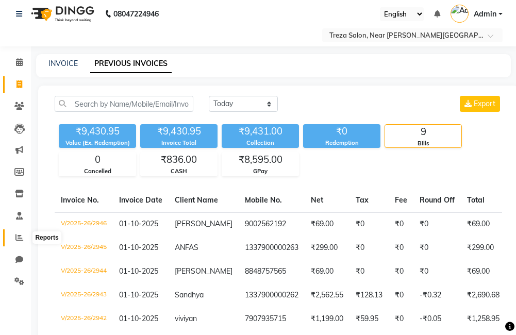
click at [10, 232] on span at bounding box center [19, 238] width 18 height 12
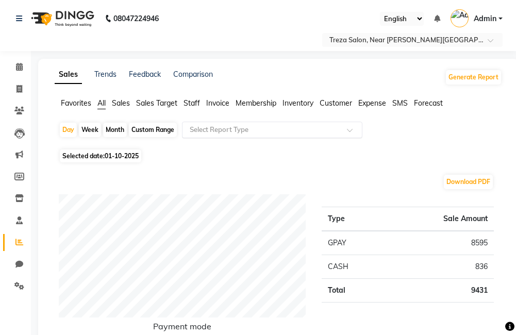
click at [202, 133] on input "text" at bounding box center [262, 130] width 148 height 10
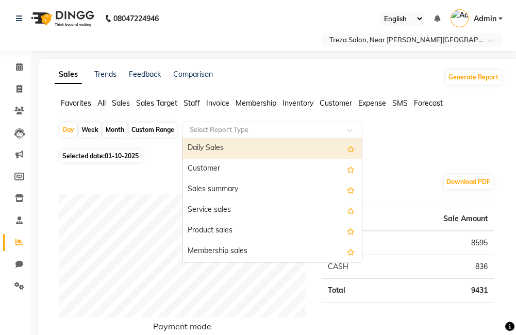
click at [165, 130] on div "Custom Range" at bounding box center [153, 130] width 48 height 14
select select "10"
select select "2025"
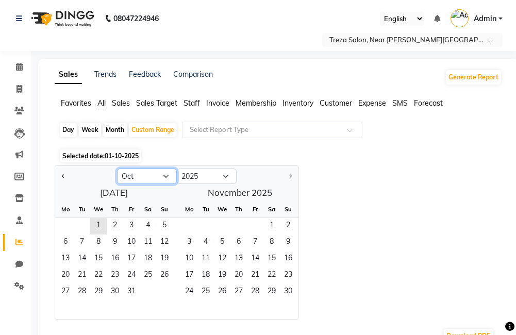
click at [137, 179] on select "Jan Feb Mar Apr May Jun Jul Aug Sep Oct Nov Dec" at bounding box center [147, 176] width 60 height 15
select select "9"
click at [117, 169] on select "Jan Feb Mar Apr May Jun Jul Aug Sep Oct Nov Dec" at bounding box center [147, 176] width 60 height 15
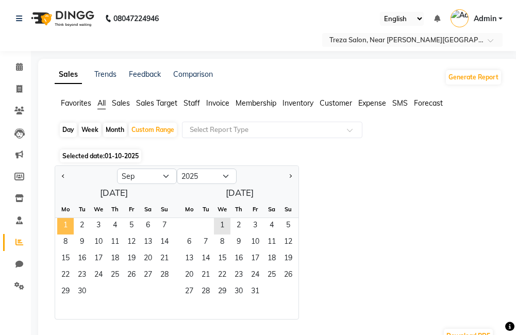
click at [59, 225] on span "1" at bounding box center [65, 226] width 16 height 16
click at [85, 290] on span "30" at bounding box center [82, 292] width 16 height 16
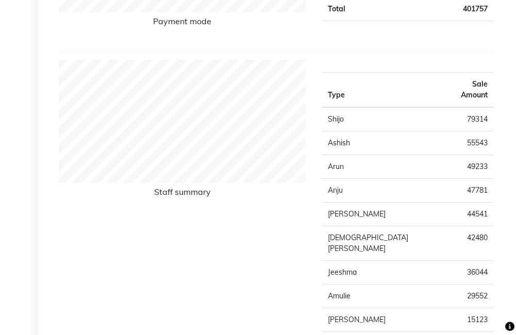
scroll to position [309, 0]
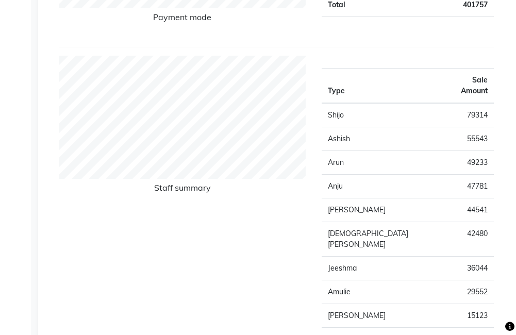
click at [356, 108] on td "Shijo" at bounding box center [384, 115] width 124 height 24
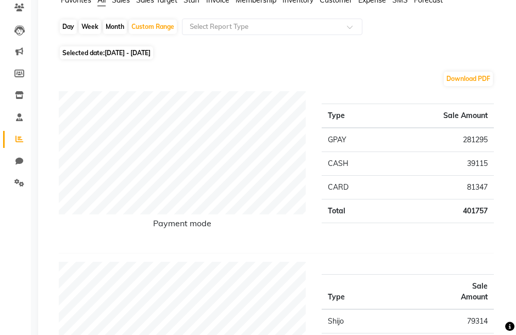
scroll to position [52, 0]
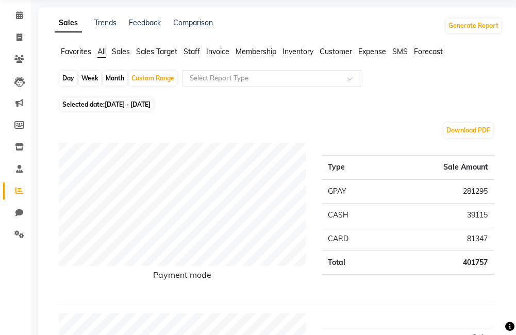
click at [199, 50] on span "Staff" at bounding box center [191, 51] width 16 height 9
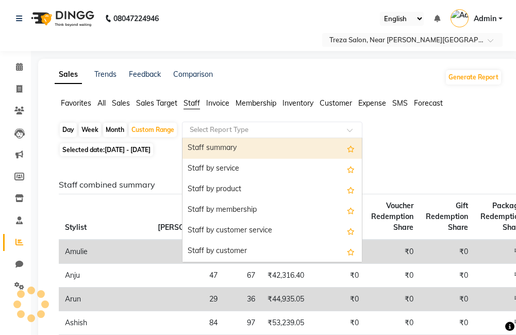
click at [186, 134] on div at bounding box center [271, 130] width 179 height 10
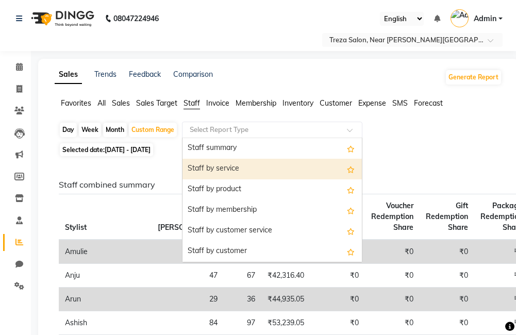
click at [202, 169] on div "Staff by service" at bounding box center [271, 169] width 179 height 21
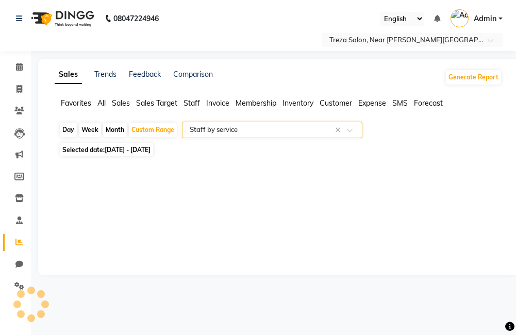
select select "full_report"
select select "csv"
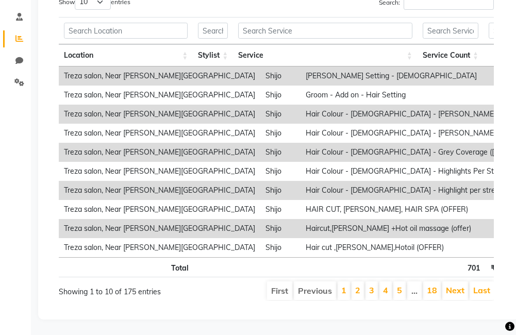
scroll to position [219, 0]
click at [463, 285] on link "Next" at bounding box center [455, 290] width 19 height 10
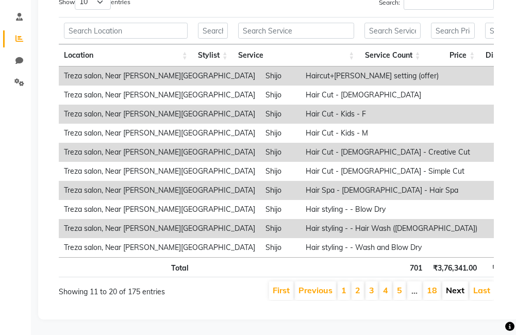
click at [450, 285] on link "Next" at bounding box center [455, 290] width 19 height 10
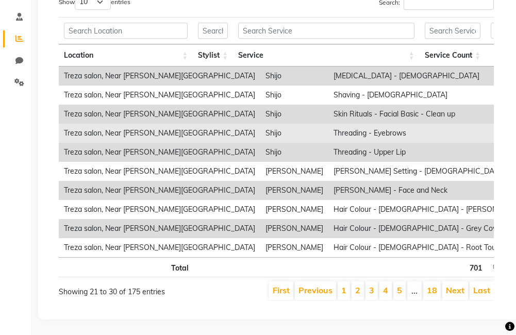
click at [328, 124] on td "Threading - Eyebrows" at bounding box center [465, 133] width 274 height 19
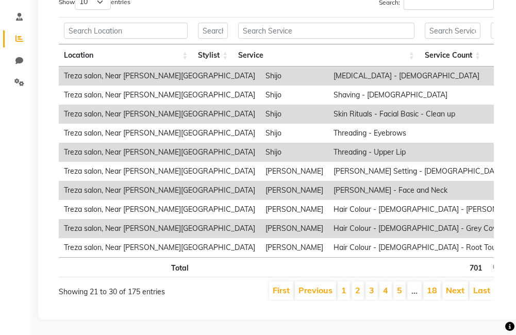
scroll to position [0, 69]
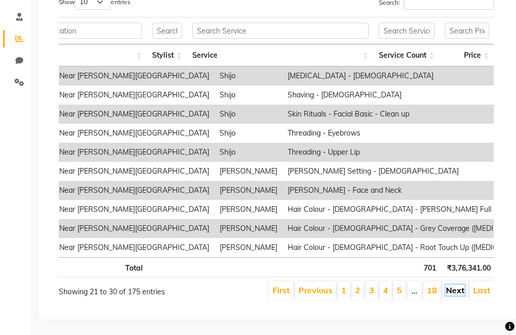
click at [458, 286] on link "Next" at bounding box center [455, 290] width 19 height 10
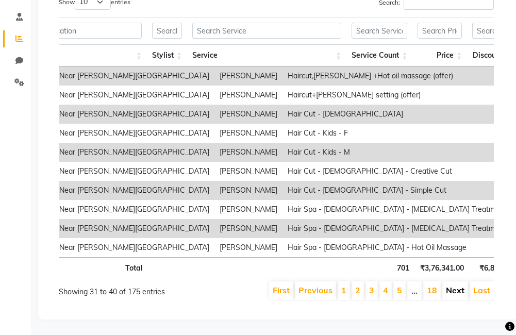
click at [454, 286] on link "Next" at bounding box center [455, 290] width 19 height 10
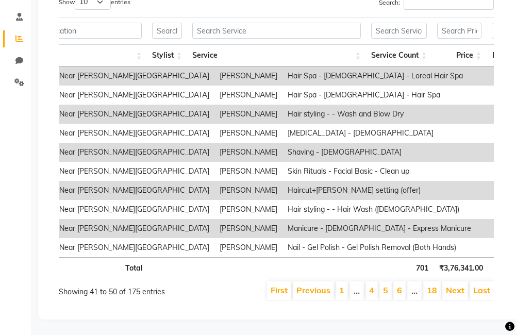
click at [454, 286] on link "Next" at bounding box center [455, 290] width 19 height 10
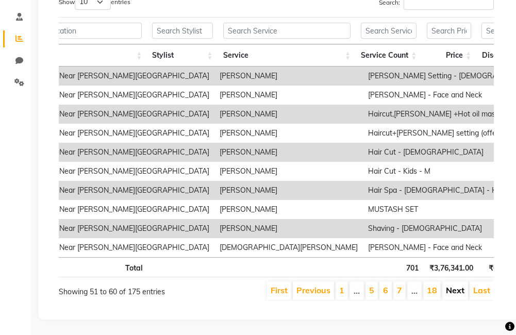
click at [452, 285] on link "Next" at bounding box center [455, 290] width 19 height 10
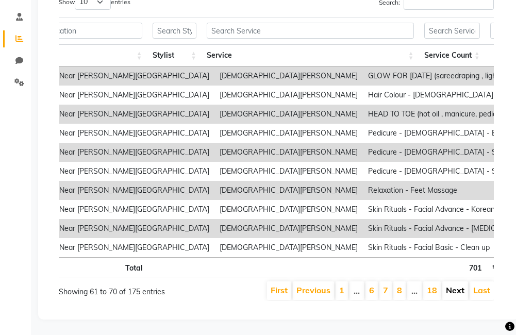
click at [454, 285] on link "Next" at bounding box center [455, 290] width 19 height 10
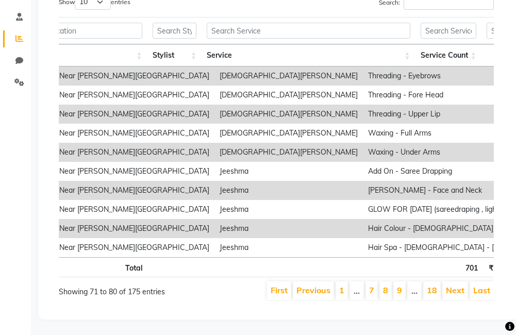
click at [368, 219] on td "Hair Colour - [DEMOGRAPHIC_DATA] - Grey Coverage ([MEDICAL_DATA] Free)" at bounding box center [500, 228] width 274 height 19
click at [128, 219] on td "Treza salon, Near Petta Metro Station" at bounding box center [114, 228] width 202 height 19
click at [214, 219] on td "Jeeshma" at bounding box center [288, 228] width 148 height 19
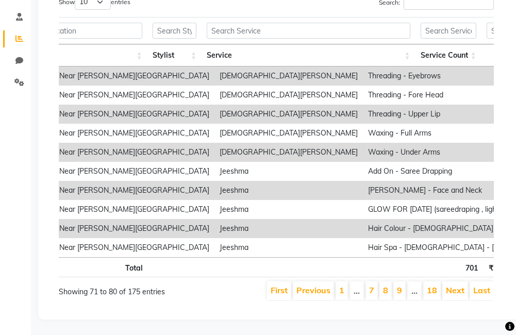
click at [363, 219] on td "Hair Colour - [DEMOGRAPHIC_DATA] - Grey Coverage ([MEDICAL_DATA] Free)" at bounding box center [500, 228] width 274 height 19
click at [363, 219] on td "Hair Colour - Gents - Grey Coverage (Ammonia Free)" at bounding box center [500, 228] width 274 height 19
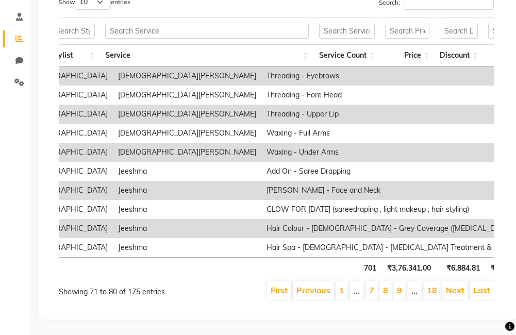
scroll to position [0, 158]
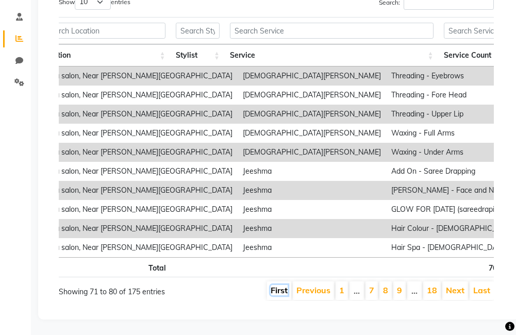
click at [273, 285] on link "First" at bounding box center [279, 290] width 17 height 10
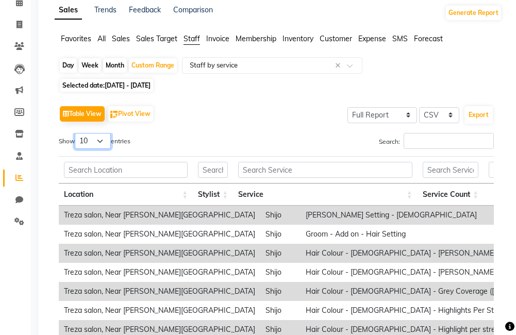
click at [79, 141] on select "10 25 50 100" at bounding box center [93, 141] width 36 height 16
select select "50"
click at [76, 133] on select "10 25 50 100" at bounding box center [93, 141] width 36 height 16
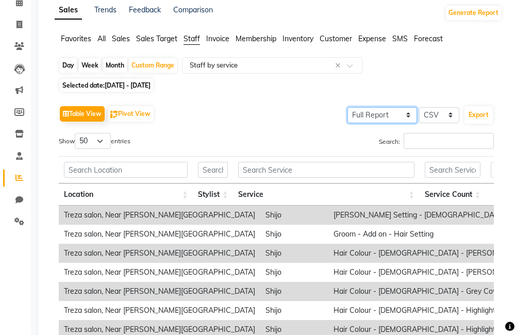
click at [385, 116] on select "Select Full Report Filtered Report" at bounding box center [382, 115] width 70 height 16
click at [443, 128] on div "Table View Pivot View Select Full Report Filtered Report Select CSV PDF Export …" at bounding box center [276, 279] width 435 height 353
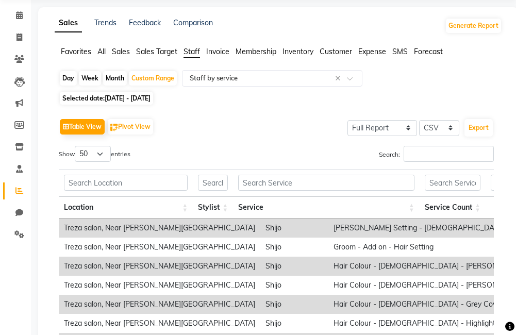
click at [129, 99] on span "01-09-2025 - 30-09-2025" at bounding box center [128, 98] width 46 height 8
select select "9"
select select "2025"
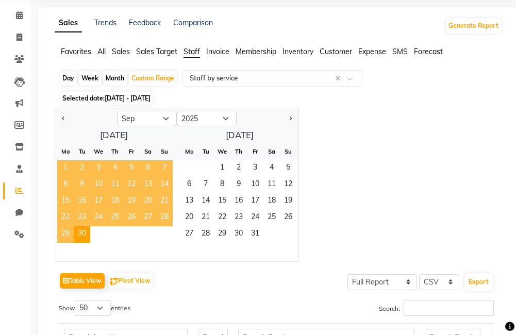
click at [68, 167] on span "1" at bounding box center [65, 168] width 16 height 16
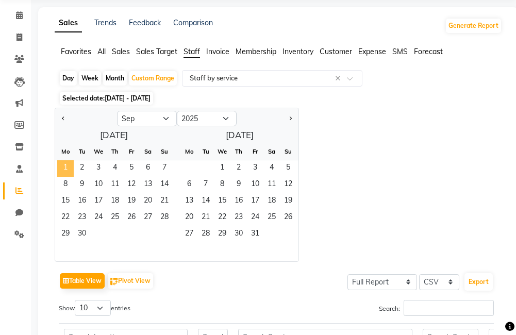
click at [68, 166] on span "1" at bounding box center [65, 168] width 16 height 16
click at [402, 151] on div "Jan Feb Mar Apr May Jun Jul Aug Sep Oct Nov Dec 2015 2016 2017 2018 2019 2020 2…" at bounding box center [278, 185] width 447 height 154
click at [412, 185] on div "Jan Feb Mar Apr May Jun Jul Aug Sep Oct Nov Dec 2015 2016 2017 2018 2019 2020 2…" at bounding box center [278, 185] width 447 height 154
click at [368, 244] on div "Jan Feb Mar Apr May Jun Jul Aug Sep Oct Nov Dec 2015 2016 2017 2018 2019 2020 2…" at bounding box center [278, 185] width 447 height 154
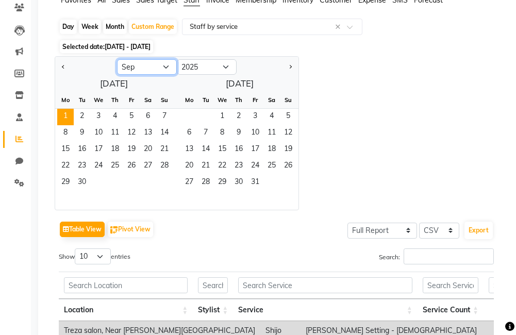
click at [164, 68] on select "Jan Feb Mar Apr May Jun Jul Aug Sep Oct Nov Dec" at bounding box center [147, 66] width 60 height 15
click at [117, 59] on select "Jan Feb Mar Apr May Jun Jul Aug Sep Oct Nov Dec" at bounding box center [147, 66] width 60 height 15
click at [66, 25] on div "Day" at bounding box center [68, 27] width 17 height 14
select select "9"
select select "2025"
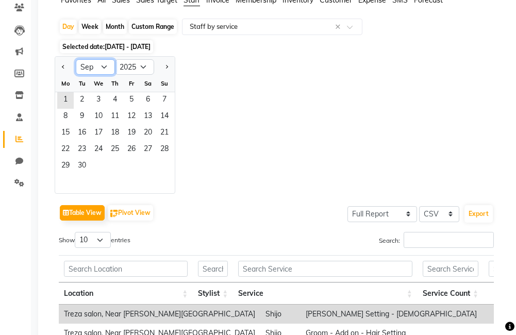
click at [102, 65] on select "Jan Feb Mar Apr May Jun Jul Aug Sep Oct Nov Dec" at bounding box center [95, 66] width 39 height 15
click at [66, 106] on span "1" at bounding box center [65, 100] width 16 height 16
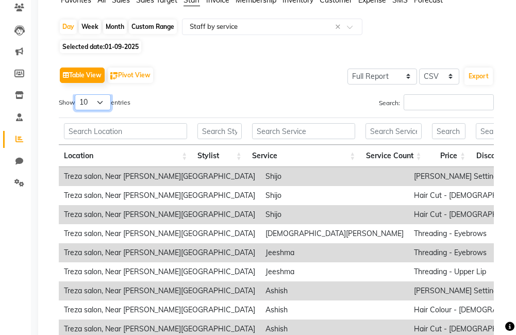
click at [92, 101] on select "10 25 50 100" at bounding box center [93, 102] width 36 height 16
select select "50"
click at [76, 94] on select "10 25 50 100" at bounding box center [93, 102] width 36 height 16
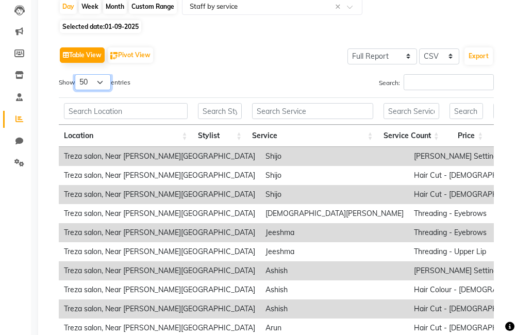
scroll to position [124, 0]
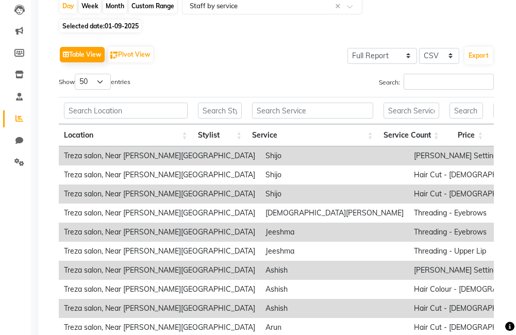
click at [129, 23] on span "01-09-2025" at bounding box center [122, 26] width 34 height 8
select select "9"
select select "2025"
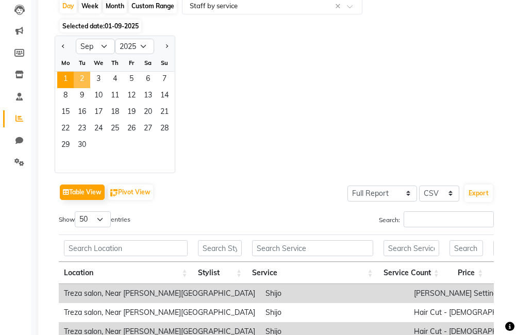
click at [76, 77] on span "2" at bounding box center [82, 80] width 16 height 16
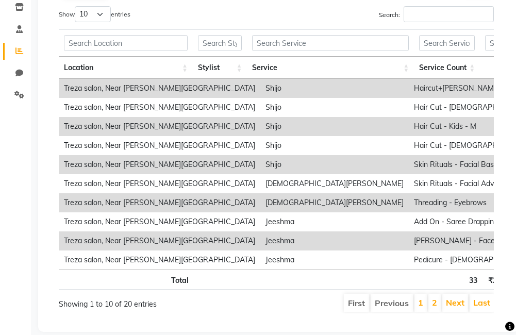
scroll to position [167, 0]
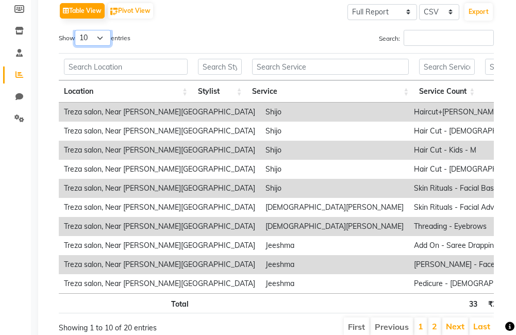
click at [93, 40] on select "10 25 50 100" at bounding box center [93, 38] width 36 height 16
select select "50"
click at [76, 30] on select "10 25 50 100" at bounding box center [93, 38] width 36 height 16
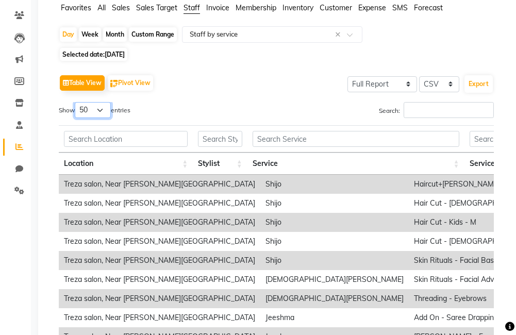
scroll to position [72, 0]
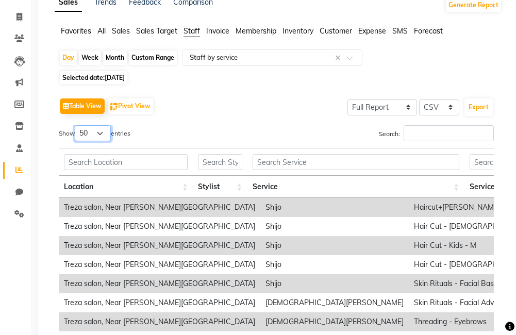
click at [91, 134] on select "10 25 50 100" at bounding box center [93, 133] width 36 height 16
click at [76, 125] on select "10 25 50 100" at bounding box center [93, 133] width 36 height 16
click at [119, 76] on span "02-09-2025" at bounding box center [115, 78] width 20 height 8
select select "9"
select select "2025"
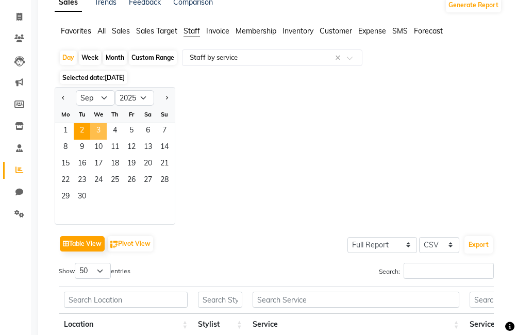
click at [93, 128] on span "3" at bounding box center [98, 131] width 16 height 16
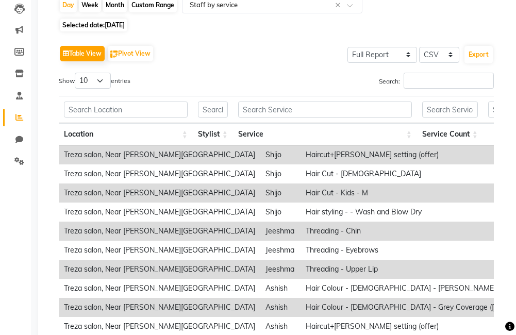
scroll to position [116, 0]
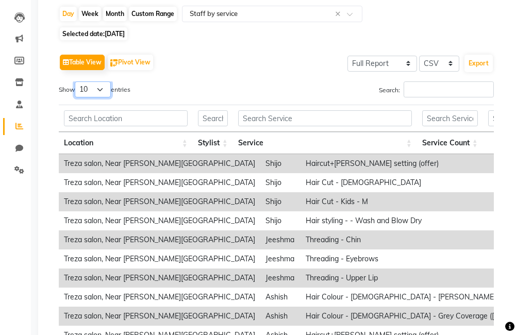
click at [99, 86] on select "10 25 50 100" at bounding box center [93, 89] width 36 height 16
click at [187, 90] on div "Show 10 25 50 100 entries" at bounding box center [164, 91] width 210 height 20
click at [125, 30] on span "03-09-2025" at bounding box center [115, 34] width 20 height 8
select select "9"
select select "2025"
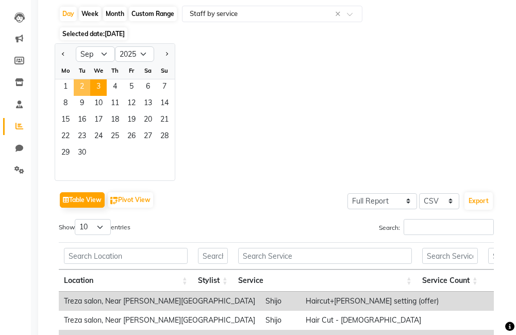
click at [85, 83] on span "2" at bounding box center [82, 87] width 16 height 16
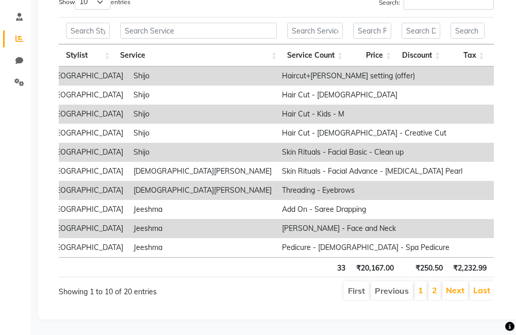
scroll to position [0, 156]
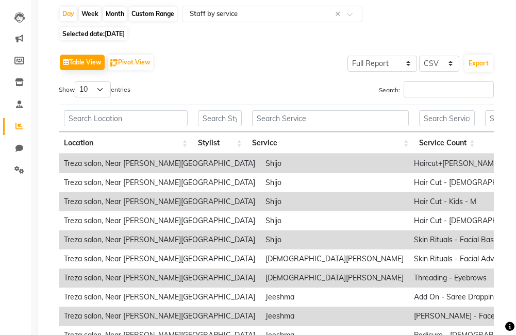
click at [115, 31] on span "02-09-2025" at bounding box center [115, 34] width 20 height 8
select select "9"
select select "2025"
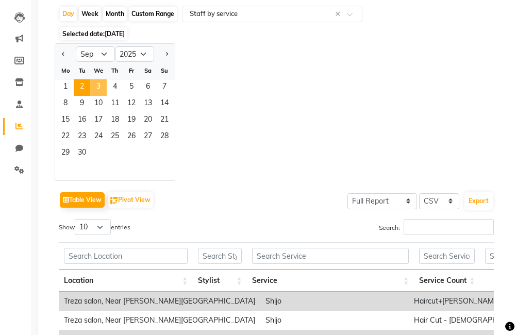
click at [95, 92] on span "3" at bounding box center [98, 87] width 16 height 16
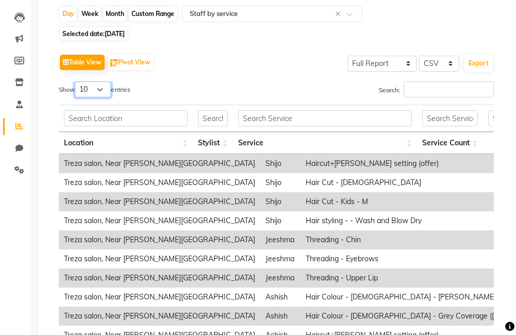
click at [88, 93] on select "10 25 50 100" at bounding box center [93, 89] width 36 height 16
select select "25"
click at [76, 81] on select "10 25 50 100" at bounding box center [93, 89] width 36 height 16
click at [90, 31] on span "Selected date: 03-09-2025" at bounding box center [94, 33] width 68 height 13
select select "9"
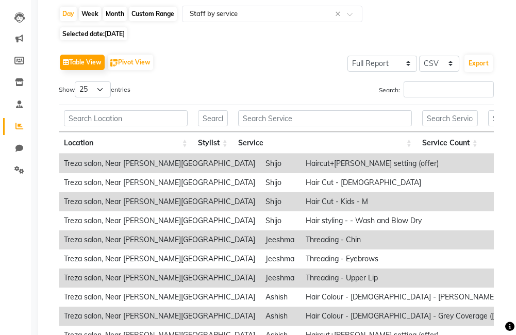
select select "2025"
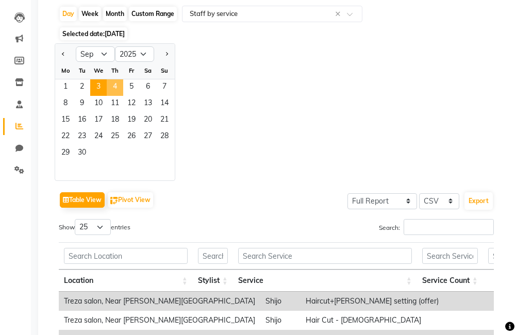
click at [114, 87] on span "4" at bounding box center [115, 87] width 16 height 16
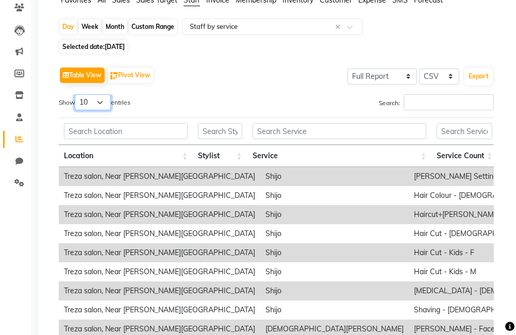
click at [93, 105] on select "10 25 50 100" at bounding box center [93, 102] width 36 height 16
select select "25"
click at [76, 94] on select "10 25 50 100" at bounding box center [93, 102] width 36 height 16
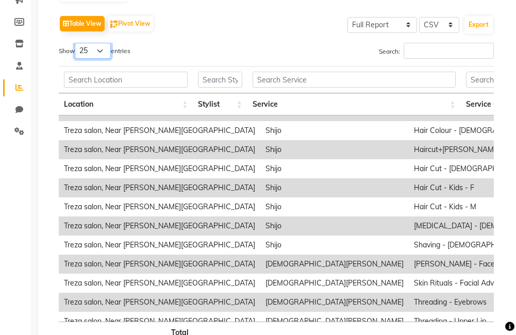
scroll to position [0, 0]
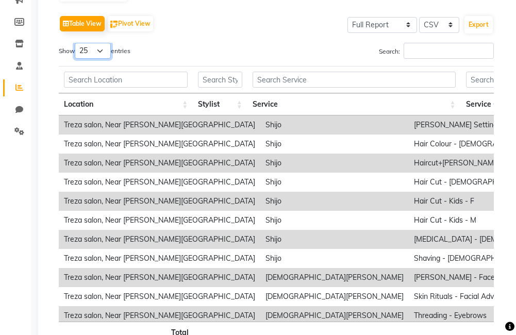
click at [105, 50] on select "10 25 50 100" at bounding box center [93, 51] width 36 height 16
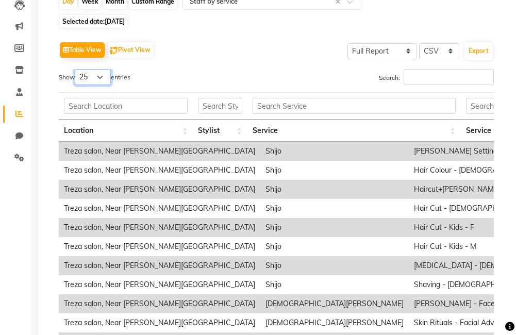
scroll to position [103, 0]
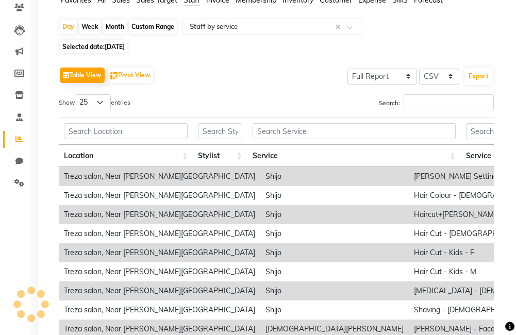
click at [99, 55] on div "Day Week Month Custom Range Select Report Type × Staff by service × Selected da…" at bounding box center [278, 222] width 447 height 407
click at [106, 44] on span "04-09-2025" at bounding box center [115, 47] width 20 height 8
select select "9"
select select "2025"
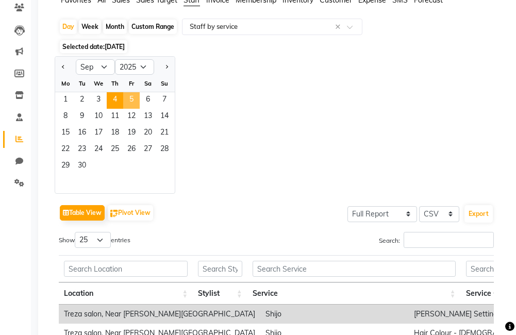
click at [137, 98] on span "5" at bounding box center [131, 100] width 16 height 16
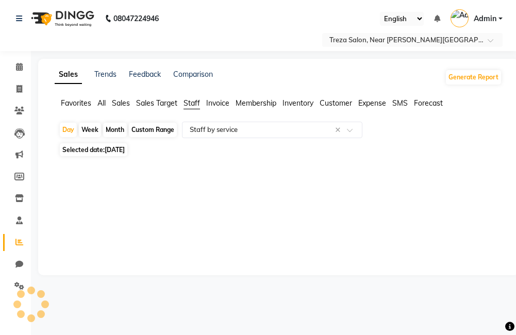
scroll to position [0, 0]
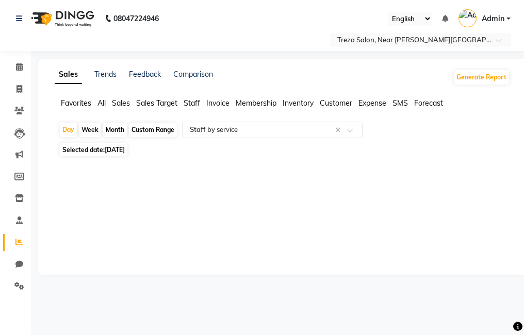
click at [115, 151] on span "05-09-2025" at bounding box center [115, 150] width 20 height 8
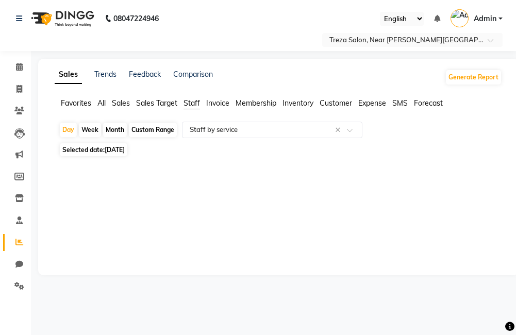
select select "9"
select select "2025"
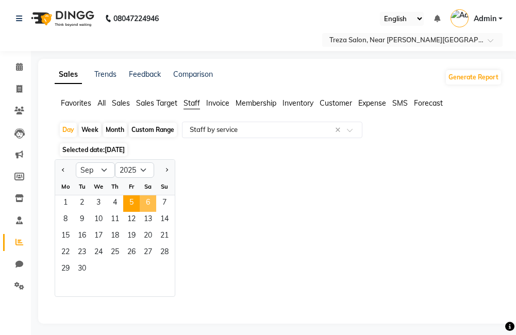
click at [149, 205] on span "6" at bounding box center [148, 203] width 16 height 16
select select "full_report"
select select "csv"
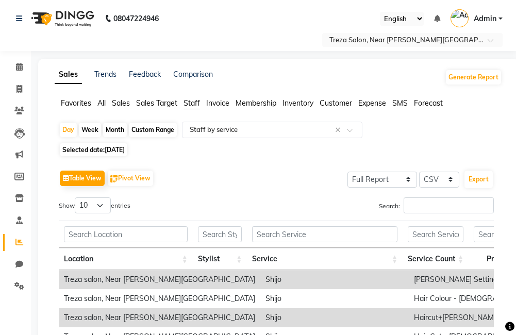
click at [110, 149] on span "06-09-2025" at bounding box center [115, 150] width 20 height 8
select select "9"
select select "2025"
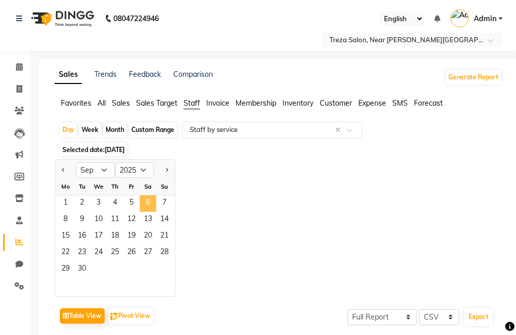
click at [150, 202] on span "6" at bounding box center [148, 203] width 16 height 16
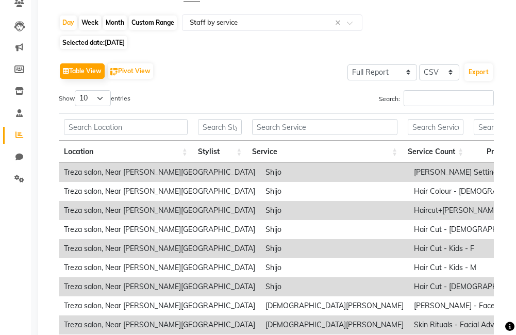
scroll to position [103, 0]
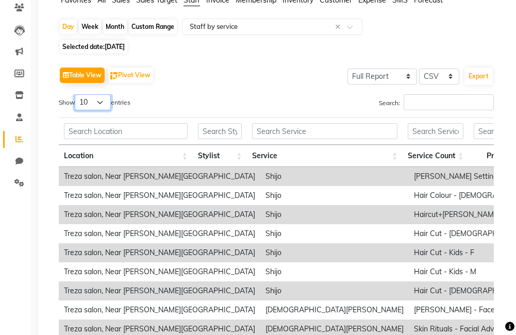
click at [97, 103] on select "10 25 50 100" at bounding box center [93, 102] width 36 height 16
select select "50"
click at [76, 94] on select "10 25 50 100" at bounding box center [93, 102] width 36 height 16
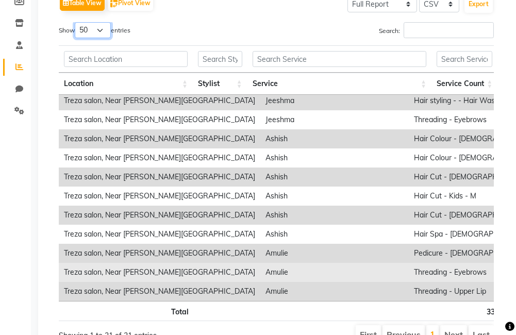
scroll to position [0, 374]
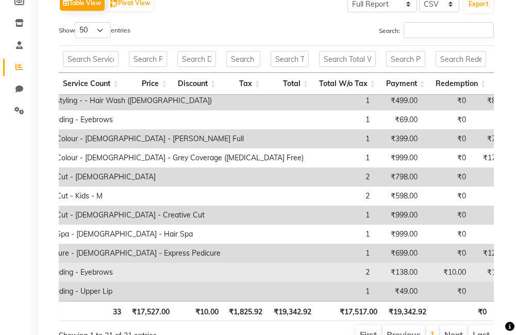
click at [471, 267] on td "₹10.62" at bounding box center [493, 272] width 44 height 19
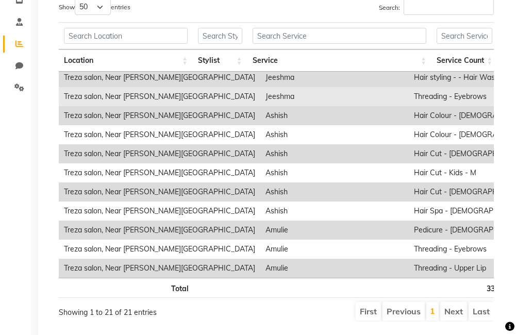
scroll to position [227, 0]
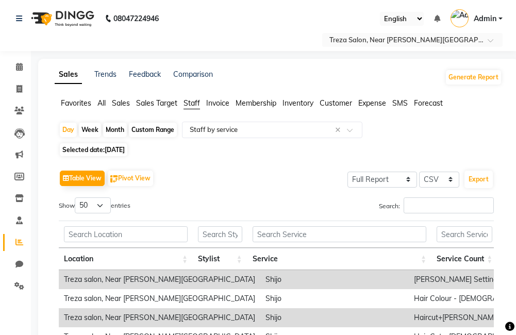
click at [94, 144] on span "Selected date: 06-09-2025" at bounding box center [94, 149] width 68 height 13
select select "9"
select select "2025"
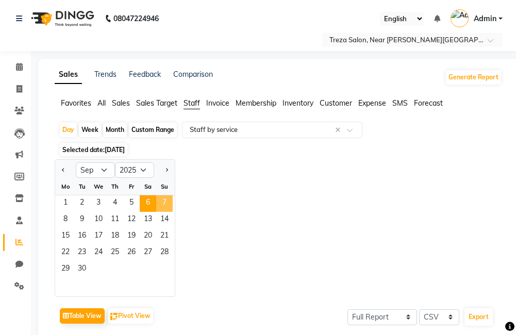
click at [167, 200] on span "7" at bounding box center [164, 203] width 16 height 16
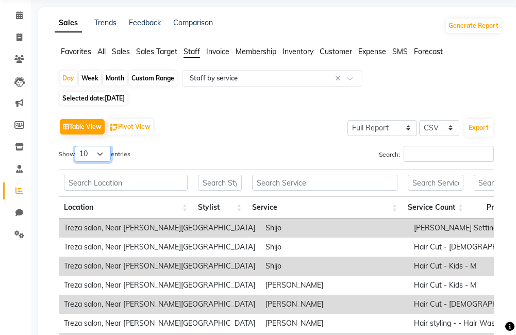
click at [99, 161] on select "10 25 50 100" at bounding box center [93, 154] width 36 height 16
select select "25"
click at [76, 146] on select "10 25 50 100" at bounding box center [93, 154] width 36 height 16
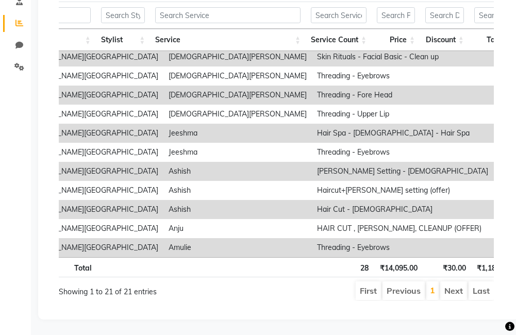
scroll to position [0, 99]
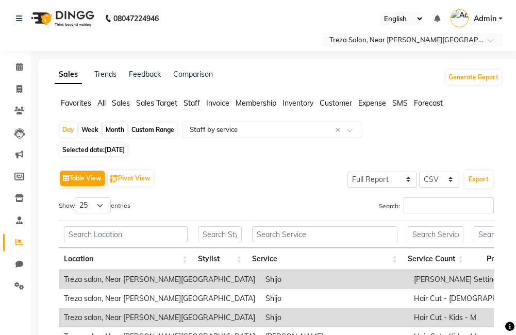
click at [125, 148] on span "07-09-2025" at bounding box center [115, 150] width 20 height 8
select select "9"
select select "2025"
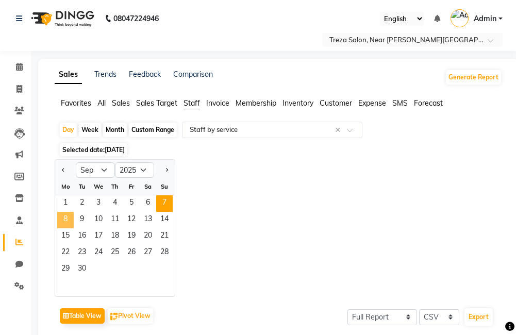
click at [62, 220] on span "8" at bounding box center [65, 220] width 16 height 16
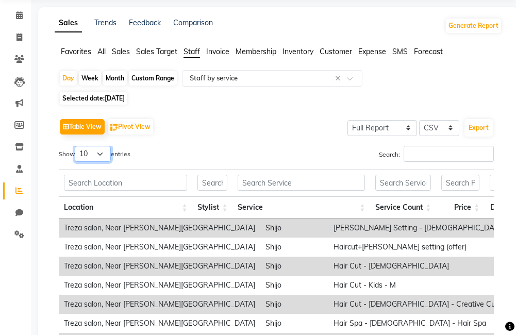
click at [94, 158] on select "10 25 50 100" at bounding box center [93, 154] width 36 height 16
select select "25"
click at [76, 146] on select "10 25 50 100" at bounding box center [93, 154] width 36 height 16
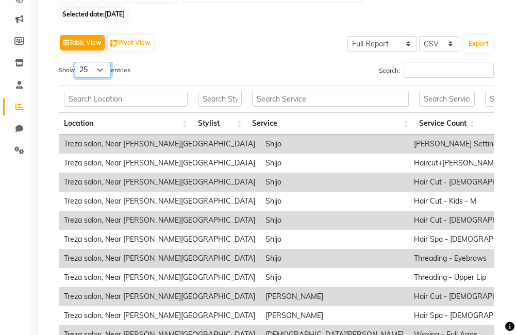
scroll to position [52, 0]
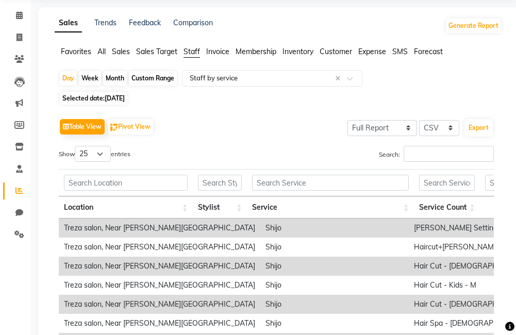
click at [125, 98] on span "08-09-2025" at bounding box center [115, 98] width 20 height 8
select select "9"
select select "2025"
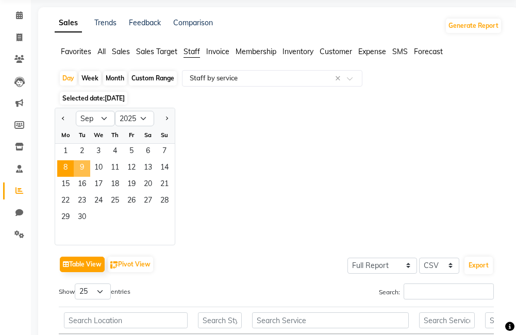
click at [80, 164] on span "9" at bounding box center [82, 168] width 16 height 16
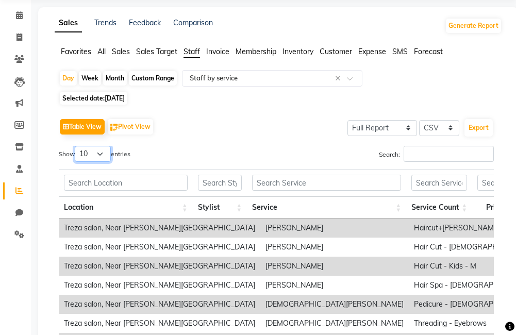
click at [104, 151] on select "10 25 50 100" at bounding box center [93, 154] width 36 height 16
select select "25"
click at [76, 146] on select "10 25 50 100" at bounding box center [93, 154] width 36 height 16
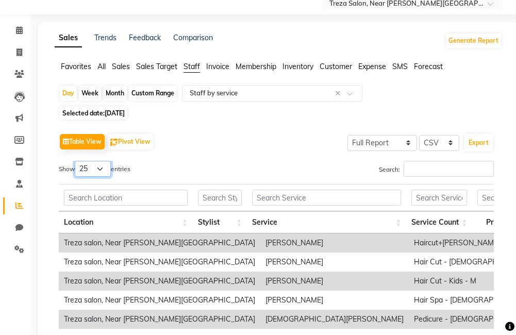
scroll to position [0, 0]
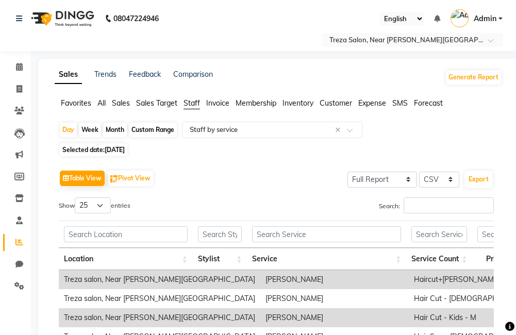
click at [117, 148] on span "09-09-2025" at bounding box center [115, 150] width 20 height 8
select select "9"
select select "2025"
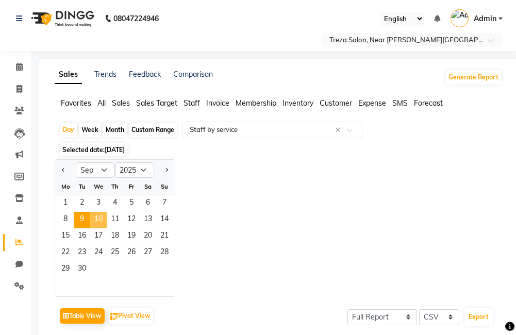
click at [97, 217] on span "10" at bounding box center [98, 220] width 16 height 16
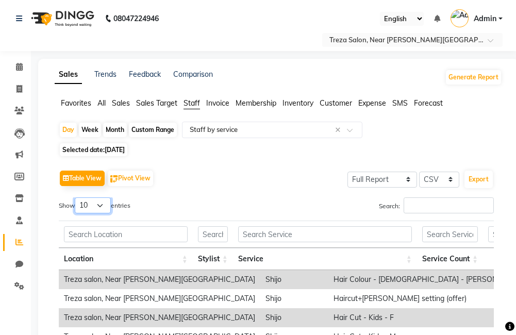
click at [97, 199] on select "10 25 50 100" at bounding box center [93, 205] width 36 height 16
select select "25"
click at [76, 197] on select "10 25 50 100" at bounding box center [93, 205] width 36 height 16
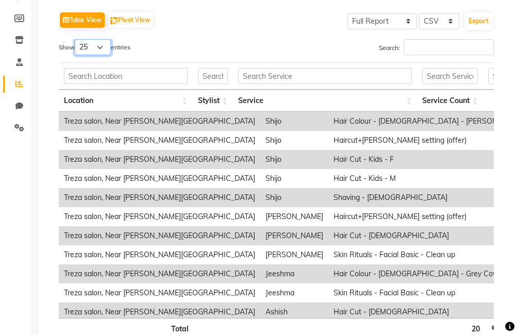
scroll to position [72, 0]
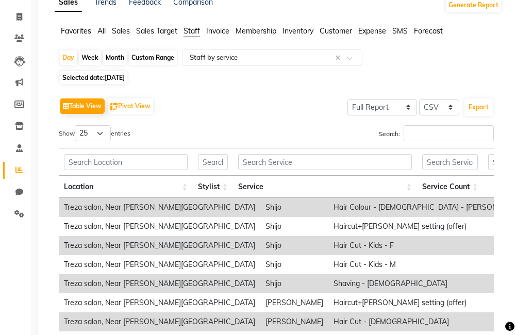
click at [113, 76] on span "10-09-2025" at bounding box center [115, 78] width 20 height 8
select select "9"
select select "2025"
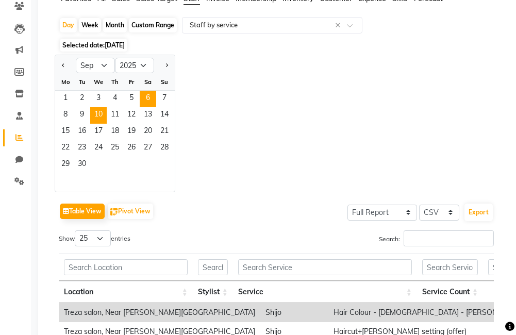
scroll to position [55, 0]
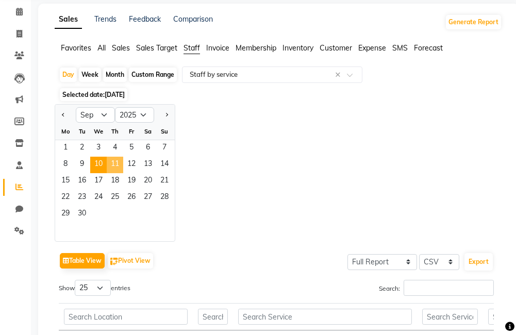
click at [112, 163] on span "11" at bounding box center [115, 165] width 16 height 16
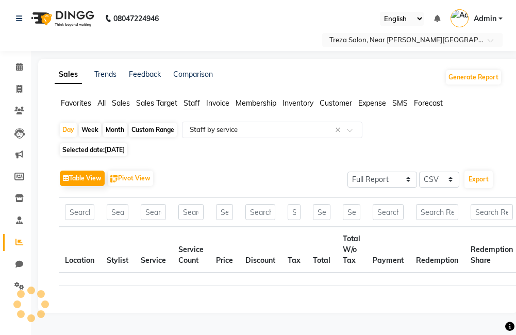
scroll to position [0, 0]
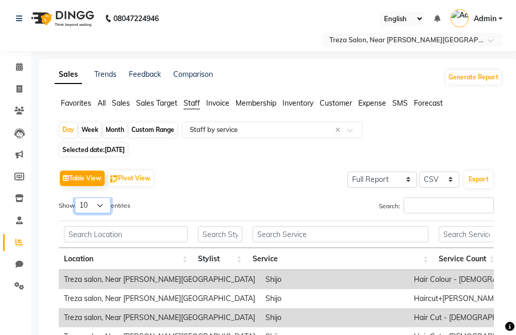
click at [92, 203] on select "10 25 50 100" at bounding box center [93, 205] width 36 height 16
select select "25"
click at [76, 197] on select "10 25 50 100" at bounding box center [93, 205] width 36 height 16
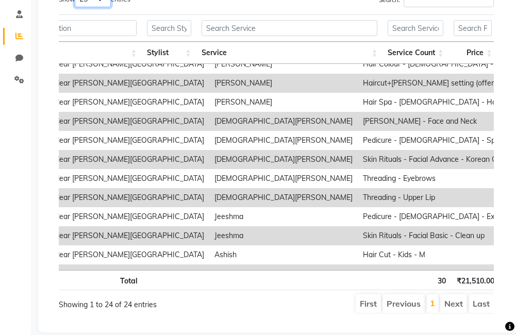
scroll to position [105, 76]
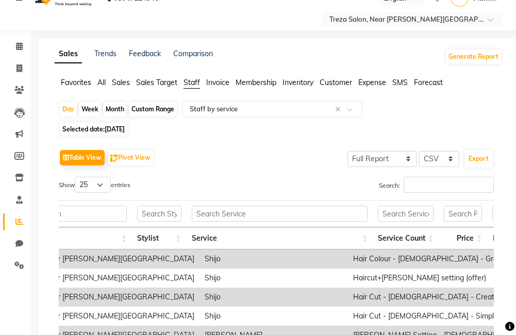
click at [106, 133] on span "Selected date: 11-09-2025" at bounding box center [94, 129] width 68 height 13
select select "9"
select select "2025"
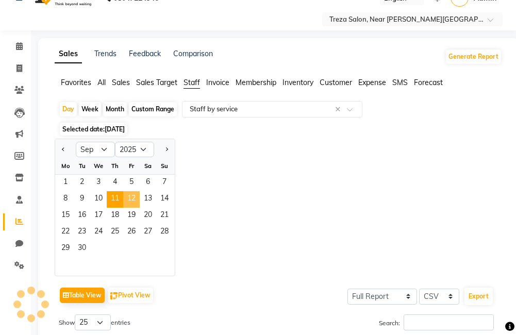
click at [133, 202] on span "12" at bounding box center [131, 199] width 16 height 16
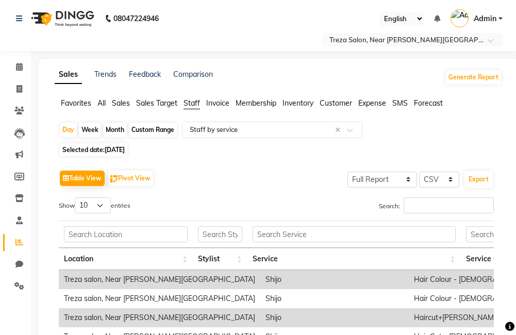
scroll to position [52, 0]
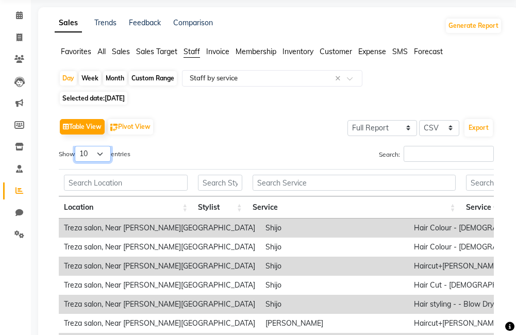
drag, startPoint x: 88, startPoint y: 153, endPoint x: 90, endPoint y: 162, distance: 10.0
click at [88, 153] on select "10 25 50 100" at bounding box center [93, 154] width 36 height 16
select select "25"
click at [76, 146] on select "10 25 50 100" at bounding box center [93, 154] width 36 height 16
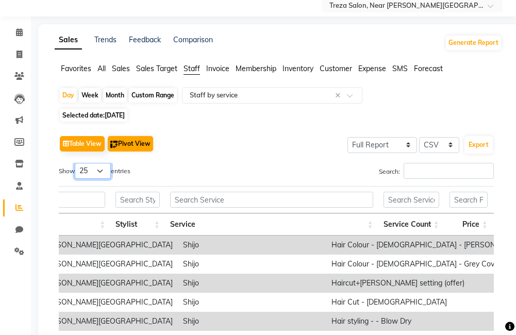
scroll to position [21, 0]
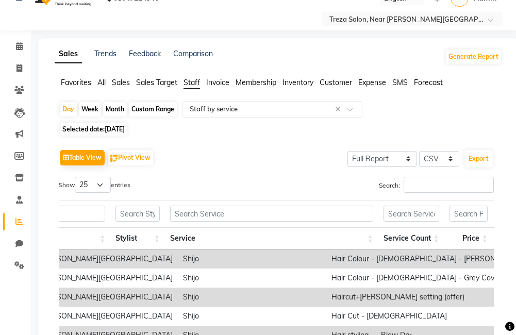
click at [105, 123] on span "Selected date: 12-09-2025" at bounding box center [94, 129] width 68 height 13
select select "9"
select select "2025"
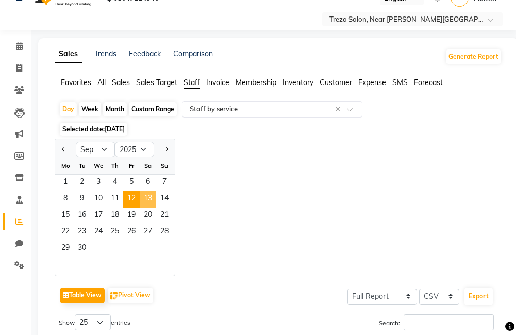
click at [142, 198] on span "13" at bounding box center [148, 199] width 16 height 16
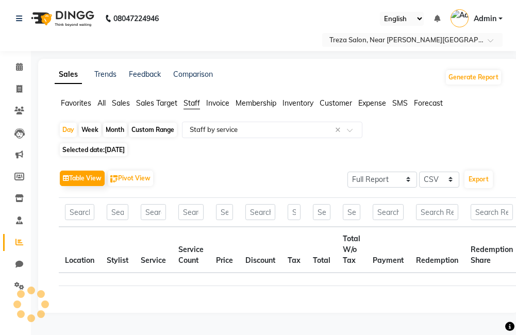
scroll to position [0, 0]
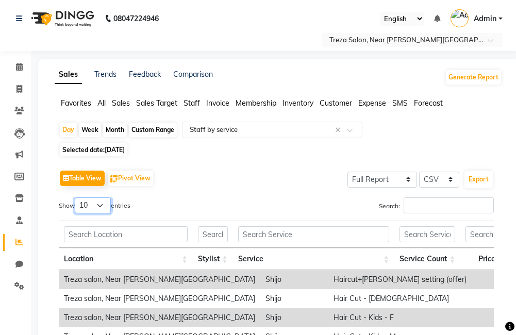
click at [99, 209] on select "10 25 50 100" at bounding box center [93, 205] width 36 height 16
select select "25"
click at [76, 197] on select "10 25 50 100" at bounding box center [93, 205] width 36 height 16
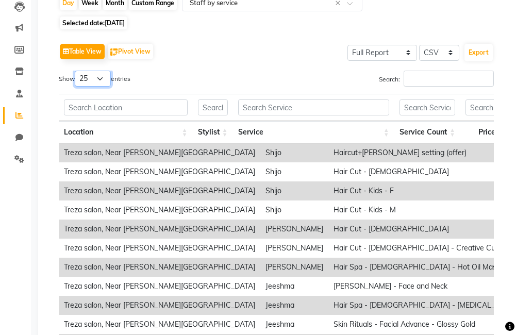
scroll to position [103, 0]
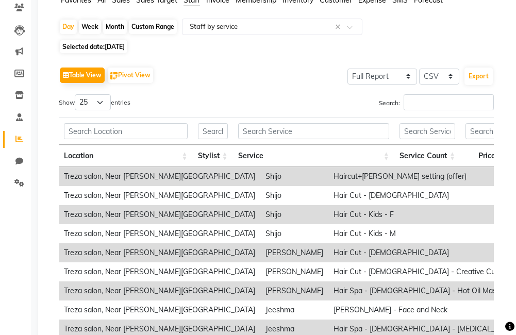
click at [97, 42] on span "Selected date: 13-09-2025" at bounding box center [94, 46] width 68 height 13
select select "9"
select select "2025"
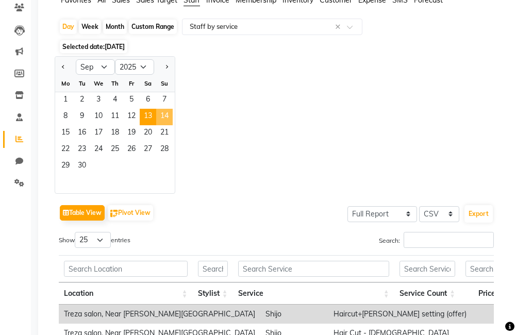
click at [165, 114] on span "14" at bounding box center [164, 117] width 16 height 16
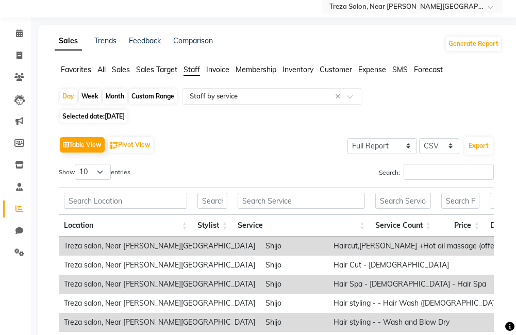
scroll to position [52, 0]
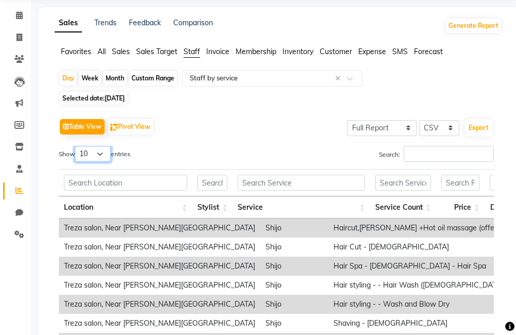
click at [89, 156] on select "10 25 50 100" at bounding box center [93, 154] width 36 height 16
select select "25"
click at [76, 146] on select "10 25 50 100" at bounding box center [93, 154] width 36 height 16
click at [114, 93] on span "Selected date: 14-09-2025" at bounding box center [94, 98] width 68 height 13
select select "9"
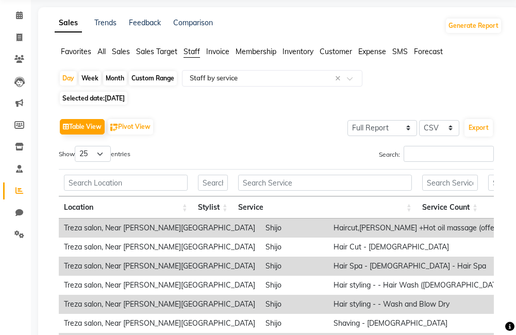
select select "2025"
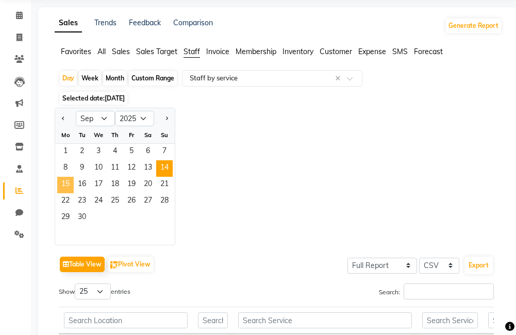
click at [69, 181] on span "15" at bounding box center [65, 185] width 16 height 16
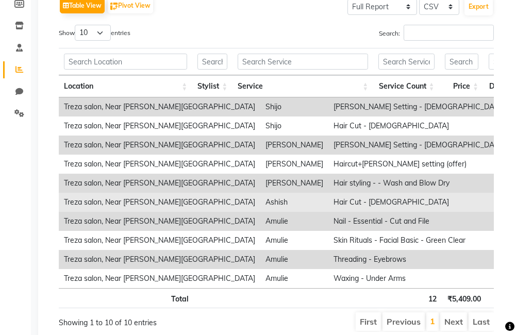
scroll to position [155, 0]
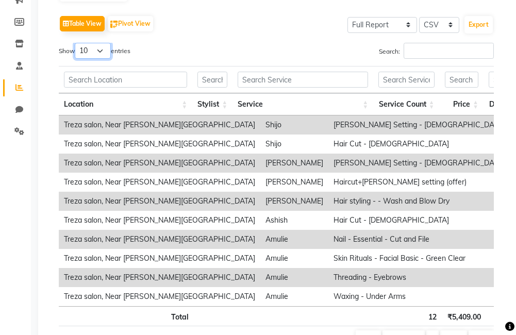
click at [89, 47] on select "10 25 50 100" at bounding box center [93, 51] width 36 height 16
click at [76, 43] on select "10 25 50 100" at bounding box center [93, 51] width 36 height 16
click at [79, 53] on select "10 25 50 100" at bounding box center [93, 51] width 36 height 16
select select "50"
click at [76, 43] on select "10 25 50 100" at bounding box center [93, 51] width 36 height 16
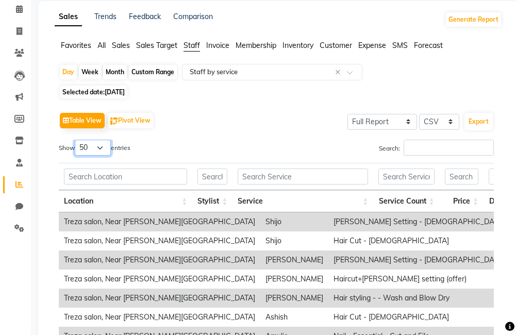
scroll to position [13, 0]
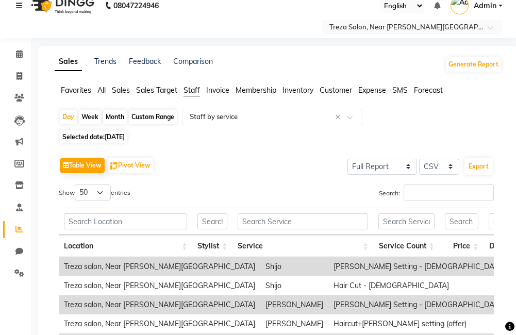
click at [123, 139] on span "15-09-2025" at bounding box center [115, 137] width 20 height 8
select select "9"
select select "2025"
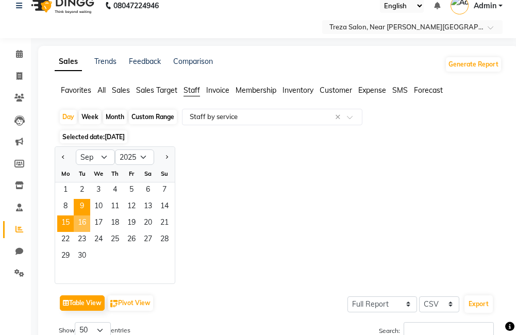
drag, startPoint x: 84, startPoint y: 223, endPoint x: 86, endPoint y: 214, distance: 8.5
click at [84, 222] on span "16" at bounding box center [82, 223] width 16 height 16
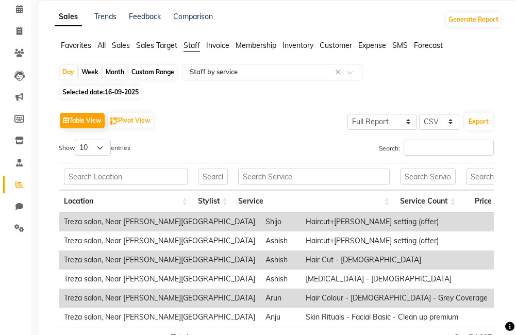
scroll to position [40, 0]
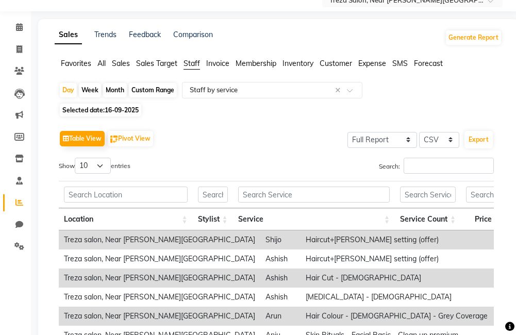
drag, startPoint x: 95, startPoint y: 109, endPoint x: 94, endPoint y: 116, distance: 6.7
click at [95, 112] on span "Selected date: 16-09-2025" at bounding box center [100, 110] width 81 height 13
select select "9"
select select "2025"
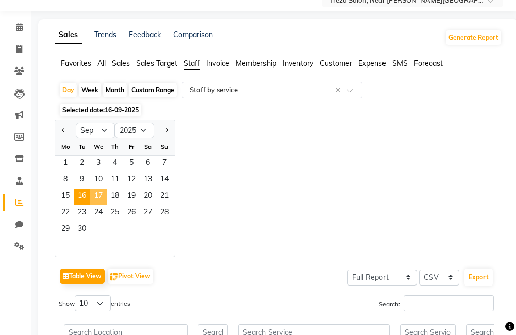
click at [99, 192] on span "17" at bounding box center [98, 197] width 16 height 16
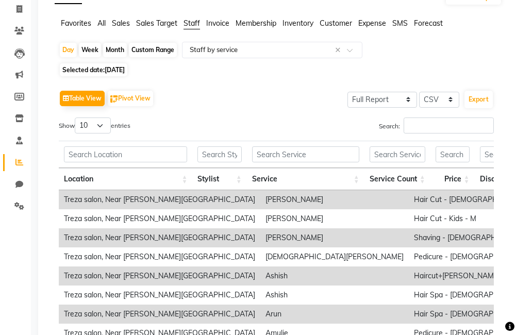
scroll to position [52, 0]
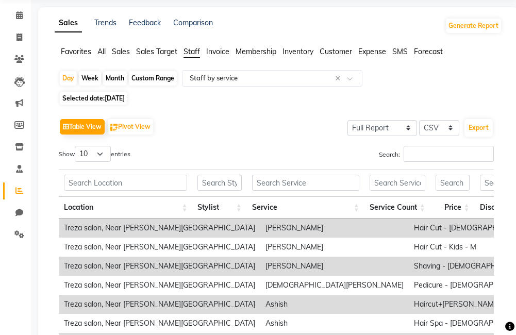
click at [115, 95] on span "17-09-2025" at bounding box center [115, 98] width 20 height 8
select select "9"
select select "2025"
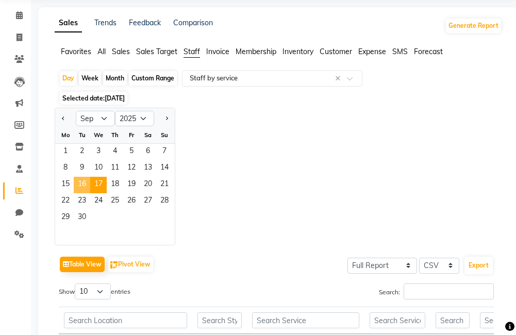
click at [84, 188] on span "16" at bounding box center [82, 185] width 16 height 16
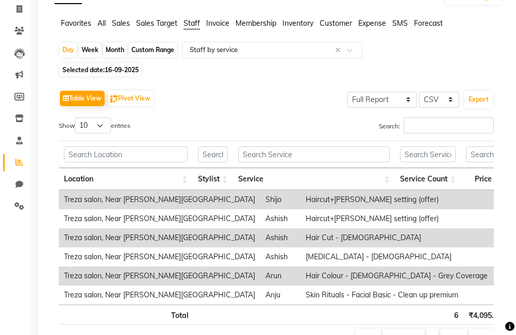
scroll to position [103, 0]
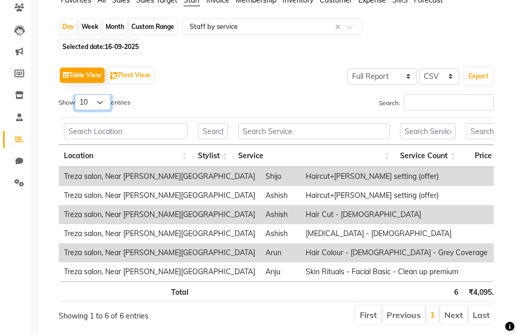
drag, startPoint x: 92, startPoint y: 99, endPoint x: 96, endPoint y: 103, distance: 6.2
click at [92, 99] on select "10 25 50 100" at bounding box center [93, 102] width 36 height 16
click at [197, 91] on div "Table View Pivot View Select Full Report Filtered Report Select CSV PDF Export …" at bounding box center [276, 194] width 435 height 261
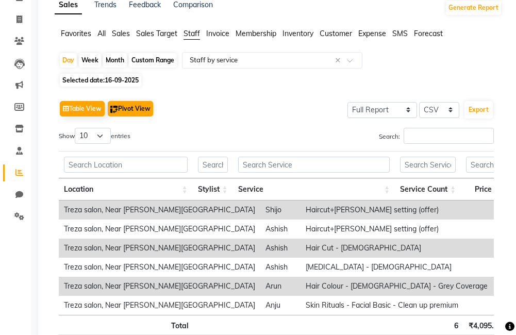
scroll to position [52, 0]
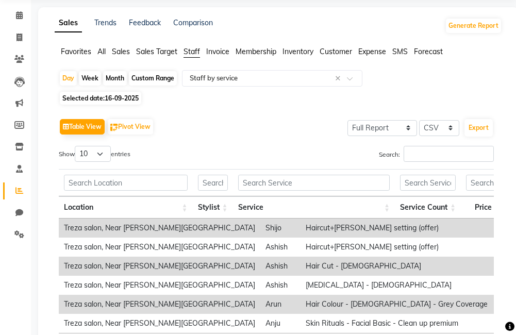
click at [134, 101] on span "16-09-2025" at bounding box center [122, 98] width 34 height 8
select select "9"
select select "2025"
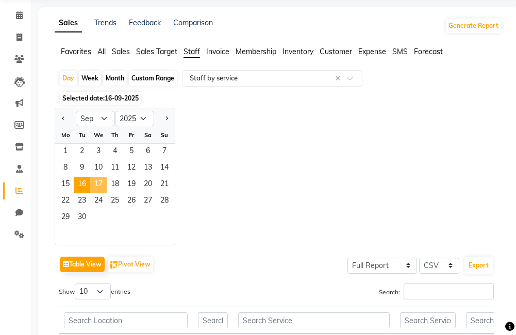
click at [95, 186] on span "17" at bounding box center [98, 185] width 16 height 16
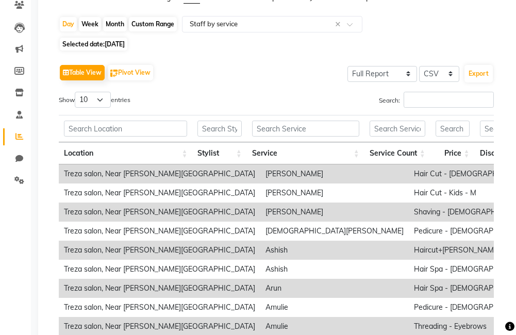
scroll to position [45, 0]
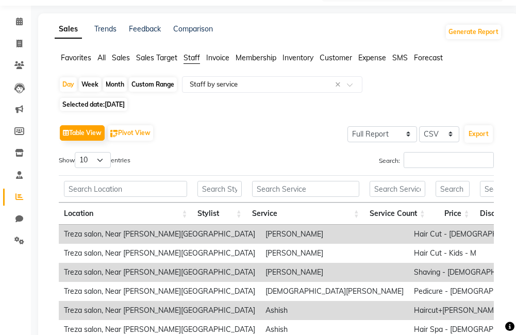
click at [104, 100] on span "Selected date: 17-09-2025" at bounding box center [94, 104] width 68 height 13
select select "9"
select select "2025"
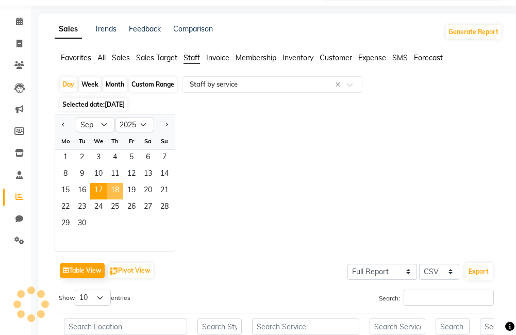
click at [122, 186] on span "18" at bounding box center [115, 191] width 16 height 16
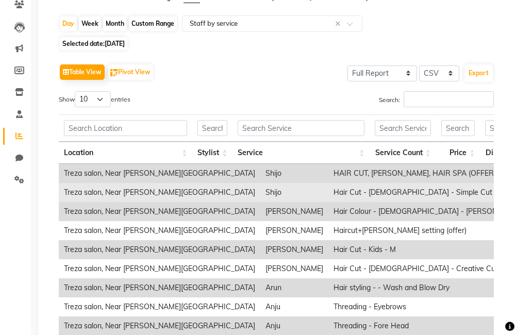
scroll to position [52, 0]
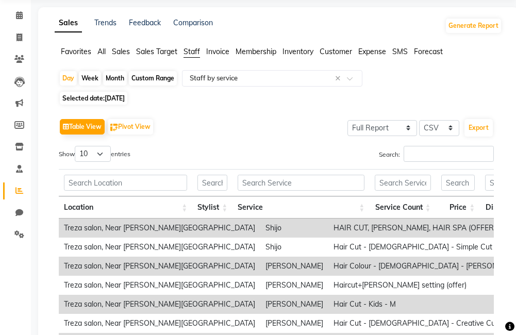
click at [118, 94] on span "18-09-2025" at bounding box center [115, 98] width 20 height 8
select select "9"
select select "2025"
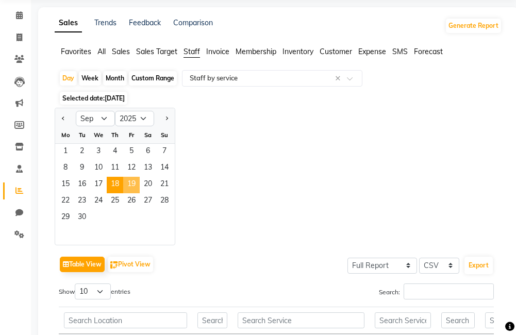
click at [131, 186] on span "19" at bounding box center [131, 185] width 16 height 16
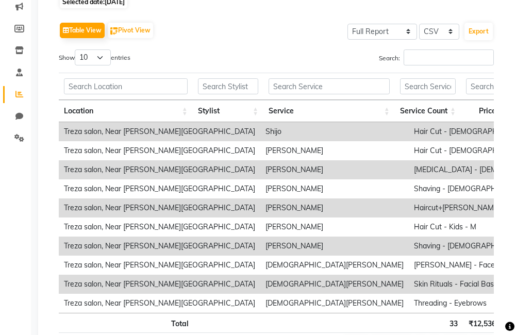
scroll to position [116, 0]
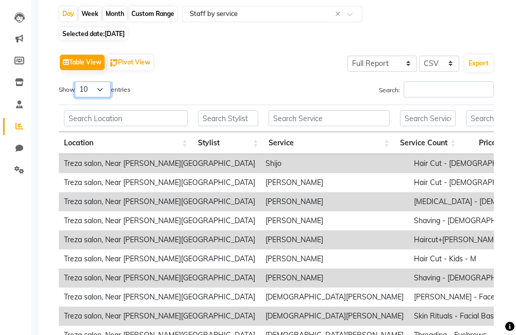
click at [98, 93] on select "10 25 50 100" at bounding box center [93, 89] width 36 height 16
select select "25"
click at [76, 81] on select "10 25 50 100" at bounding box center [93, 89] width 36 height 16
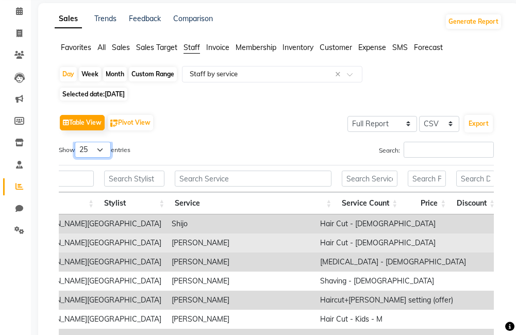
scroll to position [52, 0]
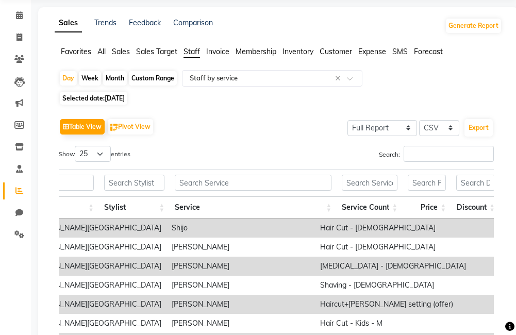
click at [114, 93] on span "Selected date: 19-09-2025" at bounding box center [94, 98] width 68 height 13
select select "9"
select select "2025"
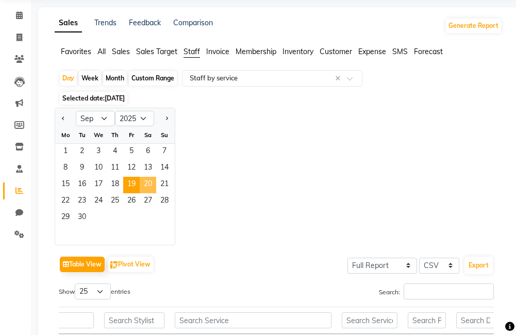
click at [154, 180] on span "20" at bounding box center [148, 185] width 16 height 16
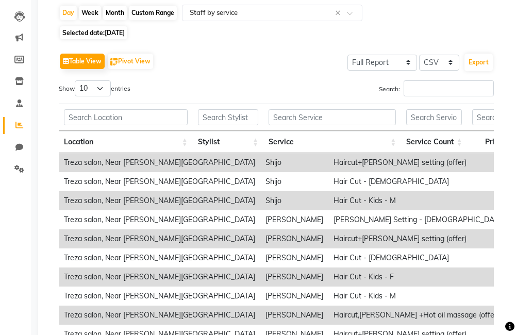
scroll to position [116, 0]
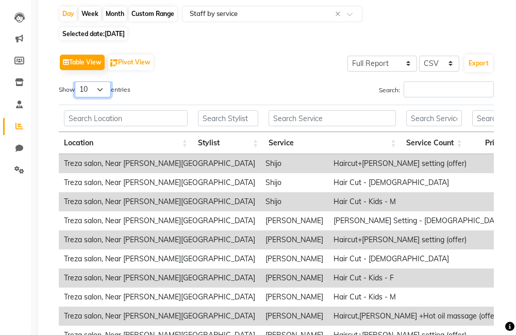
click at [88, 89] on select "10 25 50 100" at bounding box center [93, 89] width 36 height 16
select select "25"
click at [76, 81] on select "10 25 50 100" at bounding box center [93, 89] width 36 height 16
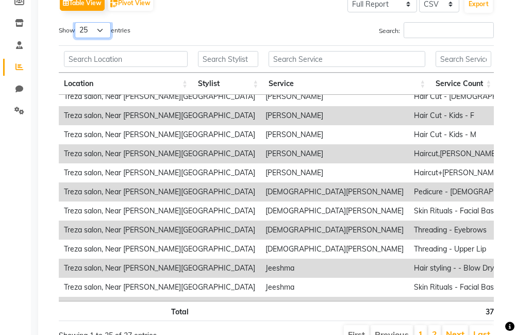
scroll to position [0, 3]
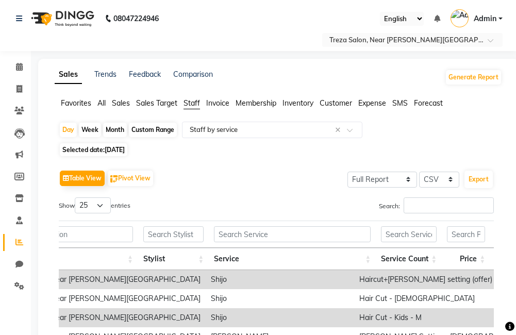
click at [107, 149] on span "20-09-2025" at bounding box center [115, 150] width 20 height 8
select select "9"
select select "2025"
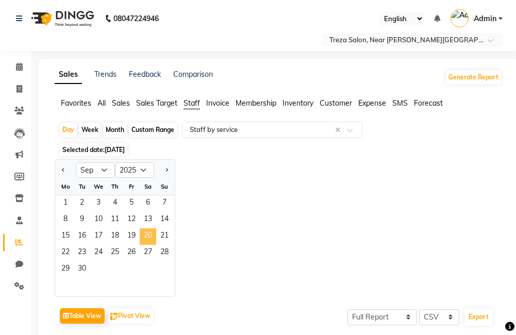
click at [153, 234] on span "20" at bounding box center [148, 236] width 16 height 16
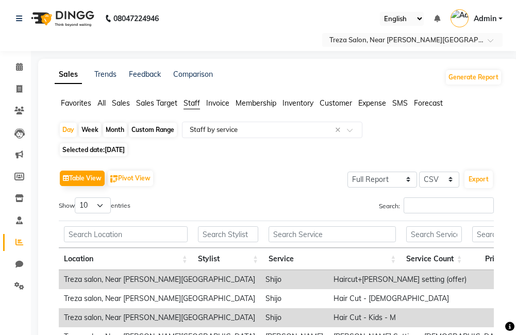
click at [116, 145] on span "Selected date: 20-09-2025" at bounding box center [94, 149] width 68 height 13
select select "9"
select select "2025"
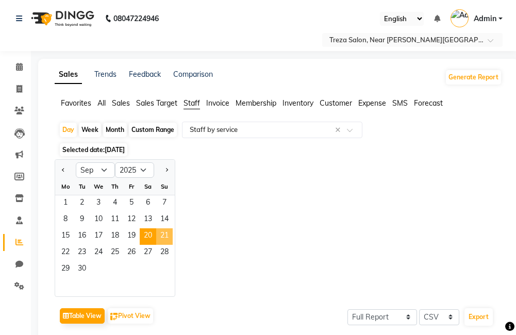
click at [164, 231] on span "21" at bounding box center [164, 236] width 16 height 16
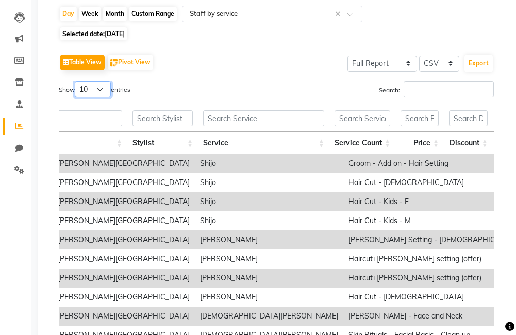
click at [89, 90] on select "10 25 50 100" at bounding box center [93, 89] width 36 height 16
select select "25"
click at [76, 81] on select "10 25 50 100" at bounding box center [93, 89] width 36 height 16
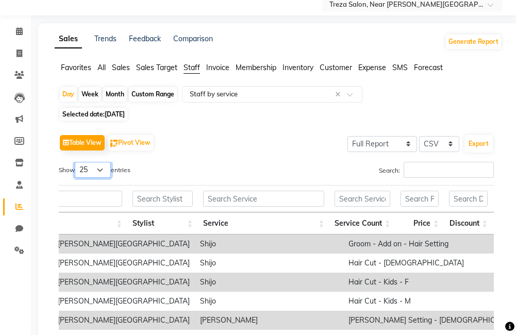
scroll to position [13, 0]
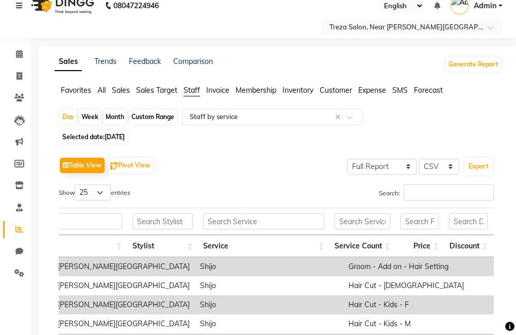
click at [106, 135] on span "21-09-2025" at bounding box center [115, 137] width 20 height 8
select select "9"
select select "2025"
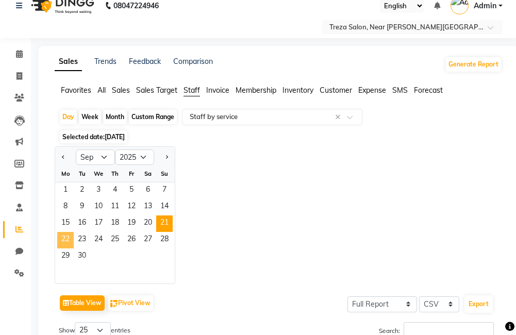
click at [64, 240] on span "22" at bounding box center [65, 240] width 16 height 16
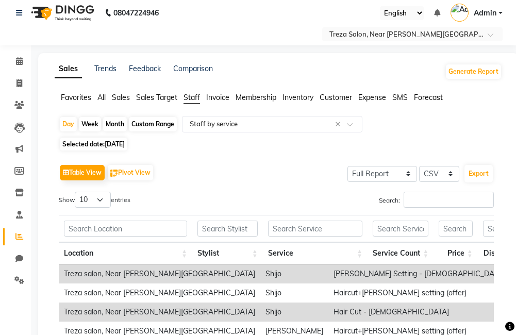
scroll to position [0, 0]
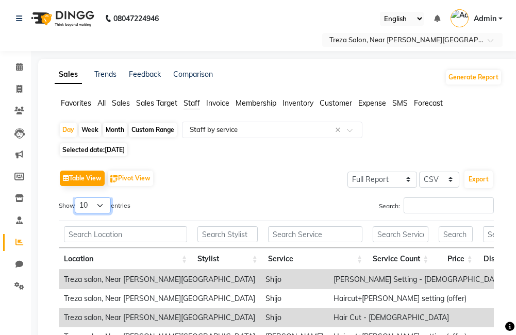
click at [88, 204] on select "10 25 50 100" at bounding box center [93, 205] width 36 height 16
select select "25"
click at [76, 197] on select "10 25 50 100" at bounding box center [93, 205] width 36 height 16
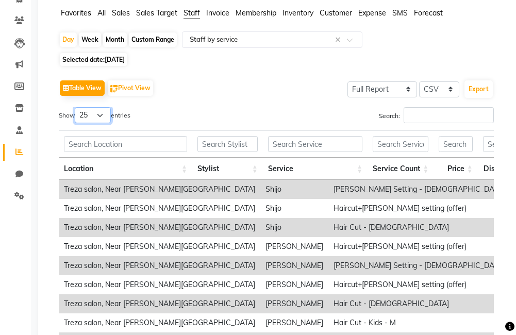
scroll to position [72, 0]
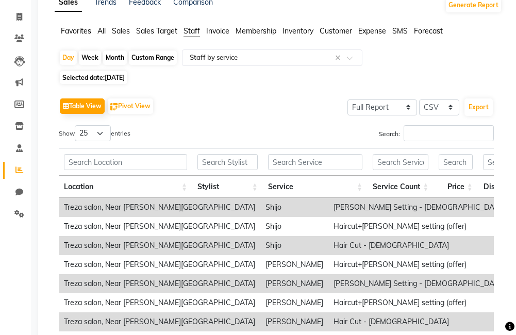
click at [125, 80] on span "22-09-2025" at bounding box center [115, 78] width 20 height 8
select select "9"
select select "2025"
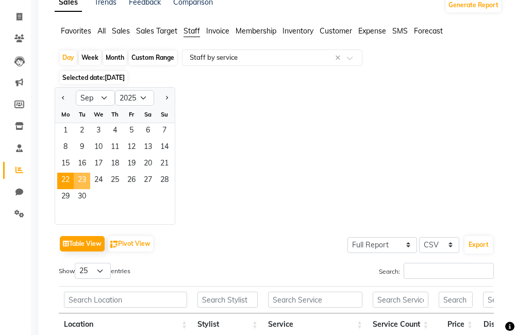
click at [79, 182] on span "23" at bounding box center [82, 181] width 16 height 16
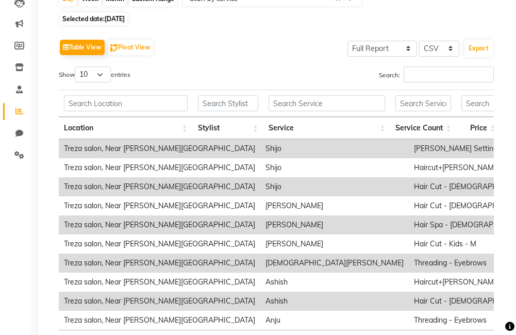
scroll to position [155, 0]
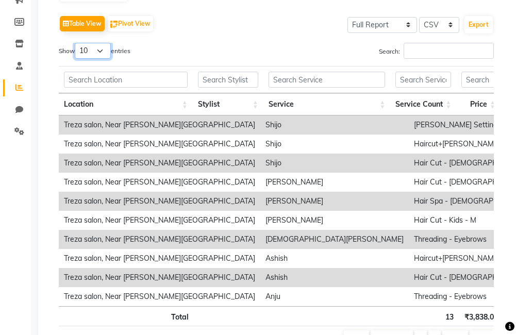
click at [89, 50] on select "10 25 50 100" at bounding box center [93, 51] width 36 height 16
select select "25"
click at [76, 43] on select "10 25 50 100" at bounding box center [93, 51] width 36 height 16
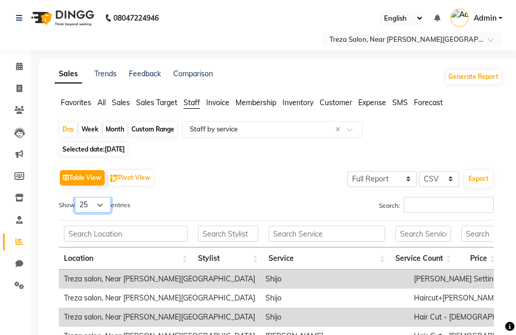
scroll to position [0, 0]
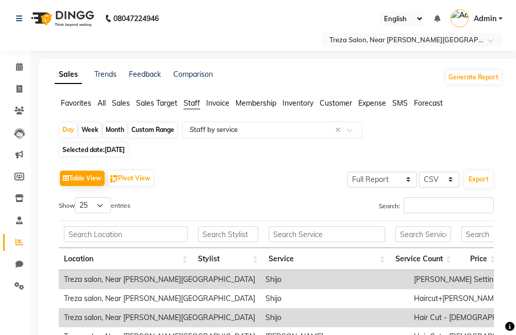
click at [121, 146] on span "23-09-2025" at bounding box center [115, 150] width 20 height 8
select select "9"
select select "2025"
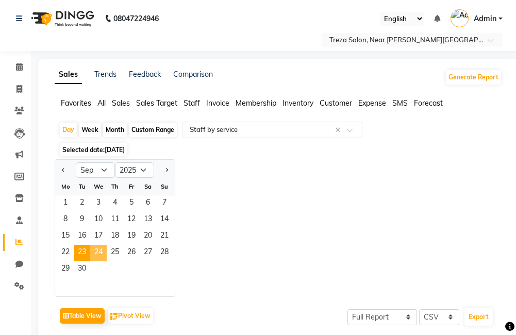
click at [98, 252] on span "24" at bounding box center [98, 253] width 16 height 16
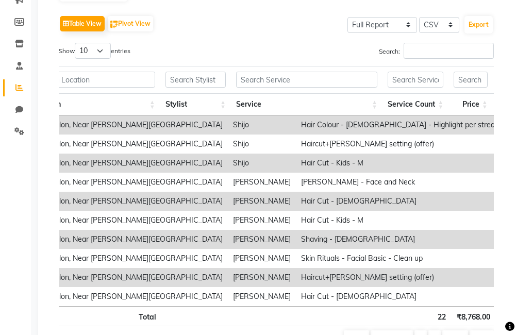
scroll to position [0, 36]
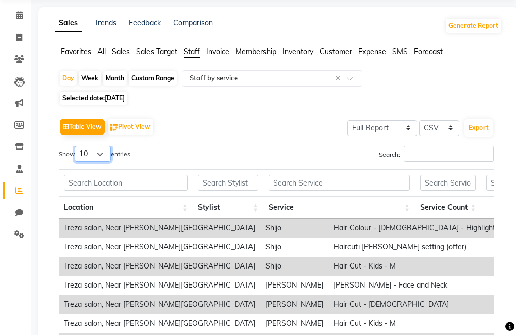
click at [103, 149] on select "10 25 50 100" at bounding box center [93, 154] width 36 height 16
select select "25"
click at [76, 146] on select "10 25 50 100" at bounding box center [93, 154] width 36 height 16
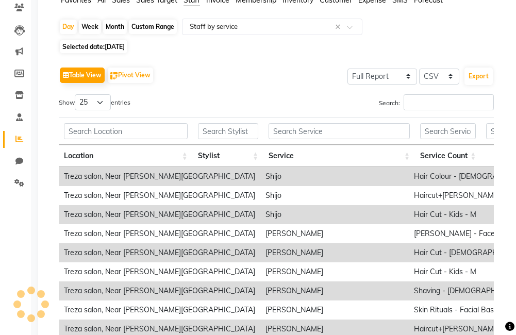
click at [115, 48] on span "24-09-2025" at bounding box center [115, 47] width 20 height 8
select select "9"
select select "2025"
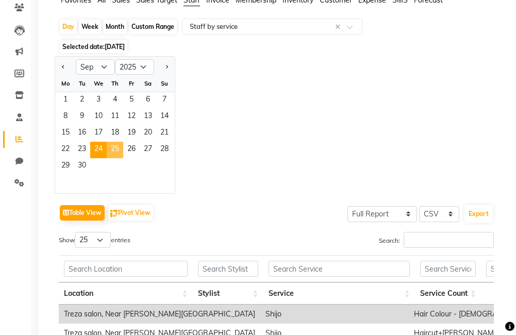
click at [115, 153] on span "25" at bounding box center [115, 150] width 16 height 16
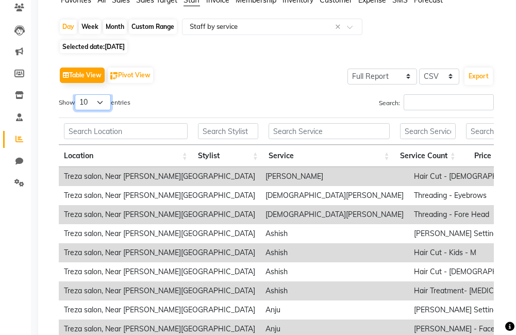
click at [86, 103] on select "10 25 50 100" at bounding box center [93, 102] width 36 height 16
select select "25"
click at [76, 94] on select "10 25 50 100" at bounding box center [93, 102] width 36 height 16
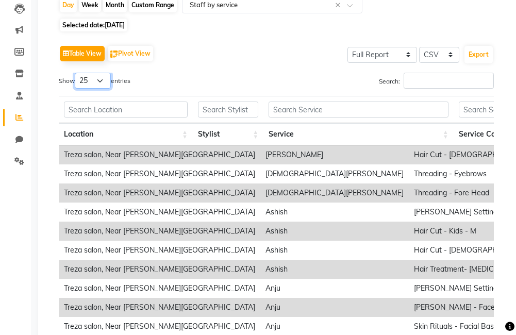
scroll to position [124, 0]
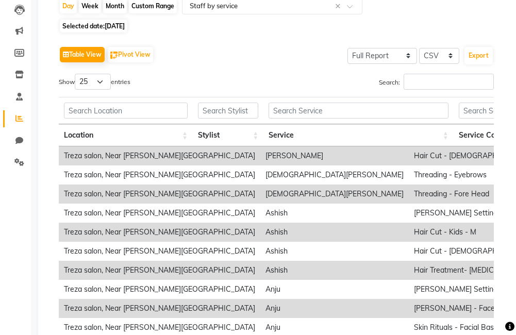
click at [118, 26] on span "25-09-2025" at bounding box center [115, 26] width 20 height 8
select select "9"
select select "2025"
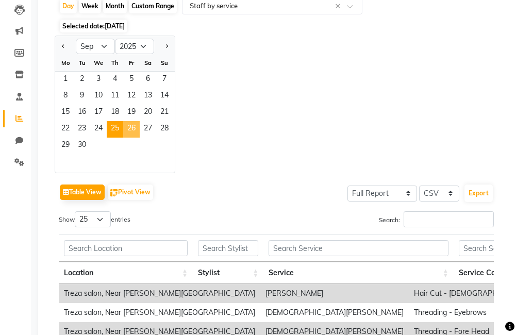
click at [127, 127] on span "26" at bounding box center [131, 129] width 16 height 16
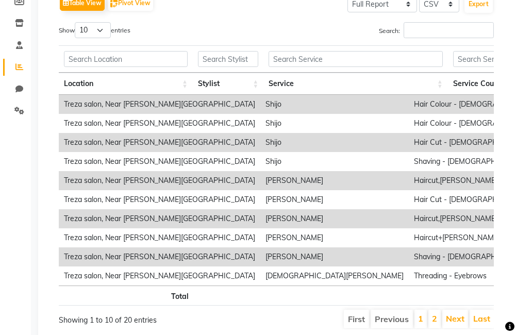
scroll to position [0, 0]
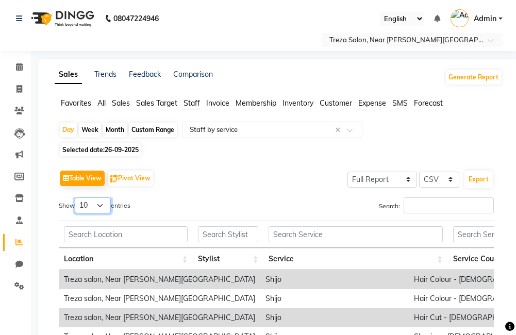
click at [100, 208] on select "10 25 50 100" at bounding box center [93, 205] width 36 height 16
select select "25"
click at [76, 197] on select "10 25 50 100" at bounding box center [93, 205] width 36 height 16
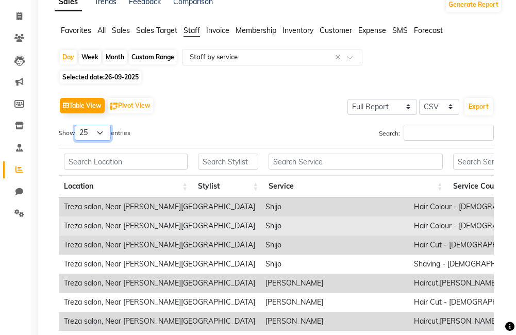
scroll to position [72, 0]
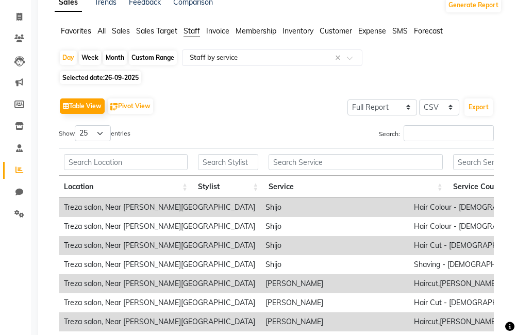
click at [105, 72] on span "Selected date: 26-09-2025" at bounding box center [100, 77] width 81 height 13
select select "9"
select select "2025"
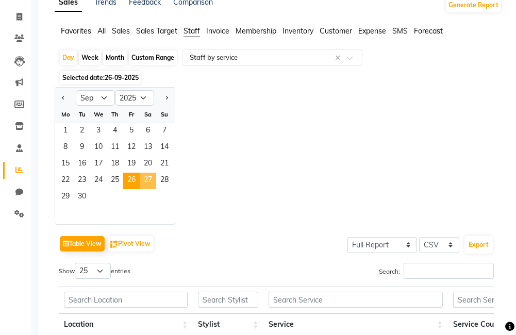
click at [145, 186] on span "27" at bounding box center [148, 181] width 16 height 16
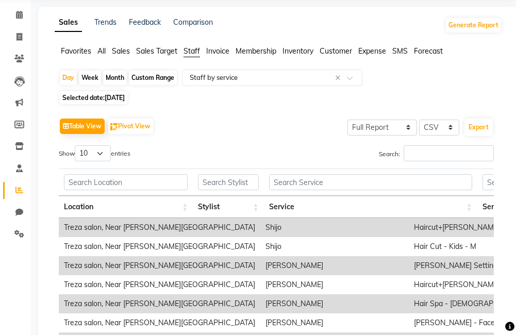
scroll to position [52, 0]
click at [95, 157] on select "10 25 50 100" at bounding box center [93, 154] width 36 height 16
select select "25"
click at [76, 146] on select "10 25 50 100" at bounding box center [93, 154] width 36 height 16
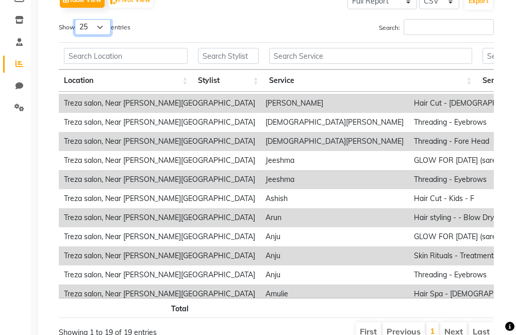
scroll to position [155, 0]
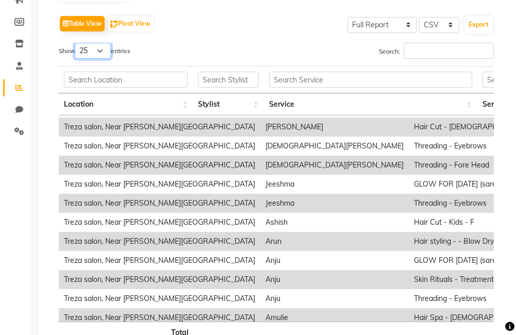
click at [99, 49] on select "10 25 50 100" at bounding box center [93, 51] width 36 height 16
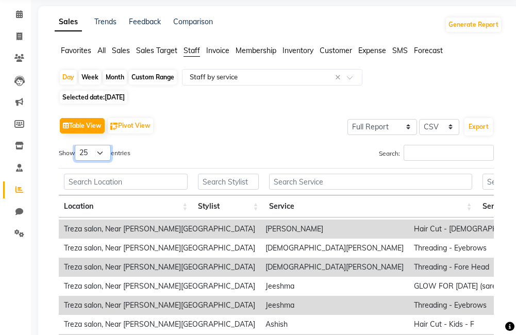
scroll to position [52, 0]
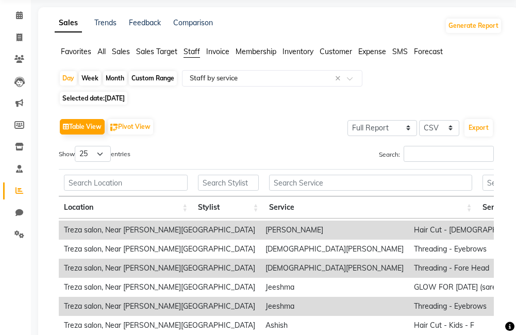
click at [125, 102] on span "27-09-2025" at bounding box center [115, 98] width 20 height 8
select select "9"
select select "2025"
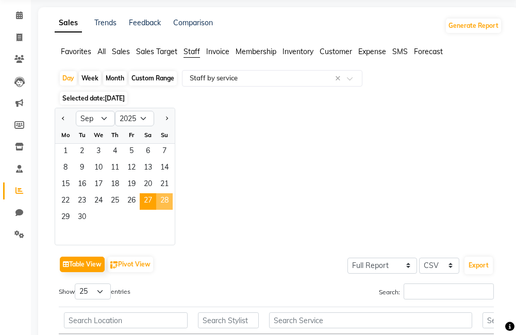
click at [161, 206] on span "28" at bounding box center [164, 201] width 16 height 16
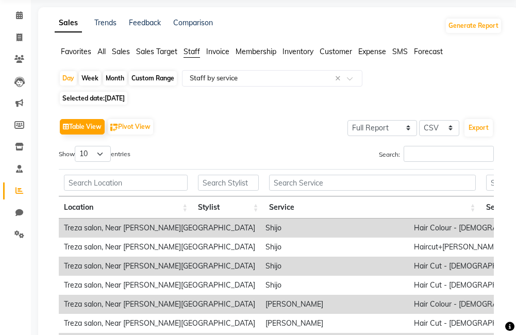
click at [92, 94] on span "Selected date: 28-09-2025" at bounding box center [94, 98] width 68 height 13
select select "9"
select select "2025"
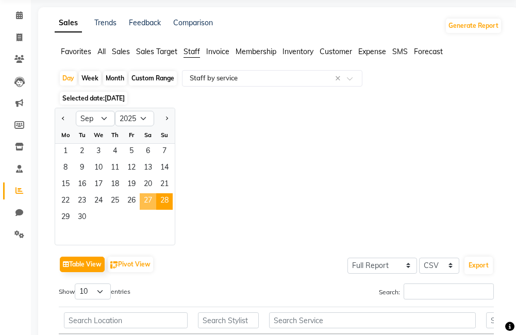
click at [150, 199] on span "27" at bounding box center [148, 201] width 16 height 16
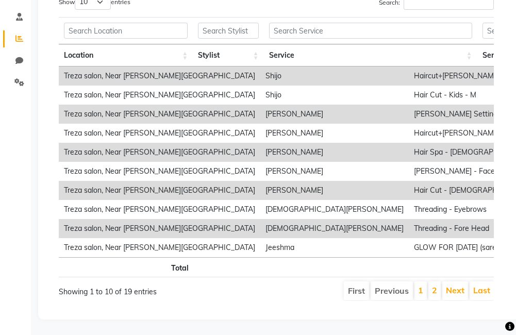
scroll to position [155, 0]
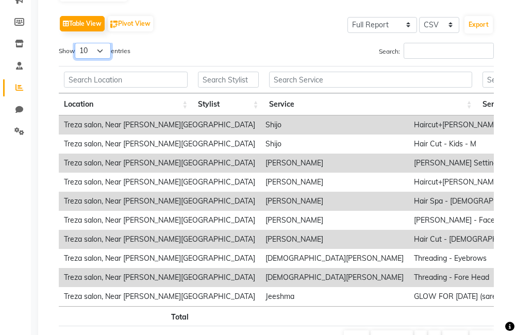
click at [90, 55] on select "10 25 50 100" at bounding box center [93, 51] width 36 height 16
select select "25"
click at [76, 43] on select "10 25 50 100" at bounding box center [93, 51] width 36 height 16
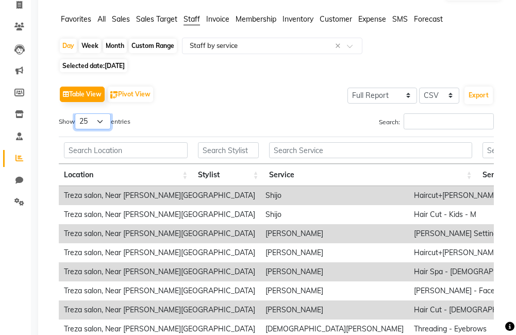
scroll to position [0, 0]
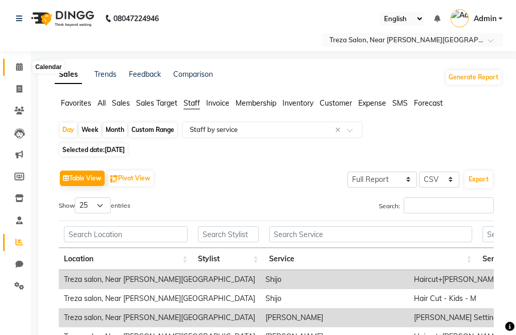
click at [24, 69] on span at bounding box center [19, 67] width 18 height 12
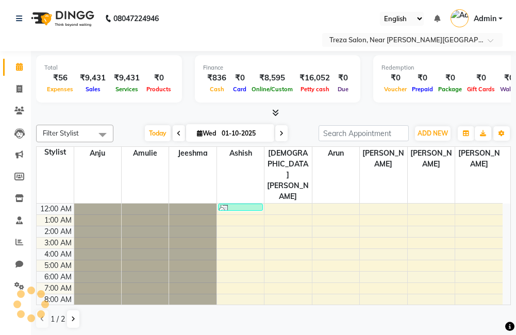
scroll to position [69, 0]
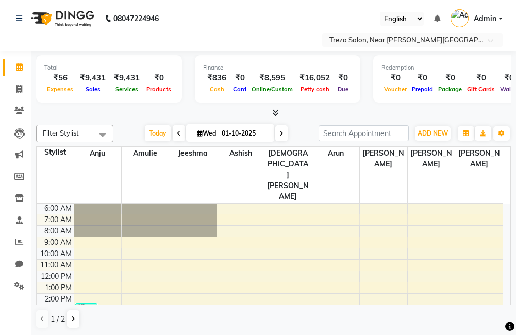
click at [118, 23] on div "08047224946" at bounding box center [87, 18] width 158 height 29
click at [18, 90] on icon at bounding box center [19, 89] width 6 height 8
select select "service"
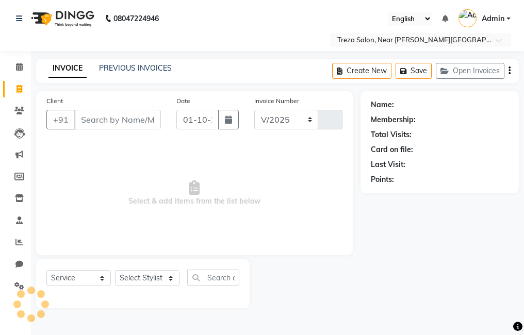
select select "7633"
type input "2947"
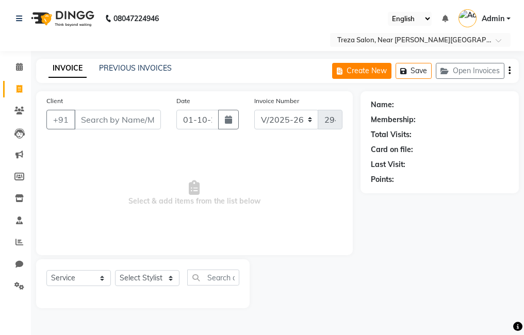
click at [359, 66] on button "Create New" at bounding box center [361, 71] width 59 height 16
select select "service"
click at [20, 72] on span at bounding box center [19, 67] width 18 height 12
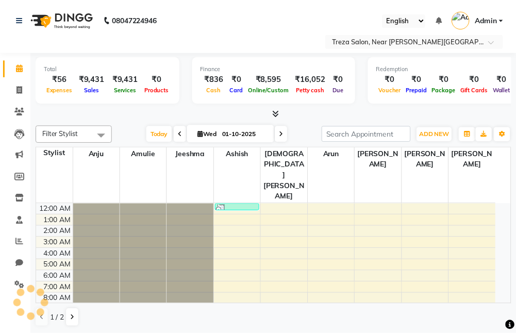
scroll to position [69, 0]
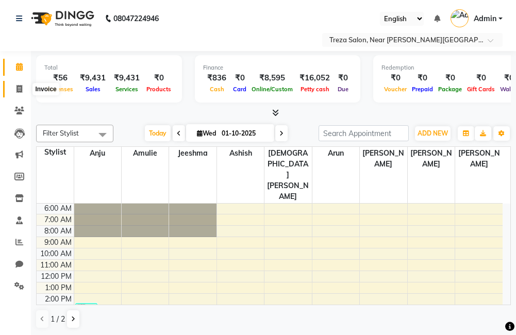
click at [21, 89] on icon at bounding box center [19, 89] width 6 height 8
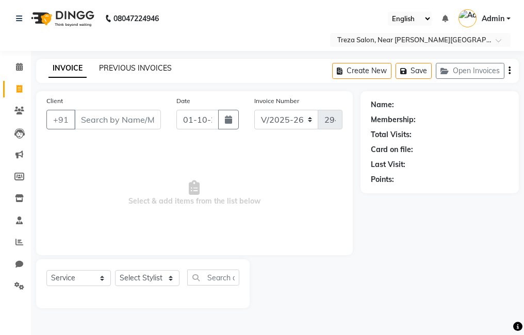
click at [132, 68] on link "PREVIOUS INVOICES" at bounding box center [135, 67] width 73 height 9
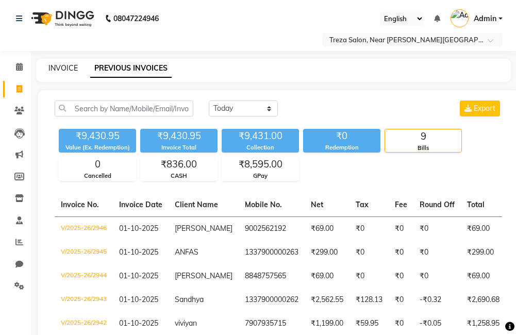
click at [64, 67] on link "INVOICE" at bounding box center [62, 67] width 29 height 9
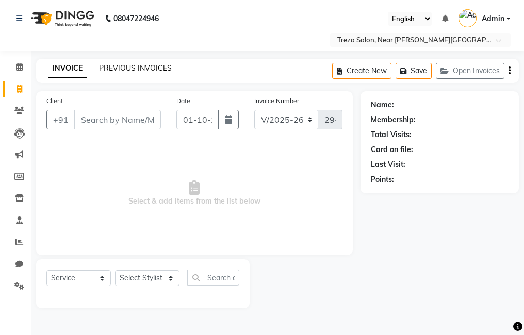
click at [105, 66] on link "PREVIOUS INVOICES" at bounding box center [135, 67] width 73 height 9
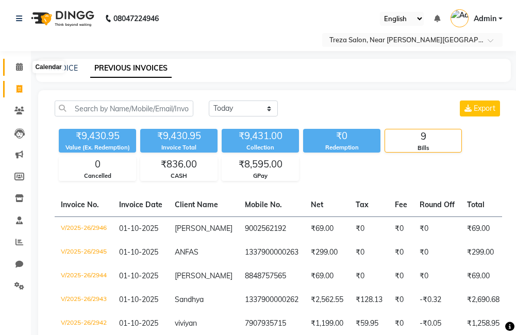
click at [21, 71] on span at bounding box center [19, 67] width 18 height 12
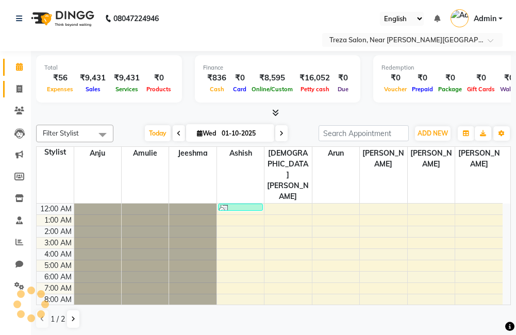
scroll to position [69, 0]
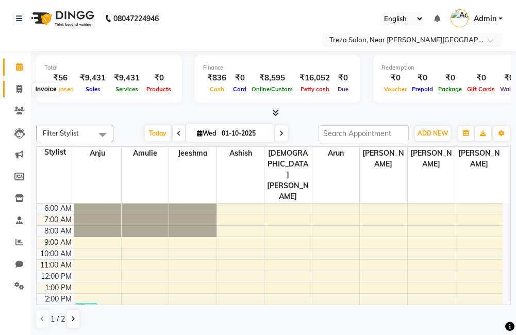
click at [23, 84] on span at bounding box center [19, 89] width 18 height 12
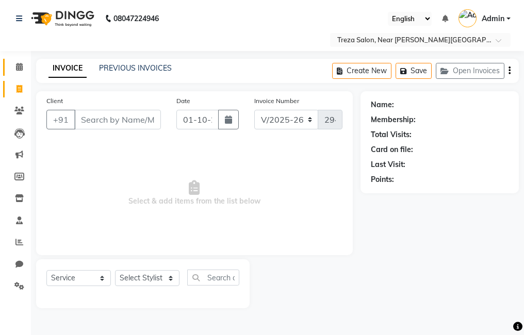
click at [20, 70] on icon at bounding box center [19, 67] width 7 height 8
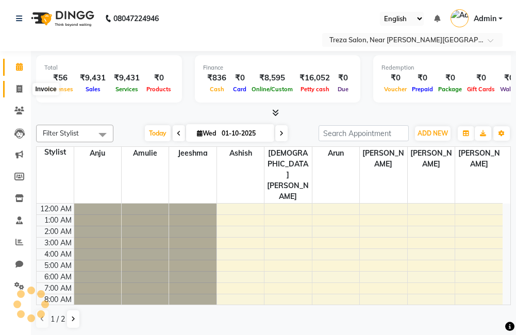
scroll to position [69, 0]
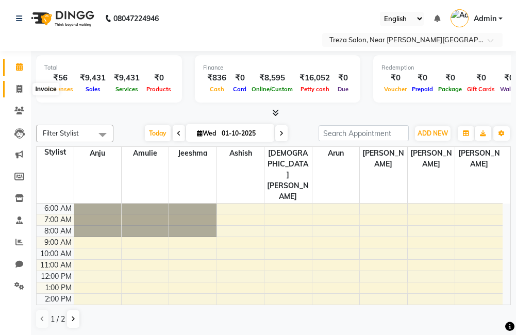
click at [23, 88] on span at bounding box center [19, 89] width 18 height 12
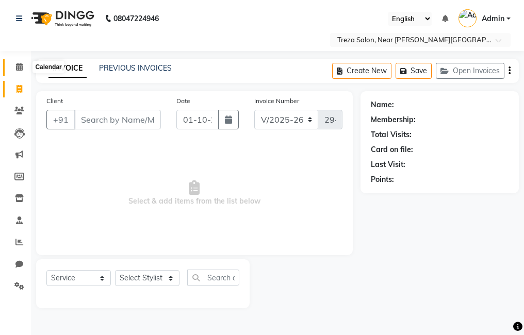
click at [20, 68] on icon at bounding box center [19, 67] width 7 height 8
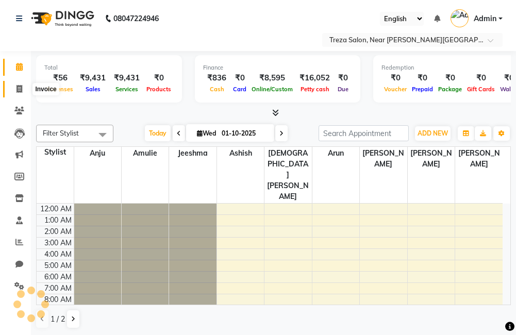
scroll to position [69, 0]
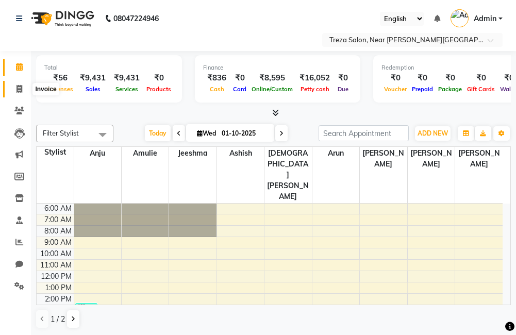
click at [22, 92] on icon at bounding box center [19, 89] width 6 height 8
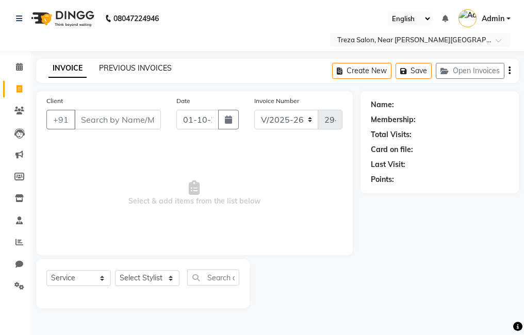
click at [136, 68] on link "PREVIOUS INVOICES" at bounding box center [135, 67] width 73 height 9
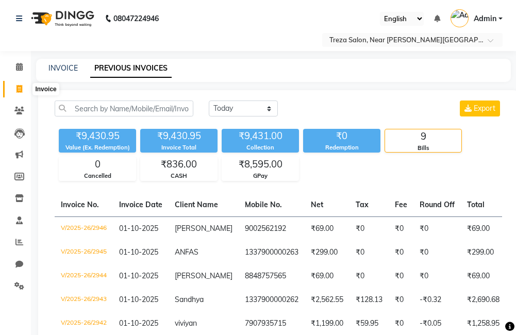
click at [18, 91] on icon at bounding box center [19, 89] width 6 height 8
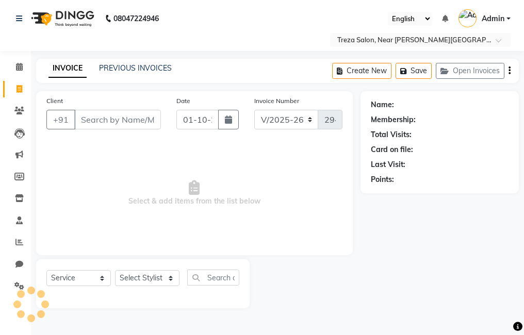
click at [139, 123] on input "Client" at bounding box center [117, 120] width 87 height 20
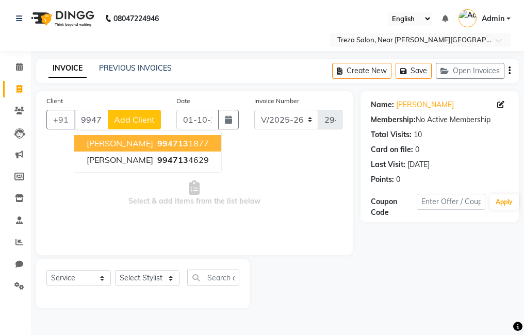
click at [157, 139] on span "994713" at bounding box center [172, 143] width 31 height 10
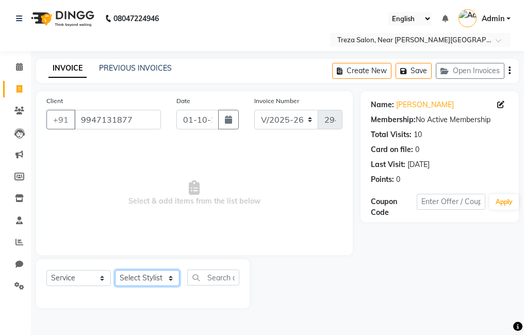
drag, startPoint x: 157, startPoint y: 280, endPoint x: 157, endPoint y: 275, distance: 5.7
click at [157, 280] on select "Select Stylist Akhil krishna Amulie Anju Arun Ashish Jeeshma Krishna Priya Moha…" at bounding box center [147, 278] width 64 height 16
click at [115, 270] on select "Select Stylist Akhil krishna Amulie Anju Arun Ashish Jeeshma Krishna Priya Moha…" at bounding box center [147, 278] width 64 height 16
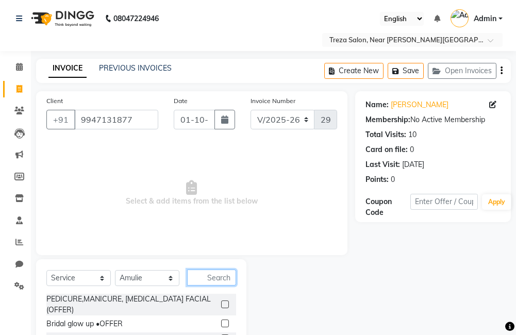
click at [197, 279] on input "text" at bounding box center [211, 278] width 49 height 16
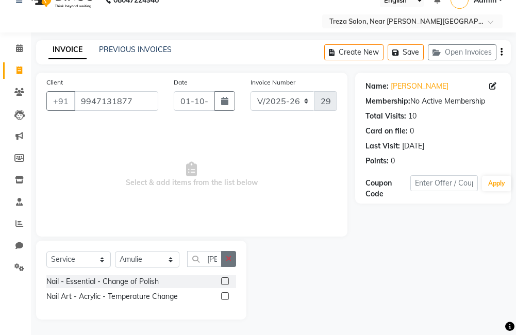
click at [223, 278] on label at bounding box center [225, 281] width 8 height 8
click at [223, 278] on input "checkbox" at bounding box center [224, 281] width 7 height 7
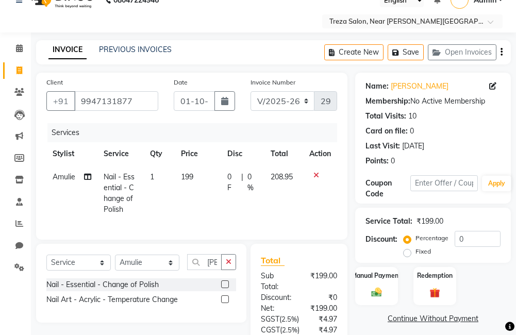
click at [226, 265] on icon "button" at bounding box center [229, 261] width 6 height 7
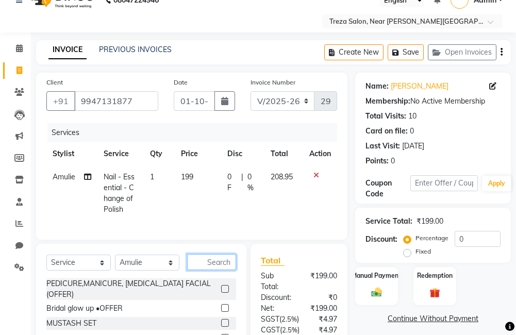
click at [220, 269] on input "text" at bounding box center [211, 262] width 49 height 16
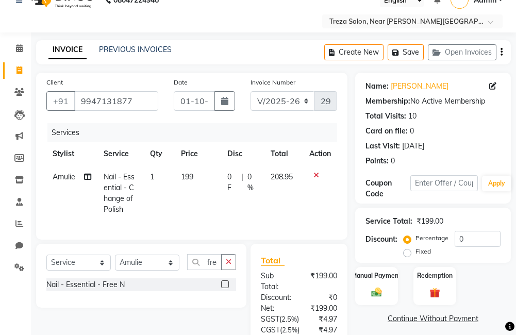
click at [222, 288] on label at bounding box center [225, 284] width 8 height 8
click at [222, 288] on input "checkbox" at bounding box center [224, 284] width 7 height 7
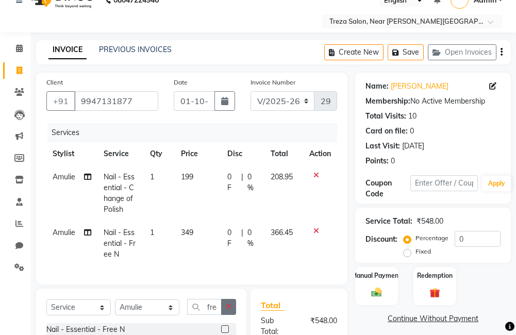
click at [232, 315] on button "button" at bounding box center [228, 307] width 15 height 16
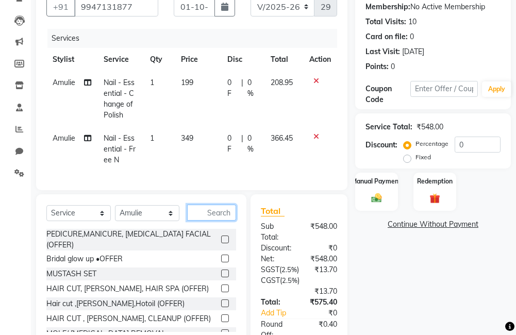
scroll to position [122, 0]
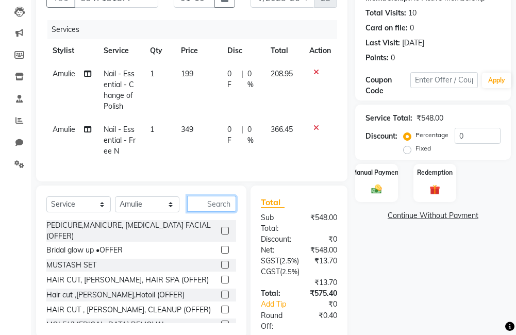
click at [213, 212] on input "text" at bounding box center [211, 204] width 49 height 16
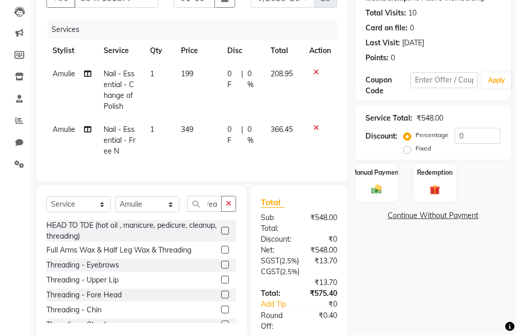
scroll to position [0, 0]
click at [221, 269] on label at bounding box center [225, 265] width 8 height 8
click at [221, 269] on input "checkbox" at bounding box center [224, 265] width 7 height 7
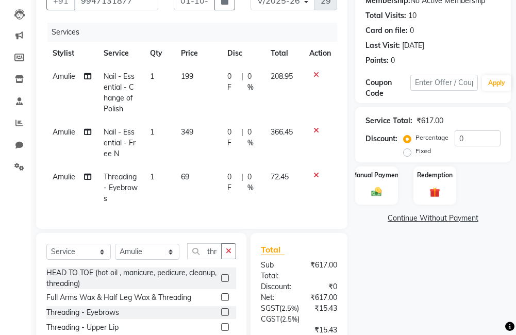
scroll to position [103, 0]
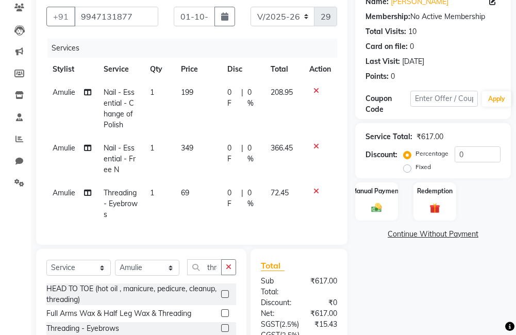
click at [250, 193] on span "0 %" at bounding box center [252, 199] width 11 height 22
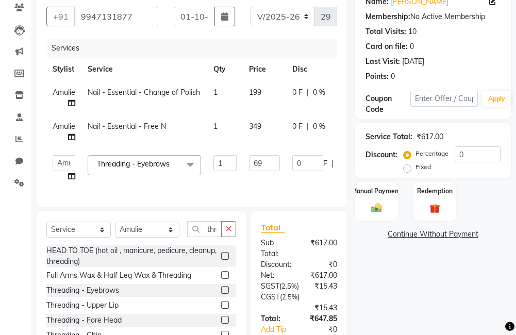
scroll to position [0, 97]
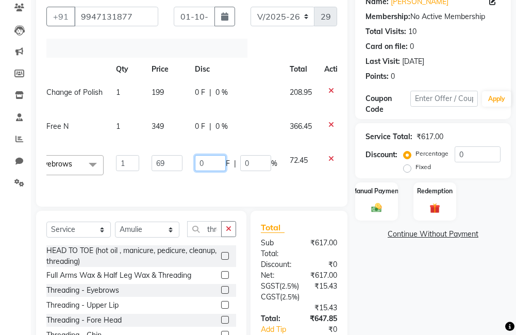
click at [211, 161] on input "0" at bounding box center [210, 163] width 31 height 16
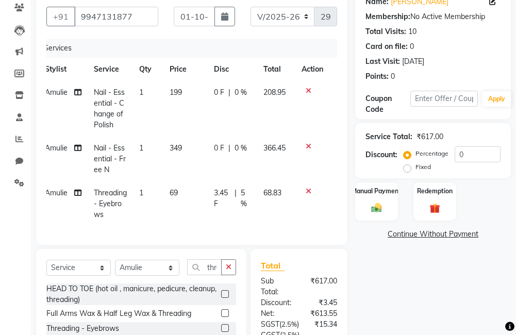
click at [392, 281] on div "Name: Presitha Saji Membership: No Active Membership Total Visits: 10 Card on f…" at bounding box center [436, 222] width 163 height 468
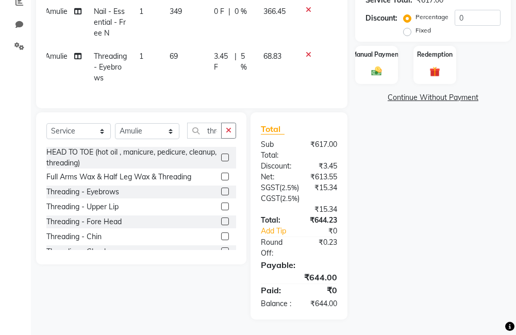
scroll to position [166, 0]
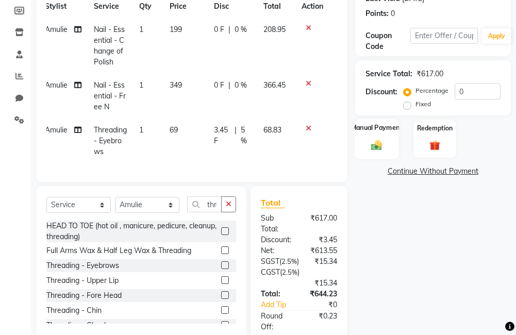
click at [389, 142] on div "Manual Payment" at bounding box center [376, 139] width 44 height 40
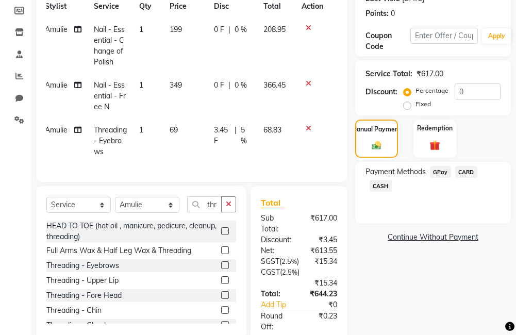
click at [384, 185] on span "CASH" at bounding box center [381, 186] width 22 height 12
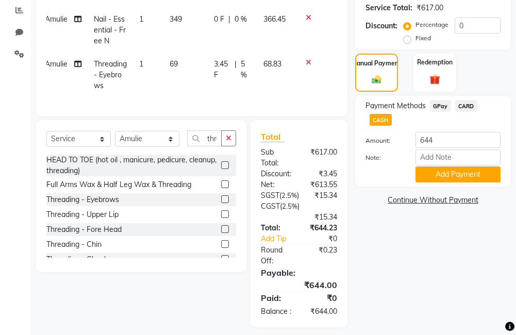
scroll to position [269, 0]
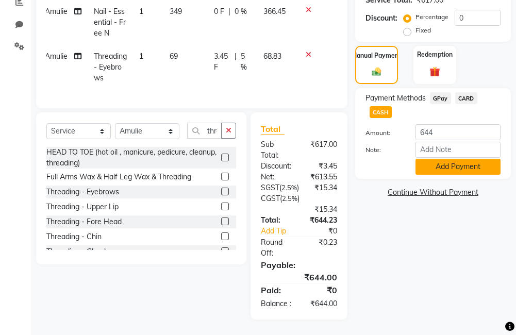
click at [441, 159] on button "Add Payment" at bounding box center [457, 167] width 85 height 16
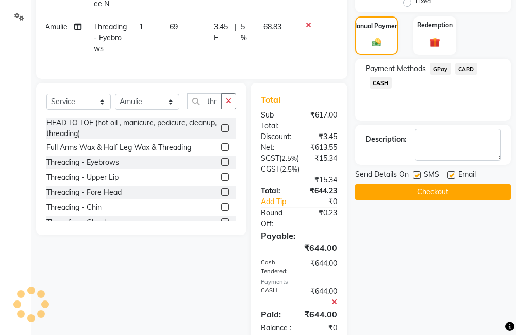
click at [416, 178] on label at bounding box center [417, 175] width 8 height 8
click at [416, 178] on input "checkbox" at bounding box center [416, 175] width 7 height 7
click at [450, 176] on label at bounding box center [451, 175] width 8 height 8
click at [450, 176] on input "checkbox" at bounding box center [450, 175] width 7 height 7
click at [444, 187] on button "Checkout" at bounding box center [433, 192] width 156 height 16
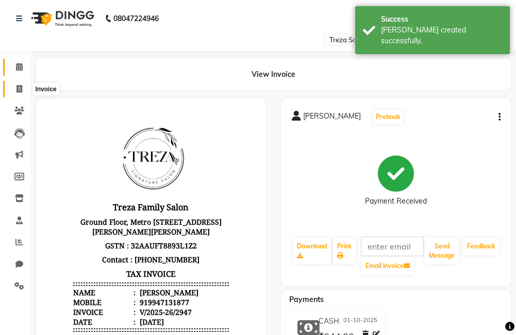
drag, startPoint x: 18, startPoint y: 83, endPoint x: 12, endPoint y: 65, distance: 18.3
click at [18, 83] on span at bounding box center [19, 89] width 18 height 12
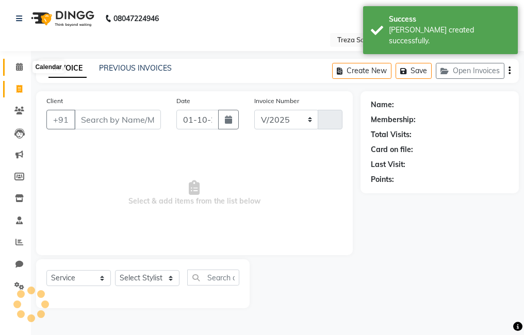
click at [20, 68] on icon at bounding box center [19, 67] width 7 height 8
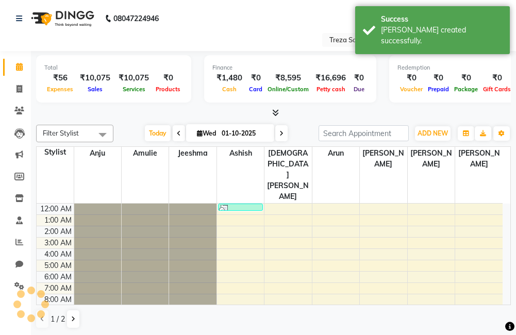
scroll to position [69, 0]
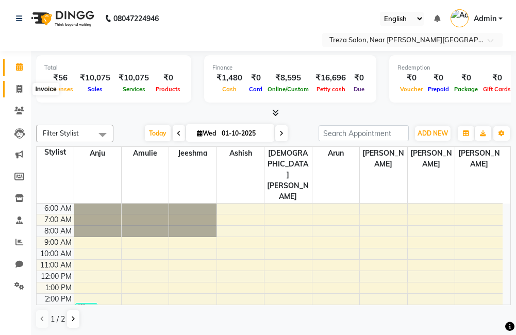
click at [20, 85] on icon at bounding box center [19, 89] width 6 height 8
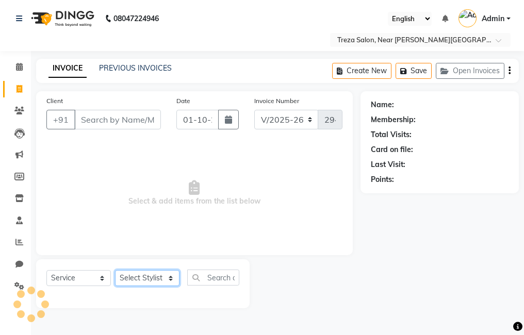
click at [144, 277] on select "Select Stylist Akhil krishna Amulie Anju Arun Ashish Jeeshma Krishna Priya Moha…" at bounding box center [147, 278] width 64 height 16
click at [115, 270] on select "Select Stylist Akhil krishna Amulie Anju Arun Ashish Jeeshma Krishna Priya Moha…" at bounding box center [147, 278] width 64 height 16
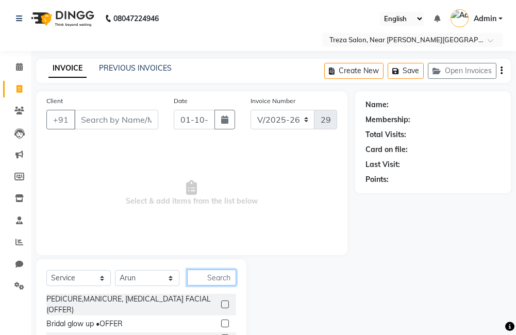
click at [223, 283] on input "text" at bounding box center [211, 278] width 49 height 16
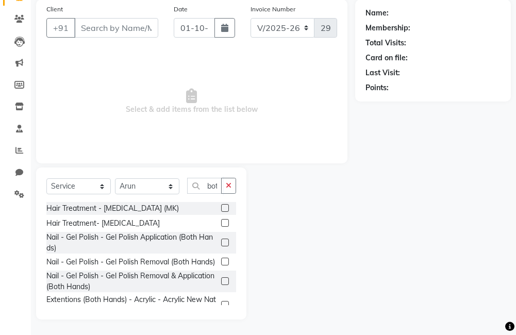
click at [221, 223] on label at bounding box center [225, 223] width 8 height 8
click at [221, 223] on input "checkbox" at bounding box center [224, 223] width 7 height 7
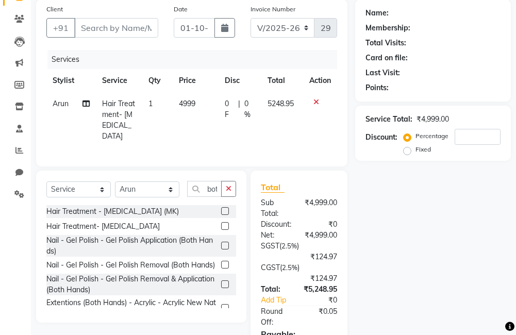
click at [221, 207] on label at bounding box center [225, 211] width 8 height 8
click at [221, 208] on input "checkbox" at bounding box center [224, 211] width 7 height 7
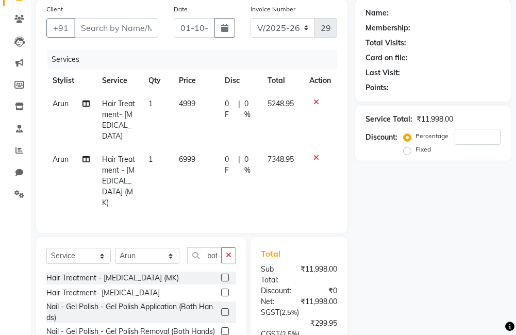
click at [313, 102] on icon at bounding box center [316, 101] width 6 height 7
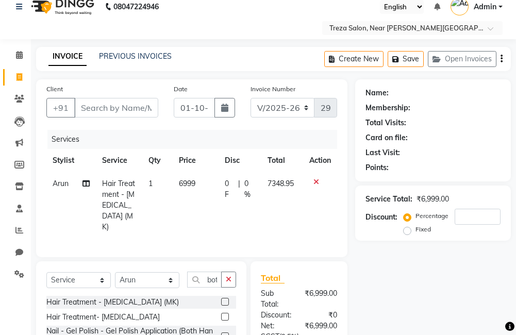
scroll to position [52, 0]
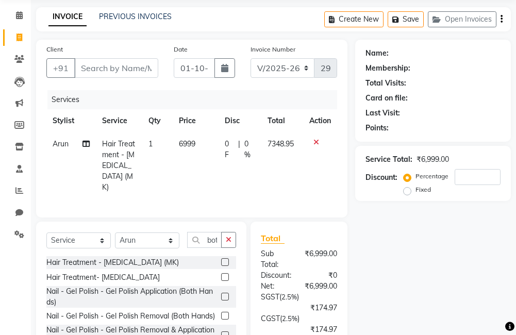
click at [221, 273] on label at bounding box center [225, 277] width 8 height 8
click at [221, 274] on input "checkbox" at bounding box center [224, 277] width 7 height 7
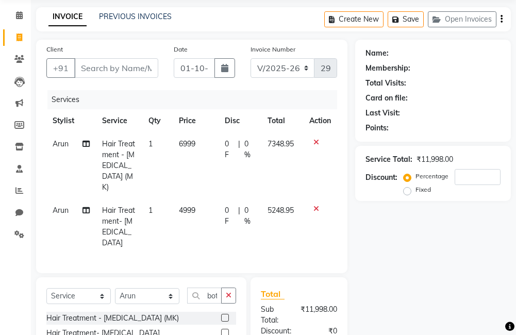
click at [315, 141] on icon at bounding box center [316, 142] width 6 height 7
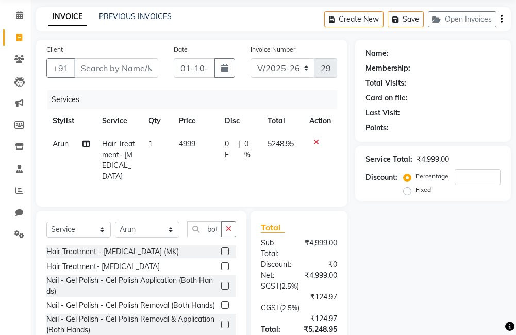
click at [187, 144] on span "4999" at bounding box center [187, 143] width 16 height 9
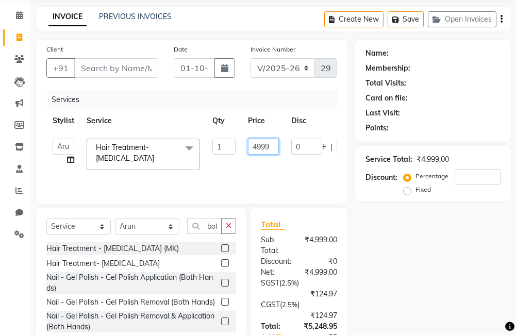
click at [274, 147] on input "4999" at bounding box center [263, 147] width 31 height 16
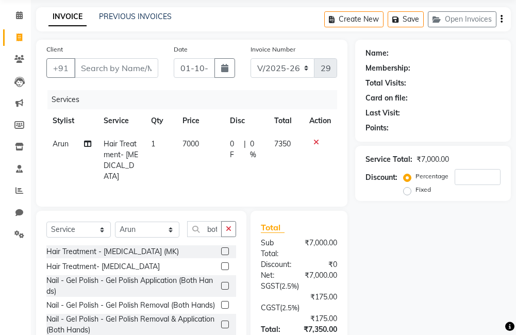
click at [393, 251] on div "Name: Membership: Total Visits: Card on file: Last Visit: Points: Service Total…" at bounding box center [436, 229] width 163 height 378
click at [223, 226] on button "button" at bounding box center [228, 229] width 15 height 16
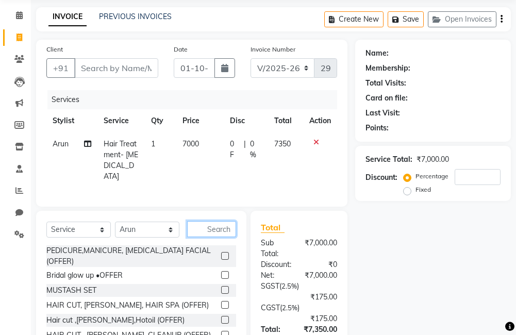
click at [218, 227] on input "text" at bounding box center [211, 229] width 49 height 16
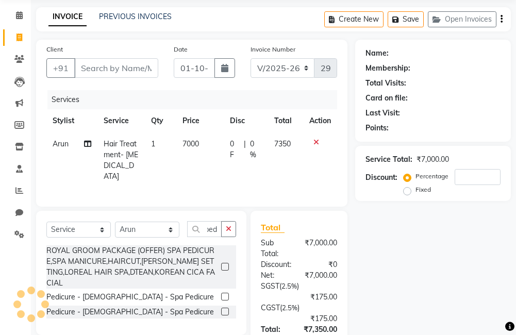
scroll to position [0, 0]
click at [226, 308] on label at bounding box center [225, 312] width 8 height 8
click at [226, 309] on input "checkbox" at bounding box center [224, 312] width 7 height 7
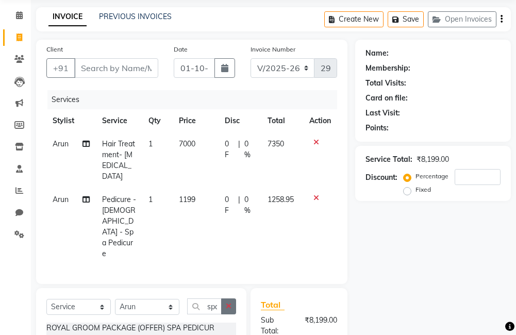
click at [232, 298] on button "button" at bounding box center [228, 306] width 15 height 16
click at [219, 298] on input "text" at bounding box center [211, 306] width 49 height 16
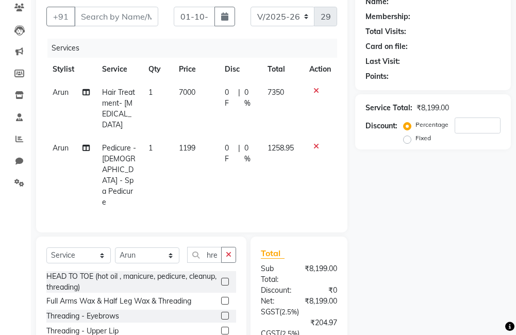
click at [221, 312] on label at bounding box center [225, 316] width 8 height 8
click at [221, 313] on input "checkbox" at bounding box center [224, 316] width 7 height 7
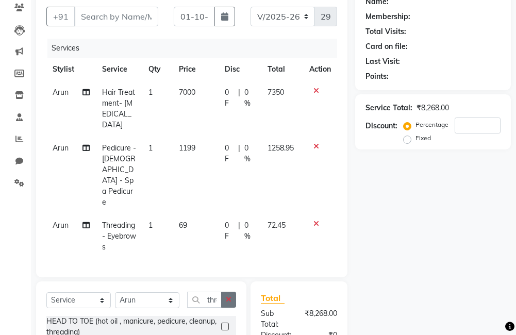
click at [229, 296] on icon "button" at bounding box center [229, 299] width 6 height 7
click at [224, 292] on input "text" at bounding box center [211, 300] width 49 height 16
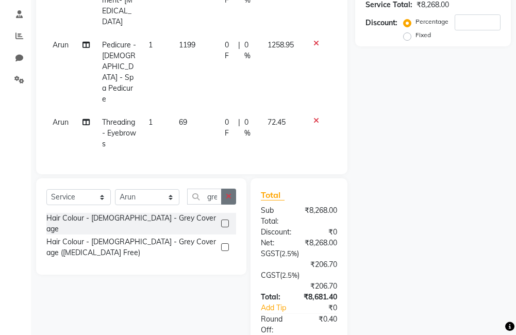
click at [233, 189] on button "button" at bounding box center [228, 197] width 15 height 16
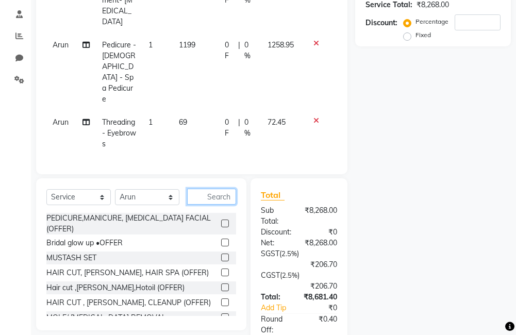
click at [221, 189] on input "text" at bounding box center [211, 197] width 49 height 16
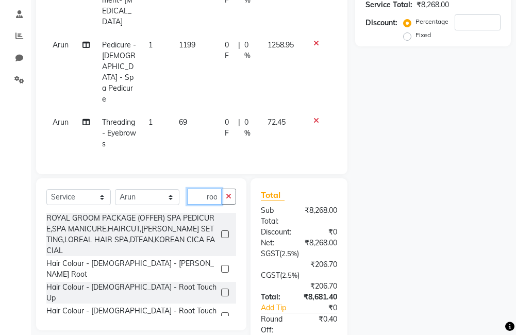
scroll to position [0, 3]
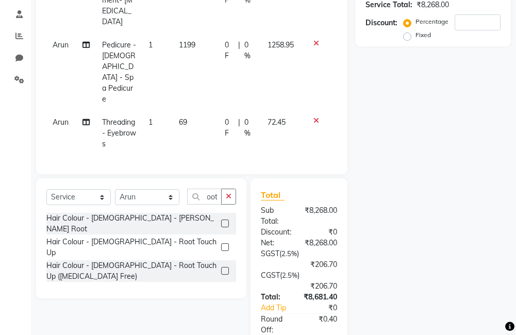
click at [227, 243] on label at bounding box center [225, 247] width 8 height 8
click at [227, 244] on input "checkbox" at bounding box center [224, 247] width 7 height 7
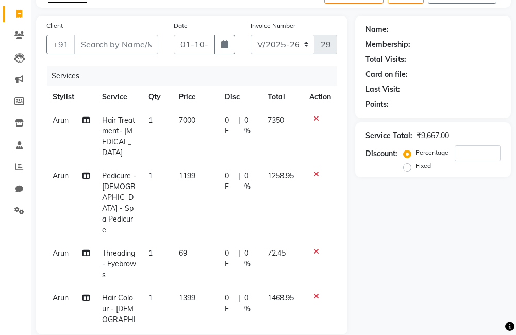
scroll to position [52, 0]
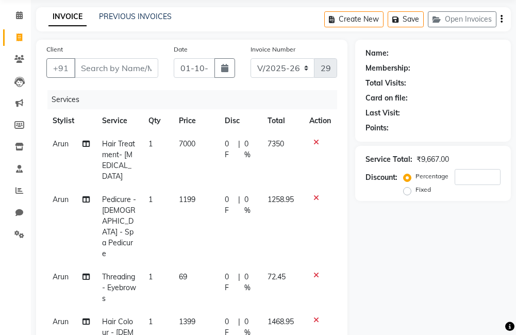
drag, startPoint x: 181, startPoint y: 243, endPoint x: 248, endPoint y: 250, distance: 67.4
click at [182, 272] on span "69" at bounding box center [183, 276] width 8 height 9
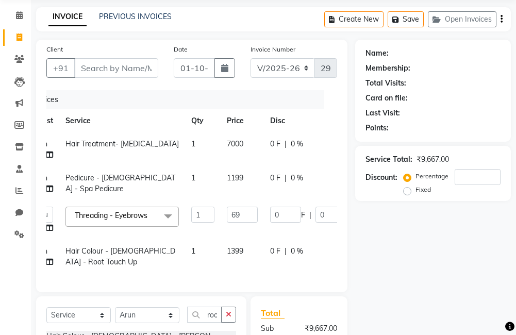
scroll to position [0, 0]
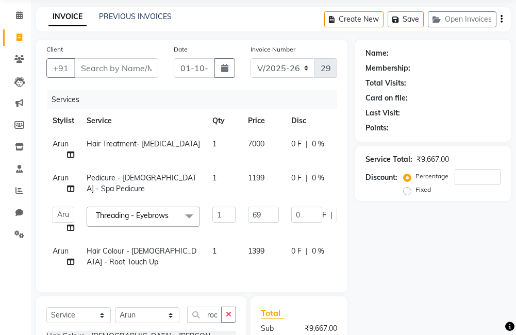
click at [407, 270] on div "Name: Membership: Total Visits: Card on file: Last Visit: Points: Service Total…" at bounding box center [436, 282] width 163 height 485
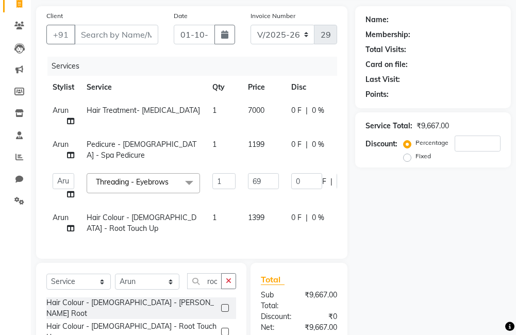
scroll to position [103, 0]
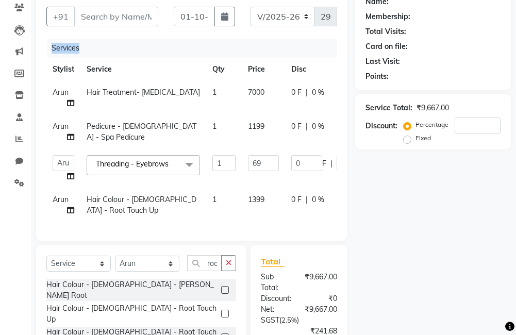
drag, startPoint x: 213, startPoint y: 230, endPoint x: 251, endPoint y: 236, distance: 39.1
click at [251, 230] on div "Services Stylist Service Qty Price Disc Total Action Arun Hair Treatment- BoTox…" at bounding box center [191, 135] width 291 height 192
click at [426, 239] on div "Name: Membership: Total Visits: Card on file: Last Visit: Points: Service Total…" at bounding box center [436, 230] width 163 height 485
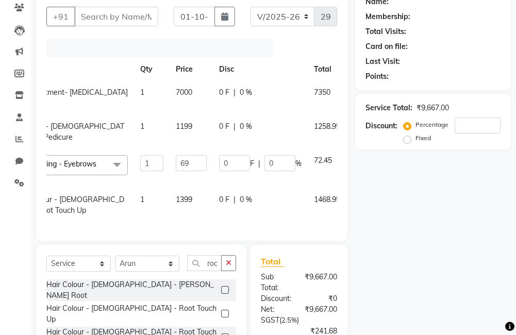
scroll to position [0, 117]
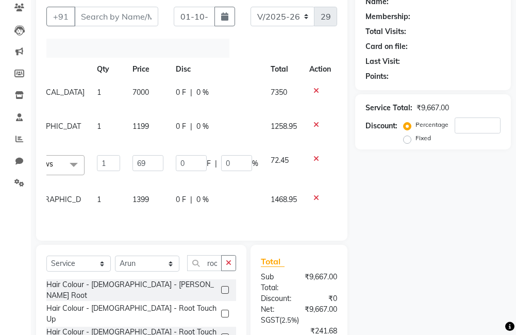
click at [314, 196] on icon at bounding box center [316, 197] width 6 height 7
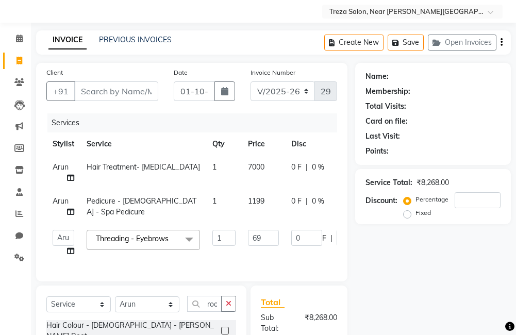
scroll to position [52, 0]
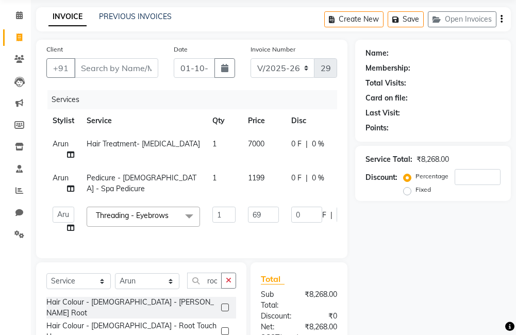
click at [406, 255] on div "Name: Membership: Total Visits: Card on file: Last Visit: Points: Service Total…" at bounding box center [436, 265] width 163 height 451
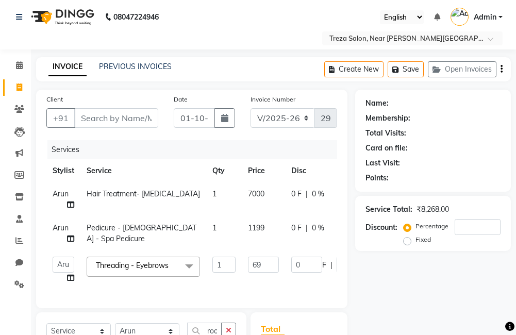
scroll to position [0, 0]
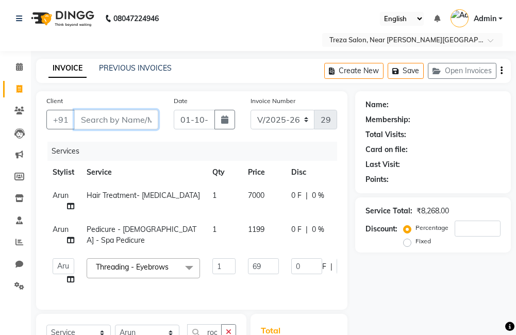
click at [133, 125] on input "Client" at bounding box center [116, 120] width 84 height 20
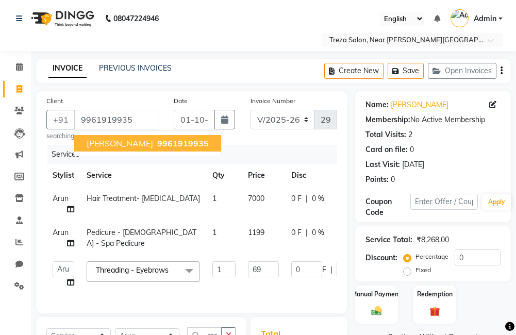
click at [157, 143] on span "9961919935" at bounding box center [183, 143] width 52 height 10
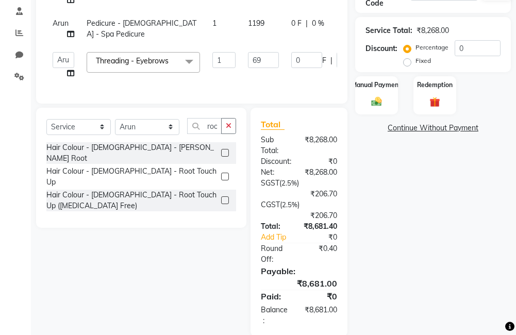
scroll to position [234, 0]
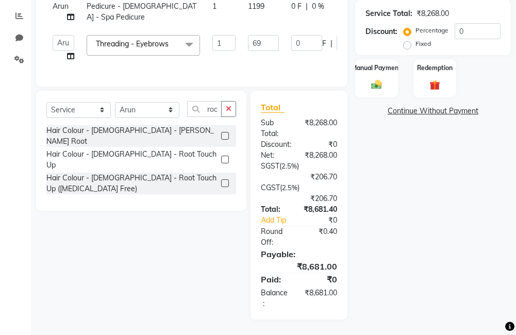
click at [399, 272] on div "Name: Rebeca Membership: No Active Membership Total Visits: 2 Card on file: 0 L…" at bounding box center [436, 92] width 163 height 455
click at [390, 78] on div "Manual Payment" at bounding box center [376, 78] width 44 height 40
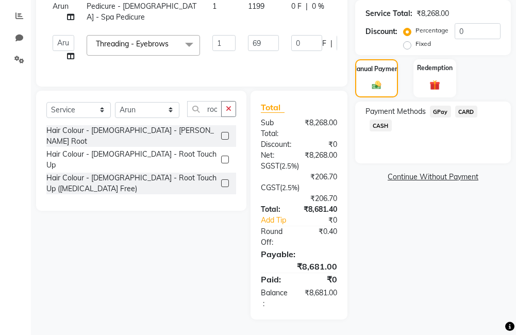
click at [436, 106] on span "GPay" at bounding box center [440, 112] width 21 height 12
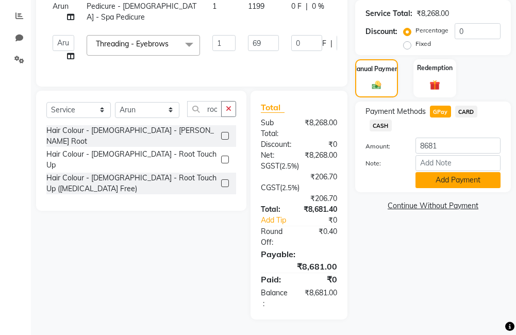
click at [439, 172] on button "Add Payment" at bounding box center [457, 180] width 85 height 16
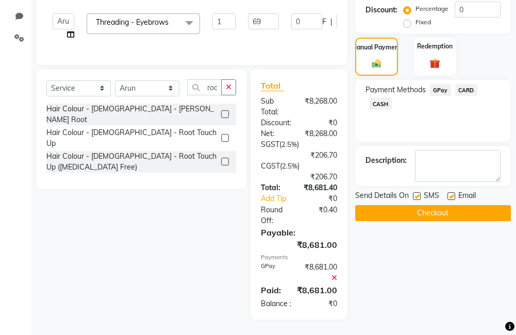
scroll to position [215, 0]
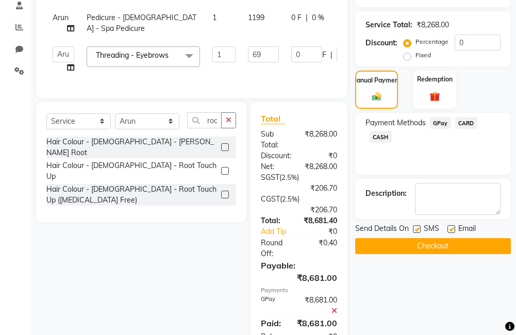
click at [452, 229] on label at bounding box center [451, 229] width 8 height 8
click at [452, 229] on input "checkbox" at bounding box center [450, 229] width 7 height 7
click at [417, 230] on label at bounding box center [417, 229] width 8 height 8
click at [417, 230] on input "checkbox" at bounding box center [416, 229] width 7 height 7
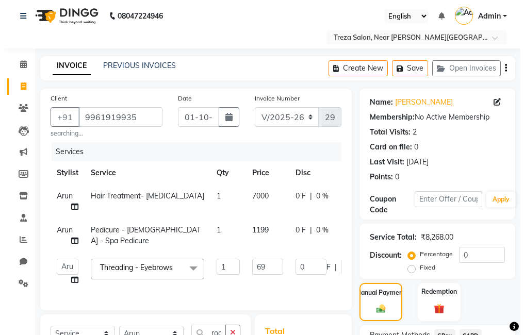
scroll to position [0, 0]
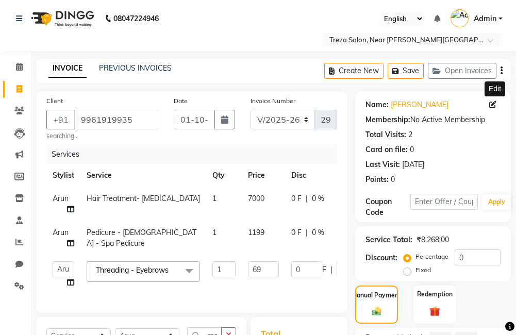
click at [494, 104] on icon at bounding box center [492, 104] width 7 height 7
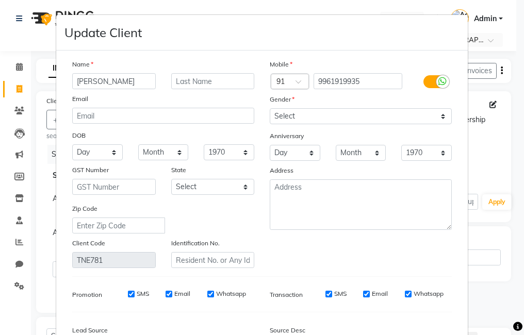
click at [430, 82] on label at bounding box center [434, 81] width 23 height 13
click at [0, 0] on input "checkbox" at bounding box center [0, 0] width 0 height 0
click at [407, 298] on div "Email" at bounding box center [417, 293] width 25 height 9
click at [406, 295] on input "Email" at bounding box center [408, 294] width 7 height 7
click at [339, 295] on input "SMS" at bounding box center [342, 294] width 7 height 7
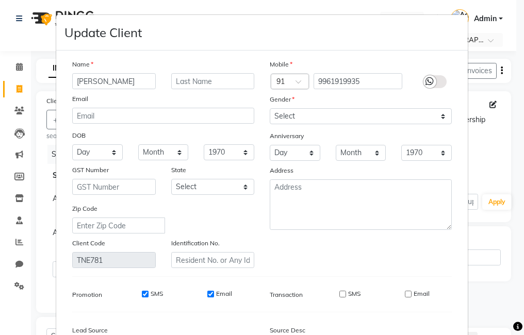
click at [207, 292] on input "Email" at bounding box center [210, 294] width 7 height 7
click at [142, 293] on input "SMS" at bounding box center [145, 294] width 7 height 7
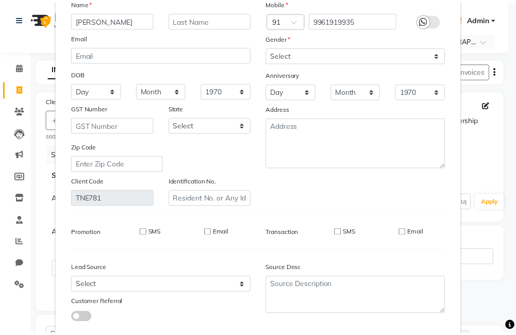
scroll to position [122, 0]
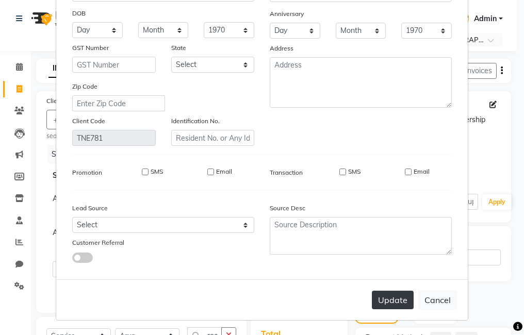
click at [384, 301] on button "Update" at bounding box center [393, 300] width 42 height 19
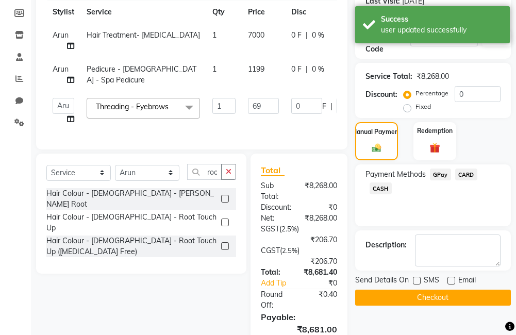
scroll to position [206, 0]
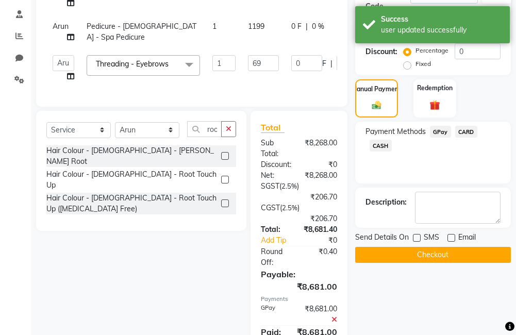
click at [376, 253] on button "Checkout" at bounding box center [433, 255] width 156 height 16
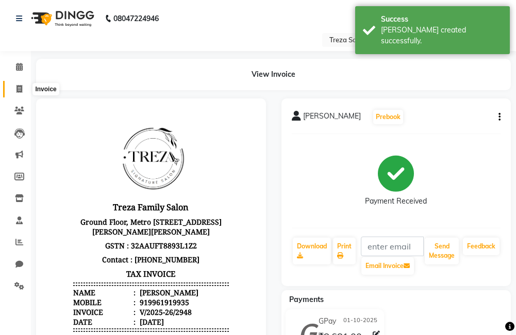
click at [22, 93] on span at bounding box center [19, 89] width 18 height 12
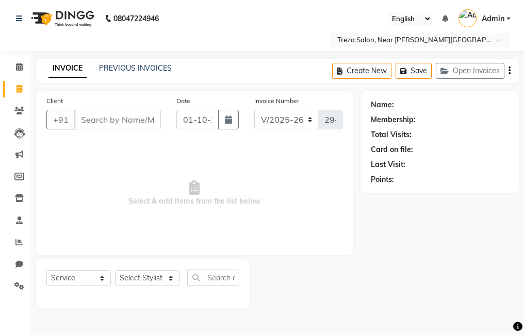
click at [88, 120] on input "Client" at bounding box center [117, 120] width 87 height 20
click at [116, 120] on input "Client" at bounding box center [117, 120] width 87 height 20
click at [128, 71] on link "PREVIOUS INVOICES" at bounding box center [135, 67] width 73 height 9
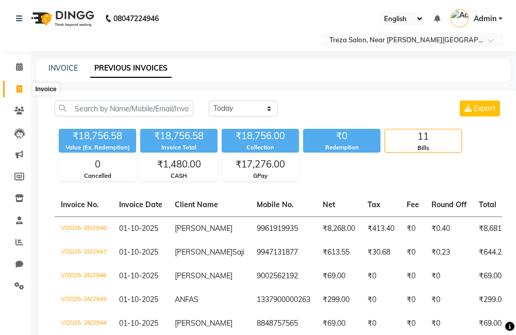
click at [22, 89] on icon at bounding box center [19, 89] width 6 height 8
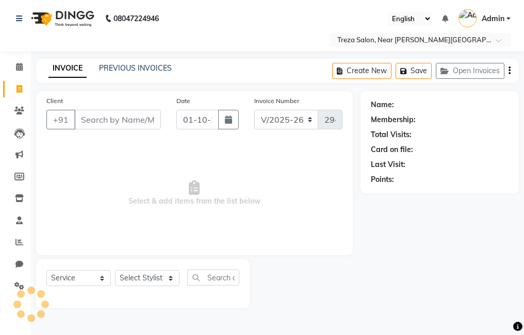
click at [118, 113] on input "Client" at bounding box center [117, 120] width 87 height 20
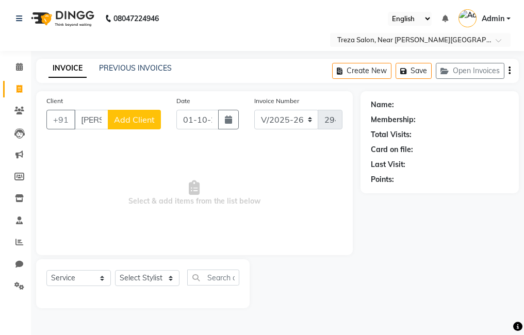
click at [136, 120] on span "Add Client" at bounding box center [134, 119] width 41 height 10
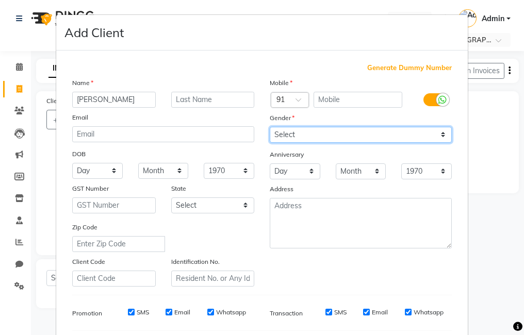
click at [327, 137] on select "Select Male Female Other Prefer Not To Say" at bounding box center [361, 135] width 182 height 16
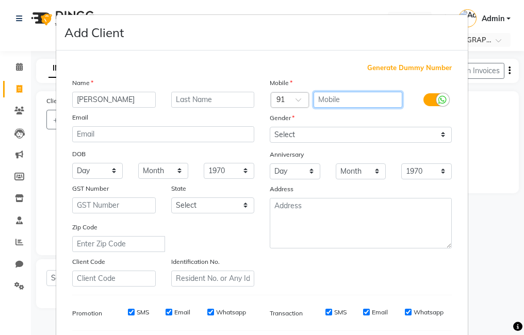
click at [351, 102] on input "text" at bounding box center [357, 100] width 89 height 16
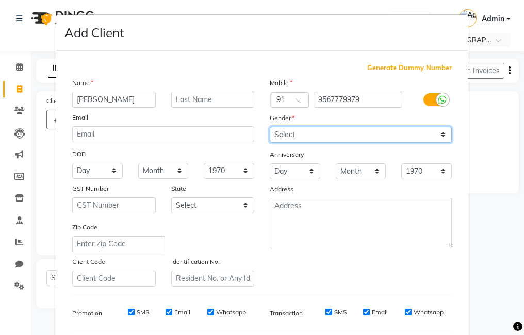
click at [288, 132] on select "Select Male Female Other Prefer Not To Say" at bounding box center [361, 135] width 182 height 16
click at [270, 127] on select "Select Male Female Other Prefer Not To Say" at bounding box center [361, 135] width 182 height 16
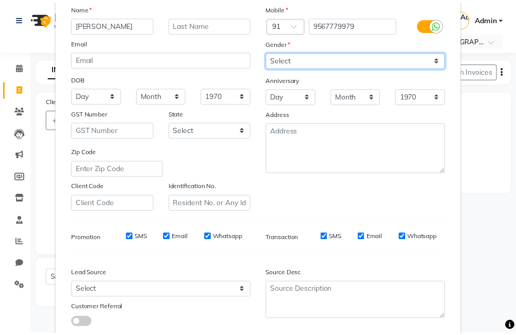
scroll to position [141, 0]
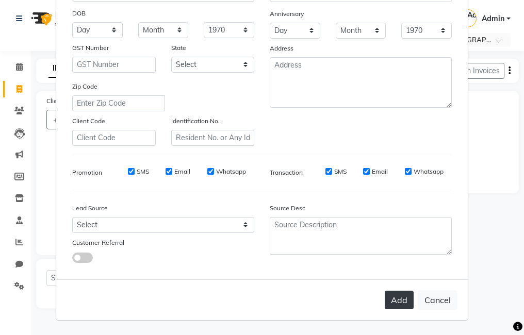
click at [395, 296] on button "Add" at bounding box center [398, 300] width 29 height 19
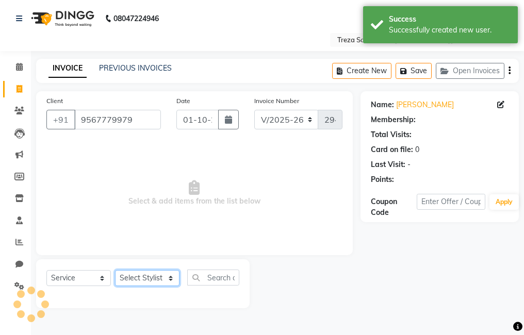
click at [137, 283] on select "Select Stylist Akhil krishna Amulie Anju Arun Ashish Jeeshma Krishna Priya Moha…" at bounding box center [147, 278] width 64 height 16
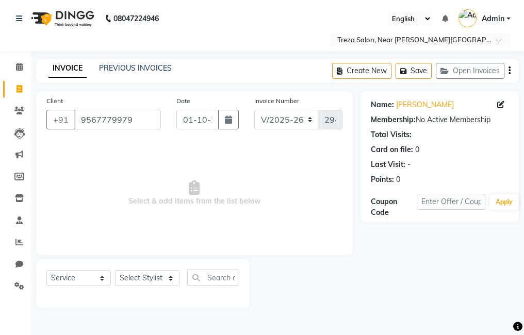
click at [285, 177] on span "Select & add items from the list below" at bounding box center [194, 193] width 296 height 103
click at [146, 280] on select "Select Stylist Akhil krishna Amulie Anju Arun Ashish Jeeshma Krishna Priya Moha…" at bounding box center [147, 278] width 64 height 16
click at [219, 198] on span "Select & add items from the list below" at bounding box center [194, 193] width 296 height 103
click at [141, 118] on input "9567779979" at bounding box center [117, 120] width 87 height 20
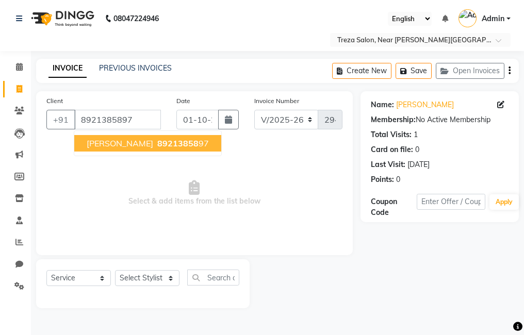
click at [152, 150] on button "krishna kumar 89213858 97" at bounding box center [147, 143] width 147 height 16
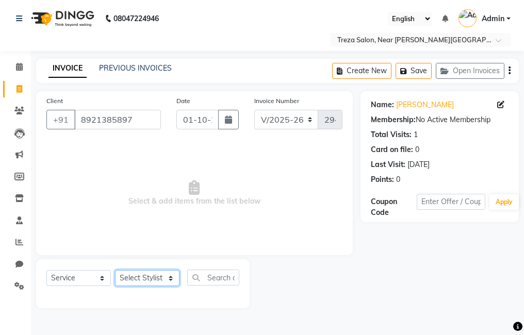
click at [142, 275] on select "Select Stylist Akhil krishna Amulie Anju Arun Ashish Jeeshma Krishna Priya Moha…" at bounding box center [147, 278] width 64 height 16
click at [115, 270] on select "Select Stylist Akhil krishna Amulie Anju Arun Ashish Jeeshma Krishna Priya Moha…" at bounding box center [147, 278] width 64 height 16
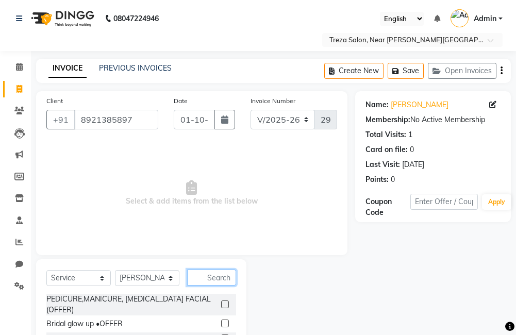
click at [206, 278] on input "text" at bounding box center [211, 278] width 49 height 16
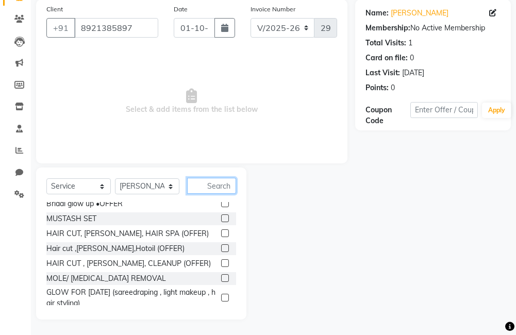
scroll to position [52, 0]
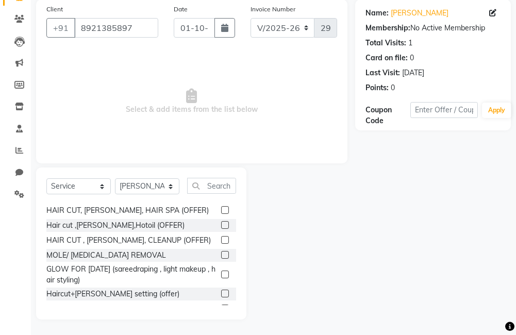
click at [221, 293] on label at bounding box center [225, 294] width 8 height 8
click at [221, 293] on input "checkbox" at bounding box center [224, 294] width 7 height 7
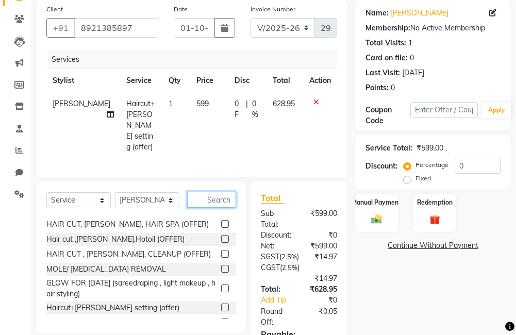
click at [216, 200] on input "text" at bounding box center [211, 200] width 49 height 16
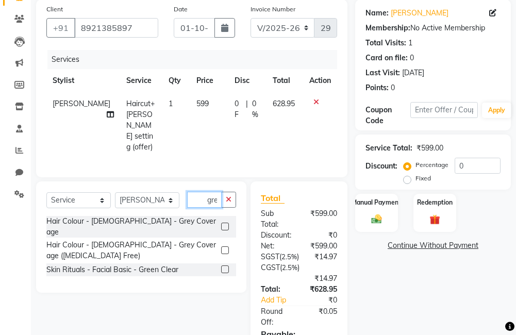
scroll to position [0, 5]
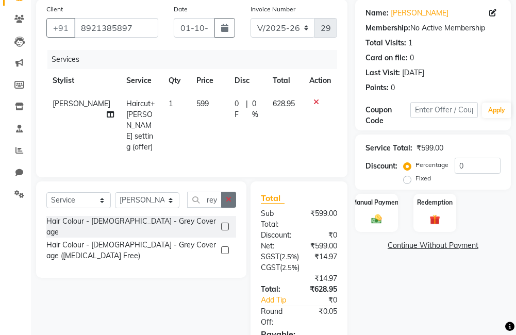
click at [229, 201] on button "button" at bounding box center [228, 200] width 15 height 16
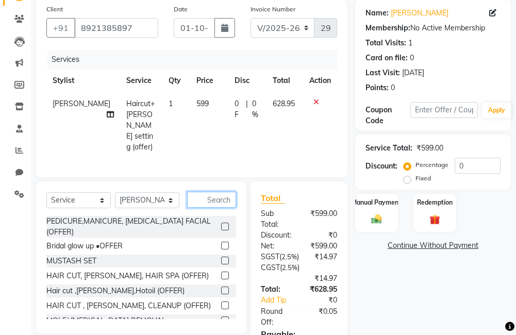
click at [225, 200] on input "text" at bounding box center [211, 200] width 49 height 16
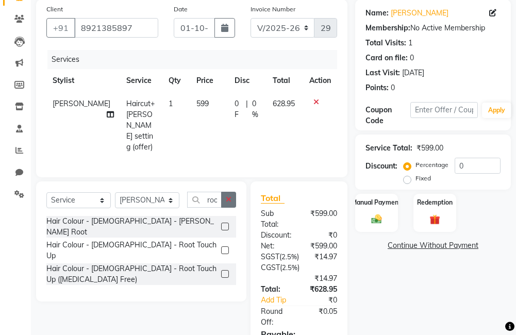
click at [222, 199] on button "button" at bounding box center [228, 200] width 15 height 16
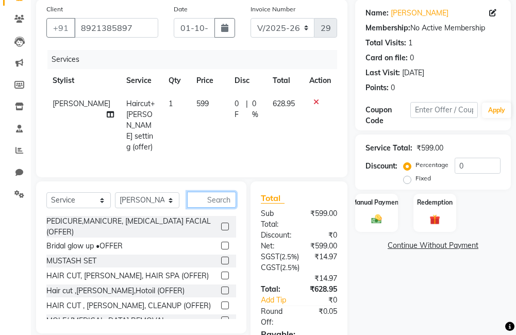
click at [217, 195] on input "text" at bounding box center [211, 200] width 49 height 16
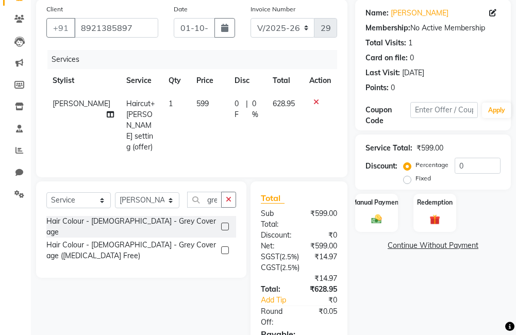
click at [228, 223] on label at bounding box center [225, 227] width 8 height 8
click at [228, 224] on input "checkbox" at bounding box center [224, 227] width 7 height 7
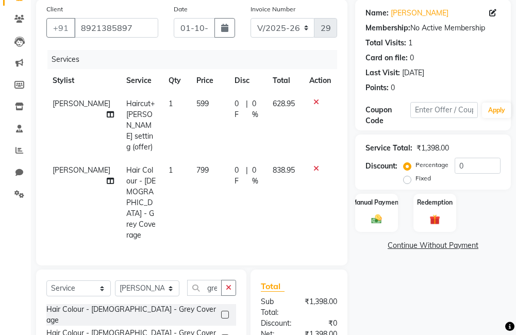
click at [253, 104] on span "0 %" at bounding box center [256, 109] width 8 height 22
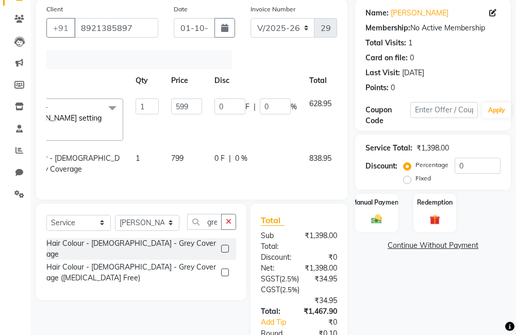
scroll to position [0, 117]
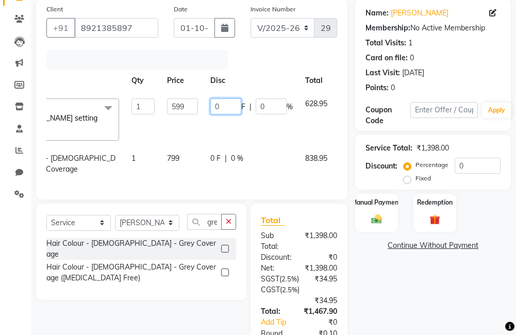
click at [219, 107] on input "0" at bounding box center [225, 106] width 31 height 16
click at [210, 110] on input "0" at bounding box center [225, 106] width 31 height 16
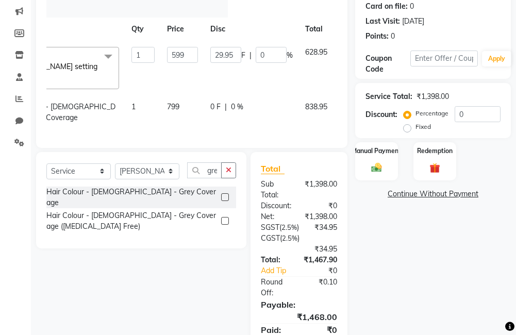
scroll to position [0, 8]
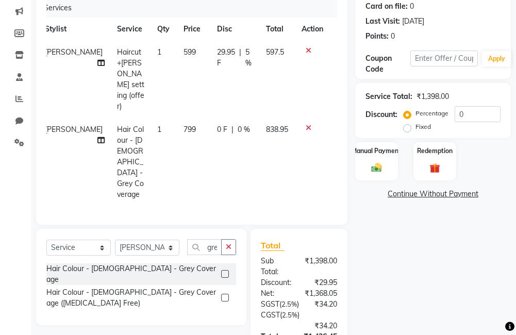
click at [394, 245] on div "Name: Krishna Kumar Membership: No Active Membership Total Visits: 1 Card on fi…" at bounding box center [436, 197] width 163 height 499
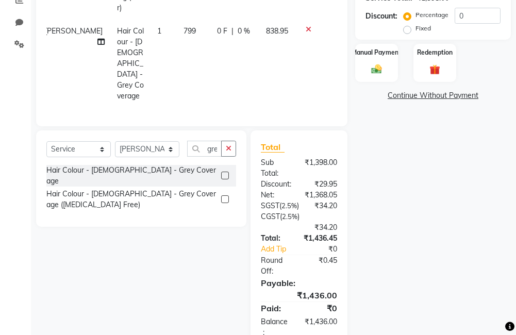
scroll to position [246, 0]
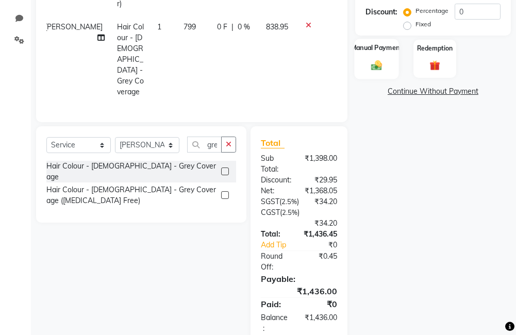
click at [380, 76] on div "Manual Payment" at bounding box center [376, 59] width 44 height 40
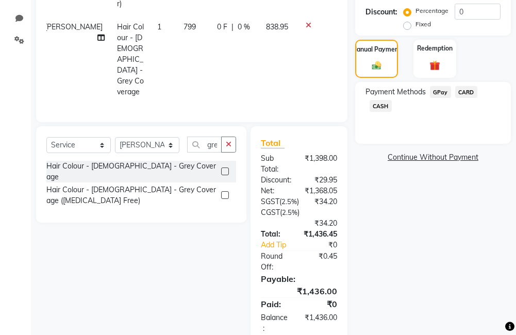
click at [432, 87] on span "GPay" at bounding box center [440, 92] width 21 height 12
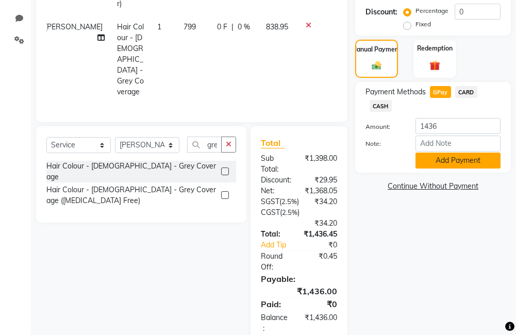
click at [462, 162] on button "Add Payment" at bounding box center [457, 161] width 85 height 16
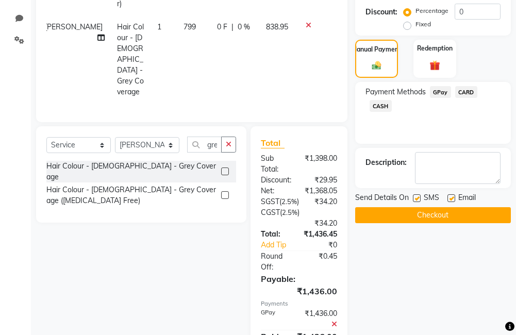
click at [449, 196] on label at bounding box center [451, 198] width 8 height 8
click at [449, 196] on input "checkbox" at bounding box center [450, 198] width 7 height 7
click at [417, 198] on label at bounding box center [417, 198] width 8 height 8
click at [417, 198] on input "checkbox" at bounding box center [416, 198] width 7 height 7
click at [423, 210] on button "Checkout" at bounding box center [433, 215] width 156 height 16
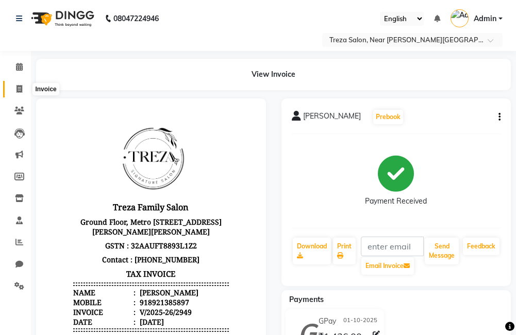
click at [16, 91] on icon at bounding box center [19, 89] width 6 height 8
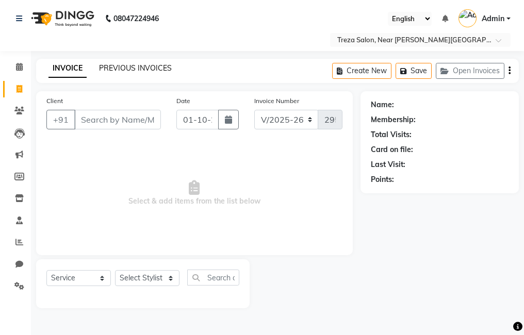
click at [122, 70] on link "PREVIOUS INVOICES" at bounding box center [135, 67] width 73 height 9
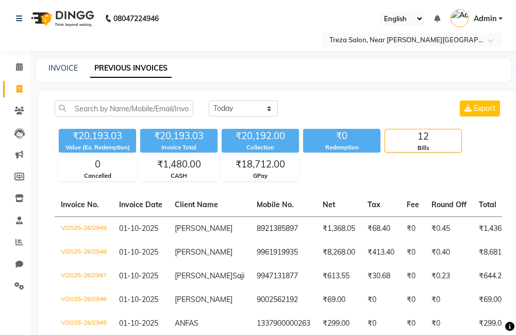
drag, startPoint x: 18, startPoint y: 91, endPoint x: 25, endPoint y: 90, distance: 7.7
click at [18, 91] on icon at bounding box center [19, 89] width 6 height 8
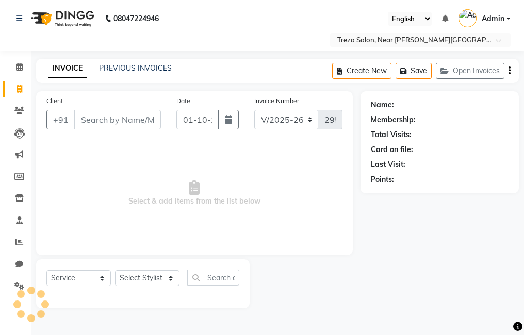
click at [109, 119] on input "Client" at bounding box center [117, 120] width 87 height 20
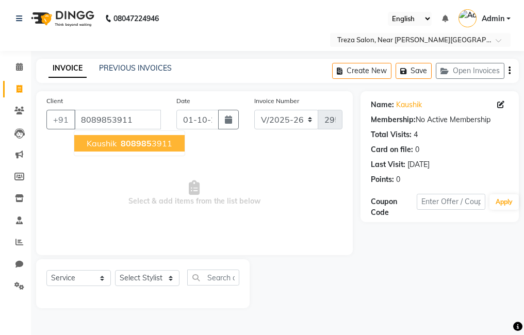
click at [157, 145] on ngb-highlight "808985 3911" at bounding box center [146, 143] width 54 height 10
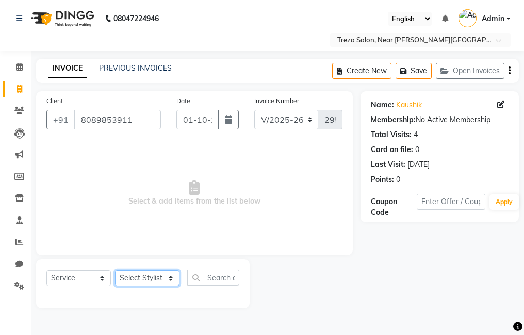
drag, startPoint x: 131, startPoint y: 275, endPoint x: 129, endPoint y: 269, distance: 6.9
click at [131, 275] on select "Select Stylist Akhil krishna Amulie Anju Arun Ashish Jeeshma Krishna Priya Moha…" at bounding box center [147, 278] width 64 height 16
click at [115, 270] on select "Select Stylist Akhil krishna Amulie Anju Arun Ashish Jeeshma Krishna Priya Moha…" at bounding box center [147, 278] width 64 height 16
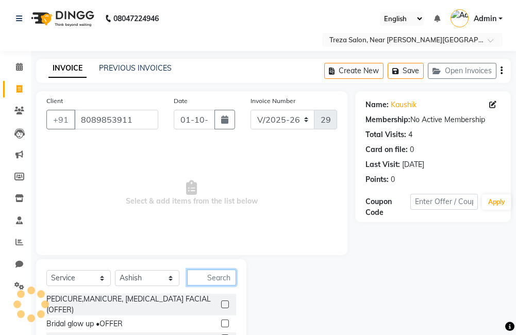
drag, startPoint x: 215, startPoint y: 283, endPoint x: 225, endPoint y: 276, distance: 12.2
click at [218, 281] on input "text" at bounding box center [211, 278] width 49 height 16
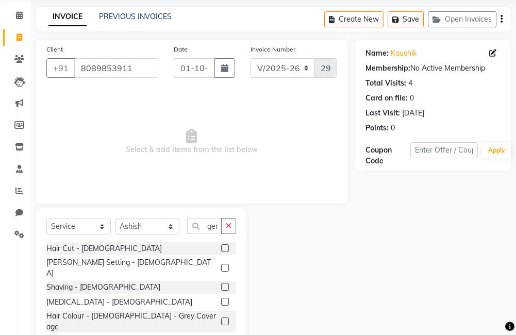
click at [221, 247] on label at bounding box center [225, 248] width 8 height 8
click at [221, 247] on input "checkbox" at bounding box center [224, 248] width 7 height 7
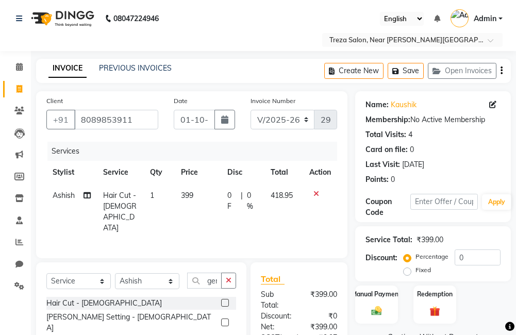
click at [501, 71] on icon "button" at bounding box center [501, 71] width 2 height 1
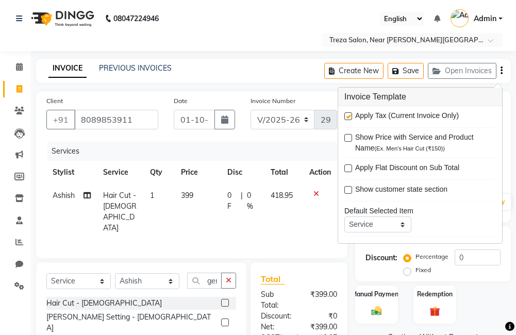
click at [346, 116] on label at bounding box center [348, 116] width 8 height 8
click at [346, 116] on input "checkbox" at bounding box center [347, 116] width 7 height 7
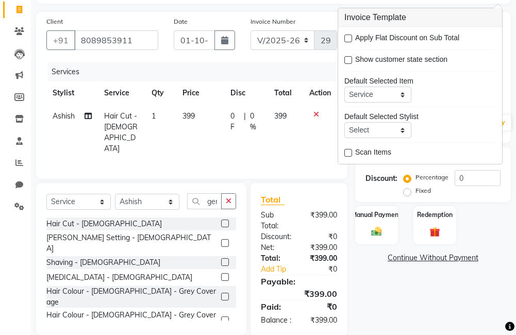
scroll to position [104, 0]
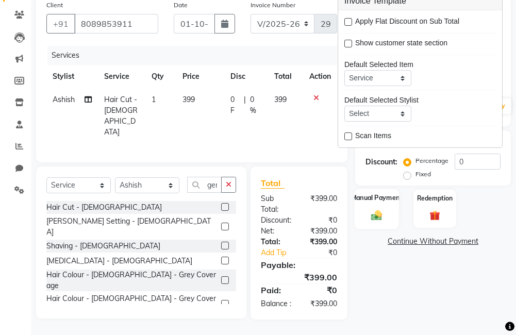
click at [388, 210] on div "Manual Payment" at bounding box center [376, 209] width 44 height 40
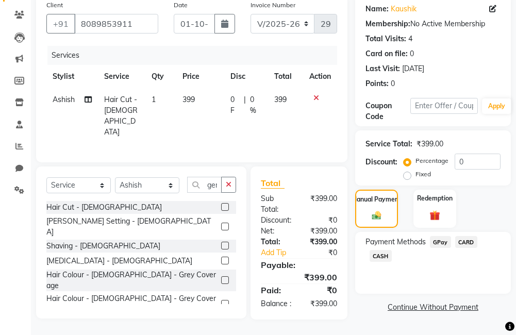
click at [438, 236] on span "GPay" at bounding box center [440, 242] width 21 height 12
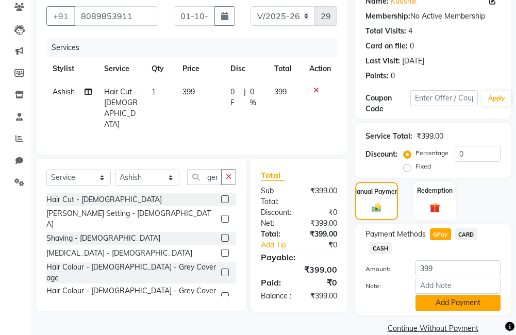
click at [454, 308] on button "Add Payment" at bounding box center [457, 303] width 85 height 16
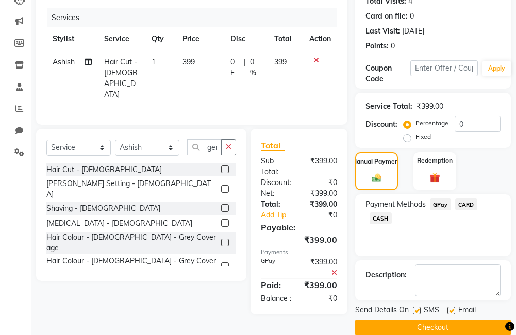
scroll to position [149, 0]
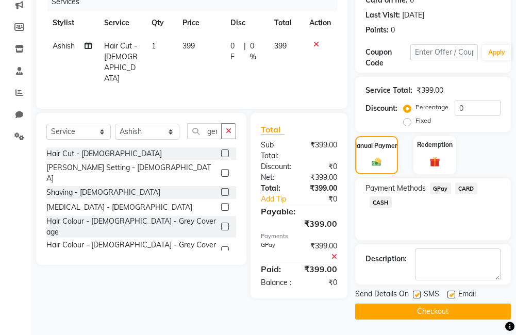
click at [452, 311] on button "Checkout" at bounding box center [433, 312] width 156 height 16
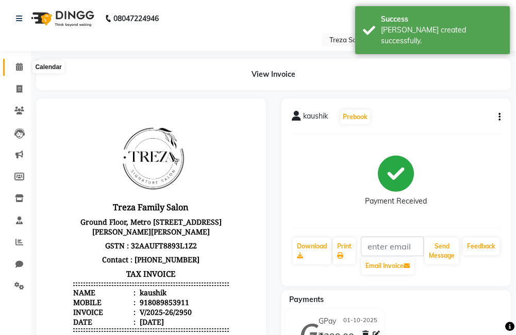
click at [16, 67] on icon at bounding box center [19, 67] width 7 height 8
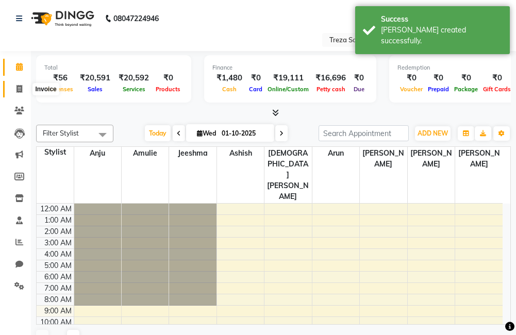
click at [20, 88] on icon at bounding box center [19, 89] width 6 height 8
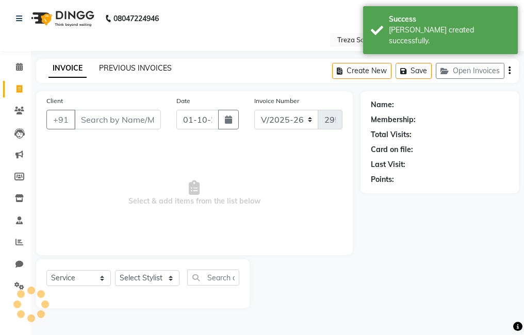
click at [136, 65] on link "PREVIOUS INVOICES" at bounding box center [135, 67] width 73 height 9
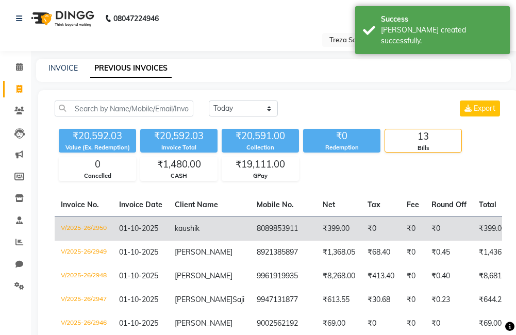
click at [361, 233] on td "₹0" at bounding box center [380, 228] width 39 height 24
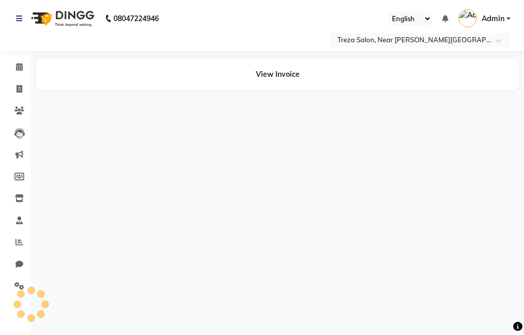
select select "en"
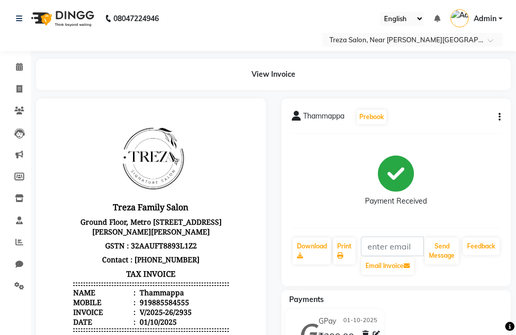
click at [497, 116] on button "button" at bounding box center [497, 117] width 6 height 11
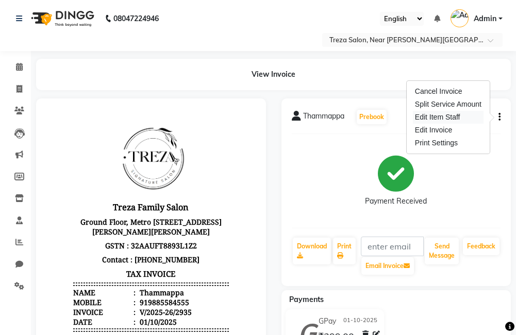
click at [427, 115] on div "Edit Item Staff" at bounding box center [448, 117] width 71 height 13
select select "81285"
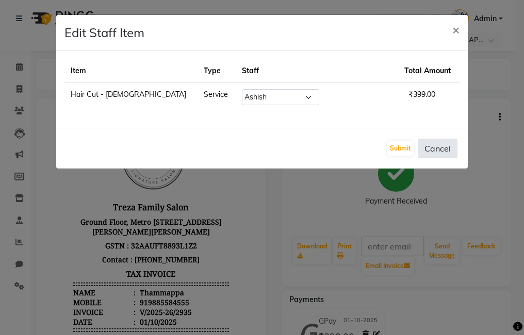
click at [447, 145] on button "Cancel" at bounding box center [437, 149] width 40 height 20
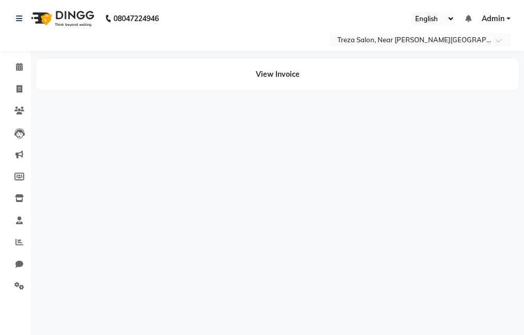
select select "en"
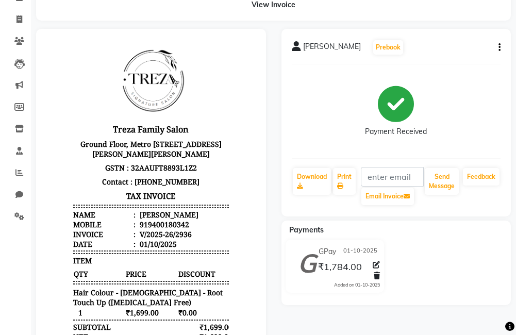
scroll to position [52, 0]
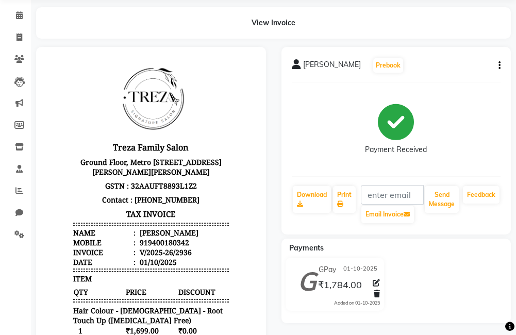
click at [500, 65] on icon "button" at bounding box center [499, 65] width 2 height 1
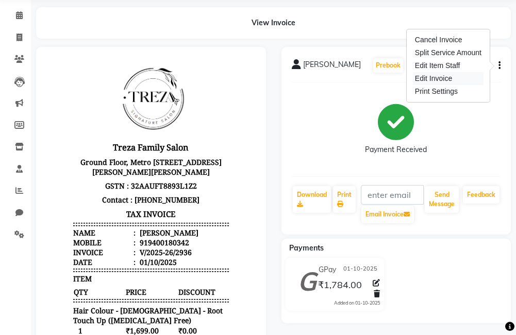
click at [460, 74] on div "Edit Invoice" at bounding box center [448, 78] width 71 height 13
select select "service"
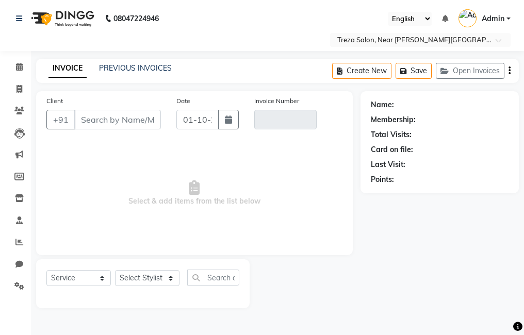
type input "9400180342"
type input "V/2025-26/2936"
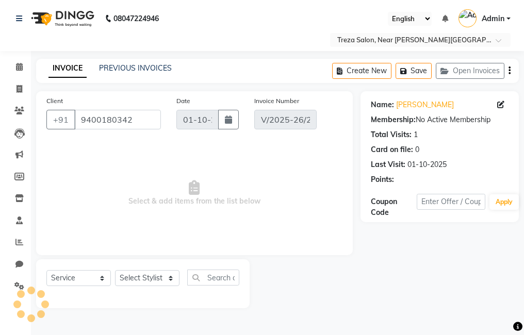
select select "select"
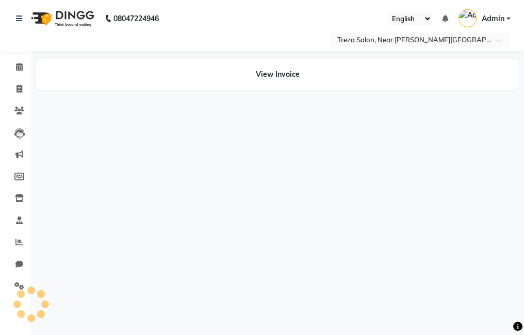
select select "en"
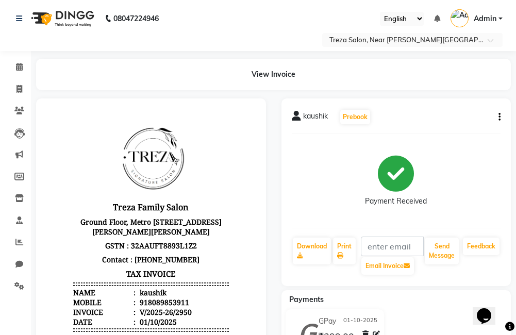
click at [499, 117] on icon "button" at bounding box center [499, 117] width 2 height 1
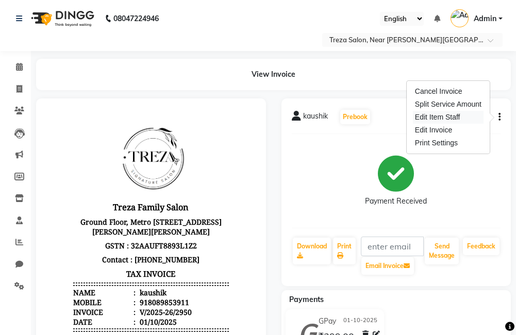
click at [455, 114] on div "Edit Item Staff" at bounding box center [448, 117] width 71 height 13
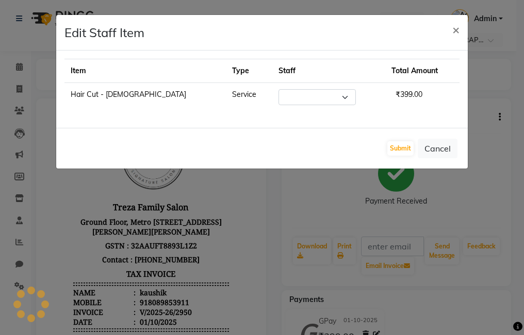
select select "81285"
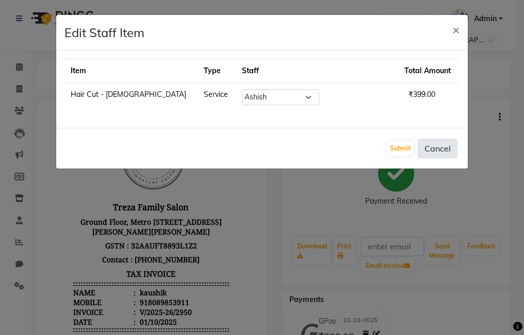
click at [443, 153] on button "Cancel" at bounding box center [437, 149] width 40 height 20
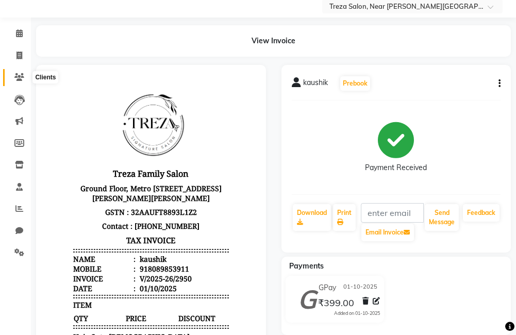
scroll to position [52, 0]
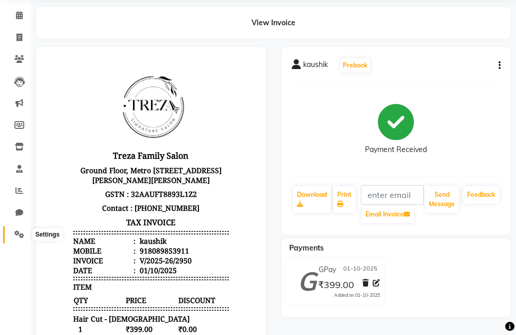
click at [20, 230] on icon at bounding box center [19, 234] width 10 height 8
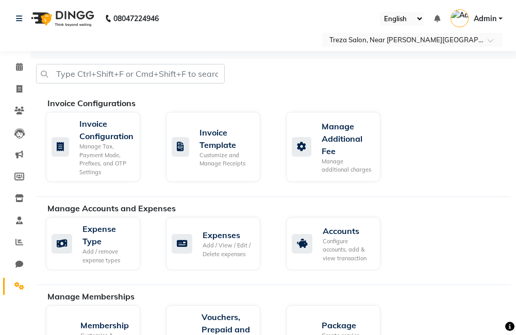
click at [426, 107] on div "Invoice Configurations" at bounding box center [282, 103] width 471 height 12
click at [229, 242] on div "Add / View / Edit / Delete expenses" at bounding box center [227, 249] width 49 height 17
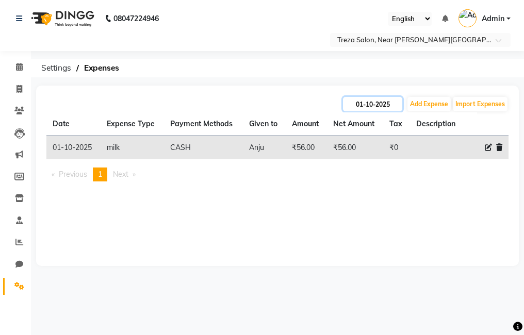
click at [383, 105] on input "01-10-2025" at bounding box center [372, 104] width 59 height 14
select select "10"
select select "2025"
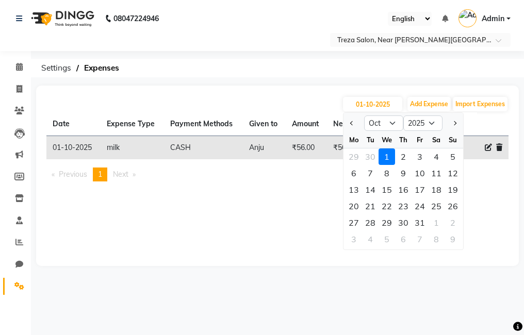
click at [266, 191] on div "[DATE] Jan Feb Mar Apr May Jun [DATE] Aug Sep Oct Nov [DATE] 2016 2017 2018 201…" at bounding box center [277, 176] width 482 height 180
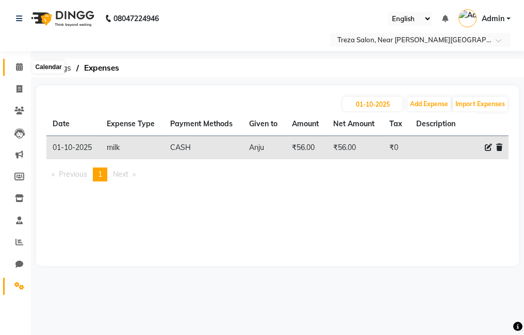
click at [15, 61] on span at bounding box center [19, 67] width 18 height 12
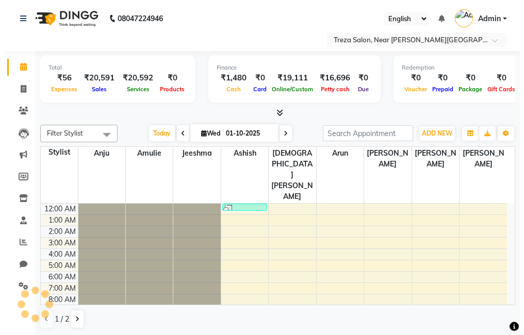
scroll to position [69, 0]
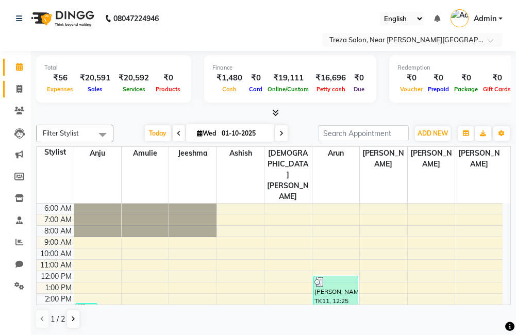
click at [16, 95] on link "Invoice" at bounding box center [15, 89] width 25 height 17
select select "service"
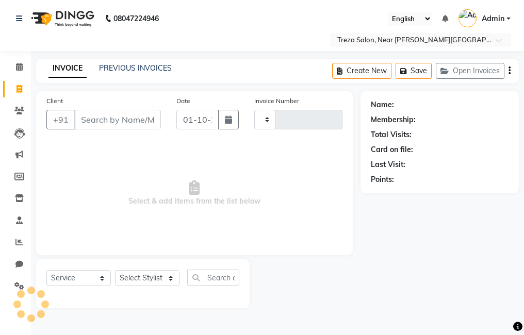
type input "2951"
select select "7633"
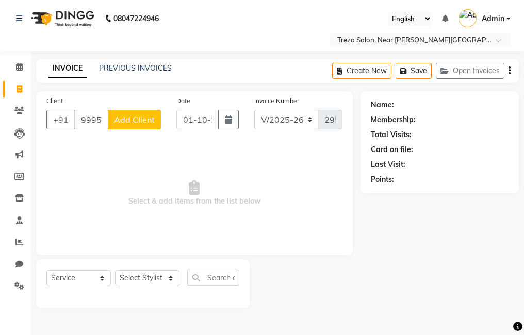
type input "9995954959"
click at [117, 118] on span "Add Client" at bounding box center [134, 119] width 41 height 10
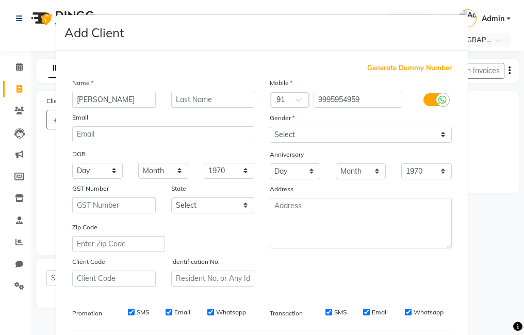
type input "[PERSON_NAME]"
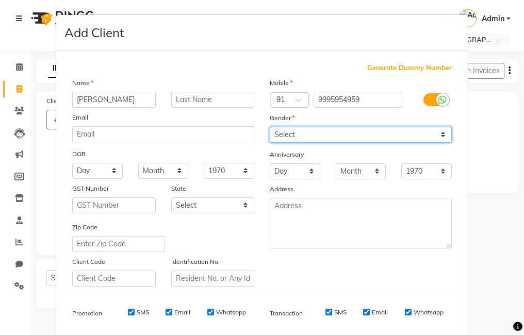
click at [325, 139] on select "Select [DEMOGRAPHIC_DATA] [DEMOGRAPHIC_DATA] Other Prefer Not To Say" at bounding box center [361, 135] width 182 height 16
select select "[DEMOGRAPHIC_DATA]"
click at [270, 127] on select "Select [DEMOGRAPHIC_DATA] [DEMOGRAPHIC_DATA] Other Prefer Not To Say" at bounding box center [361, 135] width 182 height 16
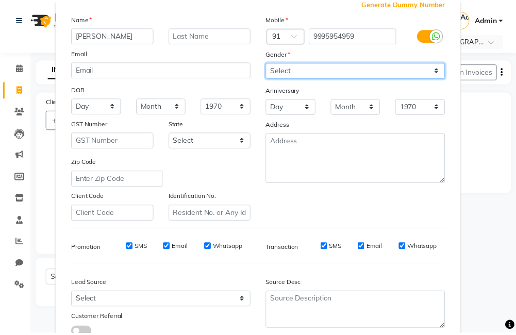
scroll to position [141, 0]
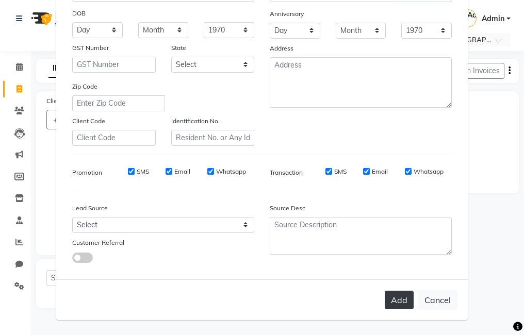
click at [394, 304] on button "Add" at bounding box center [398, 300] width 29 height 19
select select
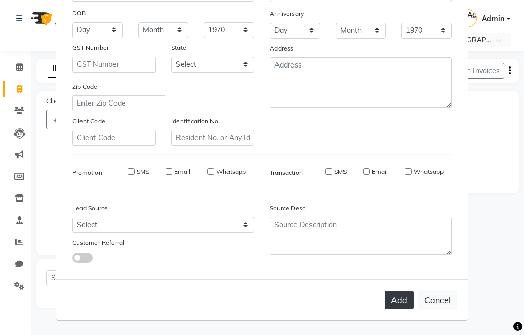
select select
checkbox input "false"
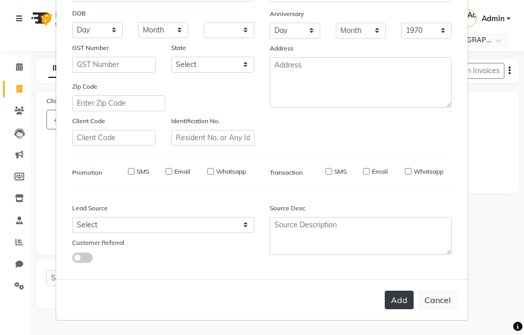
checkbox input "false"
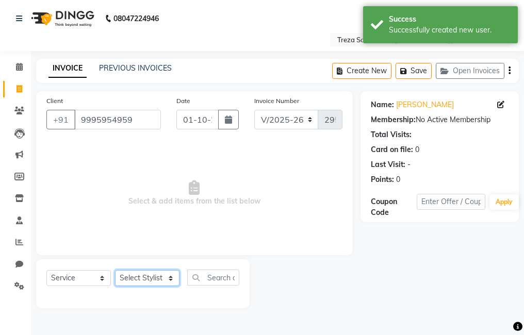
click at [161, 280] on select "Select Stylist [PERSON_NAME] Anju [PERSON_NAME] [PERSON_NAME] Jeeshma [PERSON_N…" at bounding box center [147, 278] width 64 height 16
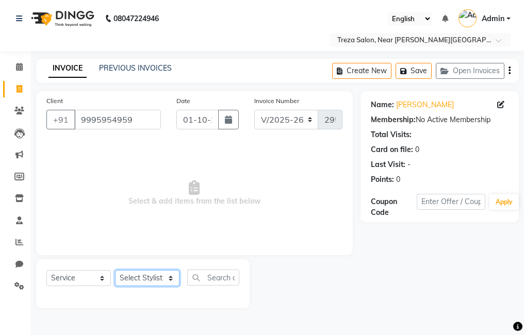
click at [154, 280] on select "Select Stylist [PERSON_NAME] Anju [PERSON_NAME] [PERSON_NAME] Jeeshma [PERSON_N…" at bounding box center [147, 278] width 64 height 16
click at [169, 278] on select "Select Stylist [PERSON_NAME] Anju [PERSON_NAME] [PERSON_NAME] Jeeshma [PERSON_N…" at bounding box center [147, 278] width 64 height 16
select select "92210"
click at [115, 270] on select "Select Stylist [PERSON_NAME] Anju [PERSON_NAME] [PERSON_NAME] Jeeshma [PERSON_N…" at bounding box center [147, 278] width 64 height 16
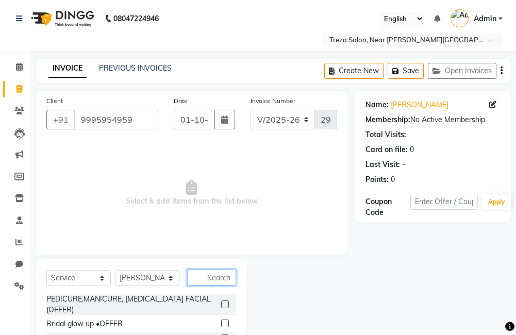
click at [217, 276] on input "text" at bounding box center [211, 278] width 49 height 16
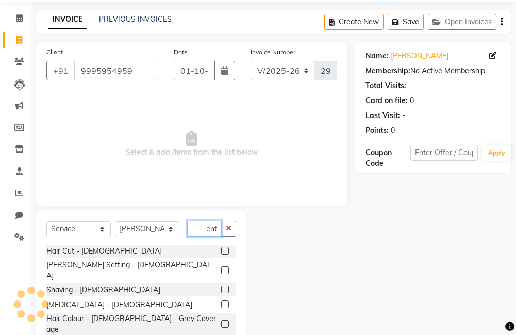
scroll to position [52, 0]
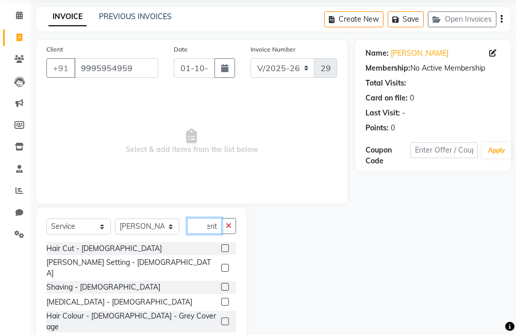
type input "gent"
click at [221, 250] on label at bounding box center [225, 248] width 8 height 8
click at [221, 250] on input "checkbox" at bounding box center [224, 248] width 7 height 7
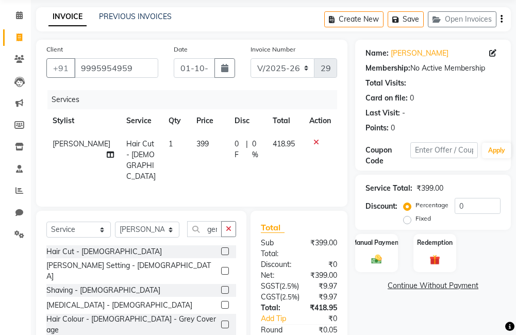
checkbox input "false"
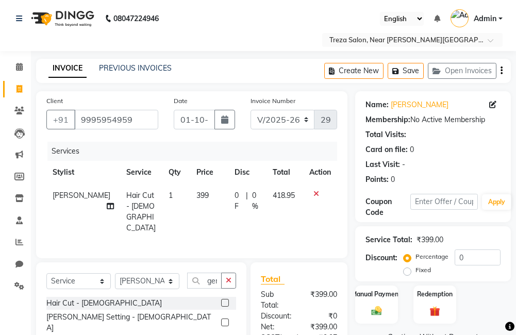
click at [500, 71] on icon "button" at bounding box center [501, 71] width 2 height 1
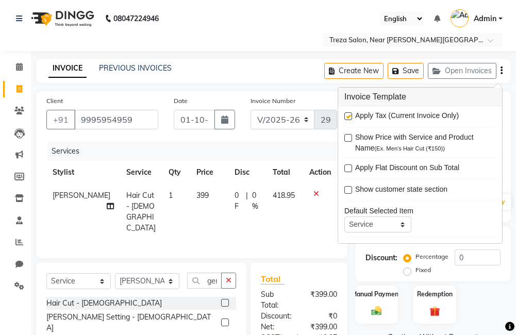
drag, startPoint x: 350, startPoint y: 114, endPoint x: 378, endPoint y: 160, distance: 53.4
click at [353, 115] on div "Apply Tax (Current Invoice Only)" at bounding box center [420, 116] width 152 height 13
click at [344, 116] on label at bounding box center [348, 116] width 8 height 8
click at [344, 116] on input "checkbox" at bounding box center [347, 116] width 7 height 7
checkbox input "false"
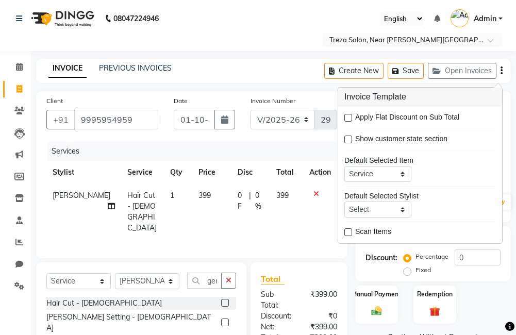
scroll to position [104, 0]
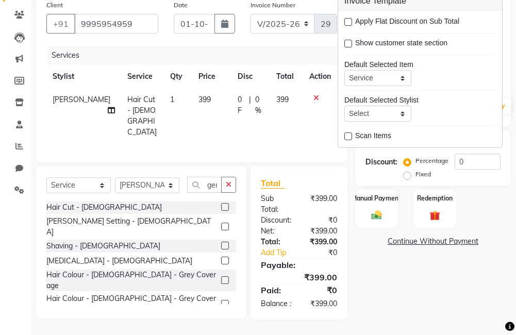
drag, startPoint x: 389, startPoint y: 292, endPoint x: 385, endPoint y: 245, distance: 47.1
click at [391, 289] on div "Name: [PERSON_NAME] Membership: No Active Membership Total Visits: Card on file…" at bounding box center [436, 157] width 163 height 324
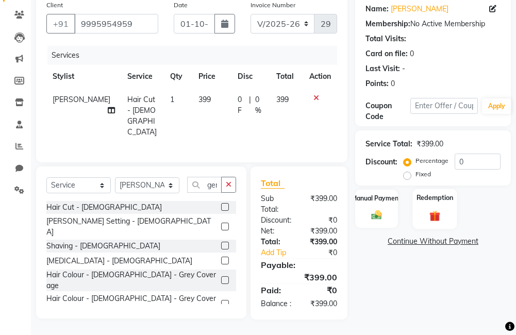
click at [374, 209] on img at bounding box center [376, 215] width 16 height 12
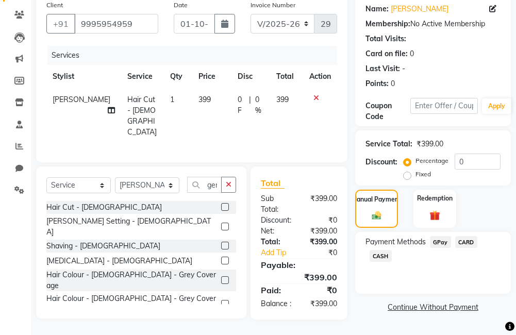
click at [451, 236] on div "CARD" at bounding box center [464, 243] width 26 height 14
click at [444, 238] on span "GPay" at bounding box center [440, 242] width 21 height 12
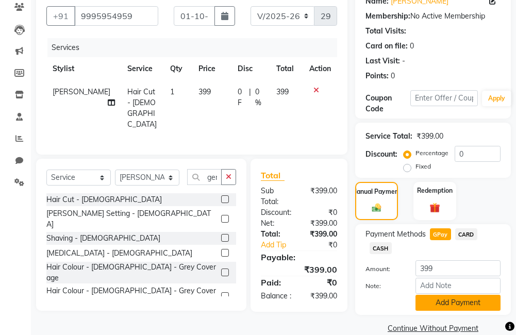
click at [455, 307] on button "Add Payment" at bounding box center [457, 303] width 85 height 16
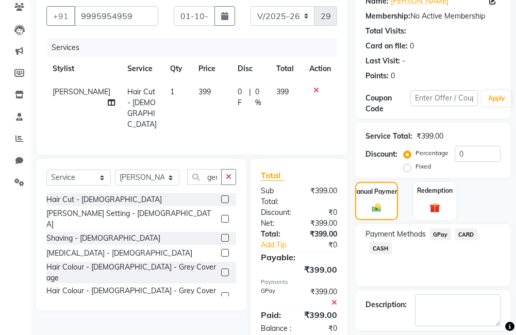
scroll to position [149, 0]
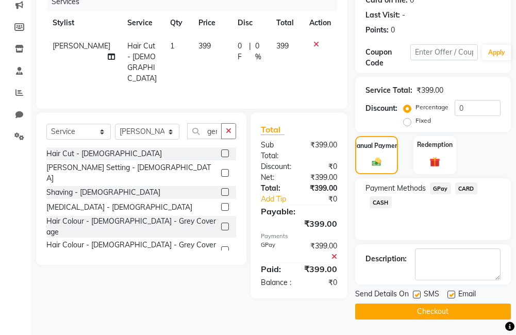
click at [414, 296] on label at bounding box center [417, 295] width 8 height 8
click at [414, 296] on input "checkbox" at bounding box center [416, 295] width 7 height 7
checkbox input "false"
click at [455, 294] on div "Email" at bounding box center [465, 295] width 37 height 13
click at [449, 296] on label at bounding box center [451, 295] width 8 height 8
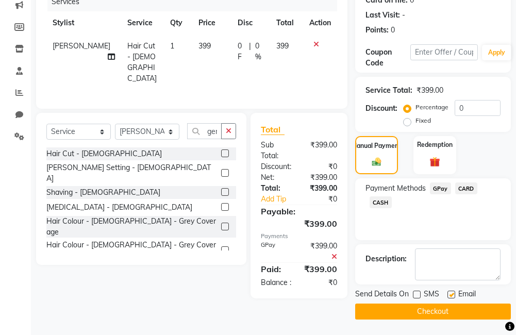
click at [449, 296] on input "checkbox" at bounding box center [450, 295] width 7 height 7
checkbox input "false"
click at [452, 315] on button "Checkout" at bounding box center [433, 312] width 156 height 16
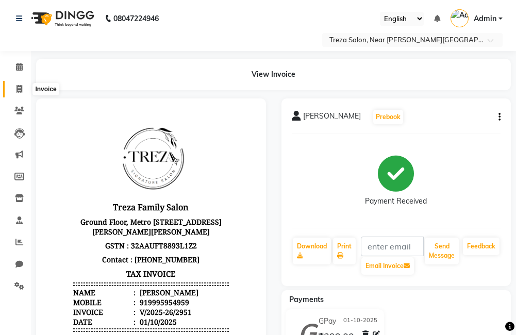
click at [16, 92] on span at bounding box center [19, 89] width 18 height 12
select select "service"
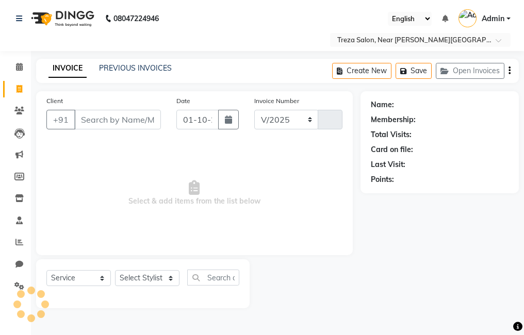
select select "7633"
type input "2952"
click at [97, 69] on div "INVOICE PREVIOUS INVOICES" at bounding box center [104, 68] width 136 height 11
click at [107, 72] on link "PREVIOUS INVOICES" at bounding box center [135, 67] width 73 height 9
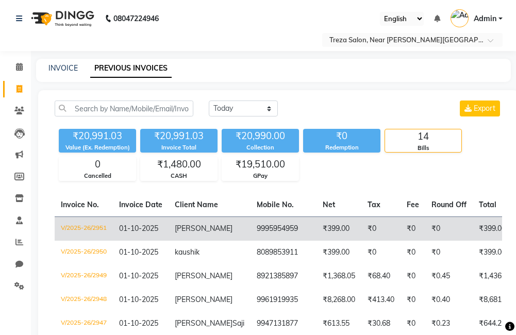
click at [261, 232] on td "9995954959" at bounding box center [283, 228] width 66 height 24
